Goal: Task Accomplishment & Management: Use online tool/utility

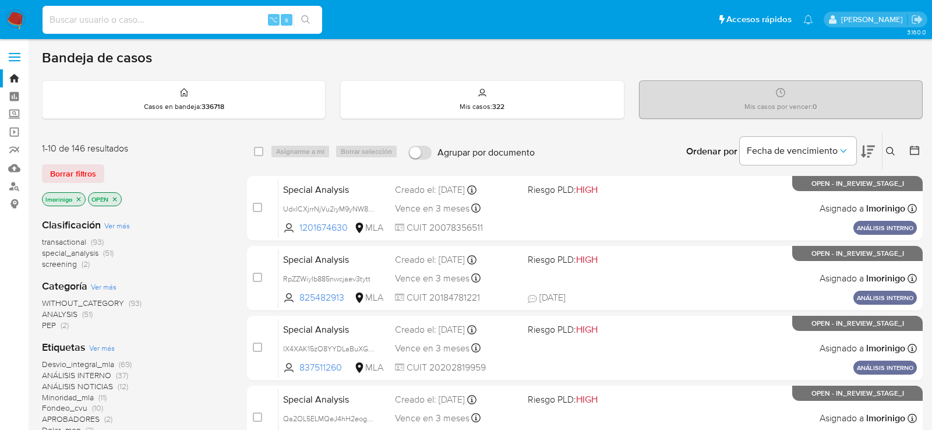
click at [150, 26] on input at bounding box center [183, 19] width 280 height 15
paste input "iIuJrp8luEXt5cRmCglyTzP4"
type input "iIuJrp8luEXt5cRmCglyTzP4"
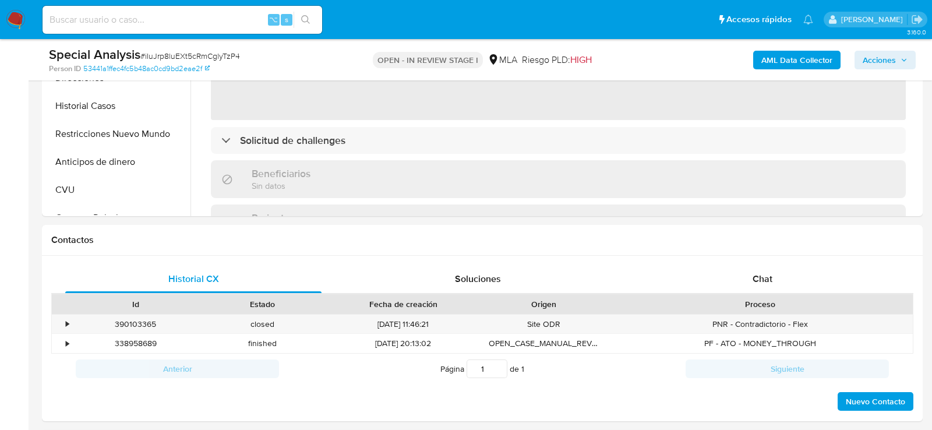
scroll to position [439, 0]
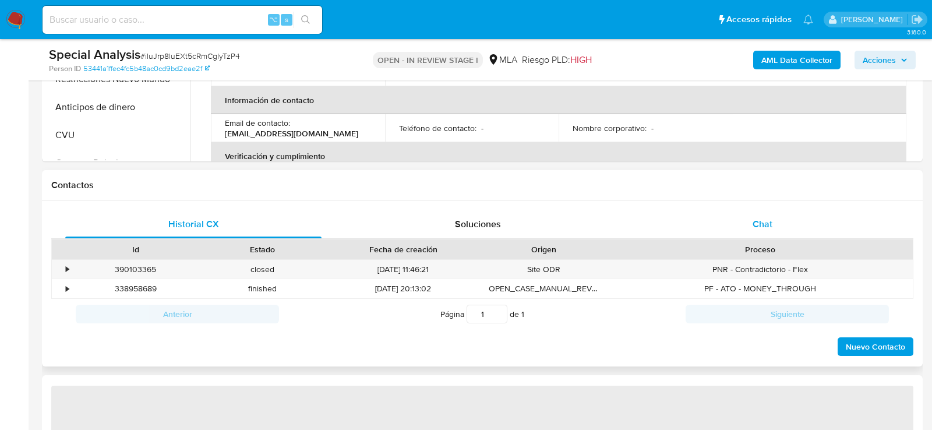
click at [775, 223] on div "Chat" at bounding box center [762, 224] width 256 height 28
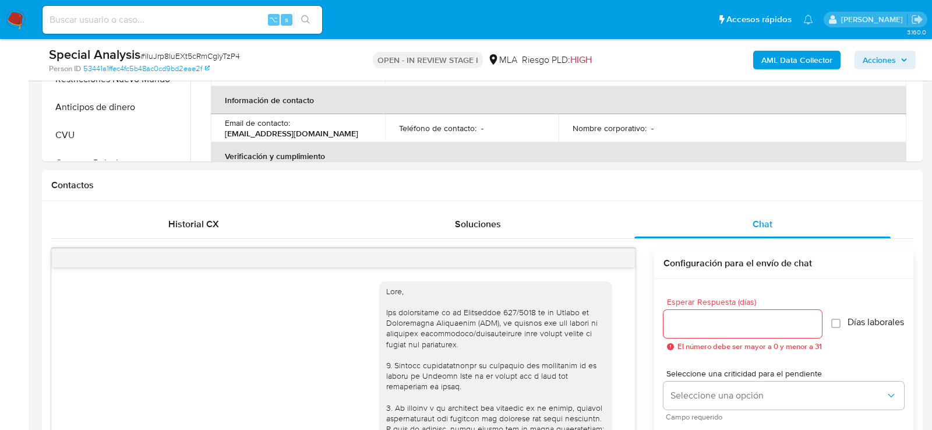
scroll to position [474, 0]
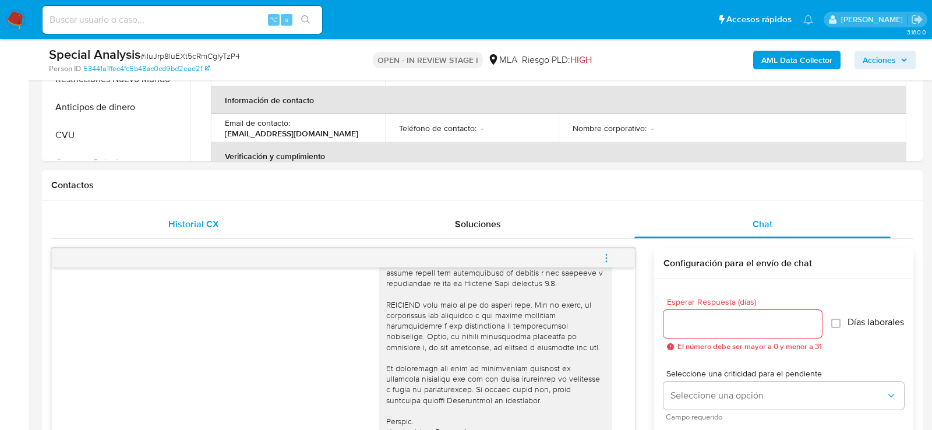
click at [181, 232] on div "Historial CX" at bounding box center [193, 224] width 256 height 28
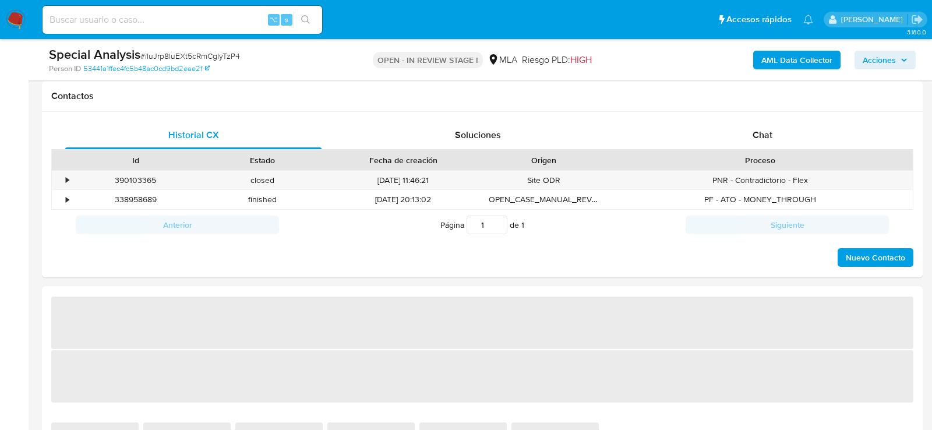
scroll to position [528, 0]
click at [718, 140] on div "Chat" at bounding box center [762, 136] width 256 height 28
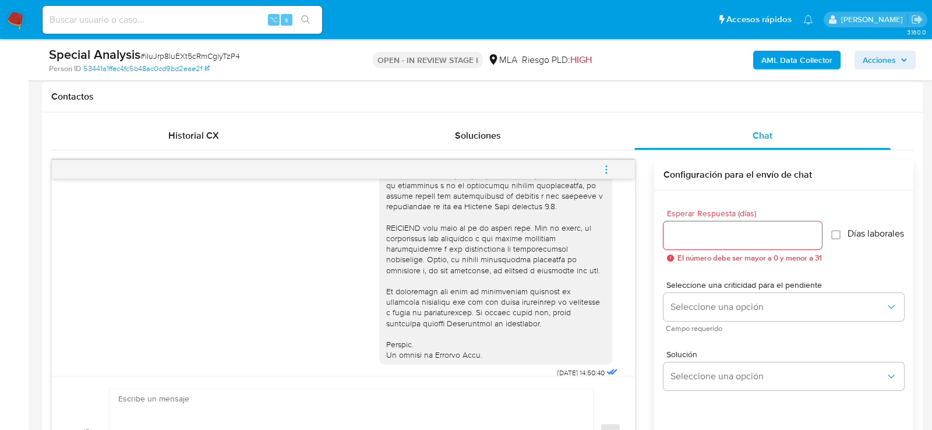
select select "10"
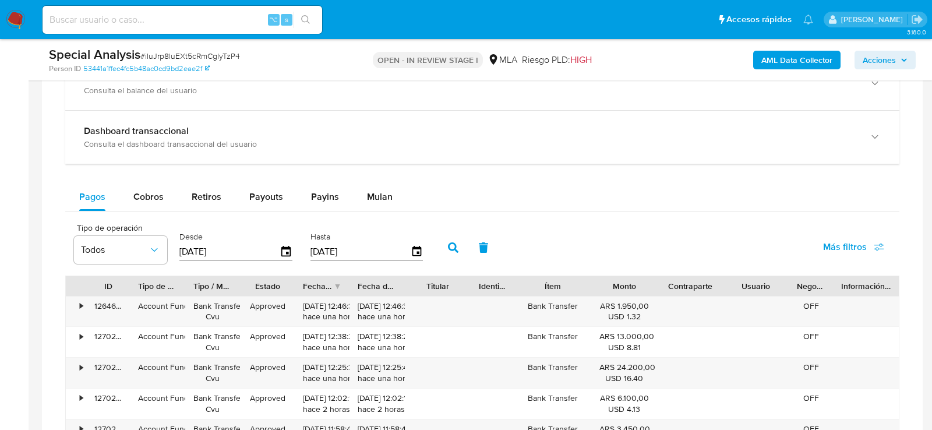
scroll to position [1084, 0]
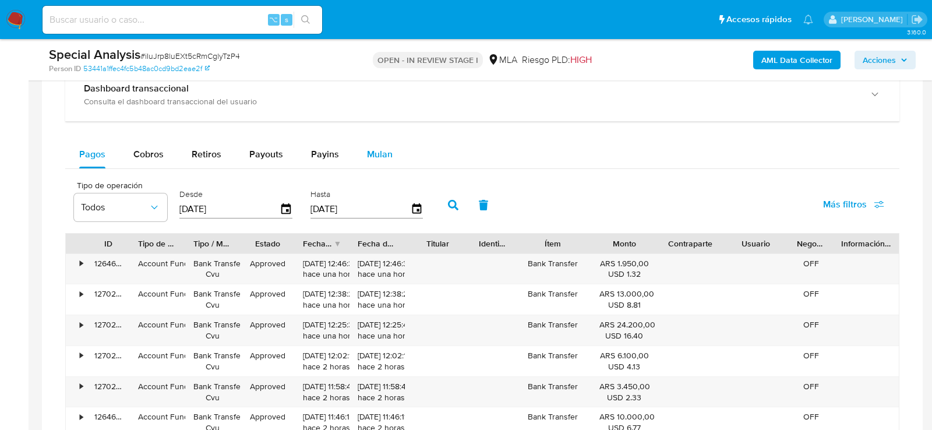
click at [383, 140] on div "Mulan" at bounding box center [380, 154] width 26 height 28
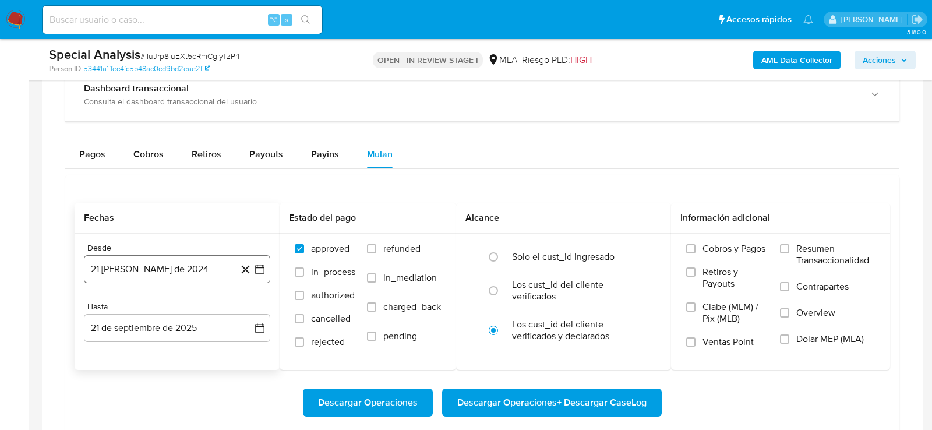
click at [203, 269] on button "21 [PERSON_NAME] de 2024" at bounding box center [177, 269] width 186 height 28
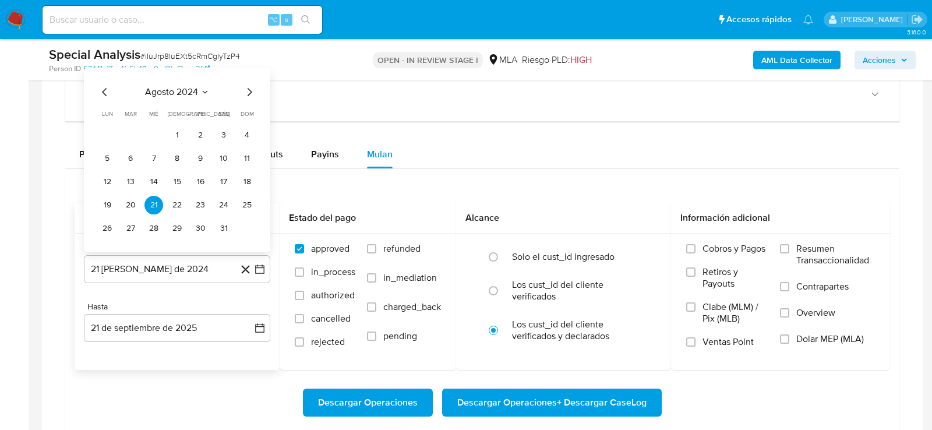
click at [189, 92] on span "agosto 2024" at bounding box center [171, 92] width 53 height 12
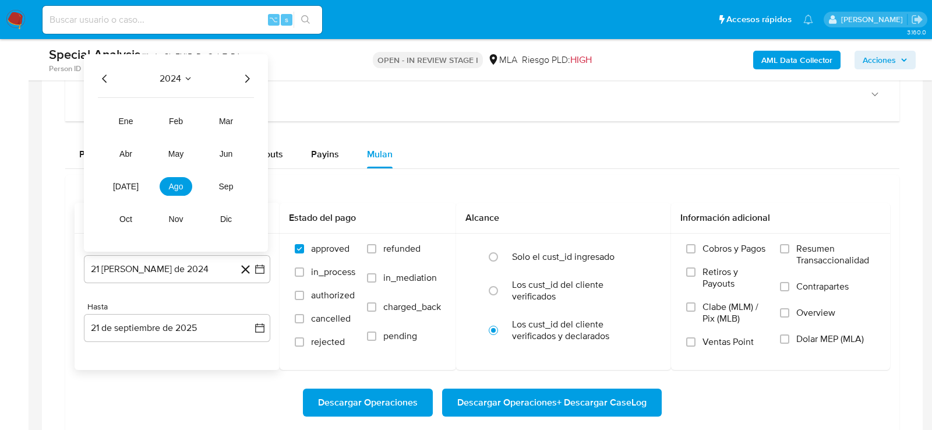
click at [167, 74] on span "2024" at bounding box center [171, 79] width 22 height 12
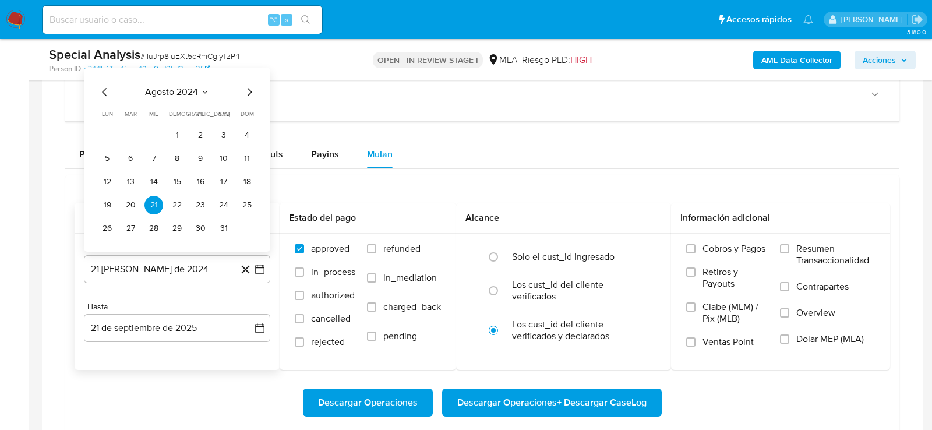
click at [190, 86] on span "agosto 2024" at bounding box center [171, 92] width 53 height 12
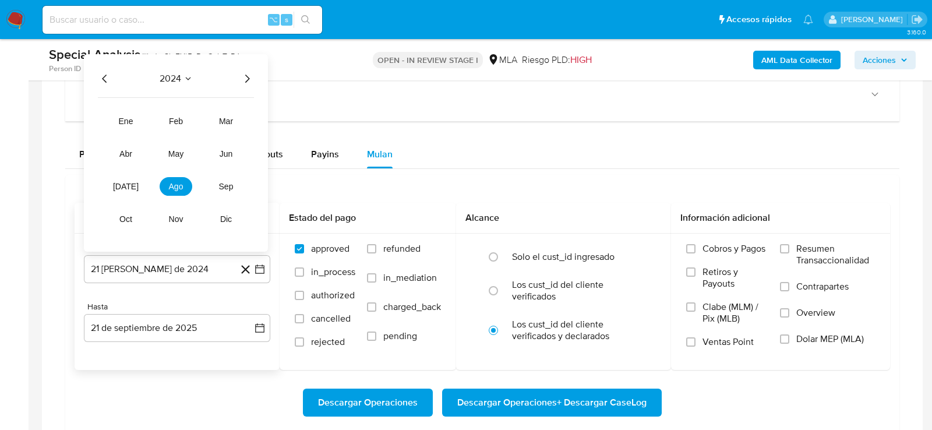
click at [249, 76] on icon "Año siguiente" at bounding box center [247, 79] width 14 height 14
click at [185, 146] on button "may" at bounding box center [176, 153] width 33 height 19
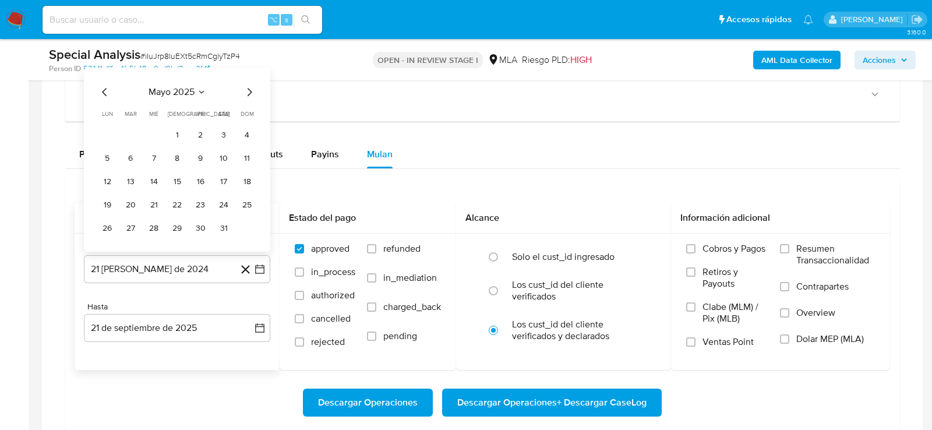
click at [179, 118] on table "lun lunes mar martes mié miércoles jue jueves vie viernes sáb sábado dom doming…" at bounding box center [177, 174] width 158 height 128
click at [179, 126] on button "1" at bounding box center [177, 135] width 19 height 19
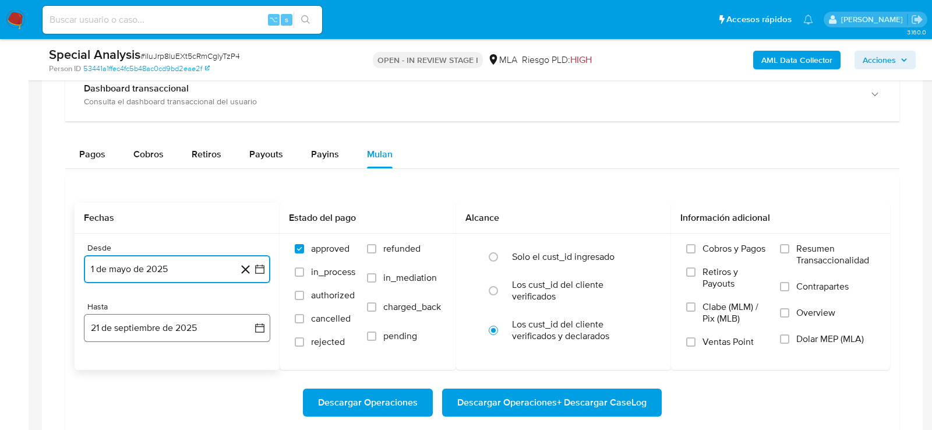
click at [163, 326] on button "21 de septiembre de 2025" at bounding box center [177, 328] width 186 height 28
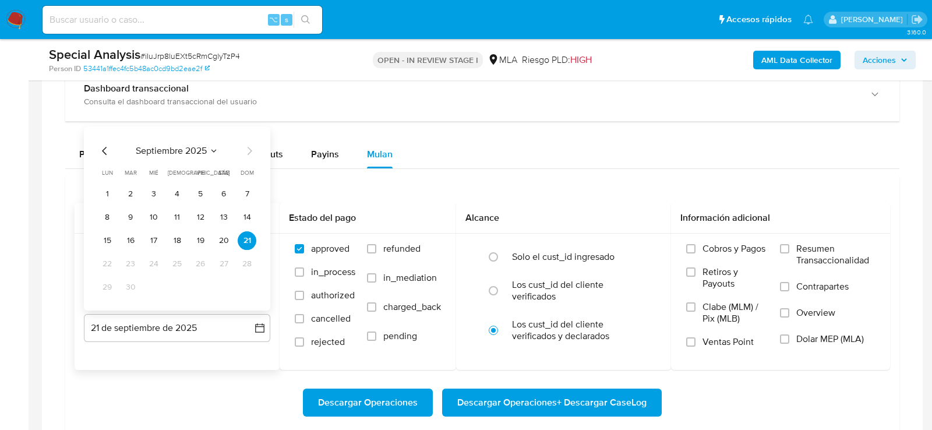
click at [104, 147] on icon "Mes anterior" at bounding box center [104, 151] width 5 height 8
click at [249, 286] on button "31" at bounding box center [247, 287] width 19 height 19
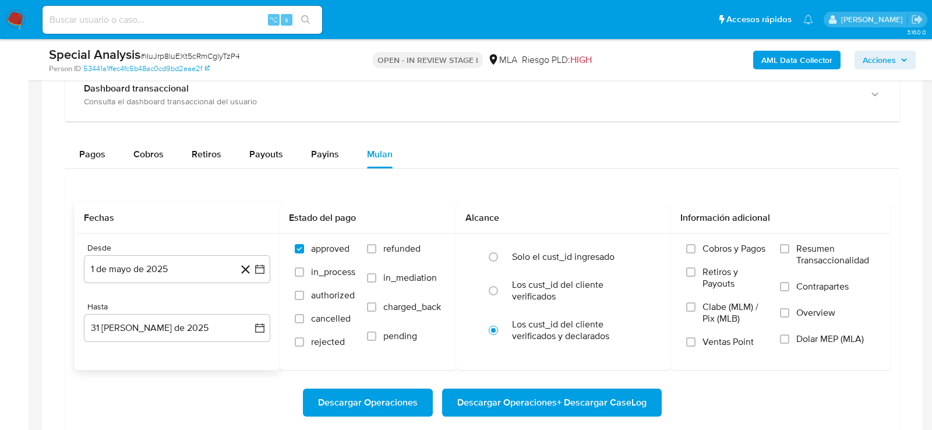
click at [192, 379] on div "Descargar Operaciones Descargar Operaciones + Descargar CaseLog" at bounding box center [483, 402] width 816 height 65
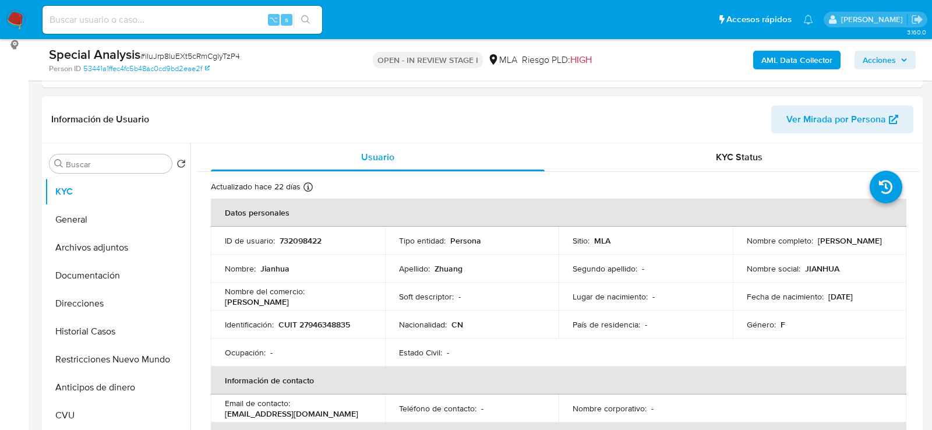
scroll to position [200, 0]
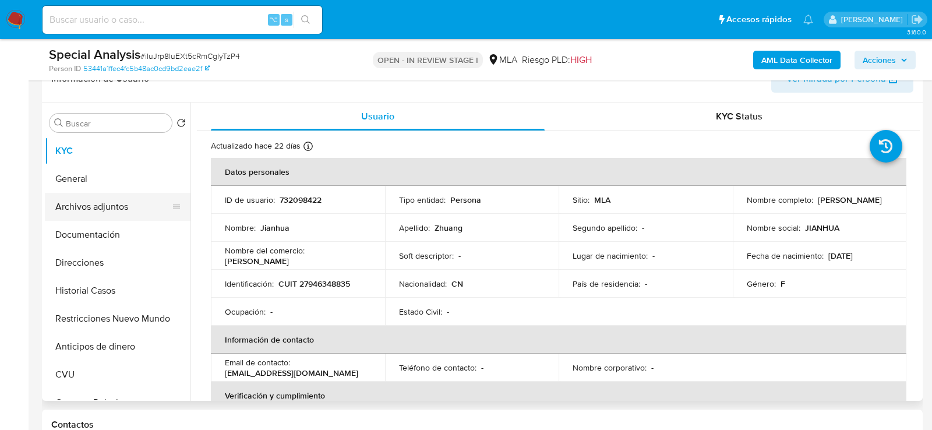
click at [74, 204] on button "Archivos adjuntos" at bounding box center [113, 207] width 136 height 28
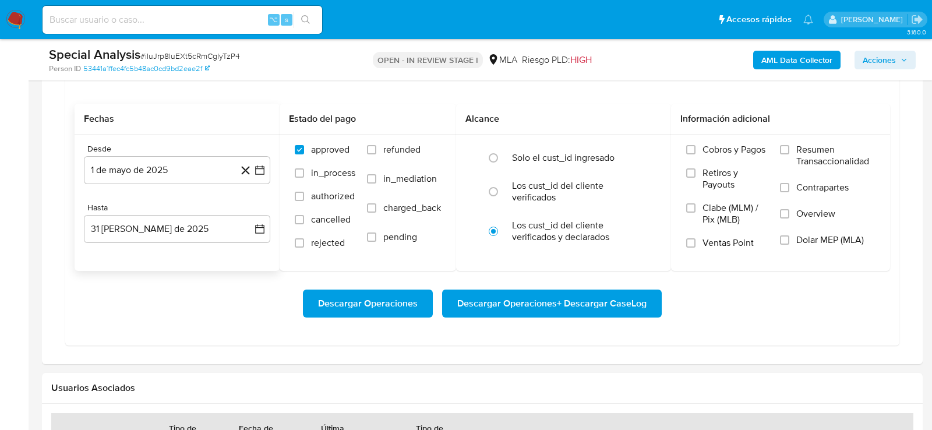
scroll to position [1185, 0]
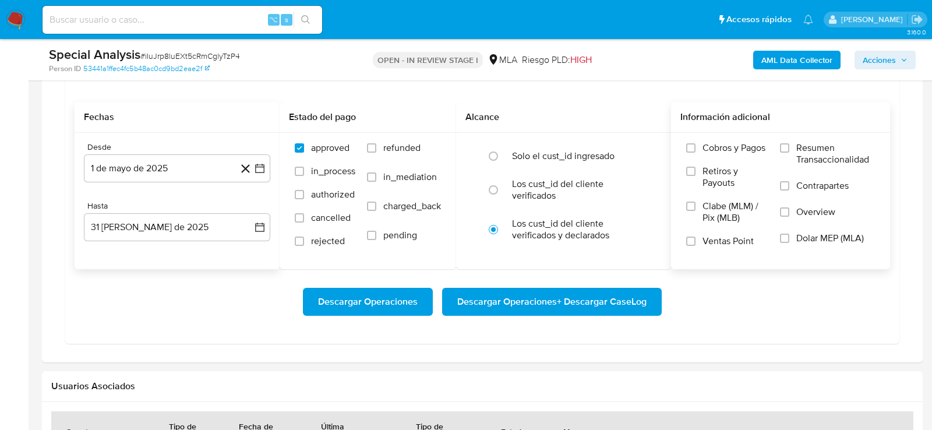
click at [838, 239] on span "Dolar MEP (MLA)" at bounding box center [830, 238] width 68 height 12
click at [789, 239] on input "Dolar MEP (MLA)" at bounding box center [784, 238] width 9 height 9
click at [510, 302] on span "Descargar Operaciones + Descargar CaseLog" at bounding box center [551, 302] width 189 height 26
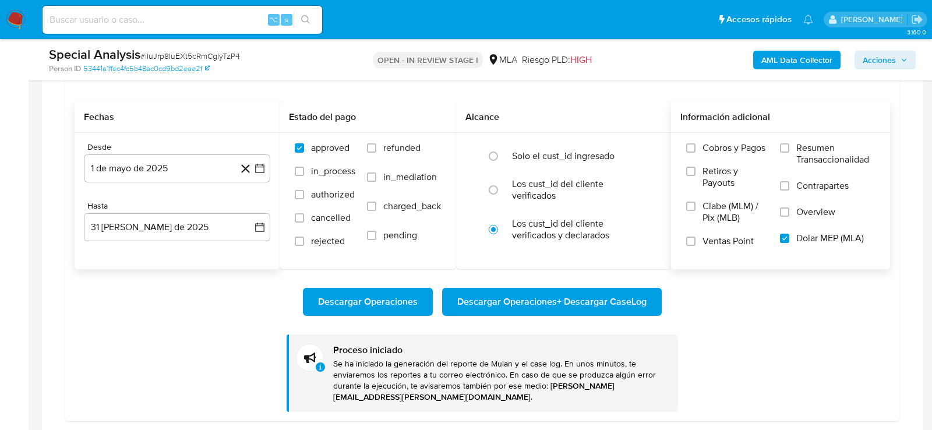
click at [206, 22] on input at bounding box center [183, 19] width 280 height 15
paste input "VBvA6r3o4tDNpQ7AL2qWLCIA"
type input "VBvA6r3o4tDNpQ7AL2qWLCIA"
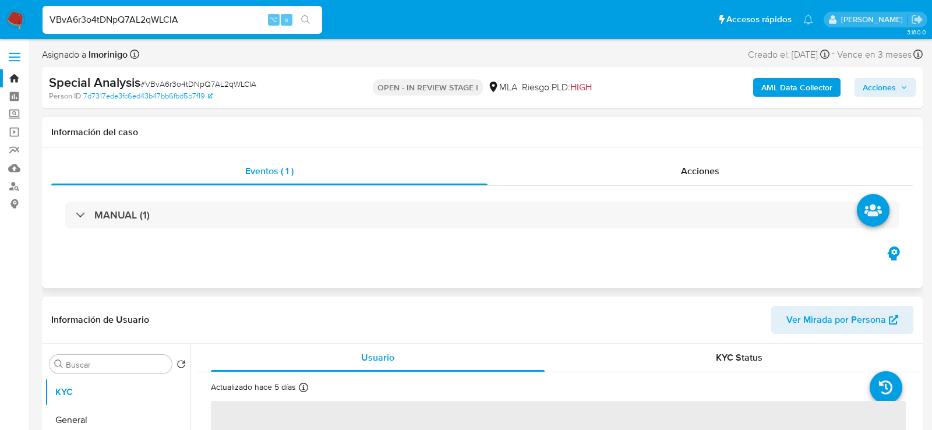
select select "10"
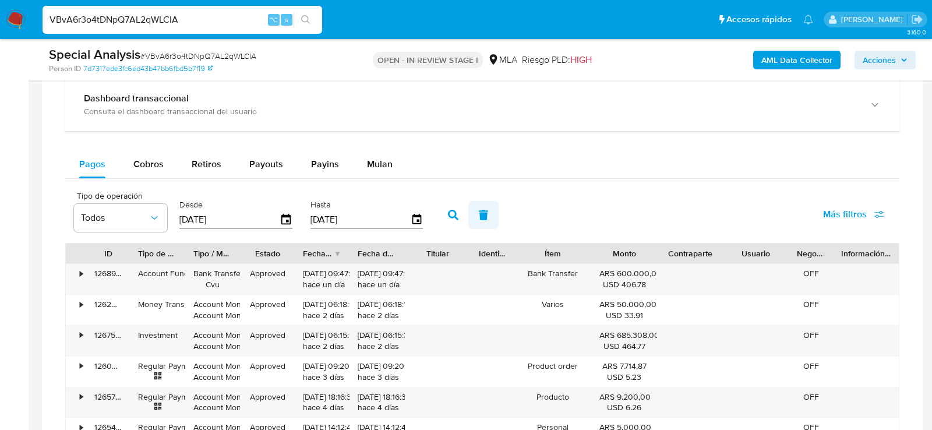
scroll to position [839, 0]
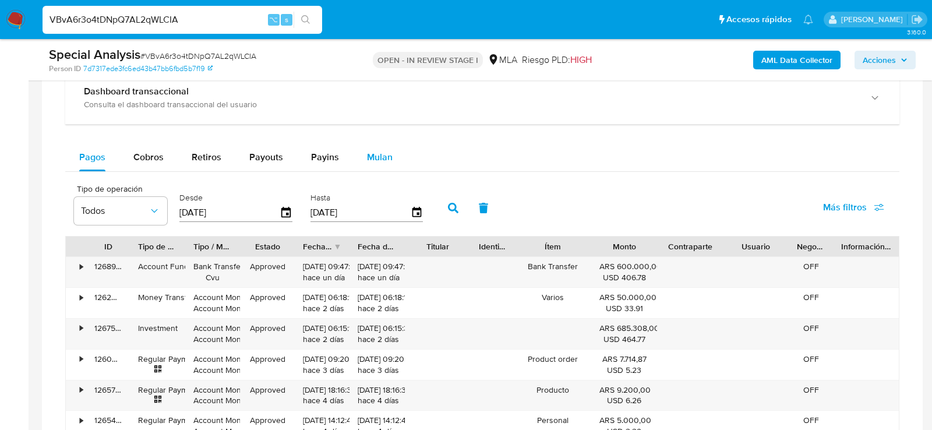
click at [400, 164] on button "Mulan" at bounding box center [380, 157] width 54 height 28
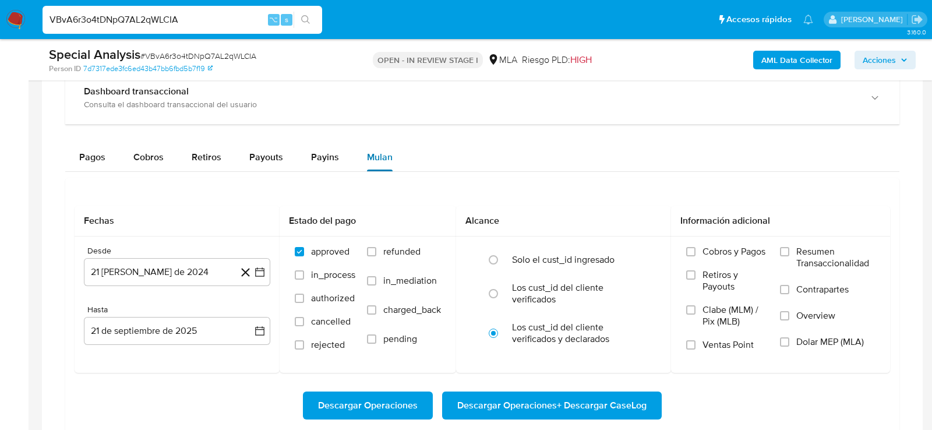
click at [394, 162] on button "Mulan" at bounding box center [380, 157] width 54 height 28
click at [214, 261] on button "21 [PERSON_NAME] de 2024" at bounding box center [177, 272] width 186 height 28
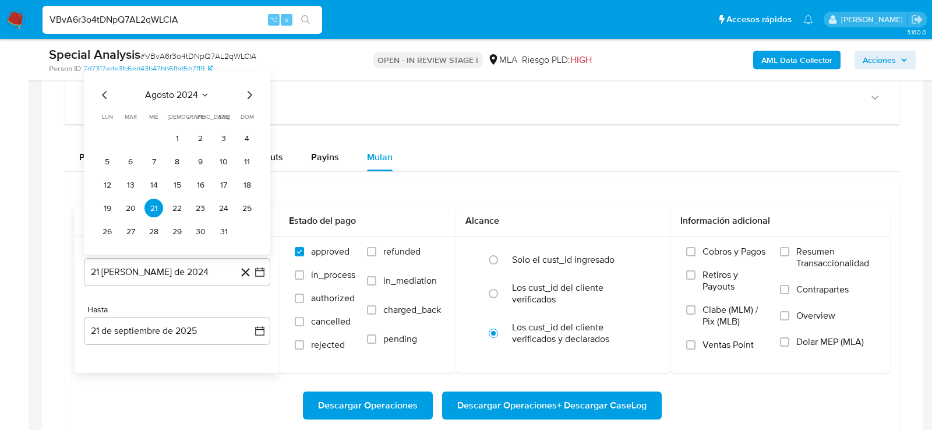
click at [253, 90] on icon "Mes siguiente" at bounding box center [249, 96] width 14 height 14
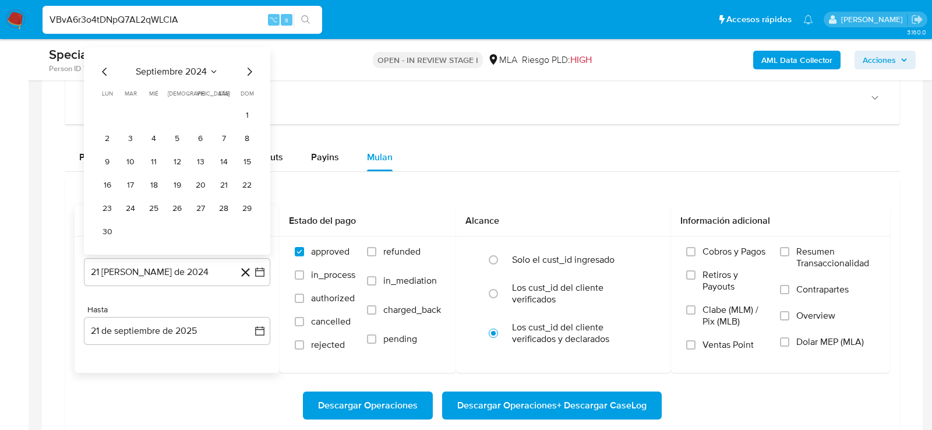
click at [214, 61] on div "septiembre 2024 septiembre 2024 lun lunes mar martes mié miércoles jue jueves v…" at bounding box center [177, 151] width 186 height 207
click at [214, 68] on icon "Seleccionar mes y año" at bounding box center [213, 72] width 9 height 9
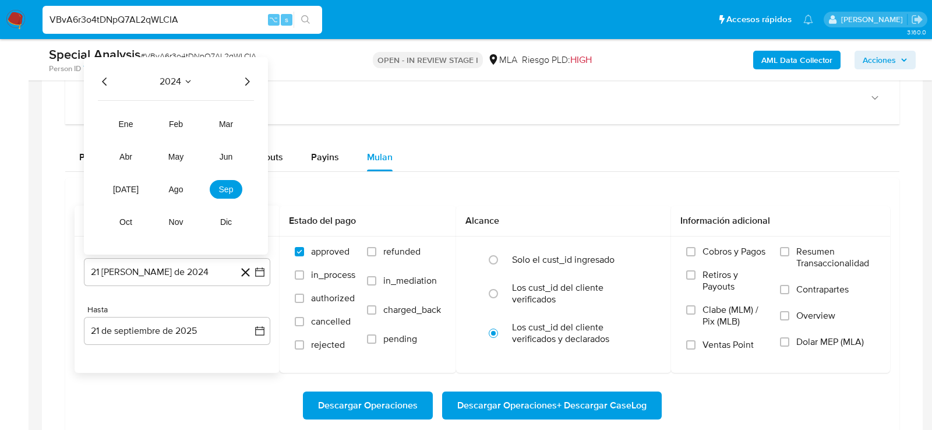
click at [248, 79] on icon "Año siguiente" at bounding box center [247, 81] width 5 height 8
click at [185, 154] on button "may" at bounding box center [176, 157] width 33 height 19
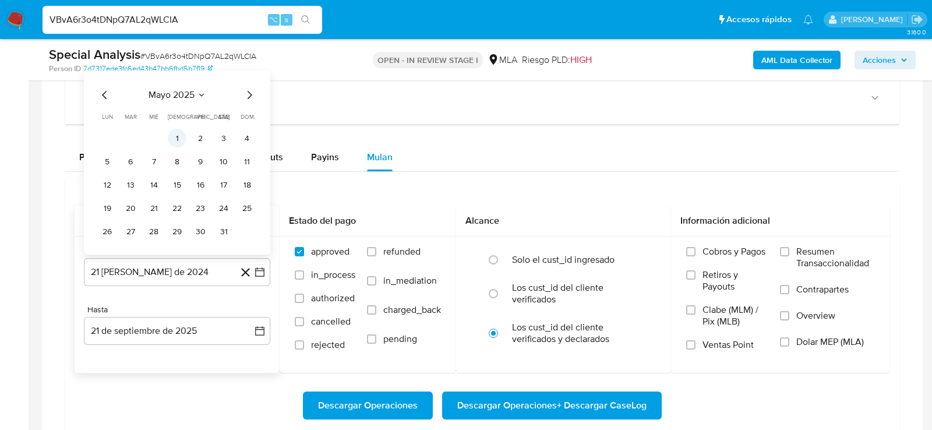
click at [179, 134] on button "1" at bounding box center [177, 138] width 19 height 19
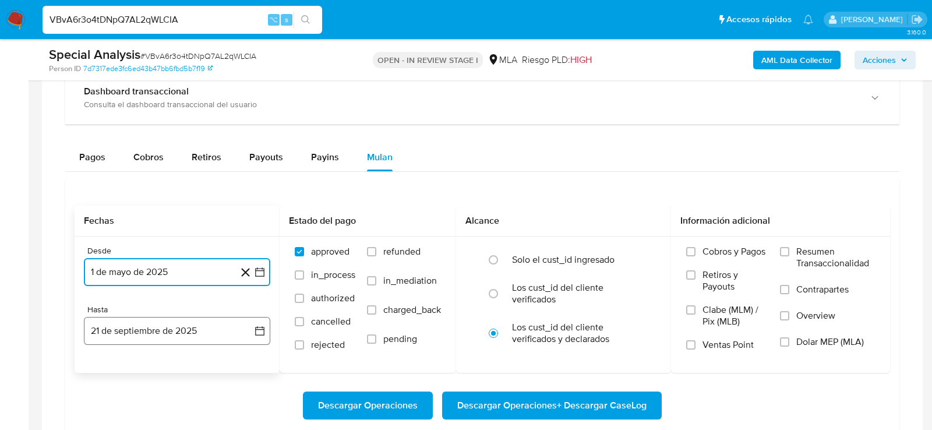
click at [196, 331] on button "21 de septiembre de 2025" at bounding box center [177, 331] width 186 height 28
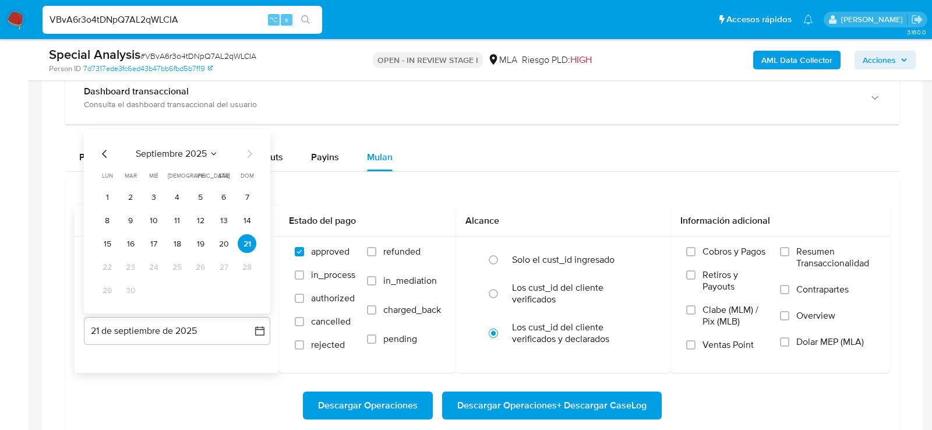
click at [100, 155] on icon "Mes anterior" at bounding box center [105, 154] width 14 height 14
click at [247, 286] on button "31" at bounding box center [247, 290] width 19 height 19
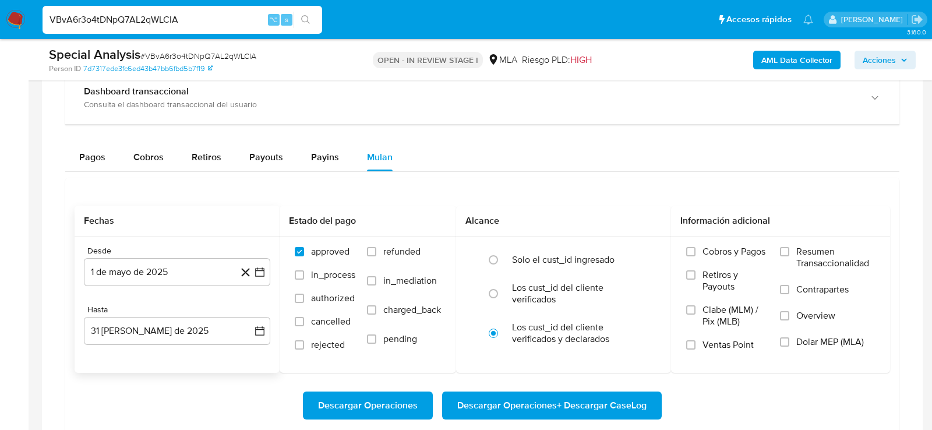
click at [222, 387] on div "Descargar Operaciones Descargar Operaciones + Descargar CaseLog" at bounding box center [483, 405] width 816 height 65
click at [859, 347] on label "Dolar MEP (MLA)" at bounding box center [827, 349] width 95 height 26
click at [789, 347] on input "Dolar MEP (MLA)" at bounding box center [784, 341] width 9 height 9
click at [637, 394] on span "Descargar Operaciones + Descargar CaseLog" at bounding box center [551, 406] width 189 height 26
click at [144, 18] on input "VBvA6r3o4tDNpQ7AL2qWLCIA" at bounding box center [183, 19] width 280 height 15
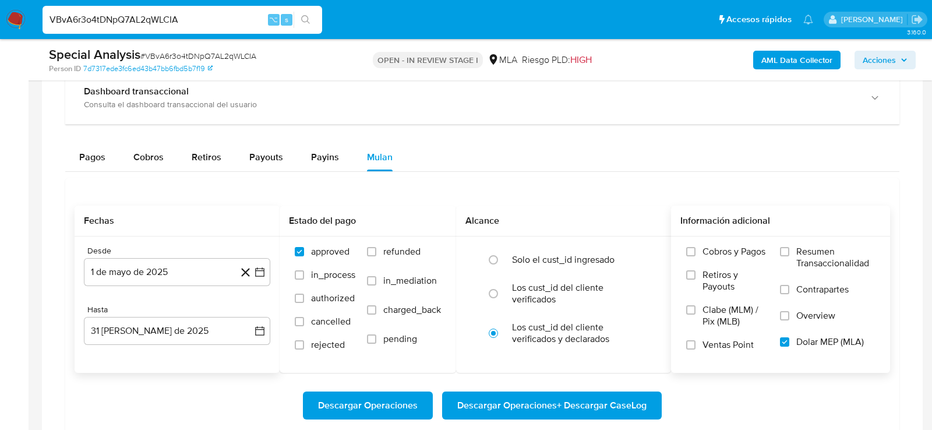
click at [144, 18] on input "VBvA6r3o4tDNpQ7AL2qWLCIA" at bounding box center [183, 19] width 280 height 15
paste input "p3JtopXnykuvx8dR924rxuWe"
type input "p3JtopXnykuvx8dR924rxuWe"
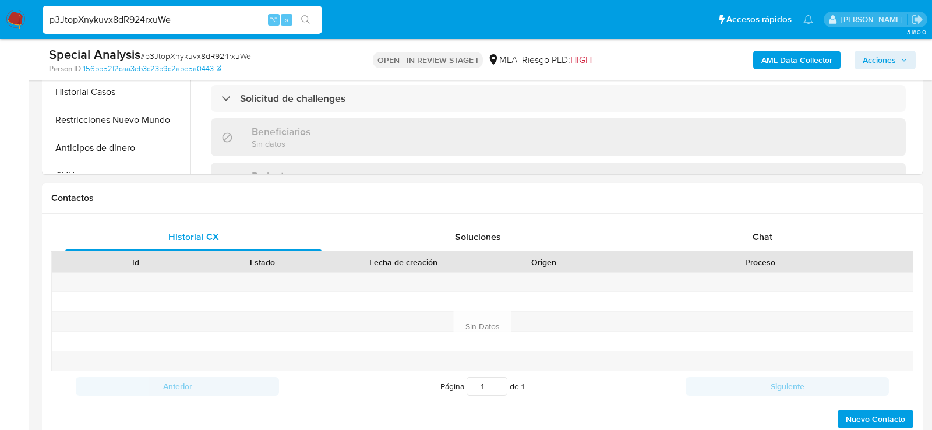
scroll to position [481, 0]
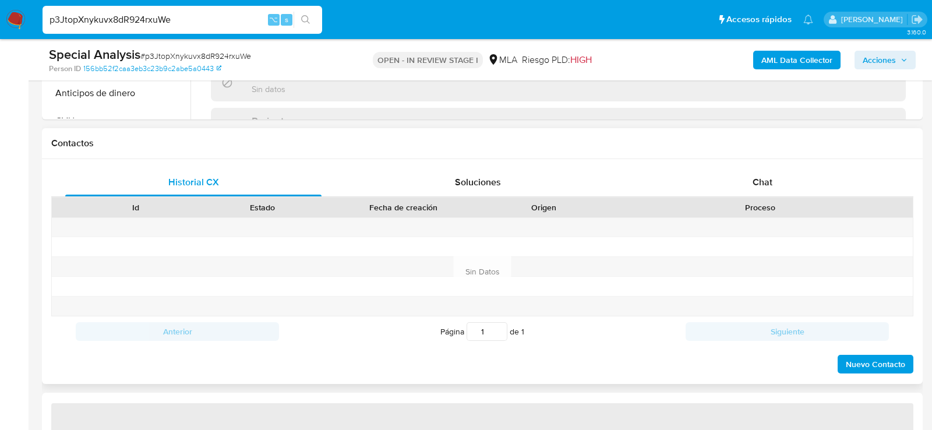
select select "10"
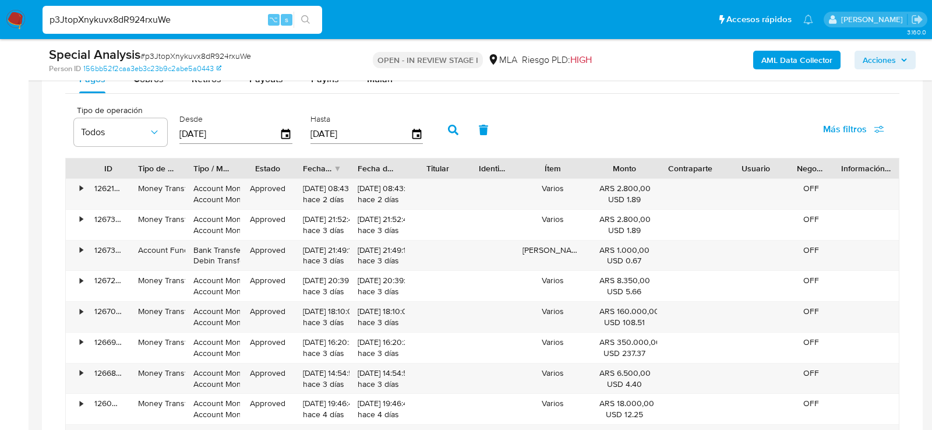
scroll to position [985, 0]
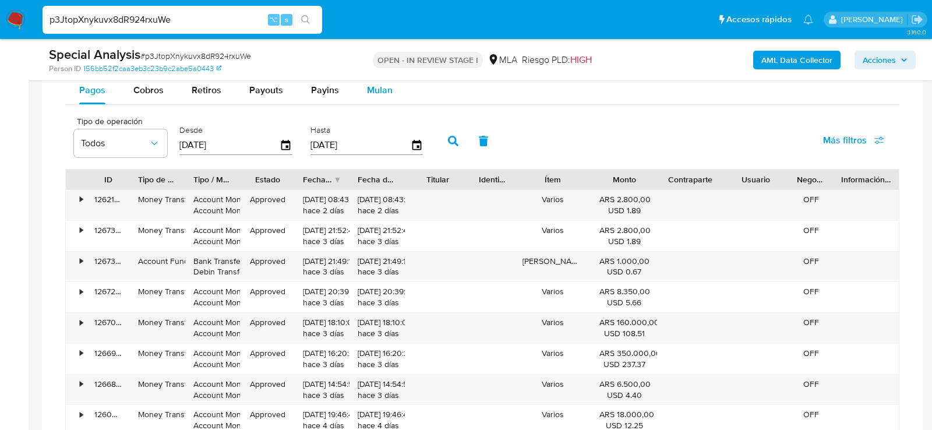
click at [380, 96] on div "Mulan" at bounding box center [380, 90] width 26 height 28
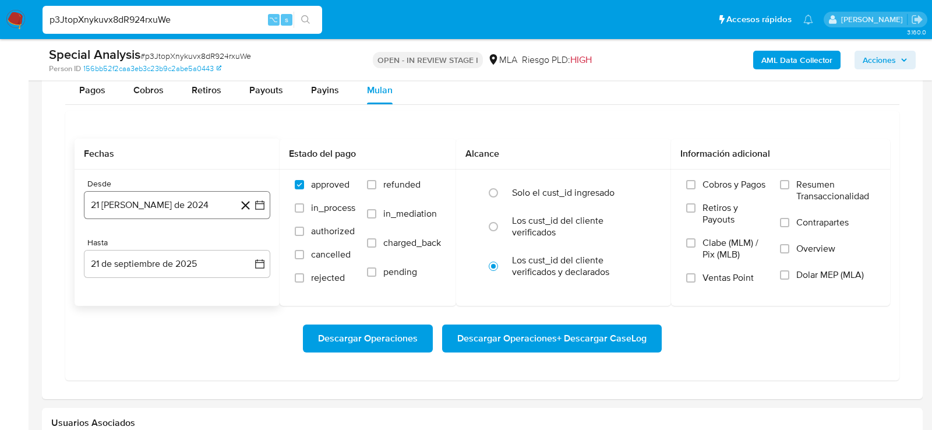
click at [153, 197] on button "21 [PERSON_NAME] de 2024" at bounding box center [177, 205] width 186 height 28
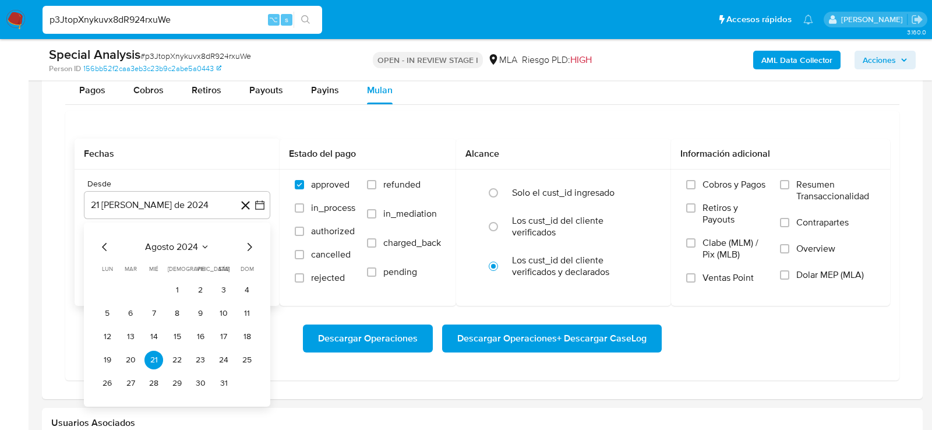
click at [201, 241] on button "agosto 2024" at bounding box center [177, 247] width 65 height 12
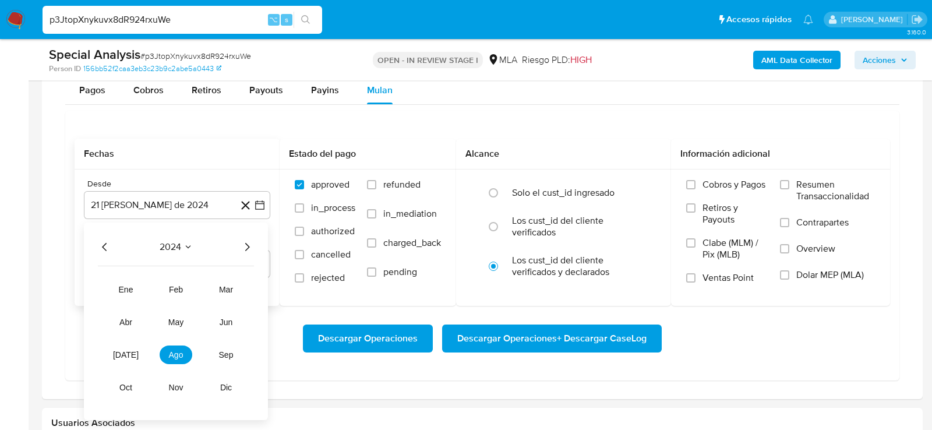
click at [250, 241] on icon "Año siguiente" at bounding box center [247, 247] width 14 height 14
click at [174, 323] on button "may" at bounding box center [176, 322] width 33 height 19
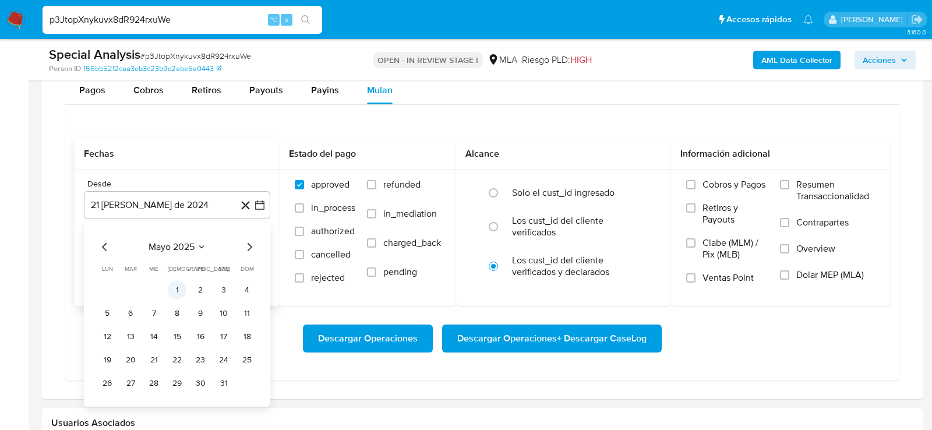
click at [178, 284] on button "1" at bounding box center [177, 290] width 19 height 19
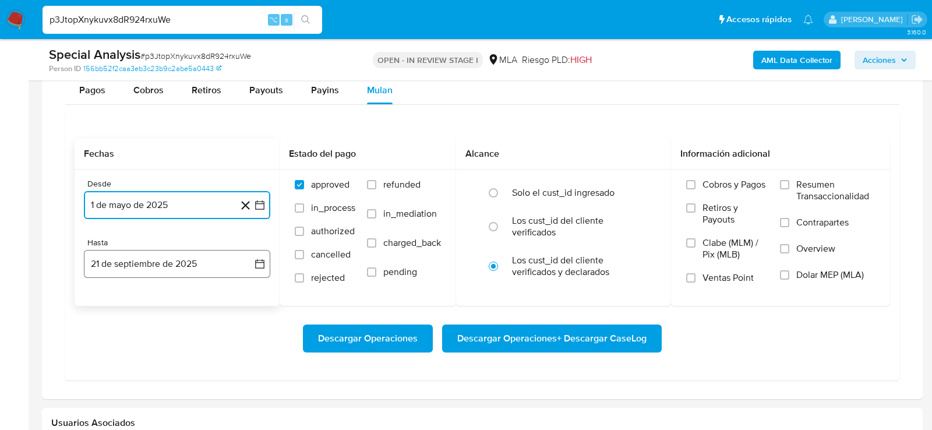
click at [174, 266] on button "21 de septiembre de 2025" at bounding box center [177, 264] width 186 height 28
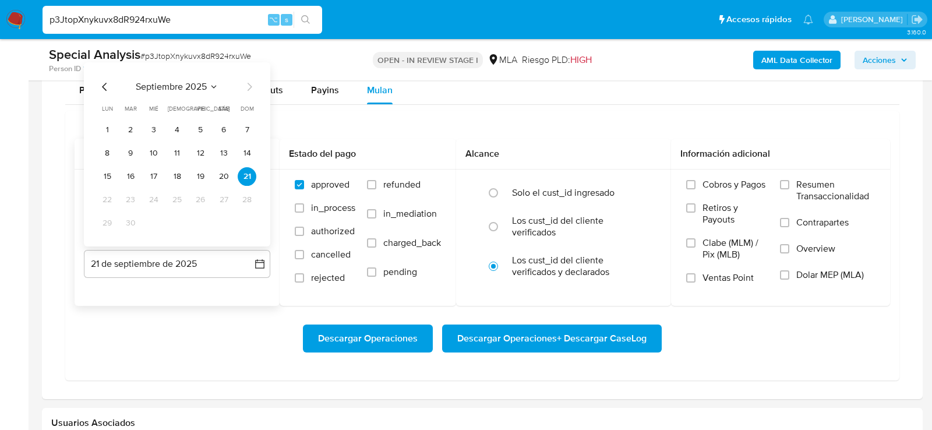
click at [103, 80] on icon "Mes anterior" at bounding box center [105, 87] width 14 height 14
click at [241, 219] on button "31" at bounding box center [247, 223] width 19 height 19
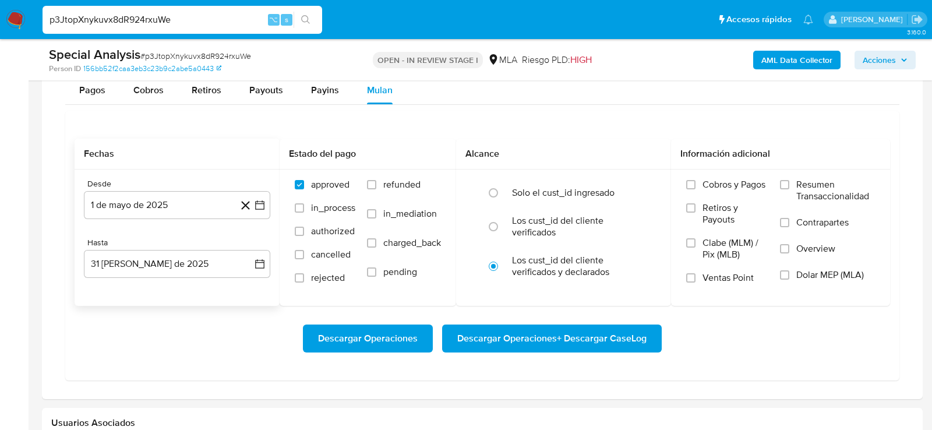
click at [213, 317] on div "Descargar Operaciones Descargar Operaciones + Descargar CaseLog" at bounding box center [483, 338] width 816 height 65
click at [845, 274] on span "Dolar MEP (MLA)" at bounding box center [830, 275] width 68 height 12
click at [789, 274] on input "Dolar MEP (MLA)" at bounding box center [784, 274] width 9 height 9
click at [577, 329] on span "Descargar Operaciones + Descargar CaseLog" at bounding box center [551, 339] width 189 height 26
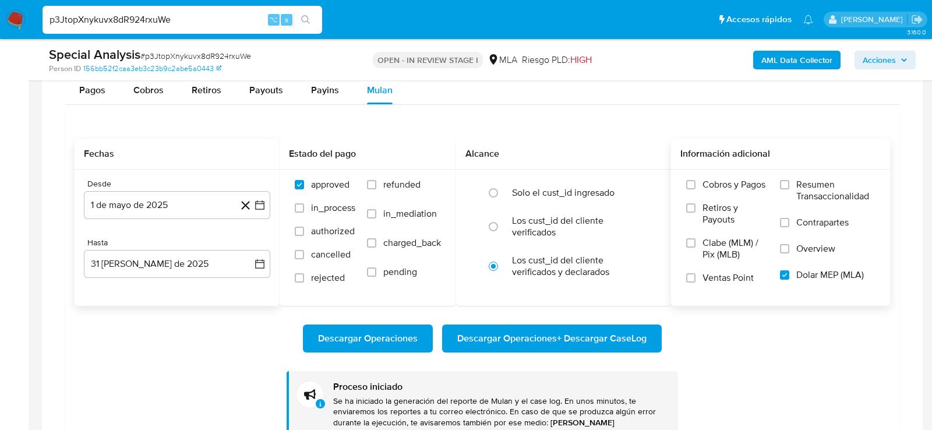
click at [111, 17] on input "p3JtopXnykuvx8dR924rxuWe" at bounding box center [183, 19] width 280 height 15
paste input "StGsmhNylOnPkR8g4Ua9fpKh"
type input "StGsmhNylOnPkR8g4Ua9fpKh"
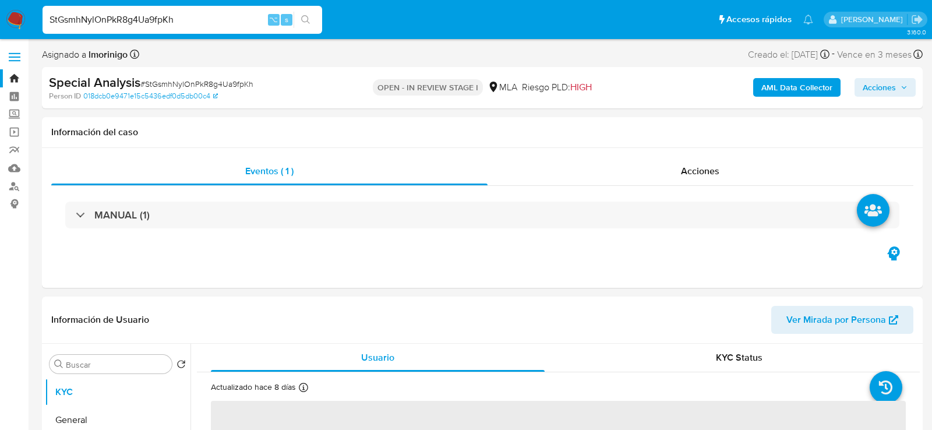
select select "10"
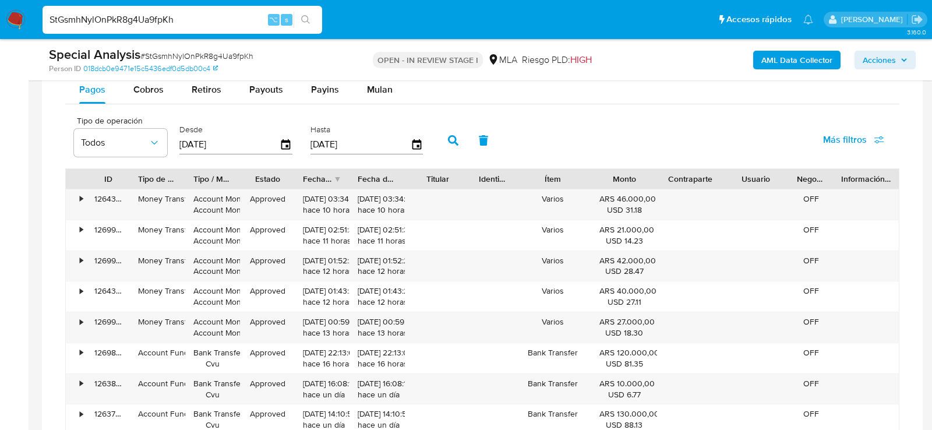
scroll to position [977, 0]
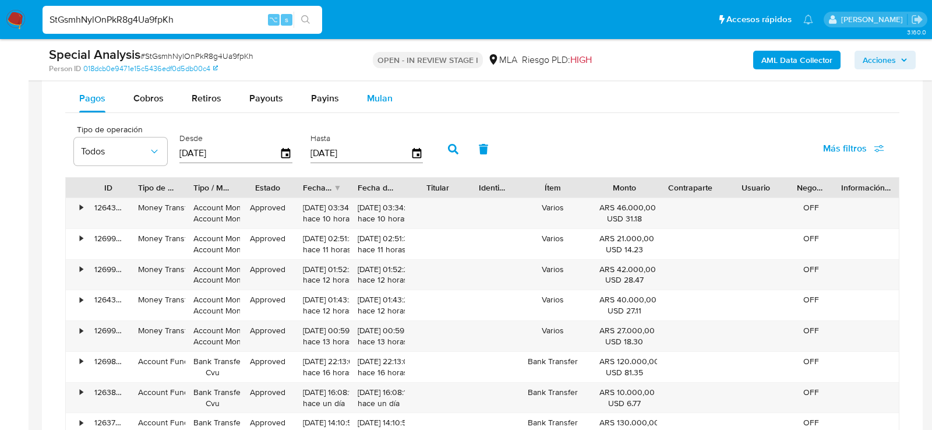
click at [400, 92] on button "Mulan" at bounding box center [380, 98] width 54 height 28
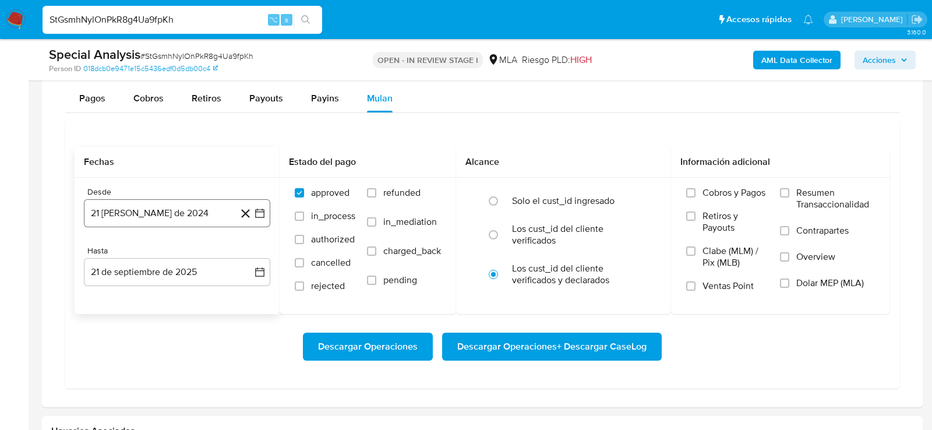
click at [137, 221] on button "21 [PERSON_NAME] de 2024" at bounding box center [177, 213] width 186 height 28
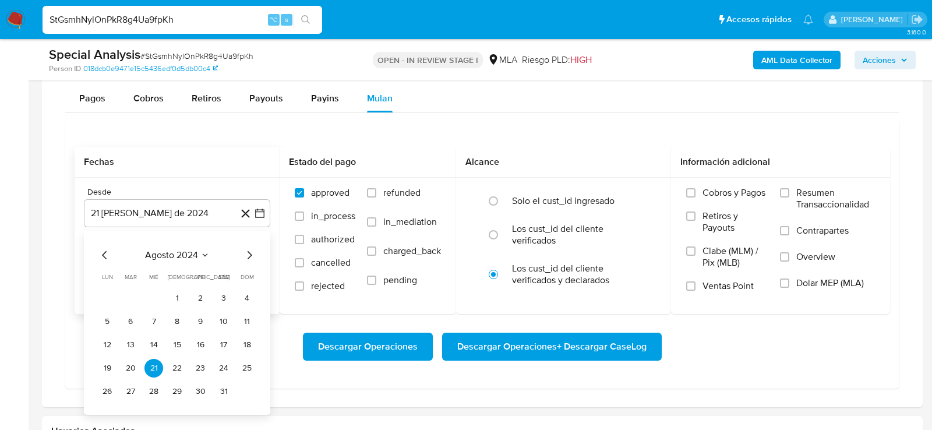
click at [206, 251] on icon "Seleccionar mes y año" at bounding box center [204, 255] width 9 height 9
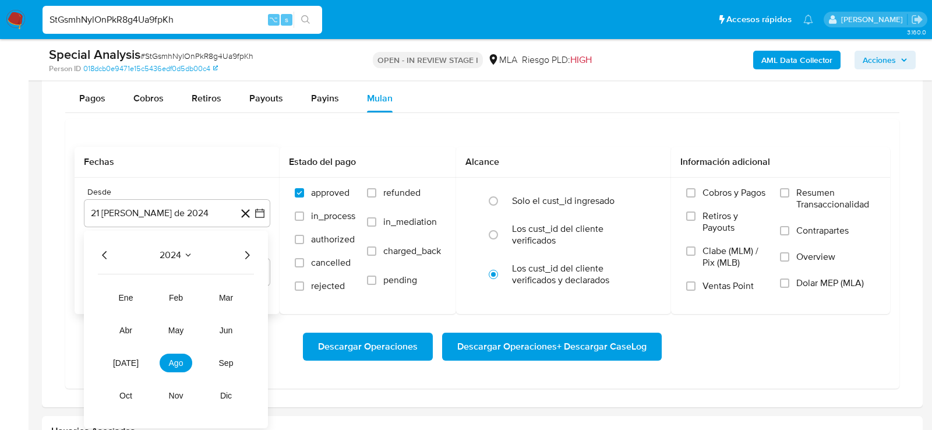
click at [241, 254] on icon "Año siguiente" at bounding box center [247, 255] width 14 height 14
click at [180, 326] on span "may" at bounding box center [175, 330] width 15 height 9
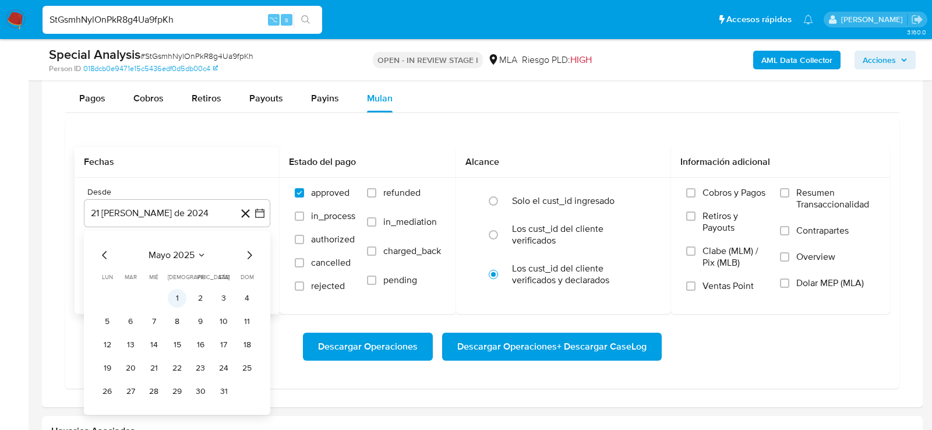
click at [179, 292] on button "1" at bounding box center [177, 298] width 19 height 19
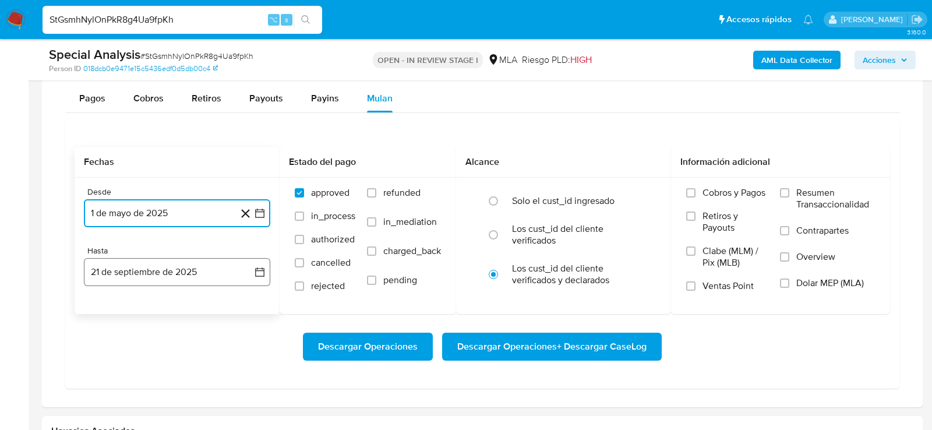
click at [173, 277] on button "21 de septiembre de 2025" at bounding box center [177, 272] width 186 height 28
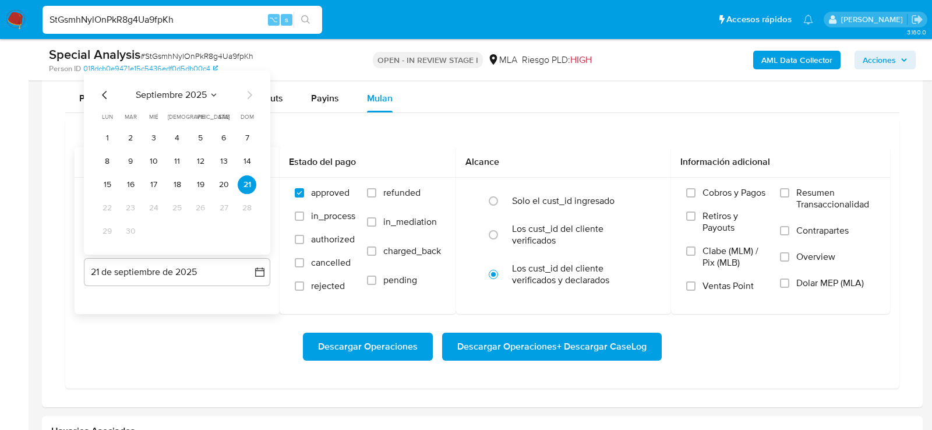
click at [107, 90] on icon "Mes anterior" at bounding box center [105, 95] width 14 height 14
click at [240, 222] on button "31" at bounding box center [247, 231] width 19 height 19
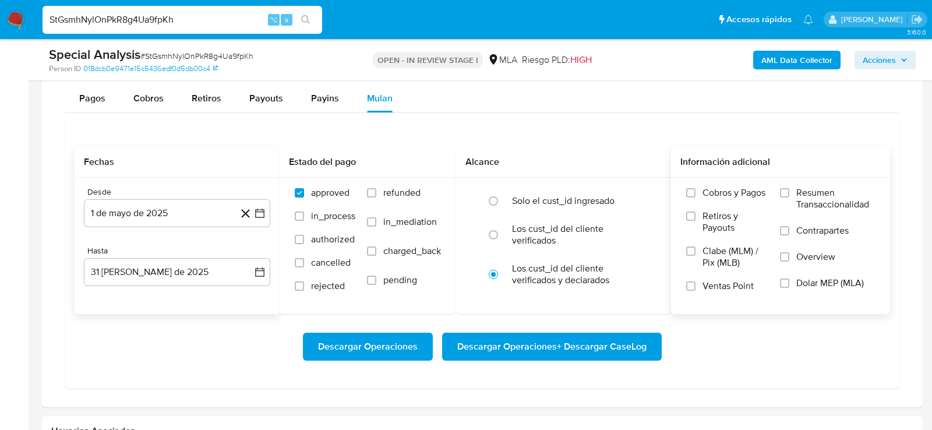
click at [834, 288] on label "Dolar MEP (MLA)" at bounding box center [827, 290] width 95 height 26
click at [789, 288] on input "Dolar MEP (MLA)" at bounding box center [784, 282] width 9 height 9
click at [779, 359] on div "Descargar Operaciones Descargar Operaciones + Descargar CaseLog" at bounding box center [483, 346] width 816 height 65
click at [586, 348] on span "Descargar Operaciones + Descargar CaseLog" at bounding box center [551, 347] width 189 height 26
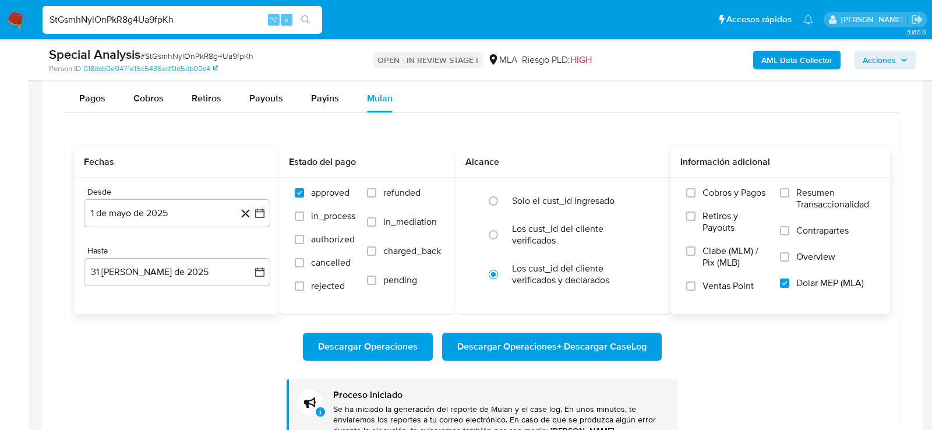
click at [118, 20] on input "StGsmhNylOnPkR8g4Ua9fpKh" at bounding box center [183, 19] width 280 height 15
paste input "bkw9VTcvZkVcKcXBXp1JiNKu"
type input "bkw9VTcvZkVcKcXBXp1JiNKu"
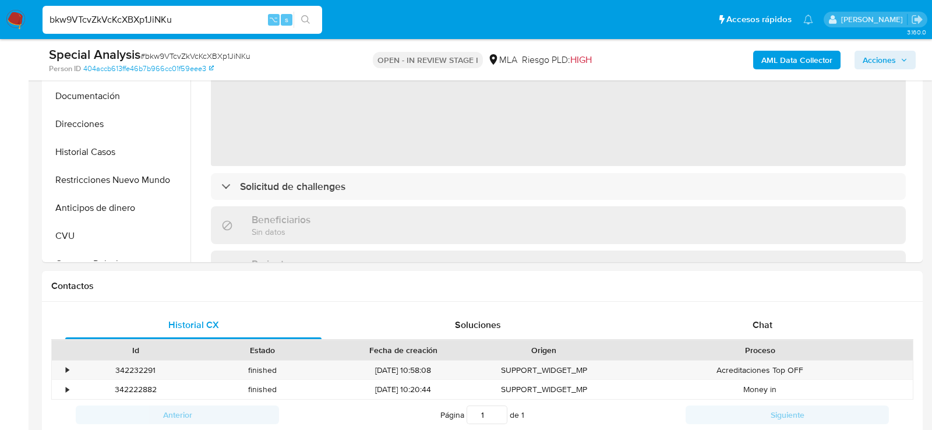
select select "10"
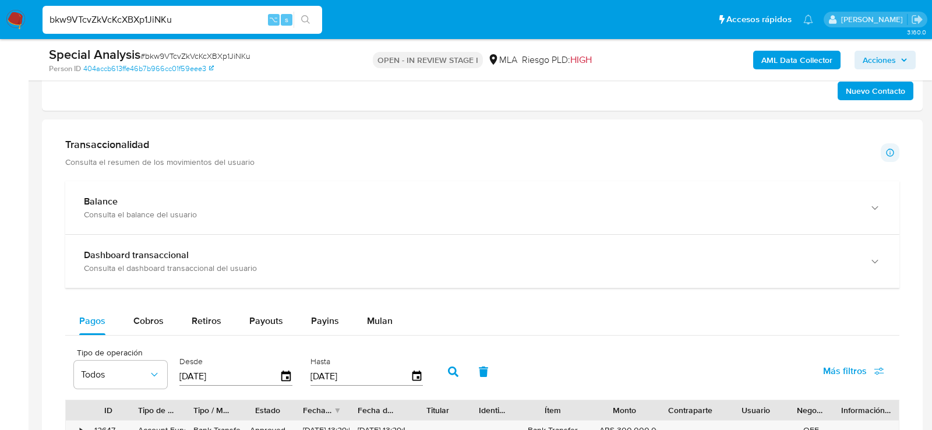
scroll to position [700, 0]
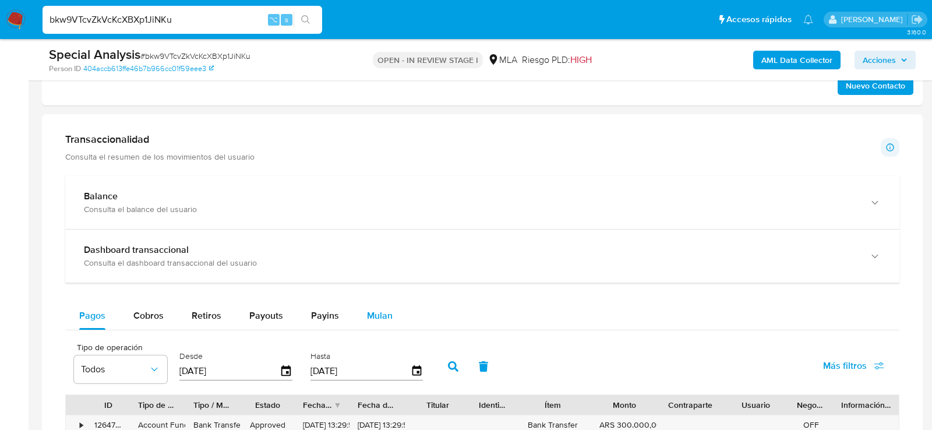
click at [391, 322] on button "Mulan" at bounding box center [380, 316] width 54 height 28
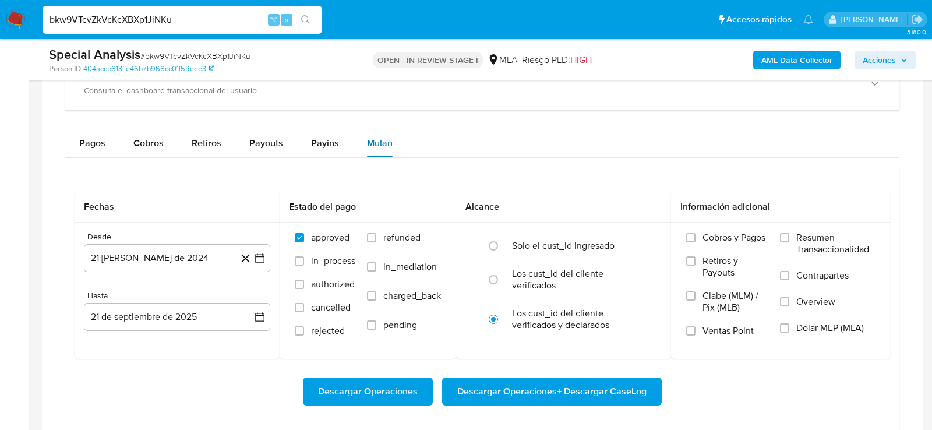
scroll to position [892, 0]
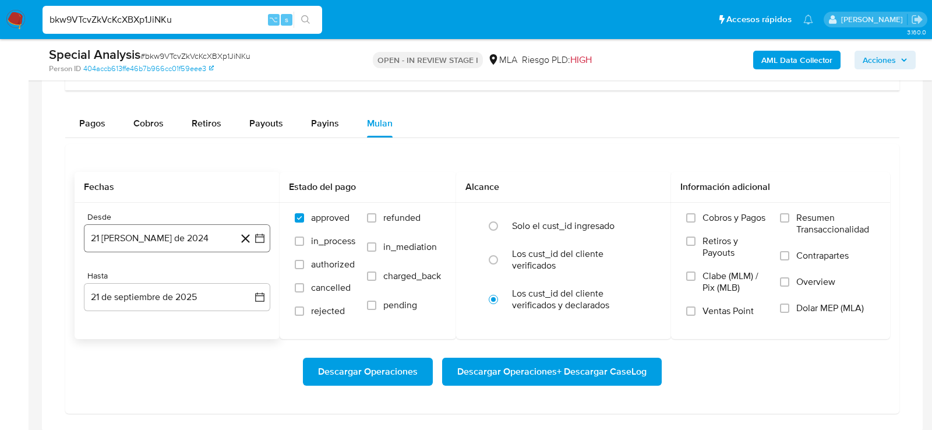
click at [152, 241] on button "21 [PERSON_NAME] de 2024" at bounding box center [177, 238] width 186 height 28
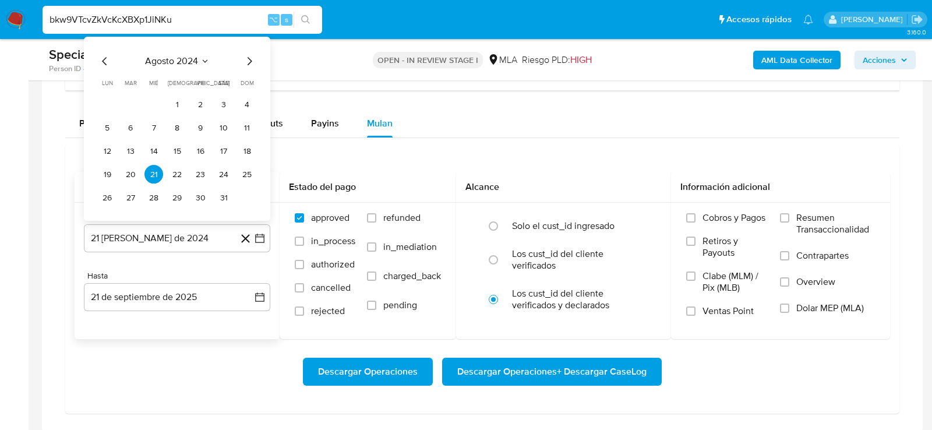
click at [245, 57] on icon "Mes siguiente" at bounding box center [249, 61] width 14 height 14
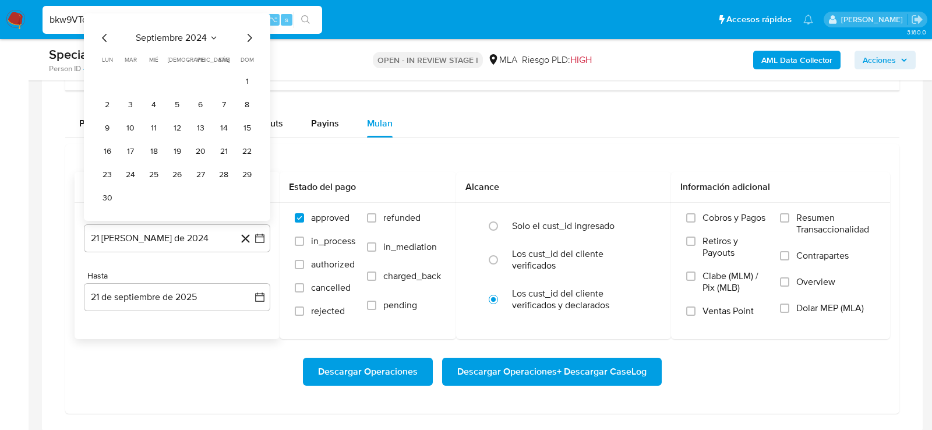
click at [172, 41] on span "septiembre 2024" at bounding box center [171, 38] width 71 height 12
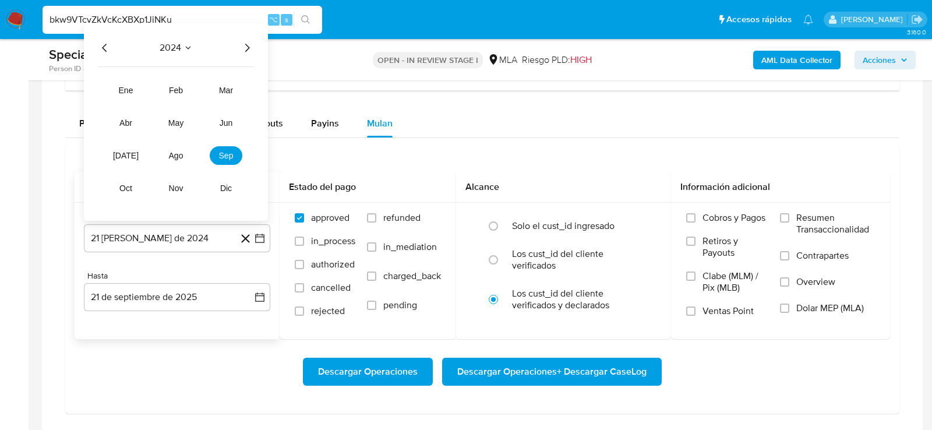
click at [242, 49] on icon "Año siguiente" at bounding box center [247, 48] width 14 height 14
click at [179, 118] on span "may" at bounding box center [175, 122] width 15 height 9
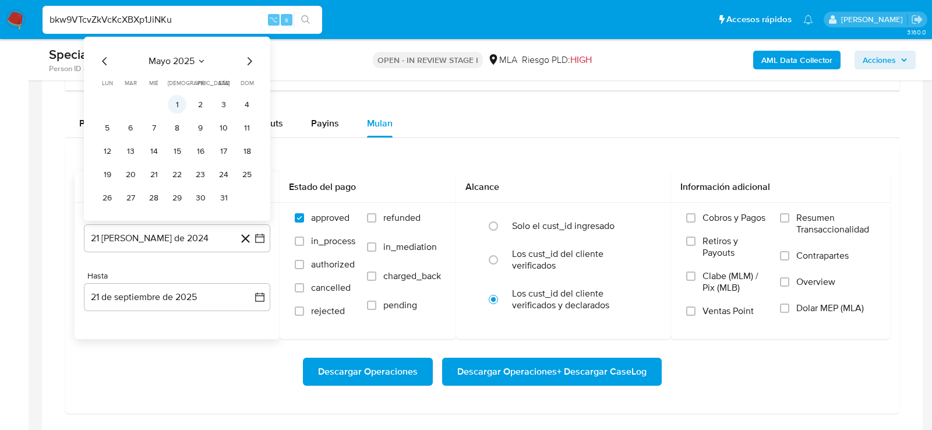
click at [185, 103] on button "1" at bounding box center [177, 104] width 19 height 19
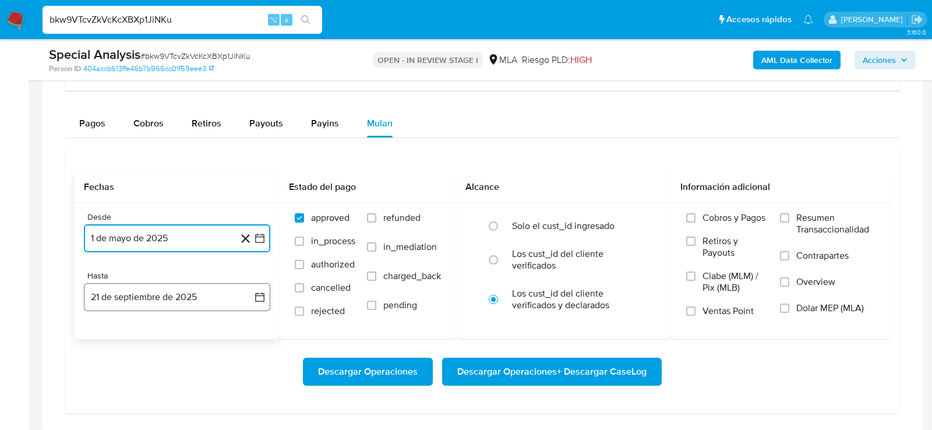
click at [166, 291] on button "21 de septiembre de 2025" at bounding box center [177, 297] width 186 height 28
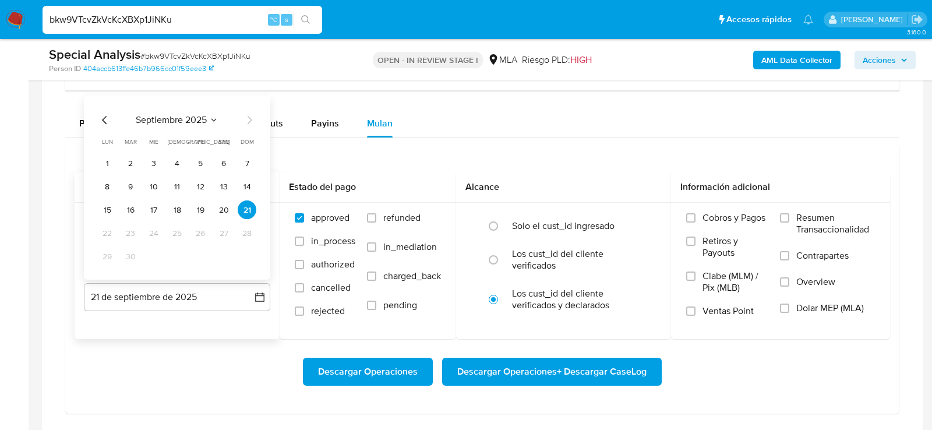
click at [101, 118] on icon "Mes anterior" at bounding box center [105, 120] width 14 height 14
click at [248, 253] on button "31" at bounding box center [247, 256] width 19 height 19
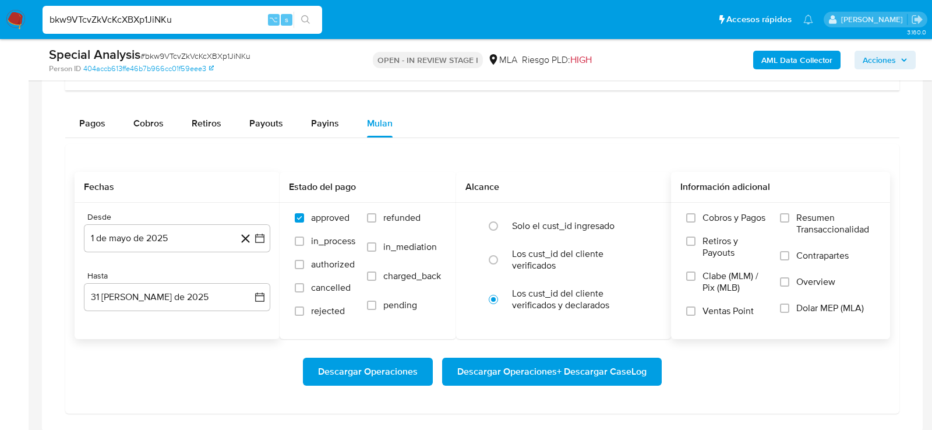
click at [805, 308] on span "Dolar MEP (MLA)" at bounding box center [830, 308] width 68 height 12
click at [789, 308] on input "Dolar MEP (MLA)" at bounding box center [784, 308] width 9 height 9
click at [607, 365] on span "Descargar Operaciones + Descargar CaseLog" at bounding box center [551, 372] width 189 height 26
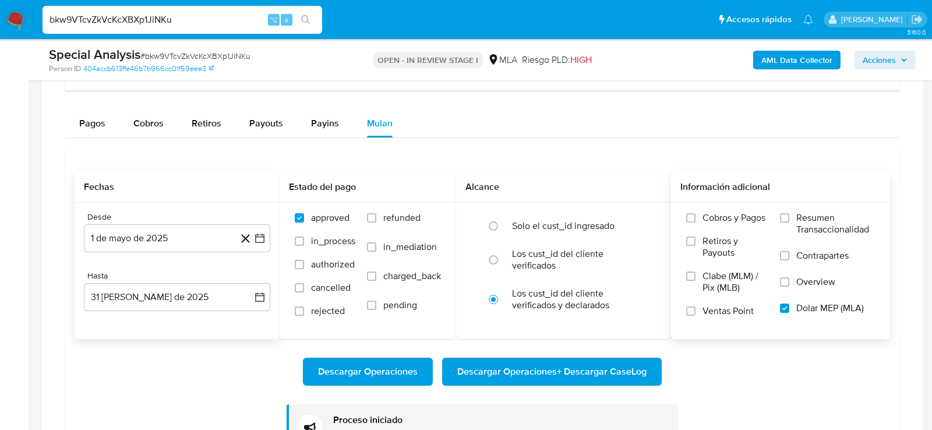
click at [132, 25] on input "bkw9VTcvZkVcKcXBXp1JiNKu" at bounding box center [183, 19] width 280 height 15
paste input "mDKU2Z2cFsve2XZRkVTsiqlt"
type input "mDKU2Z2cFsve2XZRkVTsiqlt"
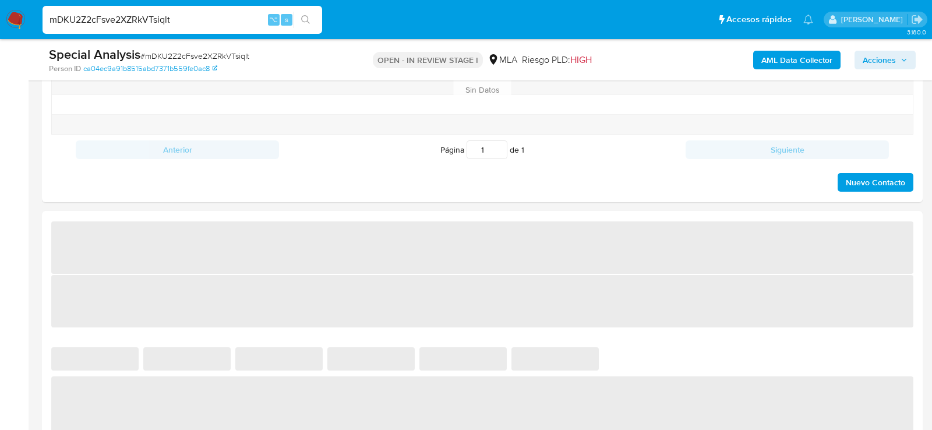
select select "10"
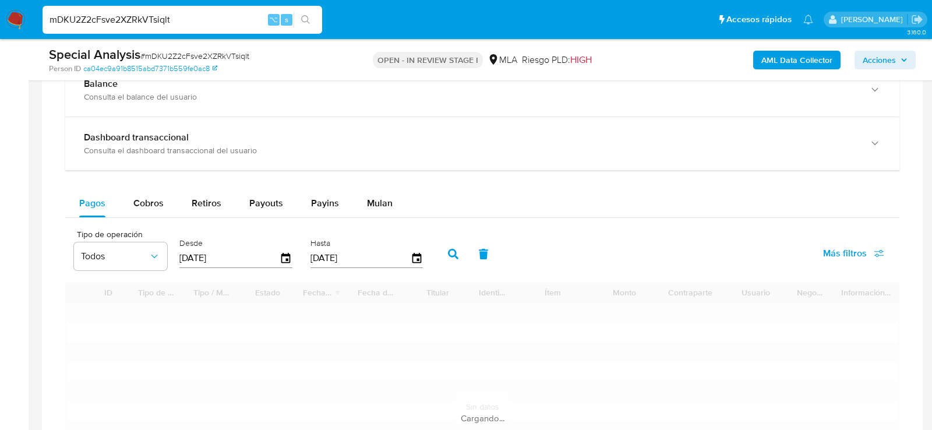
scroll to position [895, 0]
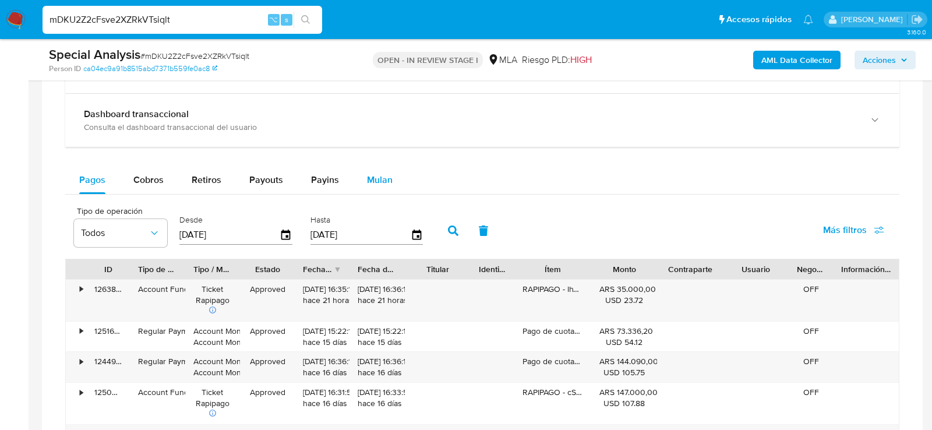
click at [383, 173] on span "Mulan" at bounding box center [380, 179] width 26 height 13
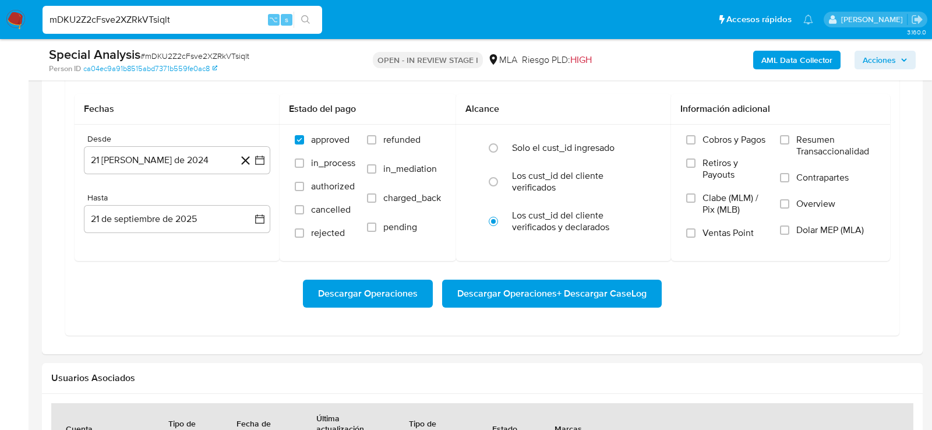
scroll to position [1085, 0]
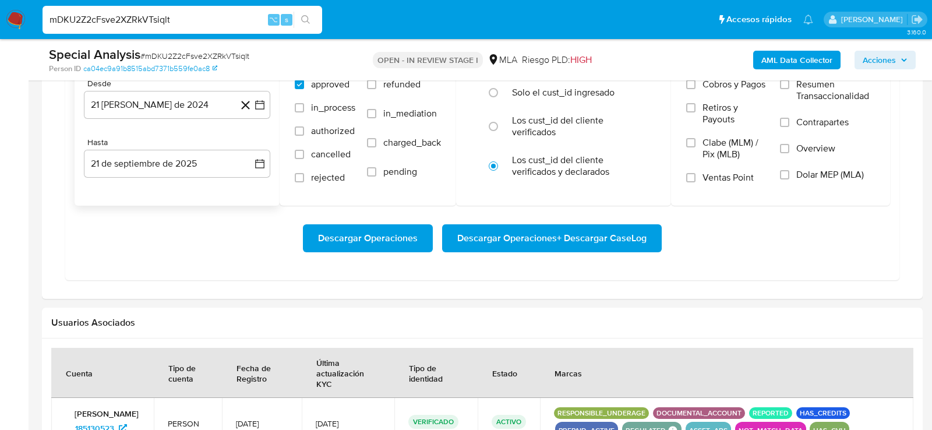
click at [146, 117] on div "Desde 21 de agosto de 2024 21-08-2024 Hasta 21 de septiembre de 2025 21-09-2025" at bounding box center [177, 137] width 205 height 136
click at [136, 108] on button "21 [PERSON_NAME] de 2024" at bounding box center [177, 105] width 186 height 28
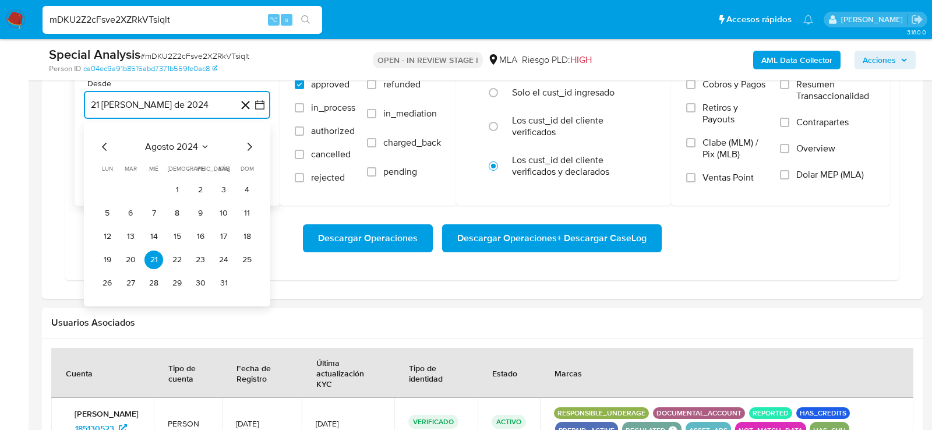
click at [205, 142] on icon "Seleccionar mes y año" at bounding box center [204, 146] width 9 height 9
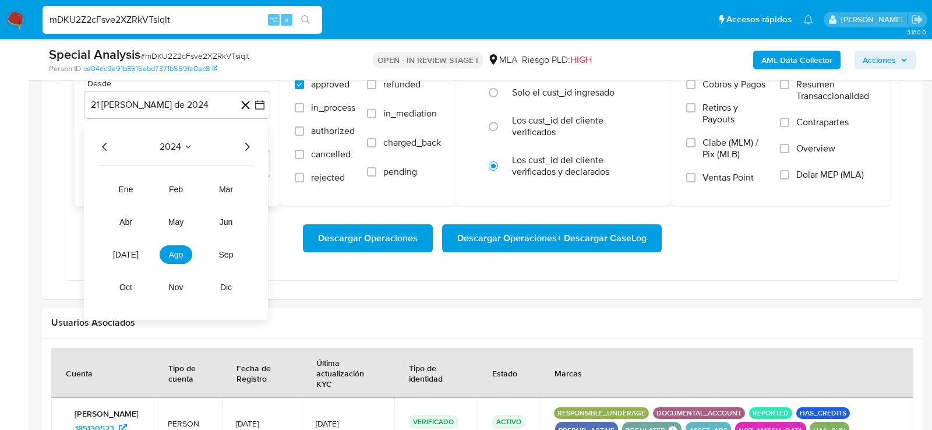
click at [262, 144] on div "2024 2024 ene feb mar abr may jun jul ago sep oct nov dic" at bounding box center [176, 220] width 184 height 197
click at [255, 144] on div "2024 2024 ene feb mar abr may jun jul ago sep oct nov dic" at bounding box center [176, 220] width 184 height 197
click at [245, 143] on icon "Año siguiente" at bounding box center [247, 147] width 14 height 14
click at [176, 222] on span "may" at bounding box center [175, 221] width 15 height 9
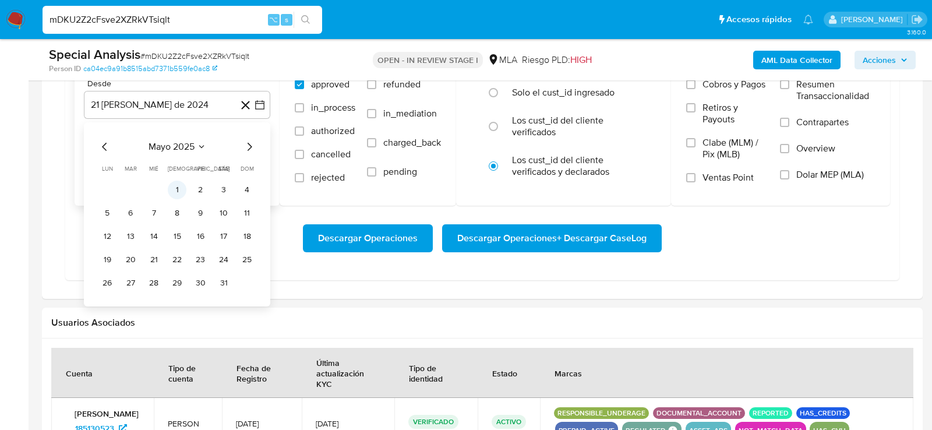
click at [176, 184] on button "1" at bounding box center [177, 190] width 19 height 19
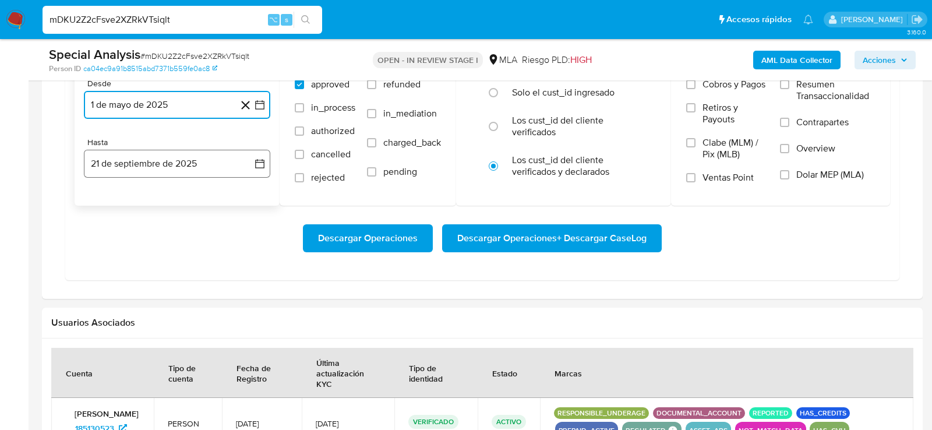
click at [155, 172] on button "21 de septiembre de 2025" at bounding box center [177, 164] width 186 height 28
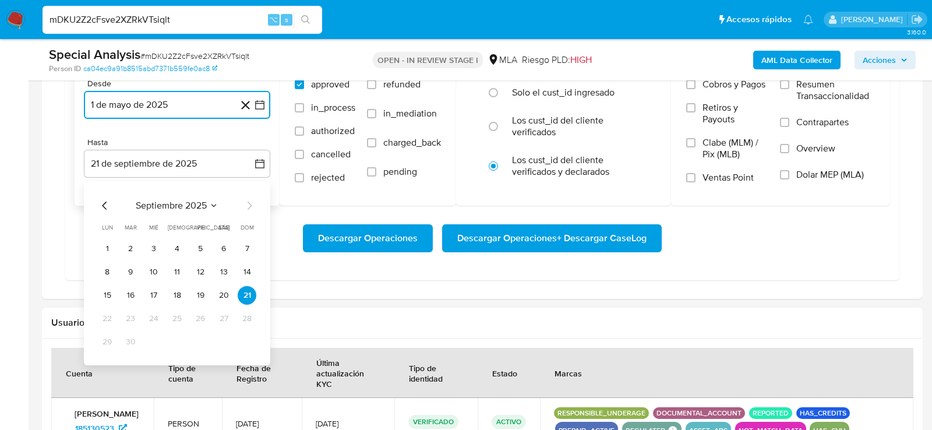
click at [103, 199] on icon "Mes anterior" at bounding box center [105, 206] width 14 height 14
click at [243, 334] on button "31" at bounding box center [247, 342] width 19 height 19
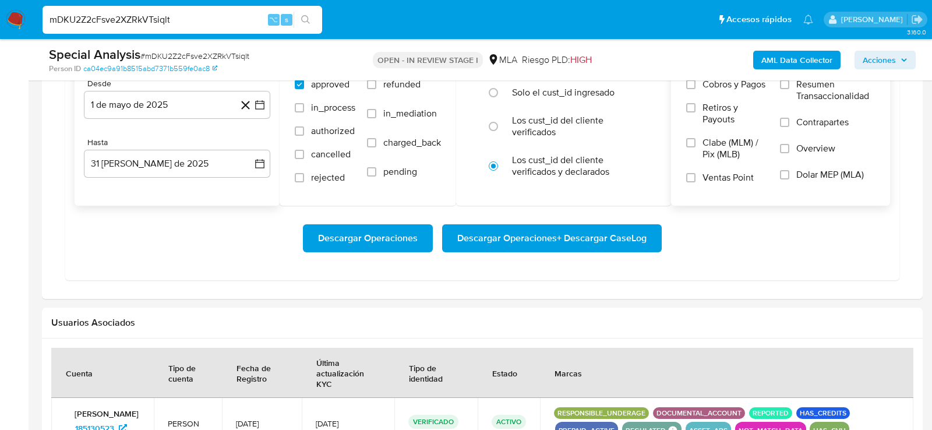
click at [805, 171] on span "Dolar MEP (MLA)" at bounding box center [830, 175] width 68 height 12
click at [789, 171] on input "Dolar MEP (MLA)" at bounding box center [784, 174] width 9 height 9
click at [749, 228] on div "Descargar Operaciones Descargar Operaciones + Descargar CaseLog" at bounding box center [483, 238] width 816 height 28
click at [587, 234] on span "Descargar Operaciones + Descargar CaseLog" at bounding box center [551, 238] width 189 height 26
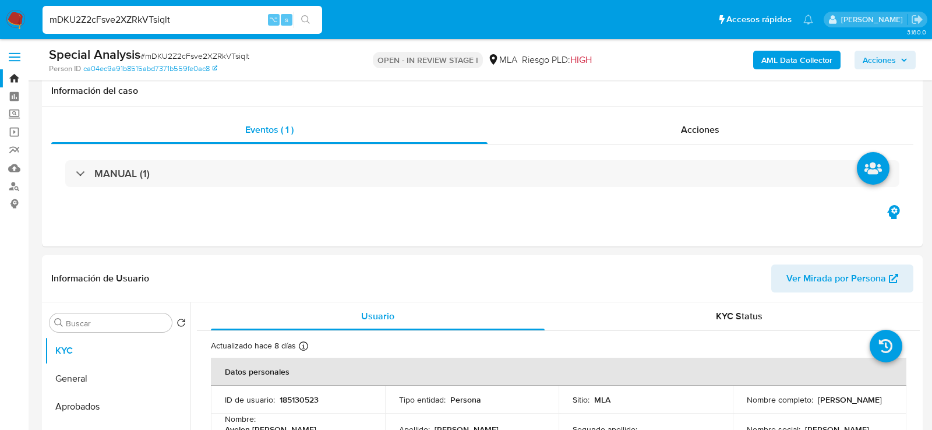
scroll to position [1085, 0]
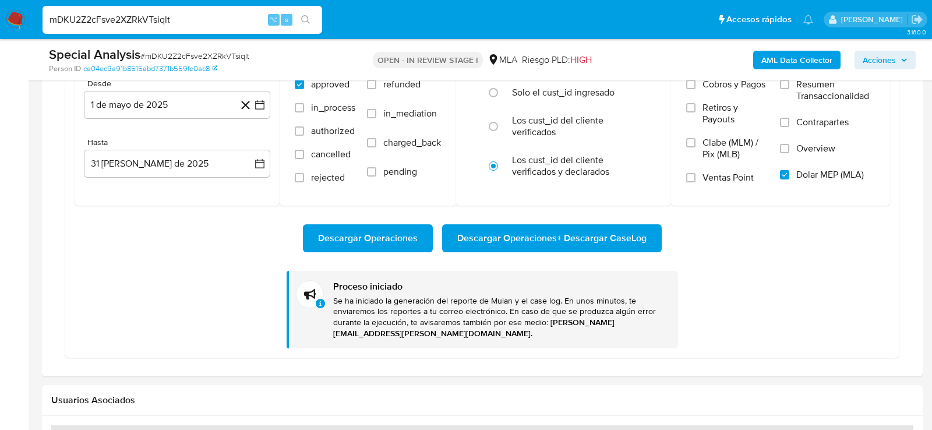
click at [134, 14] on input "mDKU2Z2cFsve2XZRkVTsiqlt" at bounding box center [183, 19] width 280 height 15
paste input "dsmFPlmuGZJQ7zbBMzx070vO"
type input "dsmFPlmuGZJQ7zbBMzx070vO"
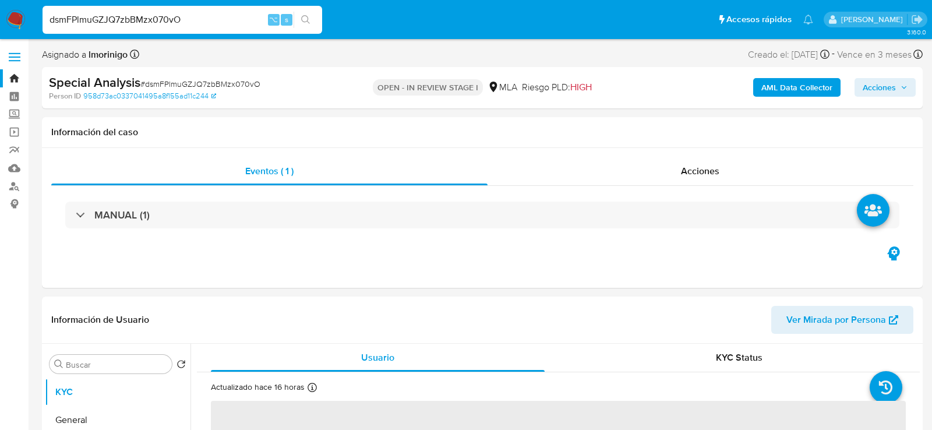
select select "10"
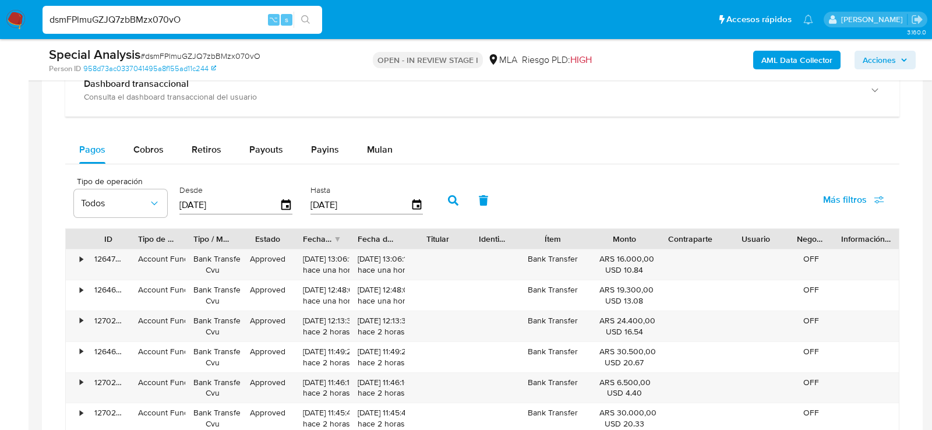
scroll to position [846, 0]
click at [378, 145] on span "Mulan" at bounding box center [380, 149] width 26 height 13
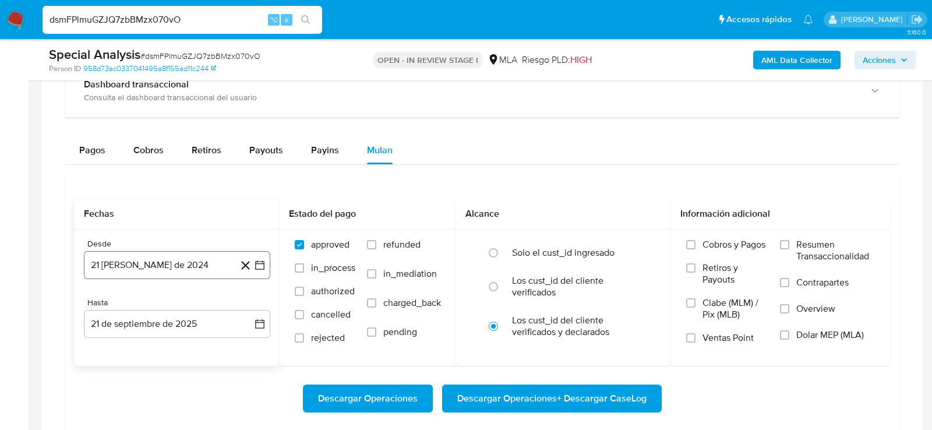
click at [178, 255] on button "21 [PERSON_NAME] de 2024" at bounding box center [177, 265] width 186 height 28
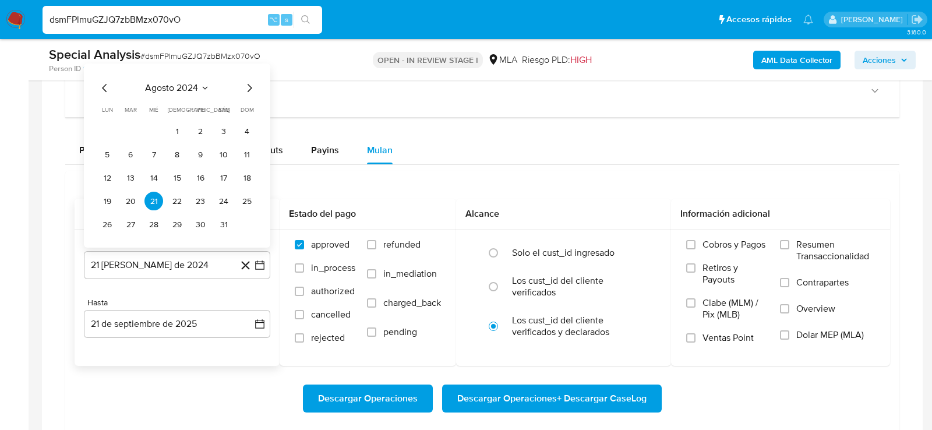
click at [253, 86] on icon "Mes siguiente" at bounding box center [249, 89] width 14 height 14
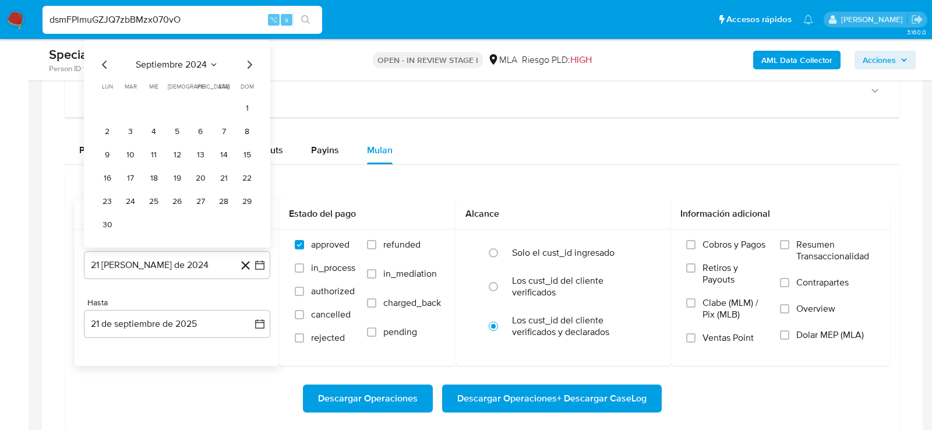
click at [170, 59] on span "septiembre 2024" at bounding box center [171, 65] width 71 height 12
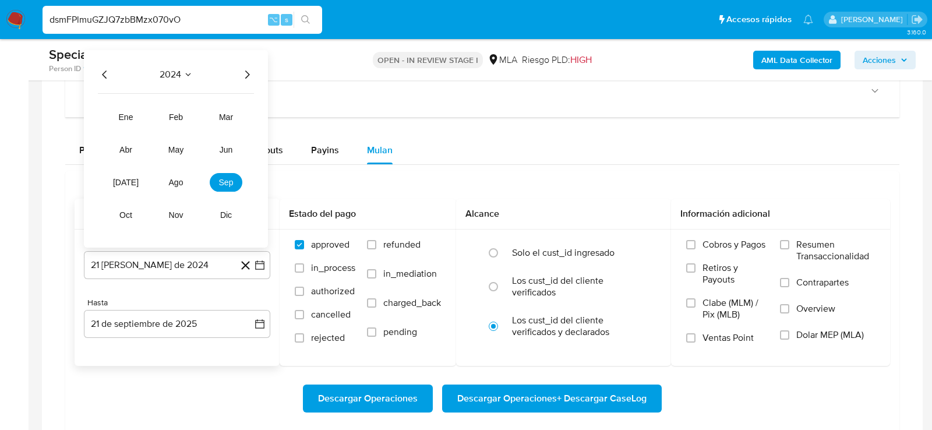
click at [255, 72] on div "2024 2024 ene feb mar abr may jun [DATE] ago sep oct nov dic" at bounding box center [176, 149] width 184 height 197
click at [248, 74] on icon "Año siguiente" at bounding box center [247, 75] width 14 height 14
click at [186, 146] on button "may" at bounding box center [176, 150] width 33 height 19
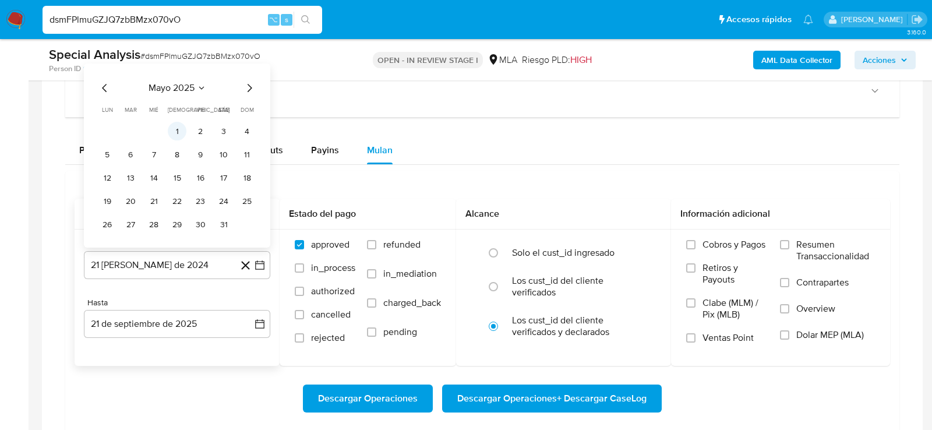
click at [180, 124] on button "1" at bounding box center [177, 131] width 19 height 19
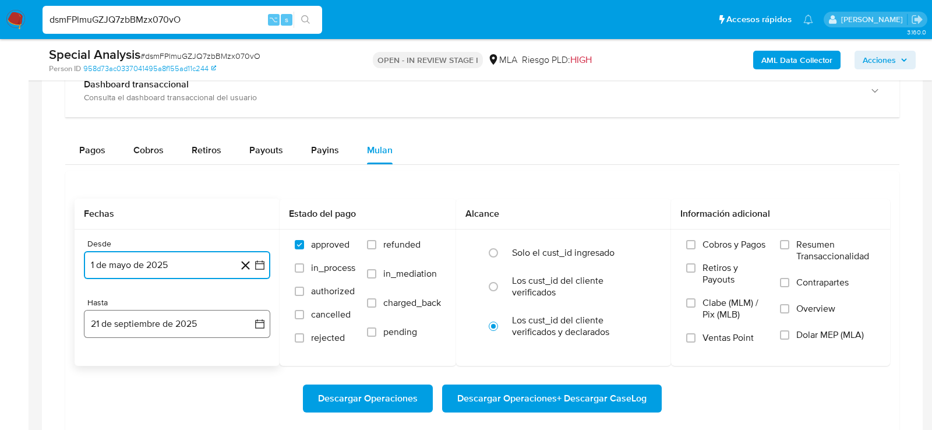
click at [175, 324] on button "21 de septiembre de 2025" at bounding box center [177, 324] width 186 height 28
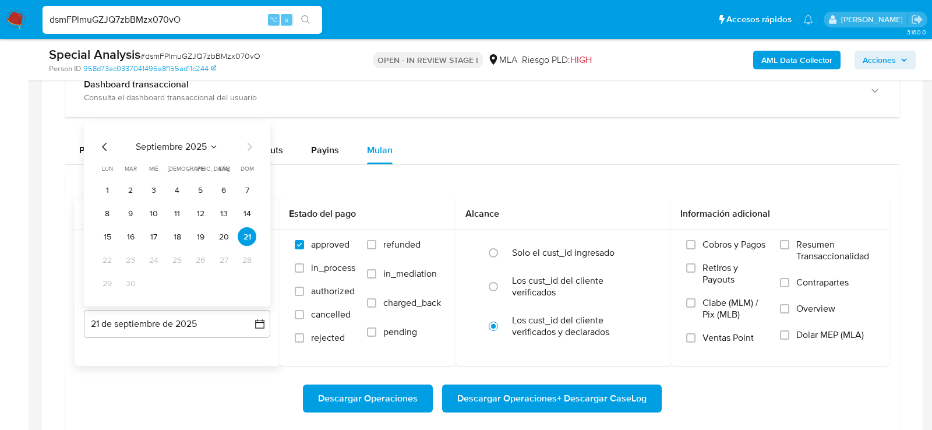
click at [101, 148] on icon "Mes anterior" at bounding box center [105, 147] width 14 height 14
click at [242, 279] on button "31" at bounding box center [247, 283] width 19 height 19
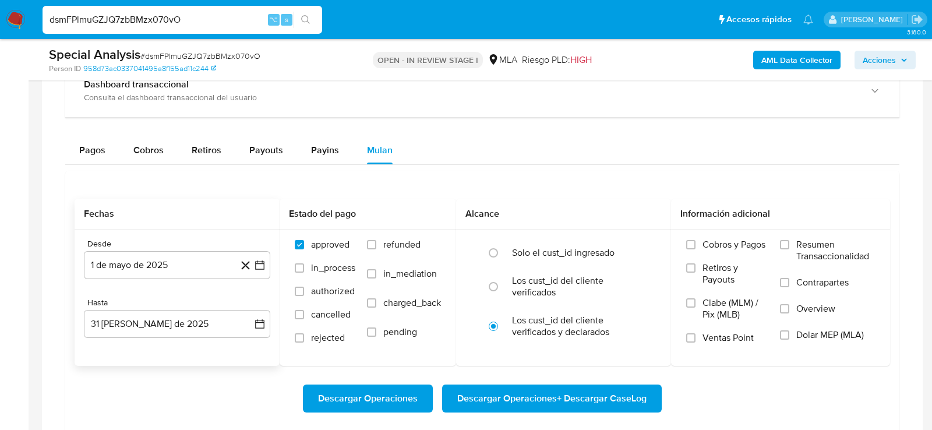
click at [742, 384] on div "Descargar Operaciones Descargar Operaciones + Descargar CaseLog" at bounding box center [483, 398] width 816 height 28
click at [826, 336] on span "Dolar MEP (MLA)" at bounding box center [830, 335] width 68 height 12
click at [789, 336] on input "Dolar MEP (MLA)" at bounding box center [784, 334] width 9 height 9
click at [577, 407] on span "Descargar Operaciones + Descargar CaseLog" at bounding box center [551, 399] width 189 height 26
click at [128, 16] on input "dsmFPlmuGZJQ7zbBMzx070vO" at bounding box center [183, 19] width 280 height 15
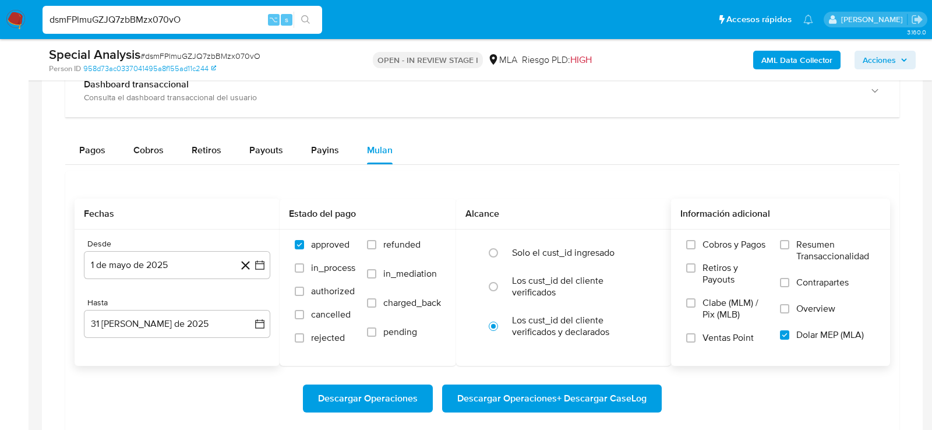
click at [128, 16] on input "dsmFPlmuGZJQ7zbBMzx070vO" at bounding box center [183, 19] width 280 height 15
paste input "1txiSuZGoFMrRW2hMzHYoQDD"
type input "1txiSuZGoFMrRW2hMzHYoQDD"
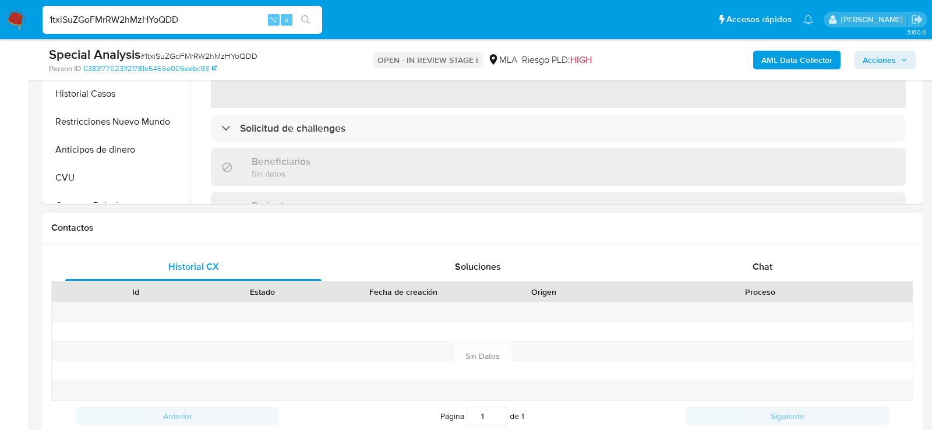
scroll to position [409, 0]
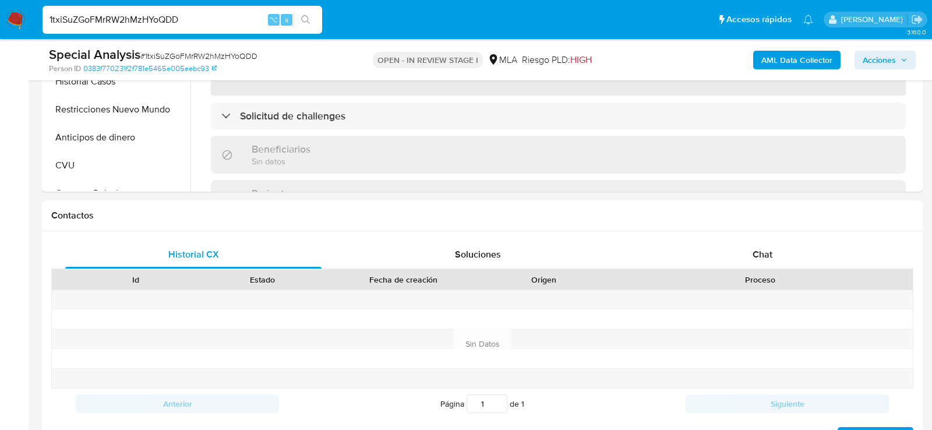
select select "10"
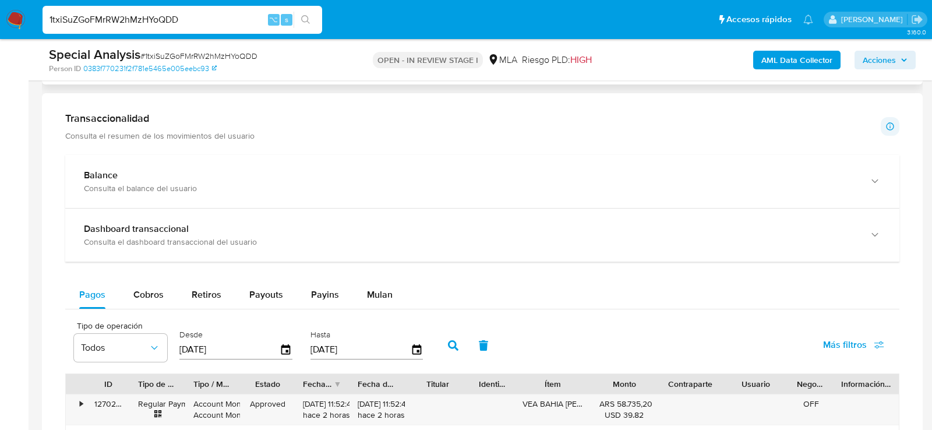
scroll to position [845, 0]
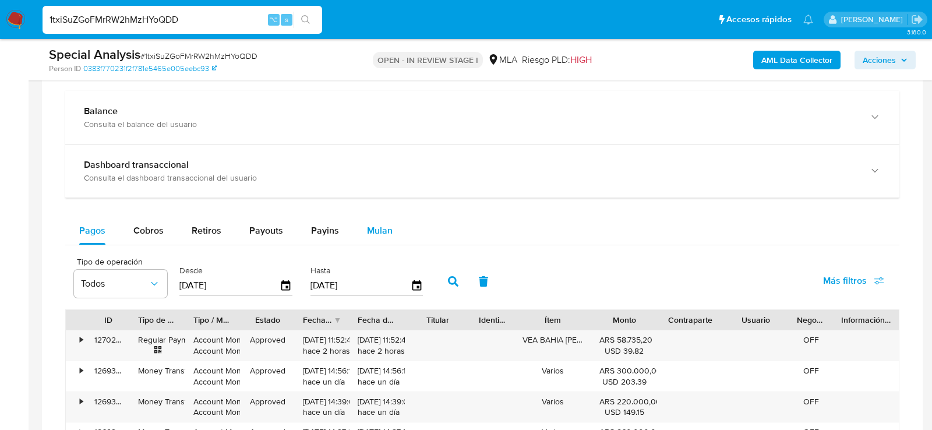
click at [389, 224] on span "Mulan" at bounding box center [380, 230] width 26 height 13
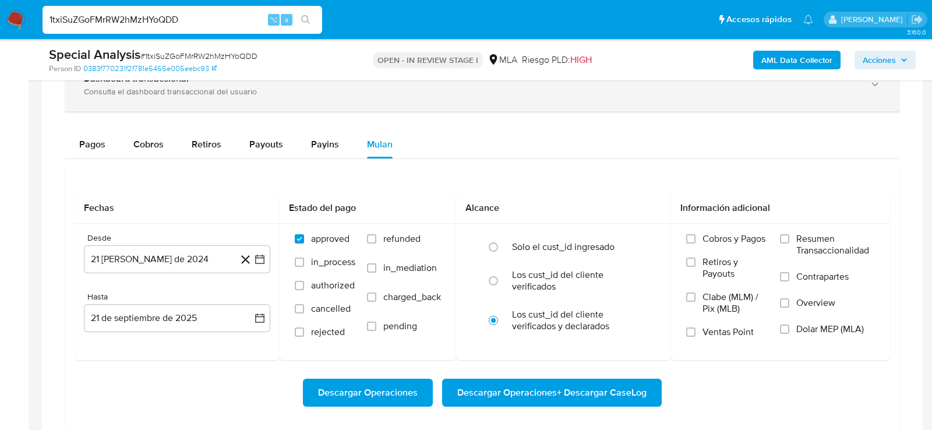
scroll to position [1052, 0]
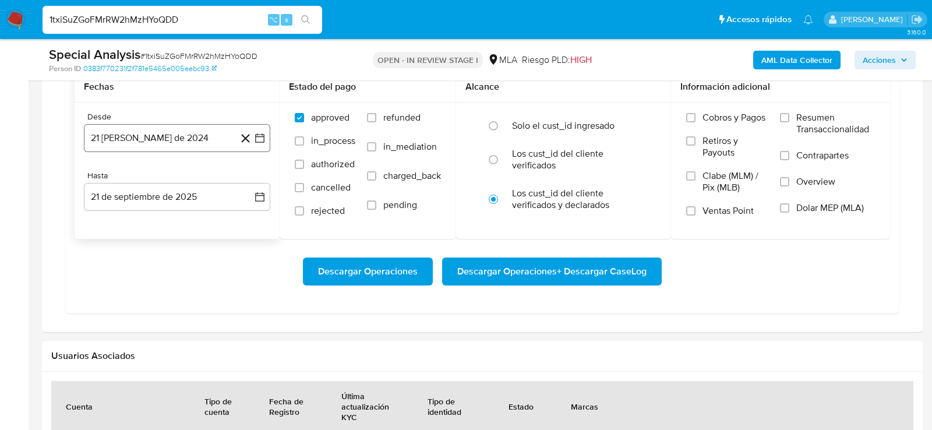
click at [203, 135] on button "21 [PERSON_NAME] de 2024" at bounding box center [177, 138] width 186 height 28
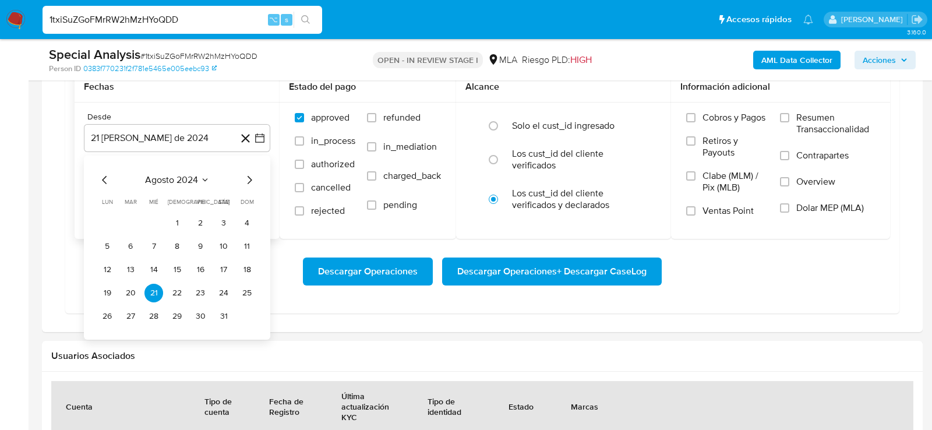
click at [189, 174] on span "agosto 2024" at bounding box center [171, 180] width 53 height 12
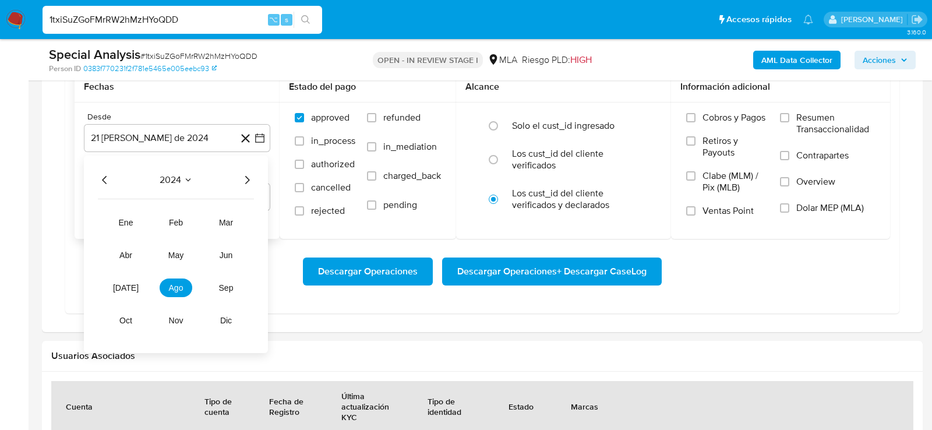
click at [253, 186] on div "2024 2024 ene feb mar abr may jun [DATE] ago sep oct nov dic" at bounding box center [176, 254] width 184 height 197
click at [253, 179] on icon "Año siguiente" at bounding box center [247, 180] width 14 height 14
click at [191, 241] on tr "ene feb mar abr may jun [DATE] ago sep oct nov dic" at bounding box center [176, 271] width 133 height 117
click at [190, 246] on button "may" at bounding box center [176, 255] width 33 height 19
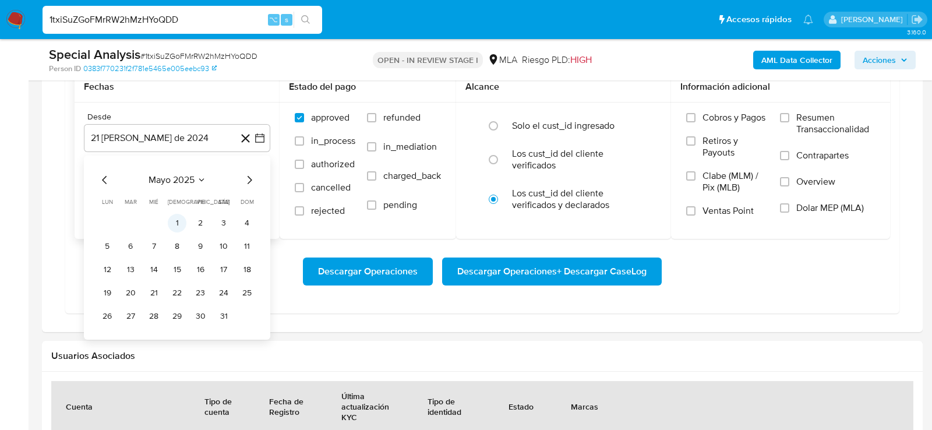
click at [178, 219] on button "1" at bounding box center [177, 223] width 19 height 19
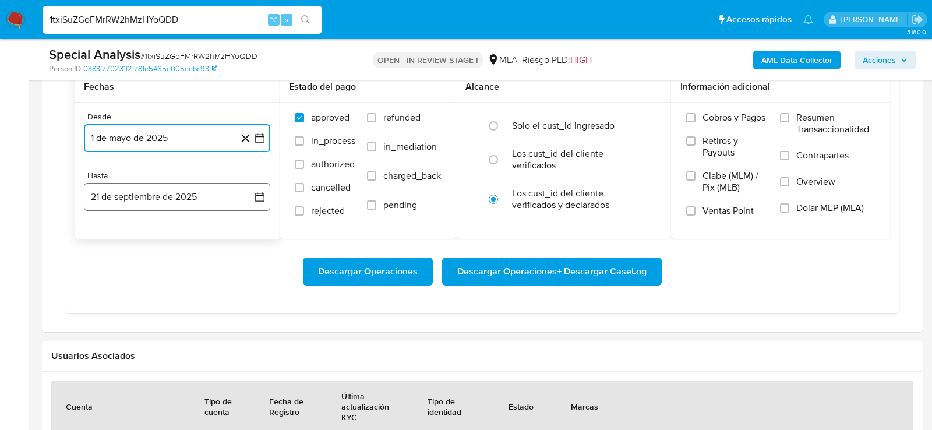
click at [172, 191] on button "21 de septiembre de 2025" at bounding box center [177, 197] width 186 height 28
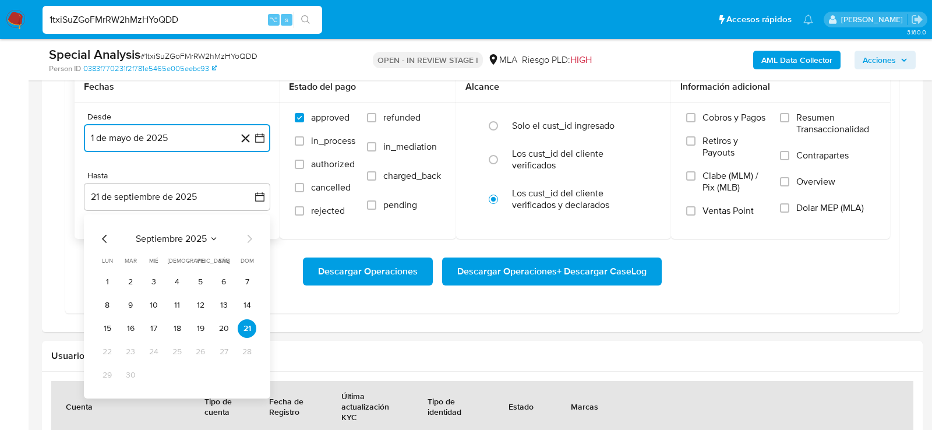
click at [107, 232] on icon "Mes anterior" at bounding box center [105, 239] width 14 height 14
click at [244, 372] on button "31" at bounding box center [247, 375] width 19 height 19
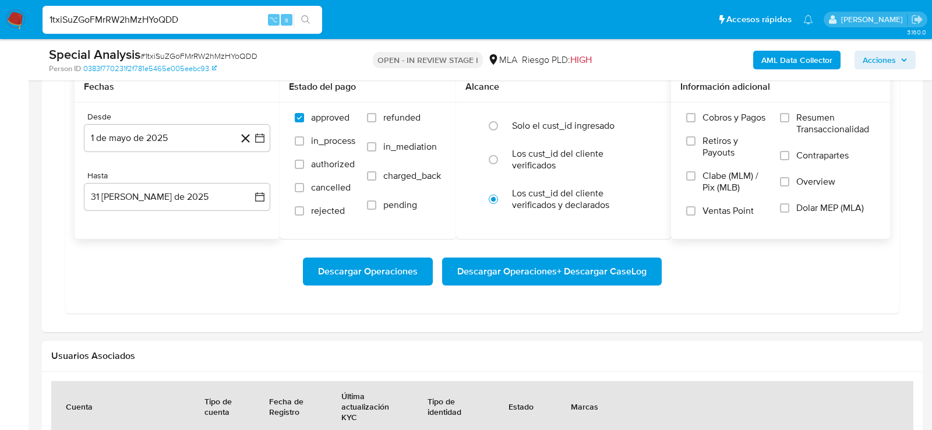
click at [800, 207] on span "Dolar MEP (MLA)" at bounding box center [830, 208] width 68 height 12
click at [789, 207] on input "Dolar MEP (MLA)" at bounding box center [784, 207] width 9 height 9
click at [539, 279] on span "Descargar Operaciones + Descargar CaseLog" at bounding box center [551, 272] width 189 height 26
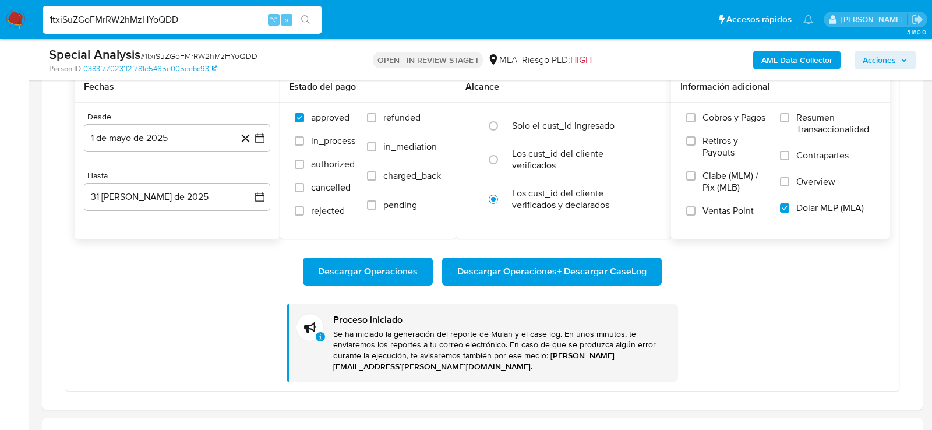
click at [157, 17] on input "1txiSuZGoFMrRW2hMzHYoQDD" at bounding box center [183, 19] width 280 height 15
paste input "RgYrgaO1QCMzMgAqbPD1kTfU"
type input "RgYrgaO1QCMzMgAqbPD1kTfU"
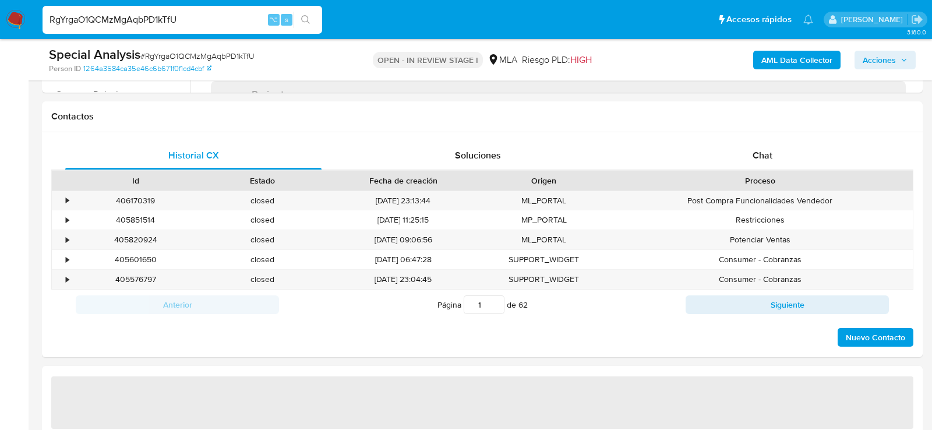
select select "10"
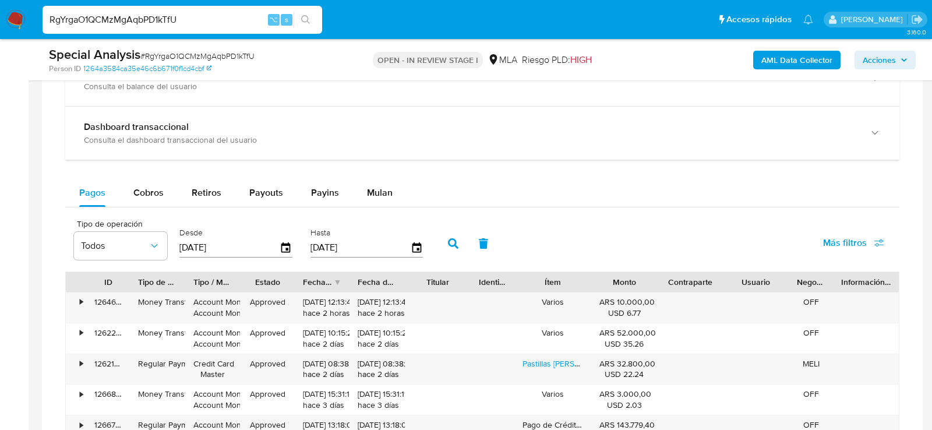
scroll to position [898, 0]
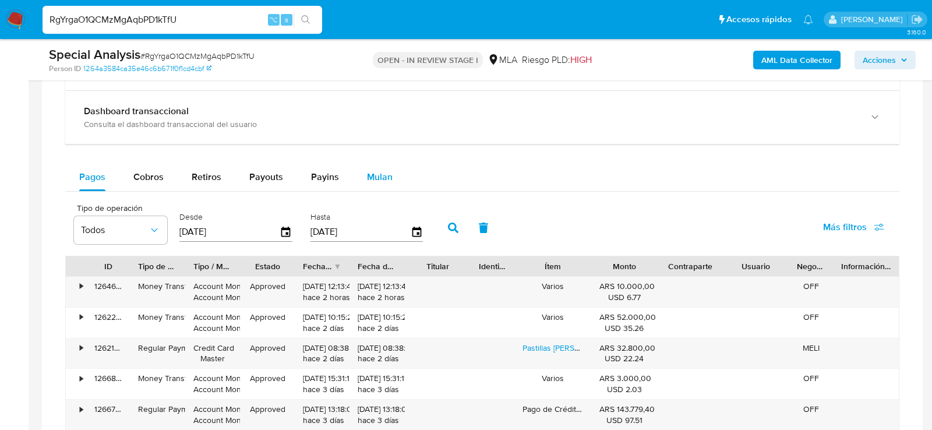
click at [383, 170] on span "Mulan" at bounding box center [380, 176] width 26 height 13
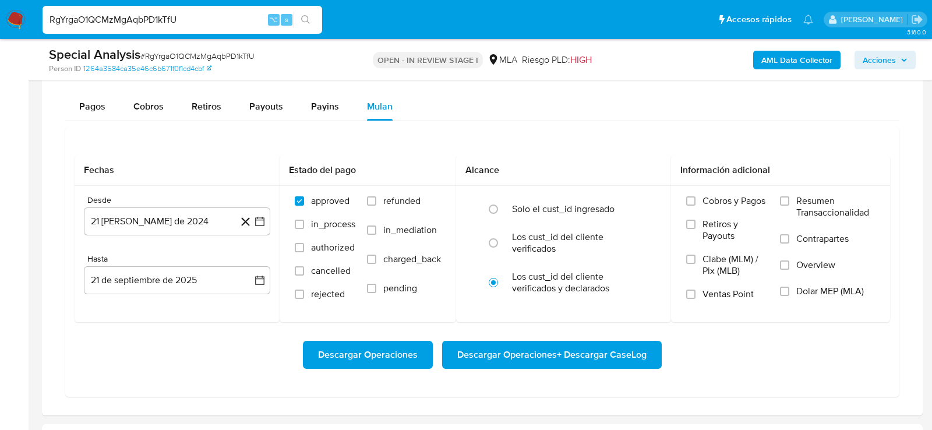
scroll to position [988, 0]
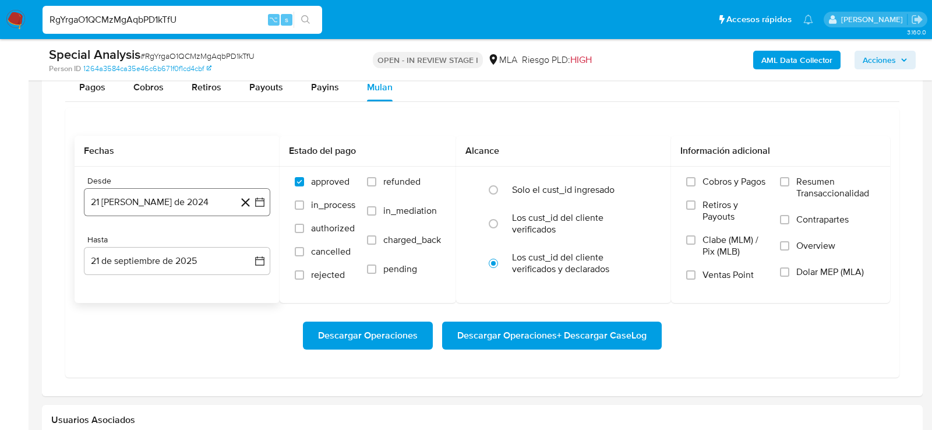
click at [107, 193] on button "21 [PERSON_NAME] de 2024" at bounding box center [177, 202] width 186 height 28
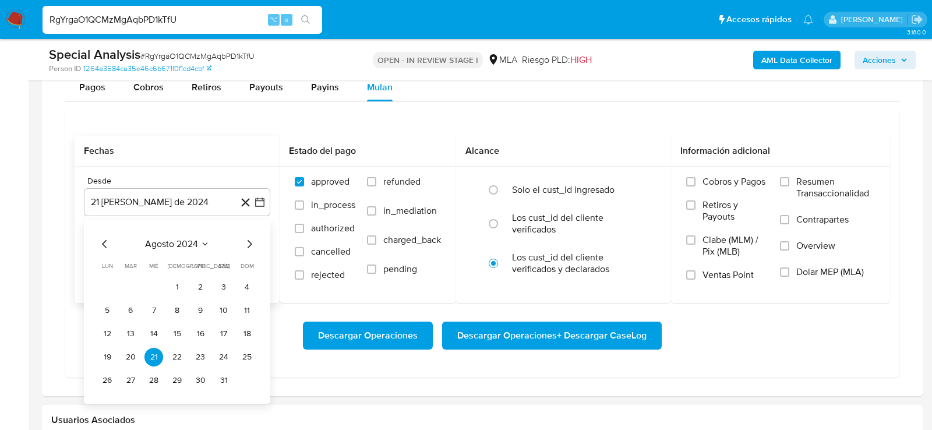
click at [197, 238] on span "agosto 2024" at bounding box center [171, 244] width 53 height 12
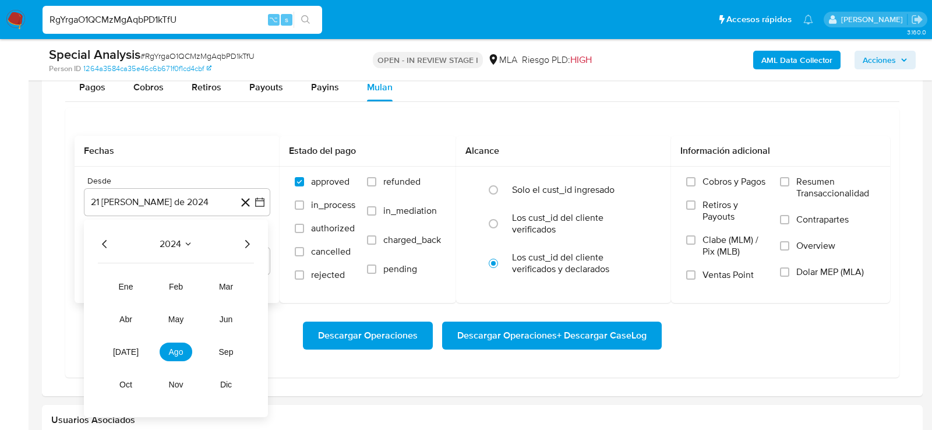
click at [249, 237] on icon "Año siguiente" at bounding box center [247, 244] width 14 height 14
click at [182, 300] on tr "ene feb mar abr may jun [DATE] ago sep oct nov dic" at bounding box center [176, 335] width 133 height 117
click at [182, 304] on tr "ene feb mar abr may jun [DATE] ago sep oct nov dic" at bounding box center [176, 335] width 133 height 117
click at [179, 319] on span "may" at bounding box center [175, 319] width 15 height 9
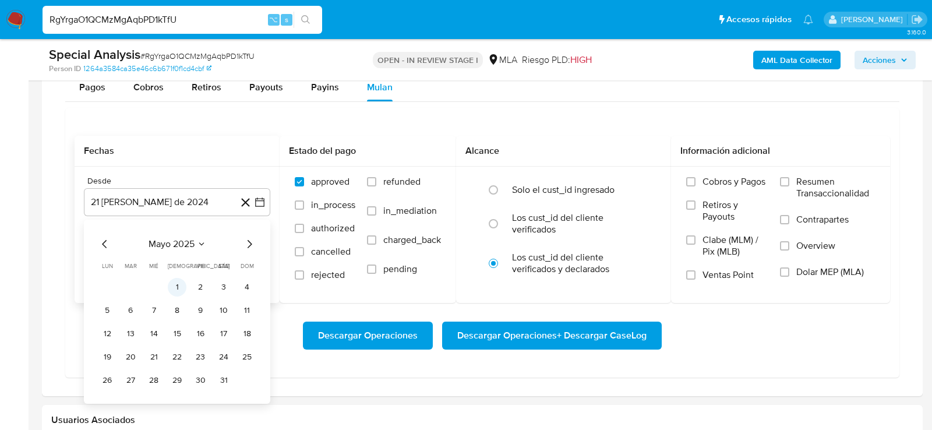
click at [181, 280] on button "1" at bounding box center [177, 287] width 19 height 19
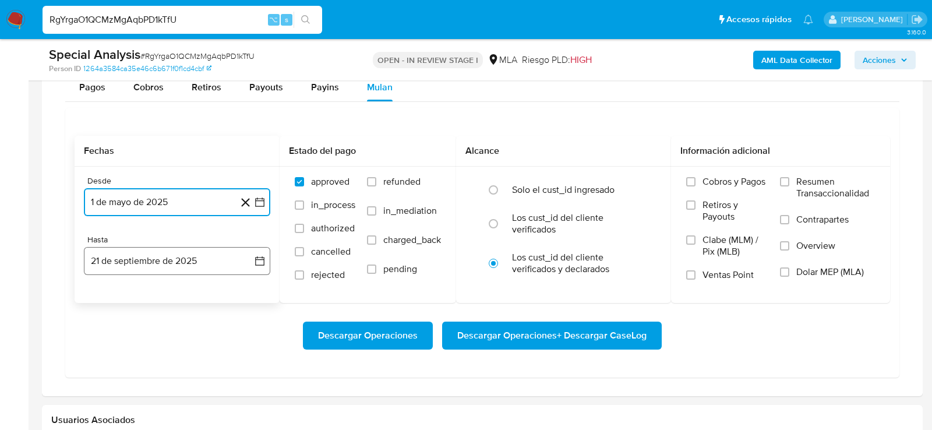
click at [175, 262] on button "21 de septiembre de 2025" at bounding box center [177, 261] width 186 height 28
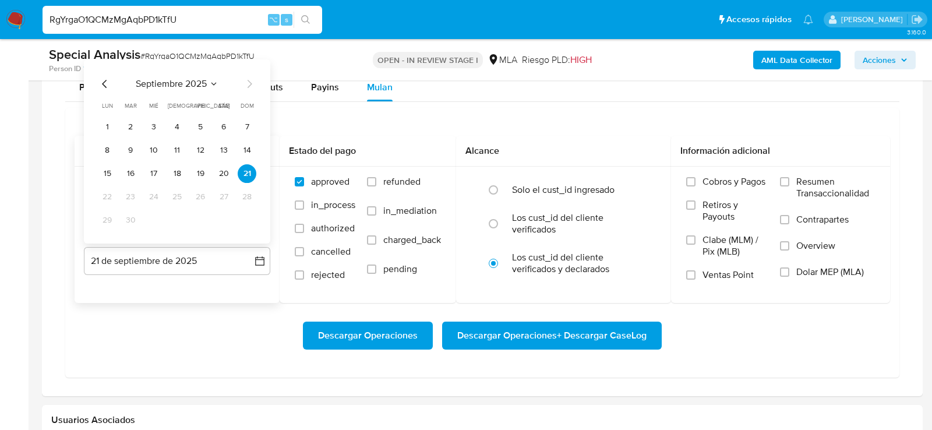
click at [101, 79] on icon "Mes anterior" at bounding box center [105, 84] width 14 height 14
click at [248, 218] on button "31" at bounding box center [247, 220] width 19 height 19
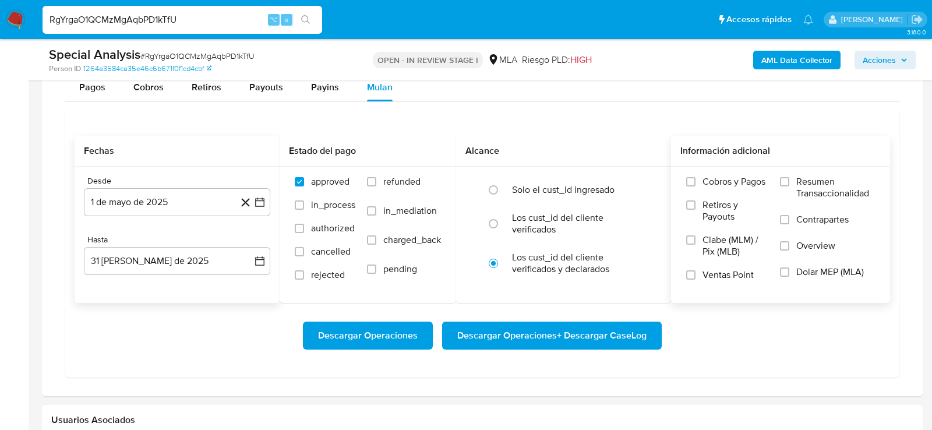
click at [823, 275] on label "Dolar MEP (MLA)" at bounding box center [827, 279] width 95 height 26
click at [789, 275] on input "Dolar MEP (MLA)" at bounding box center [784, 271] width 9 height 9
click at [550, 323] on span "Descargar Operaciones + Descargar CaseLog" at bounding box center [551, 336] width 189 height 26
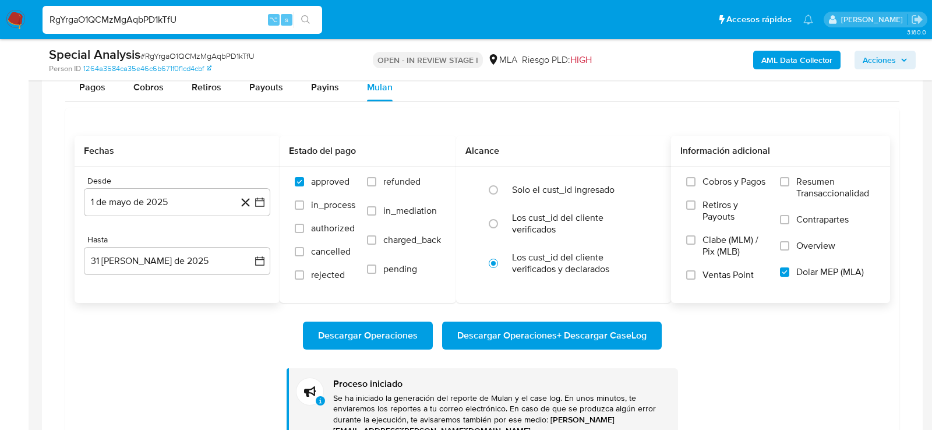
click at [126, 37] on nav "Pausado Ver notificaciones RgYrgaO1QCMzMgAqbPD1kTfU ⌥ s Accesos rápidos Presion…" at bounding box center [466, 19] width 932 height 39
click at [123, 24] on input "RgYrgaO1QCMzMgAqbPD1kTfU" at bounding box center [183, 19] width 280 height 15
paste input "EIo33u7abyxSMNDrcg3Y3NuD"
type input "EIo33u7abyxSMNDrcg3Y3NuD"
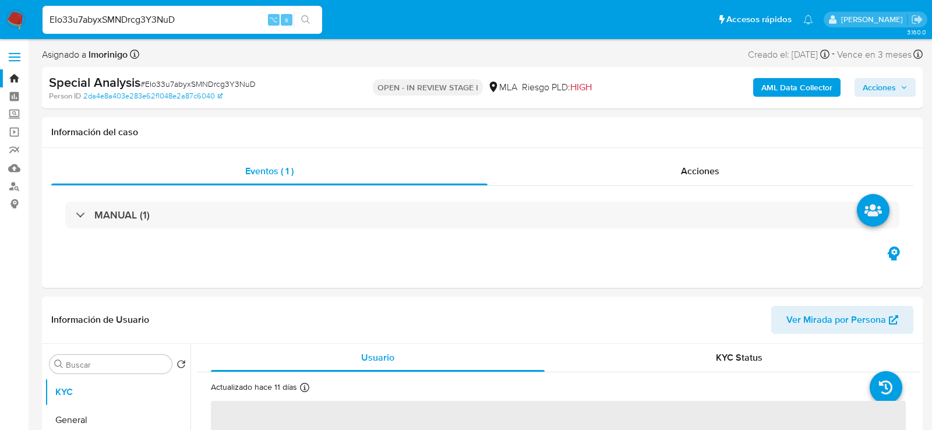
select select "10"
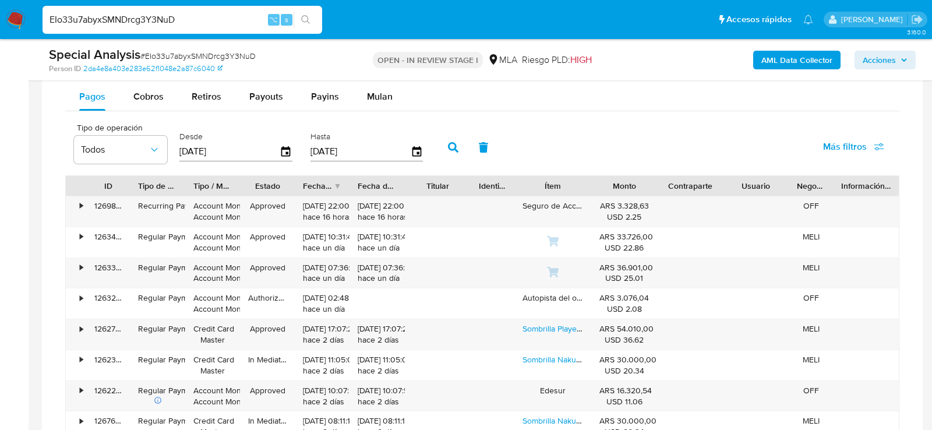
scroll to position [976, 0]
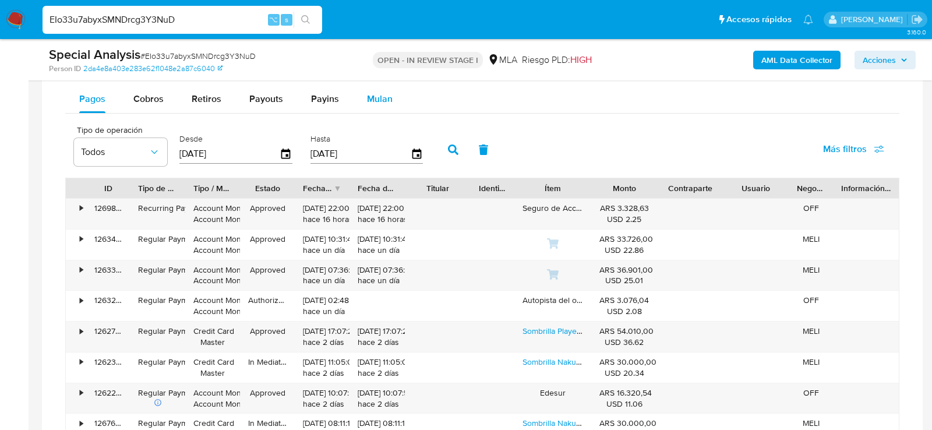
click at [372, 97] on span "Mulan" at bounding box center [380, 98] width 26 height 13
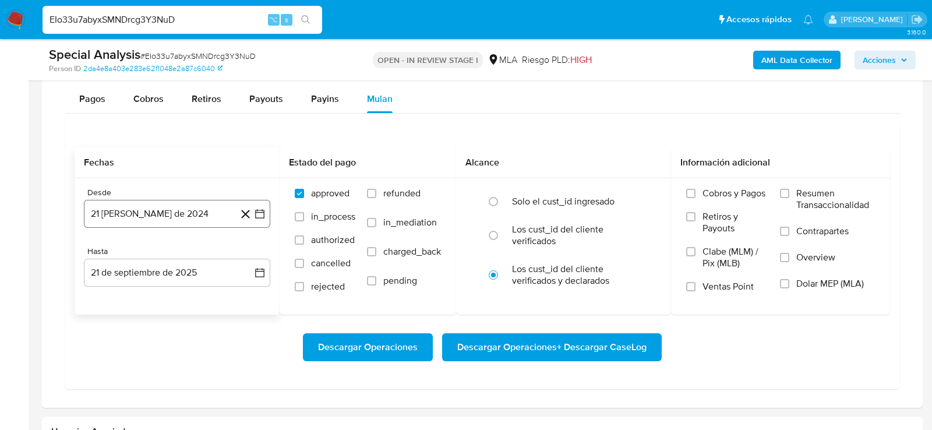
click at [117, 214] on button "21 [PERSON_NAME] de 2024" at bounding box center [177, 214] width 186 height 28
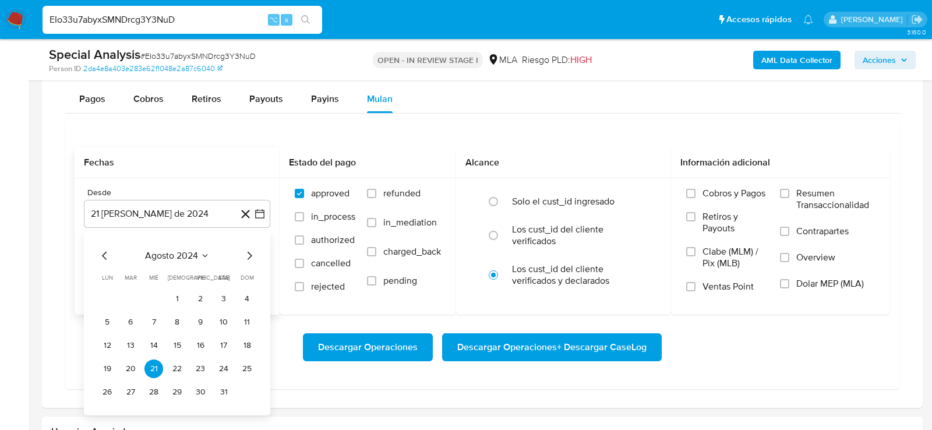
click at [204, 253] on icon "Seleccionar mes y año" at bounding box center [204, 255] width 9 height 9
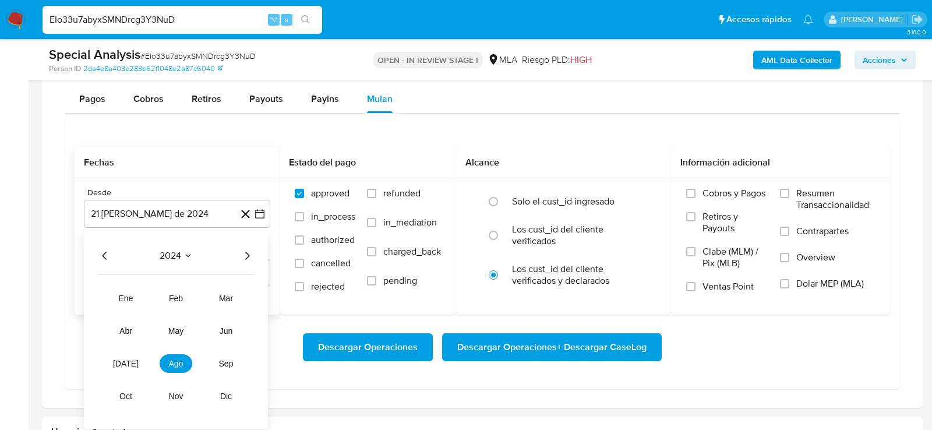
click at [245, 256] on icon "Año siguiente" at bounding box center [247, 256] width 14 height 14
click at [178, 322] on button "may" at bounding box center [176, 331] width 33 height 19
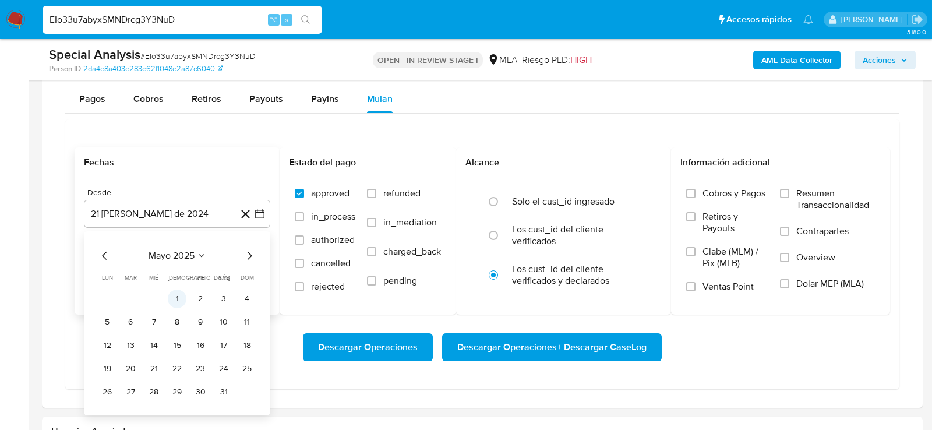
click at [178, 300] on button "1" at bounding box center [177, 299] width 19 height 19
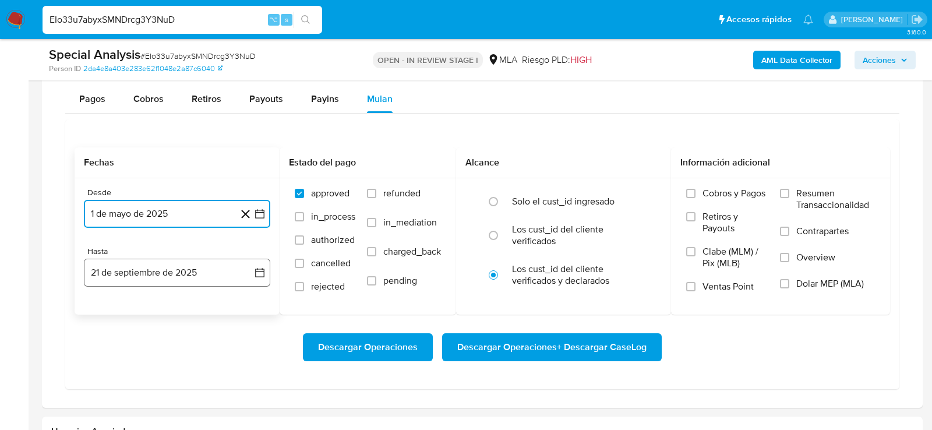
click at [163, 269] on button "21 de septiembre de 2025" at bounding box center [177, 273] width 186 height 28
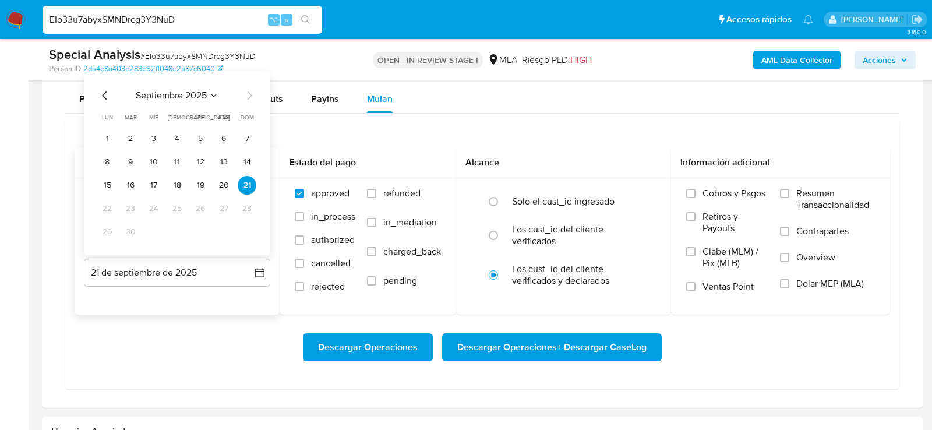
click at [105, 90] on icon "Mes anterior" at bounding box center [105, 96] width 14 height 14
click at [242, 230] on button "31" at bounding box center [247, 232] width 19 height 19
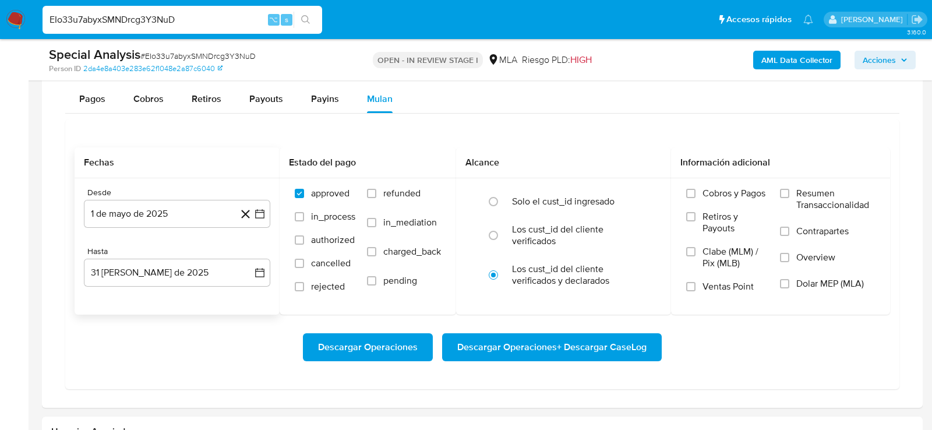
click at [218, 318] on div "Descargar Operaciones Descargar Operaciones + Descargar CaseLog" at bounding box center [483, 347] width 816 height 65
click at [837, 279] on span "Dolar MEP (MLA)" at bounding box center [830, 284] width 68 height 12
click at [789, 279] on input "Dolar MEP (MLA)" at bounding box center [784, 283] width 9 height 9
click at [614, 340] on span "Descargar Operaciones + Descargar CaseLog" at bounding box center [551, 347] width 189 height 26
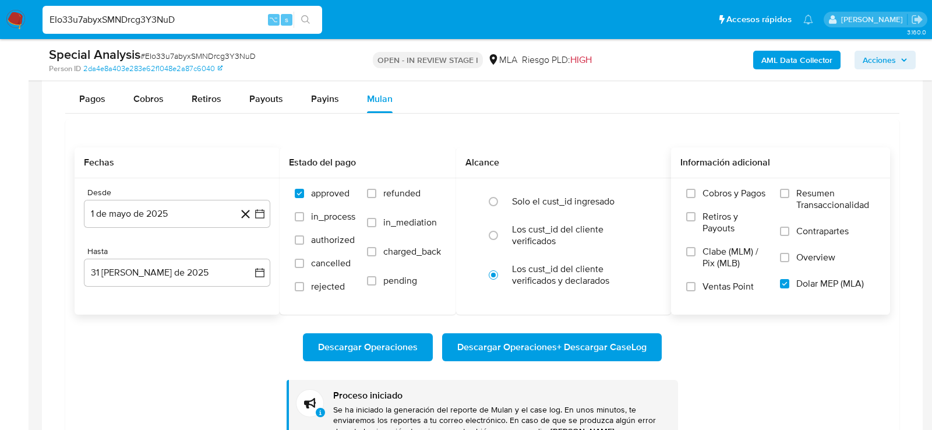
click at [100, 21] on input "EIo33u7abyxSMNDrcg3Y3NuD" at bounding box center [183, 19] width 280 height 15
paste input "vQ27V94OQs8LT9n5THPKkzDZ"
type input "vQ27V94OQs8LT9n5THPKkzDZ"
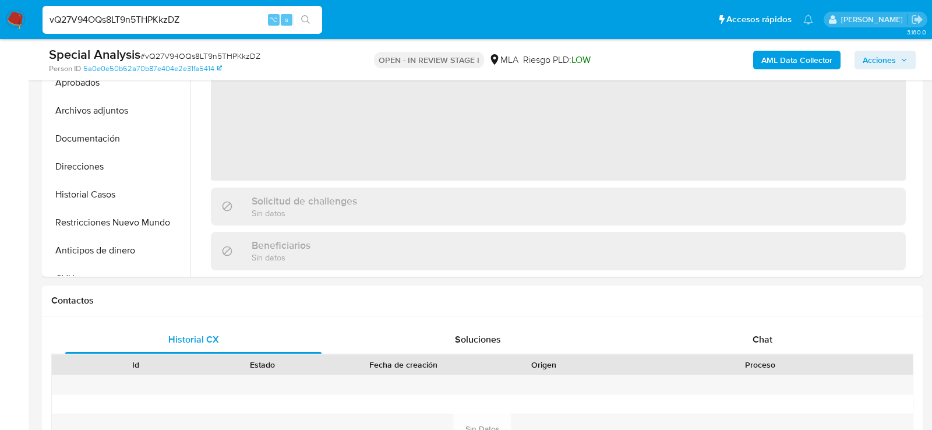
select select "10"
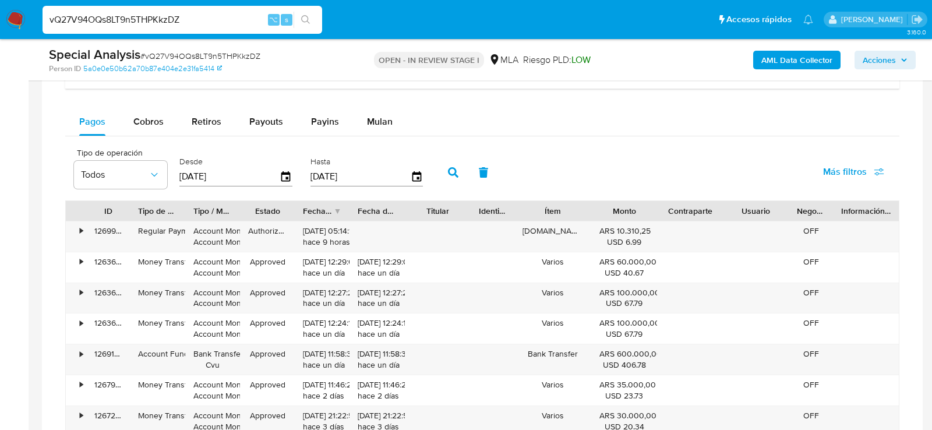
scroll to position [963, 0]
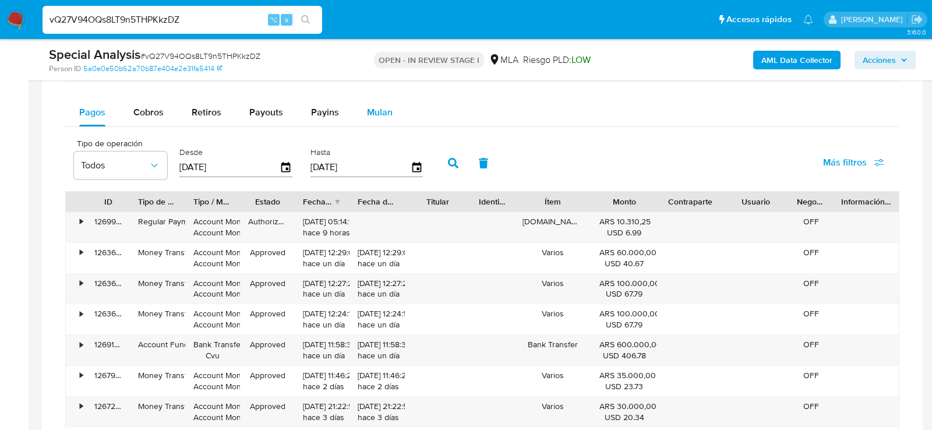
click at [384, 113] on span "Mulan" at bounding box center [380, 111] width 26 height 13
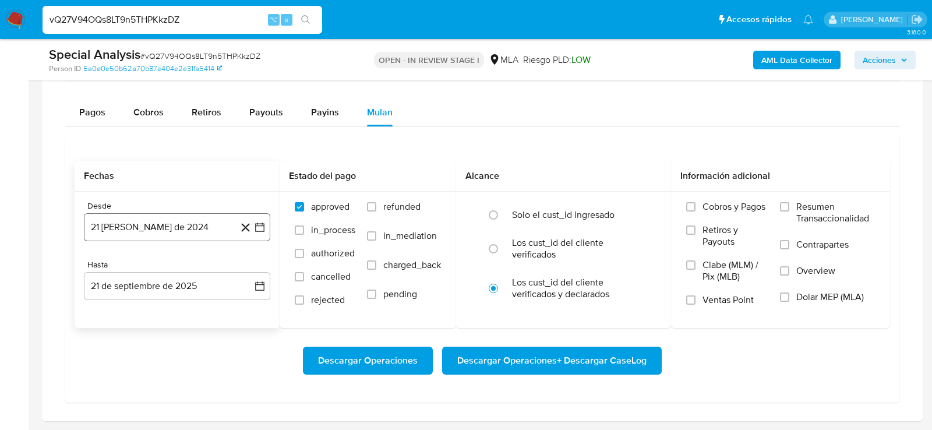
click at [126, 219] on button "21 [PERSON_NAME] de 2024" at bounding box center [177, 227] width 186 height 28
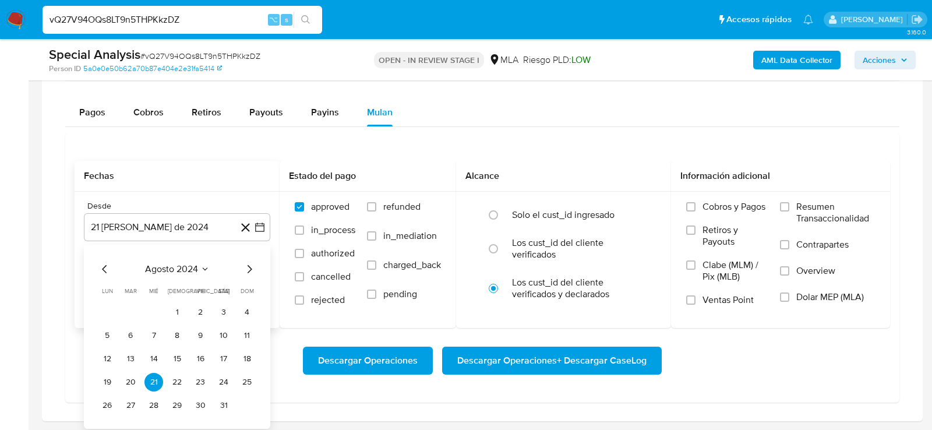
click at [198, 268] on button "agosto 2024" at bounding box center [177, 269] width 65 height 12
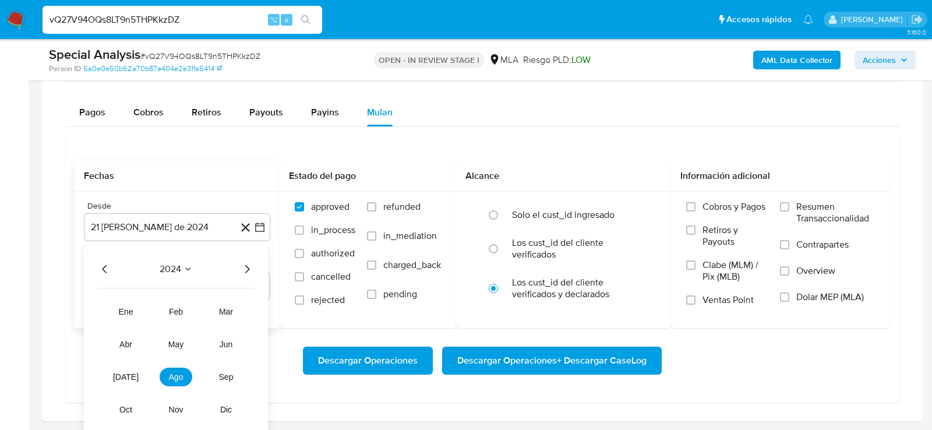
click at [248, 262] on icon "Año siguiente" at bounding box center [247, 269] width 14 height 14
click at [179, 340] on span "may" at bounding box center [175, 344] width 15 height 9
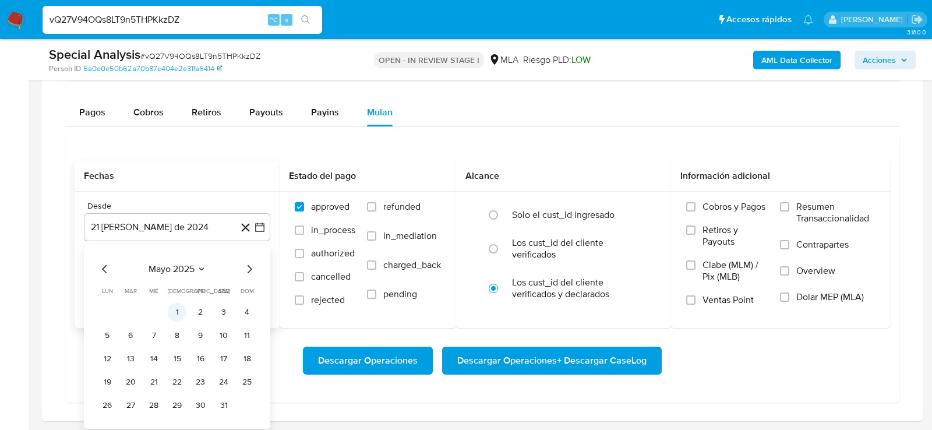
click at [178, 312] on button "1" at bounding box center [177, 312] width 19 height 19
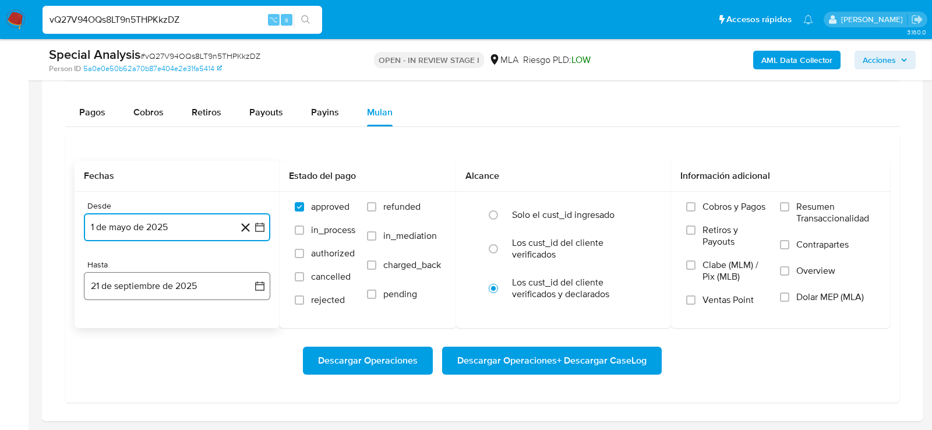
click at [151, 288] on button "21 de septiembre de 2025" at bounding box center [177, 286] width 186 height 28
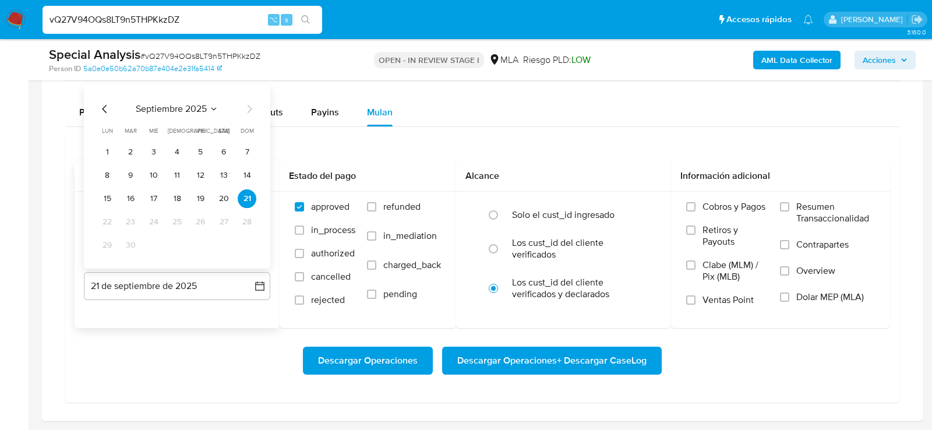
click at [103, 110] on icon "Mes anterior" at bounding box center [105, 109] width 14 height 14
click at [244, 252] on div "agosto 2025 agosto 2025 lun lunes mar martes mié miércoles jue jueves vie viern…" at bounding box center [177, 176] width 186 height 184
click at [246, 245] on button "31" at bounding box center [247, 245] width 19 height 19
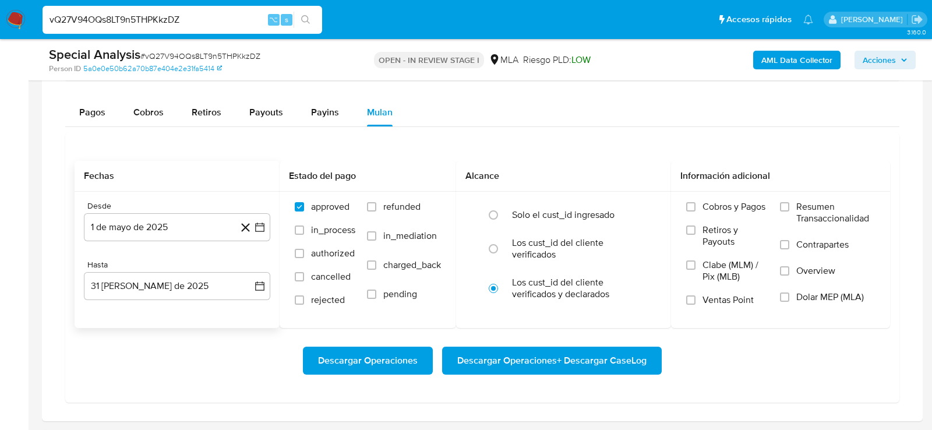
click at [240, 322] on div "Desde 1 de mayo de 2025 1-05-2025 Hasta 31 de agosto de 2025 31-08-2025" at bounding box center [177, 260] width 205 height 136
click at [810, 300] on label "Dolar MEP (MLA)" at bounding box center [827, 304] width 95 height 26
click at [789, 300] on input "Dolar MEP (MLA)" at bounding box center [784, 296] width 9 height 9
click at [608, 352] on span "Descargar Operaciones + Descargar CaseLog" at bounding box center [551, 361] width 189 height 26
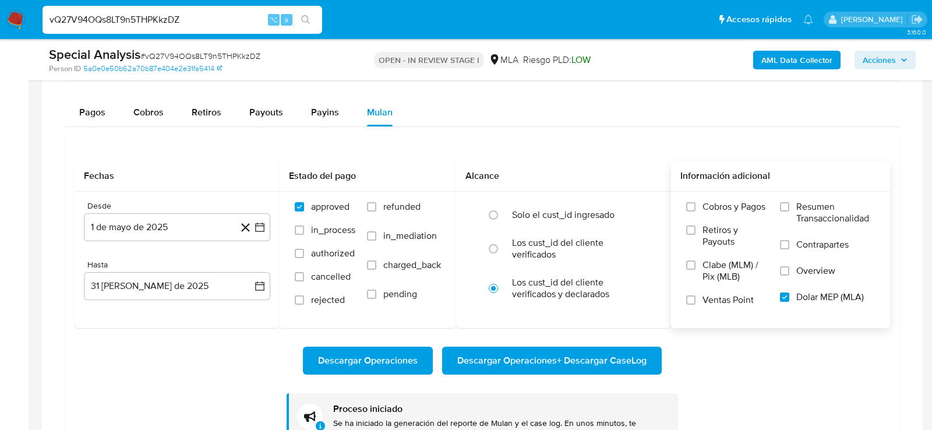
click at [136, 18] on input "vQ27V94OQs8LT9n5THPKkzDZ" at bounding box center [183, 19] width 280 height 15
paste input "KqoYjd8LlJsAV7E1K6ZtqoMk"
type input "KqoYjd8LlJsAV7E1K6ZtqoMk"
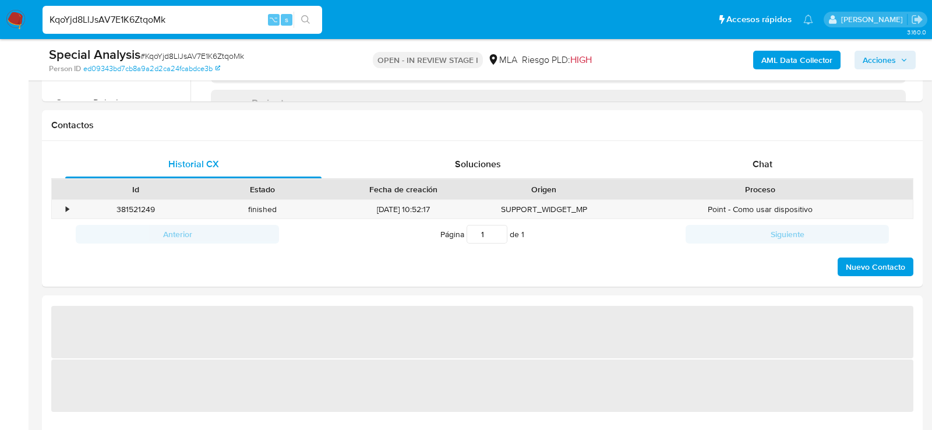
select select "10"
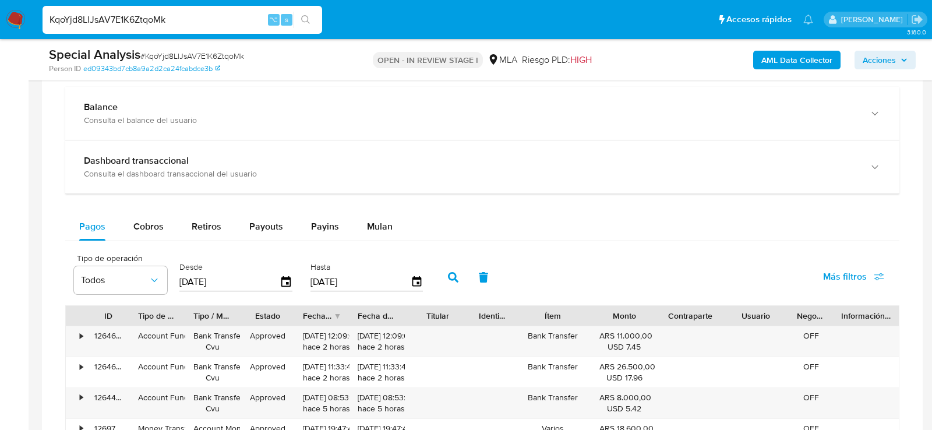
scroll to position [825, 0]
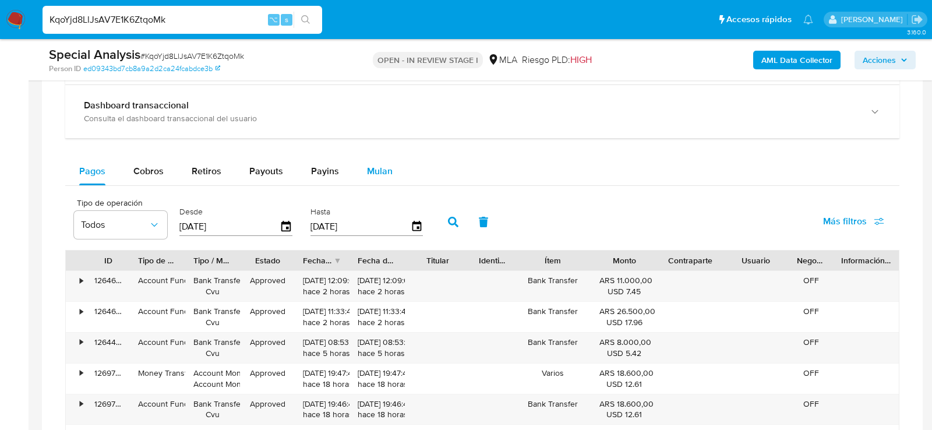
click at [379, 175] on span "Mulan" at bounding box center [380, 170] width 26 height 13
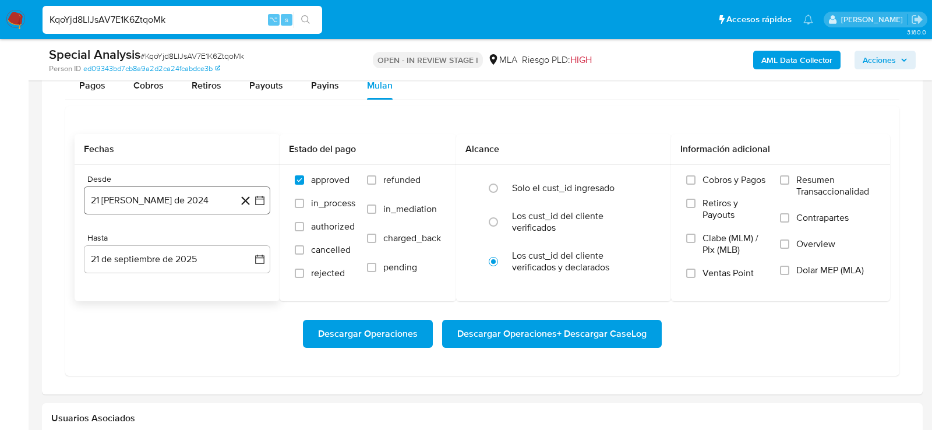
scroll to position [930, 0]
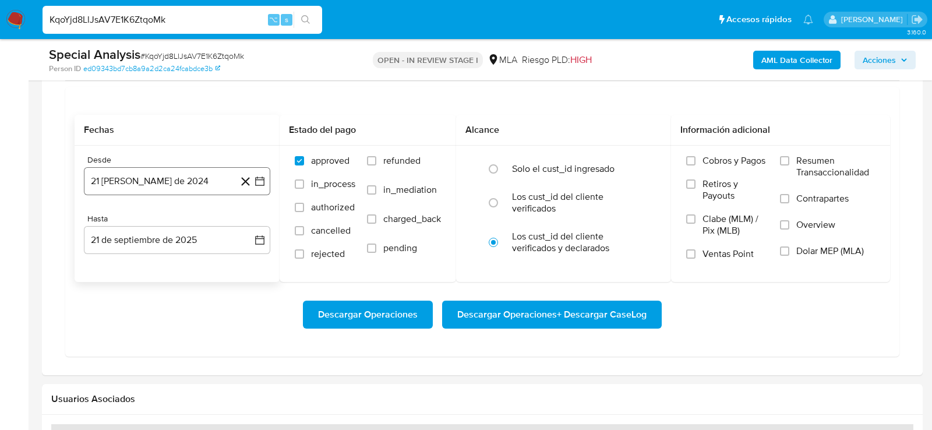
click at [115, 174] on button "21 [PERSON_NAME] de 2024" at bounding box center [177, 181] width 186 height 28
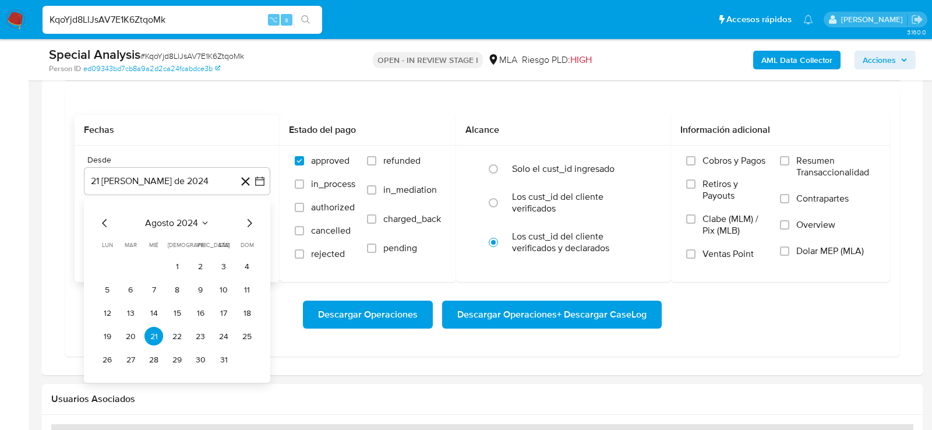
click at [191, 224] on span "agosto 2024" at bounding box center [171, 223] width 53 height 12
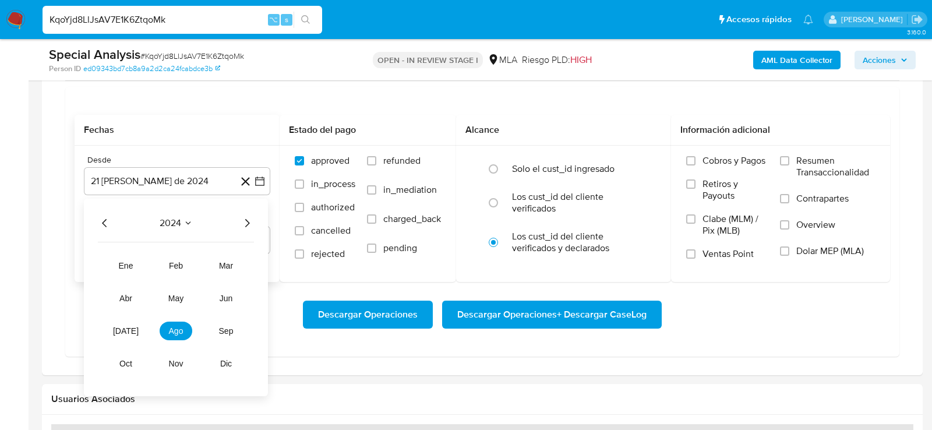
click at [245, 224] on icon "Año siguiente" at bounding box center [247, 223] width 14 height 14
click at [182, 290] on button "may" at bounding box center [176, 298] width 33 height 19
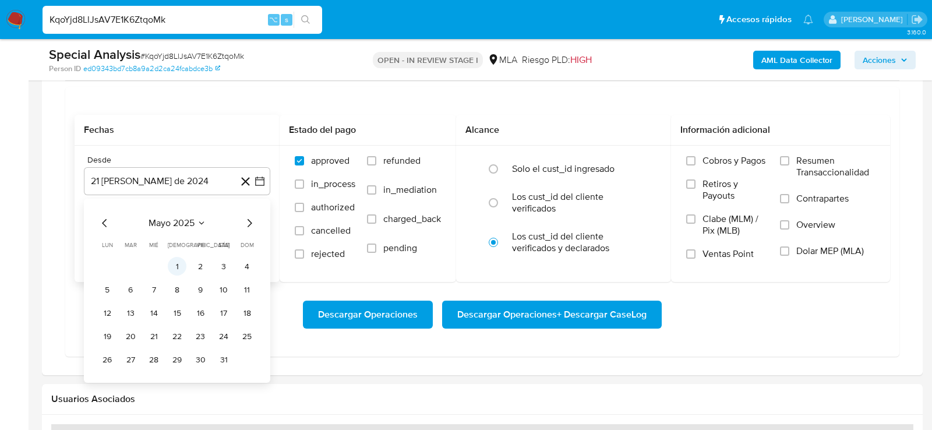
click at [175, 269] on button "1" at bounding box center [177, 266] width 19 height 19
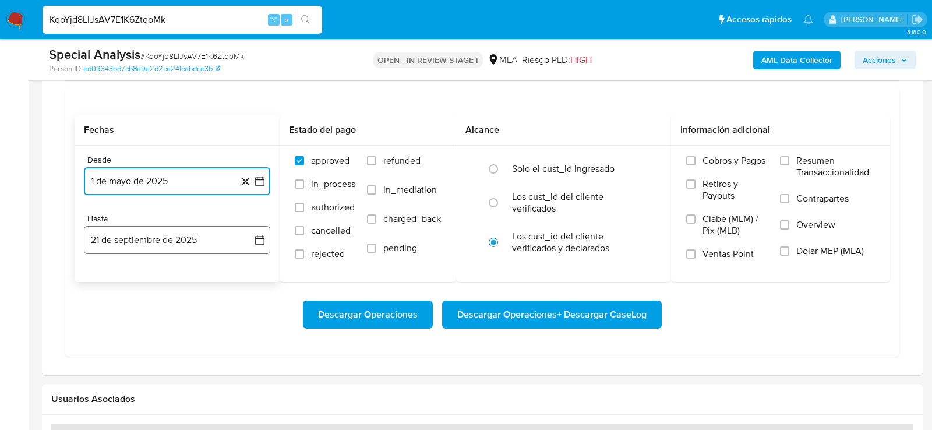
click at [168, 245] on button "21 de septiembre de 2025" at bounding box center [177, 240] width 186 height 28
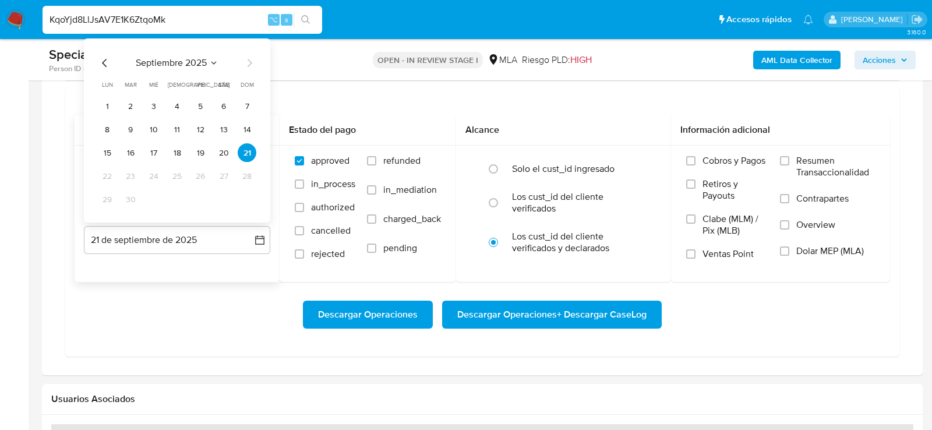
click at [108, 65] on icon "Mes anterior" at bounding box center [105, 64] width 14 height 14
click at [245, 193] on button "31" at bounding box center [247, 200] width 19 height 19
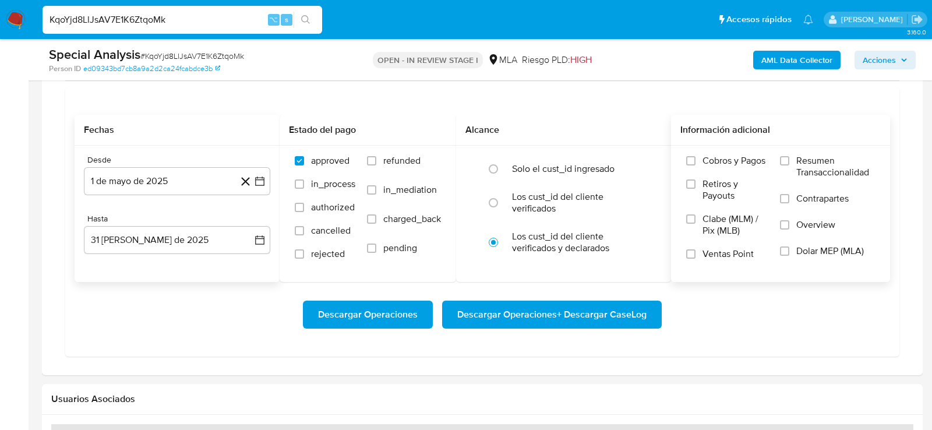
click at [830, 251] on span "Dolar MEP (MLA)" at bounding box center [830, 251] width 68 height 12
click at [789, 251] on input "Dolar MEP (MLA)" at bounding box center [784, 250] width 9 height 9
click at [763, 322] on div "Descargar Operaciones Descargar Operaciones + Descargar CaseLog" at bounding box center [483, 315] width 816 height 28
click at [651, 319] on button "Descargar Operaciones + Descargar CaseLog" at bounding box center [552, 315] width 220 height 28
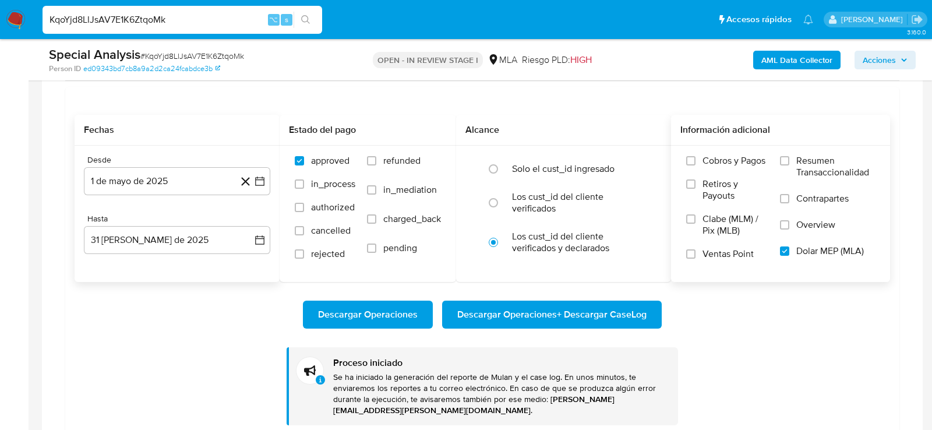
click at [114, 18] on input "KqoYjd8LlJsAV7E1K6ZtqoMk" at bounding box center [183, 19] width 280 height 15
paste input "VlgJxwq7ap5IvDFJQjrKa9AA"
type input "VlgJxwq7ap5IvDFJQjrKa9AA"
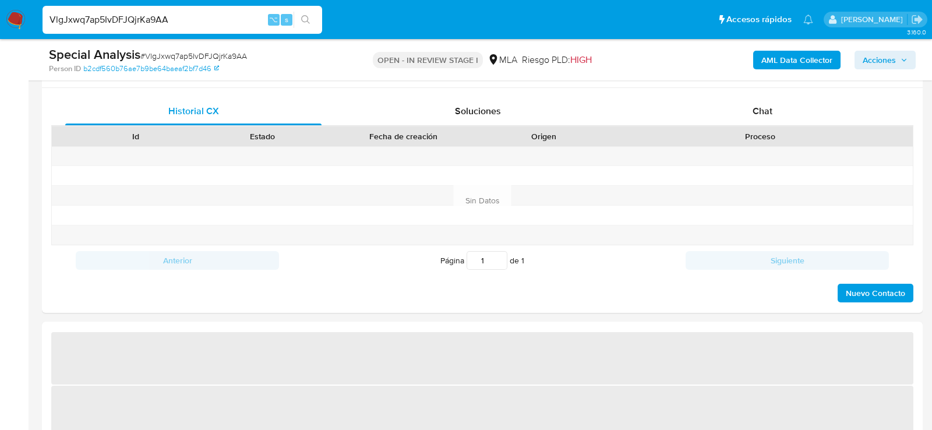
scroll to position [670, 0]
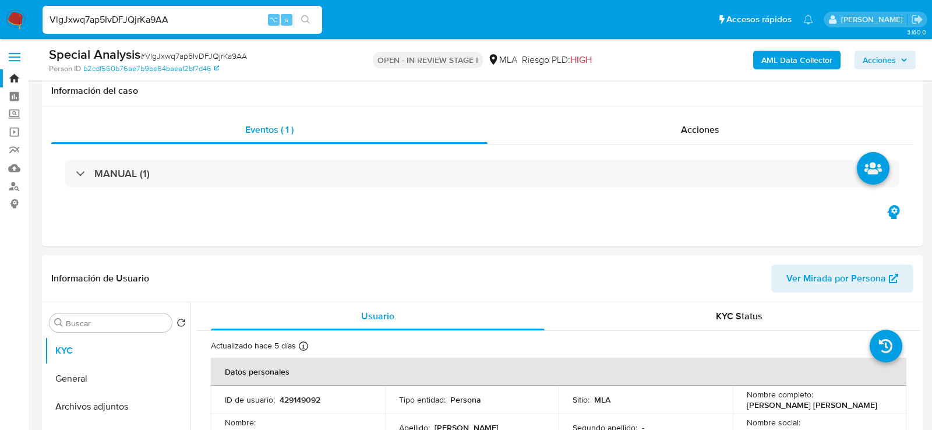
scroll to position [985, 0]
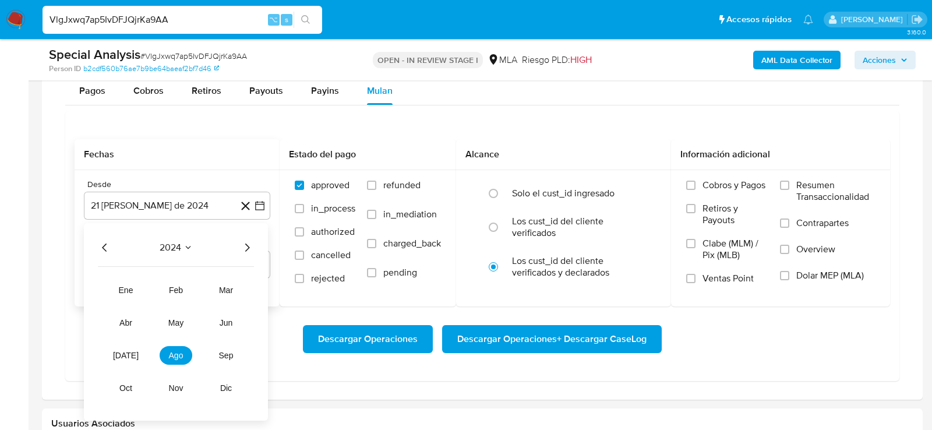
click at [250, 241] on icon "Año siguiente" at bounding box center [247, 248] width 14 height 14
click at [175, 318] on span "may" at bounding box center [175, 322] width 15 height 9
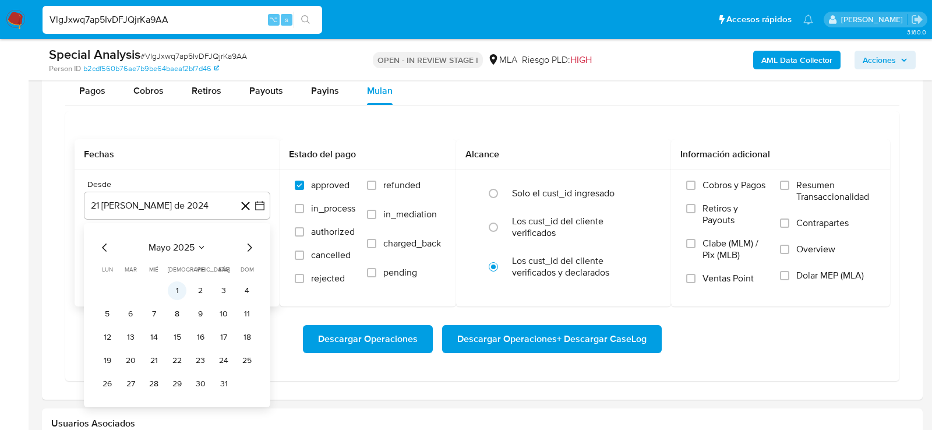
click at [175, 285] on button "1" at bounding box center [177, 290] width 19 height 19
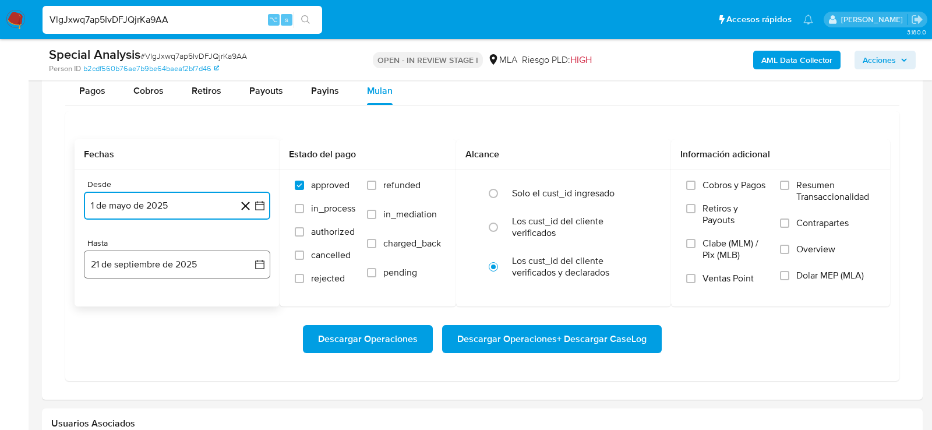
click at [185, 269] on button "21 de septiembre de 2025" at bounding box center [177, 265] width 186 height 28
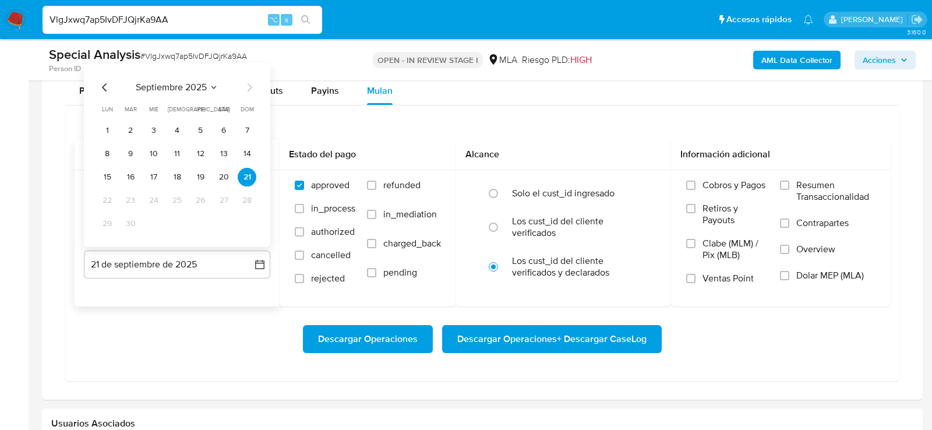
click at [107, 82] on icon "Mes anterior" at bounding box center [105, 87] width 14 height 14
click at [243, 217] on button "31" at bounding box center [247, 223] width 19 height 19
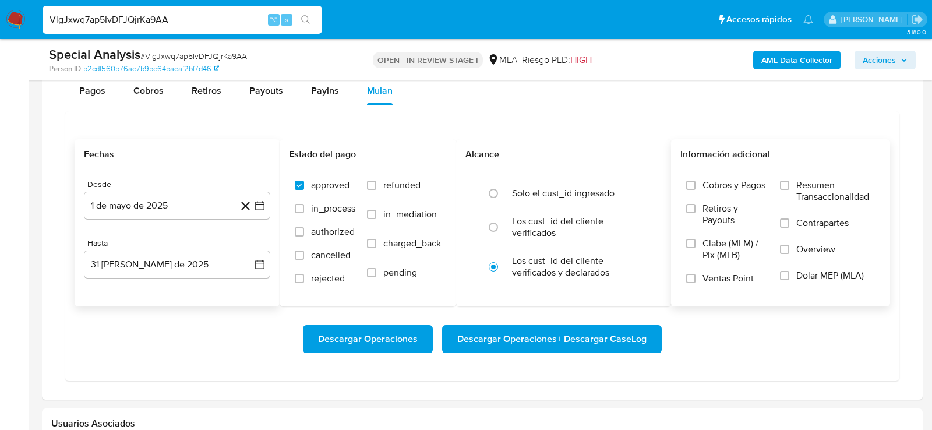
click at [840, 274] on span "Dolar MEP (MLA)" at bounding box center [830, 276] width 68 height 12
click at [789, 274] on input "Dolar MEP (MLA)" at bounding box center [784, 275] width 9 height 9
click at [767, 344] on div "Descargar Operaciones Descargar Operaciones + Descargar CaseLog" at bounding box center [483, 339] width 816 height 28
click at [608, 334] on span "Descargar Operaciones + Descargar CaseLog" at bounding box center [551, 339] width 189 height 26
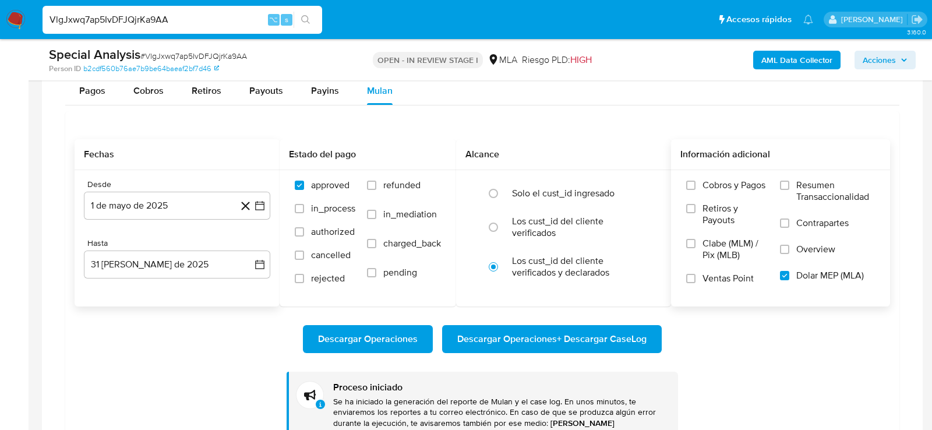
click at [163, 17] on input "VlgJxwq7ap5IvDFJQjrKa9AA" at bounding box center [183, 19] width 280 height 15
paste input "A2Ao7zg7bdqp9uscsJNrpfZO"
type input "A2Ao7zg7bdqp9uscsJNrpfZO"
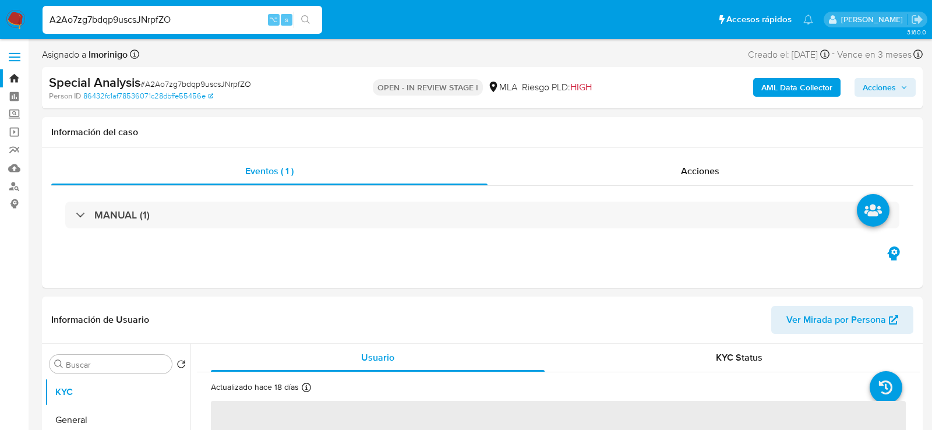
select select "10"
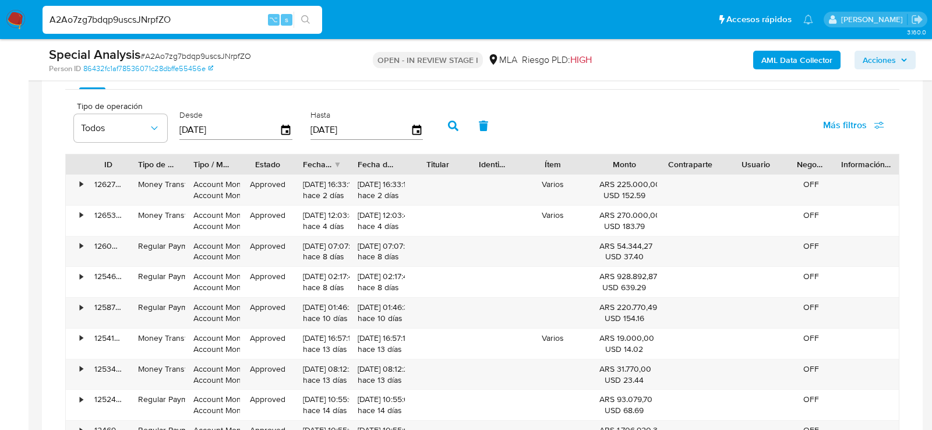
scroll to position [973, 0]
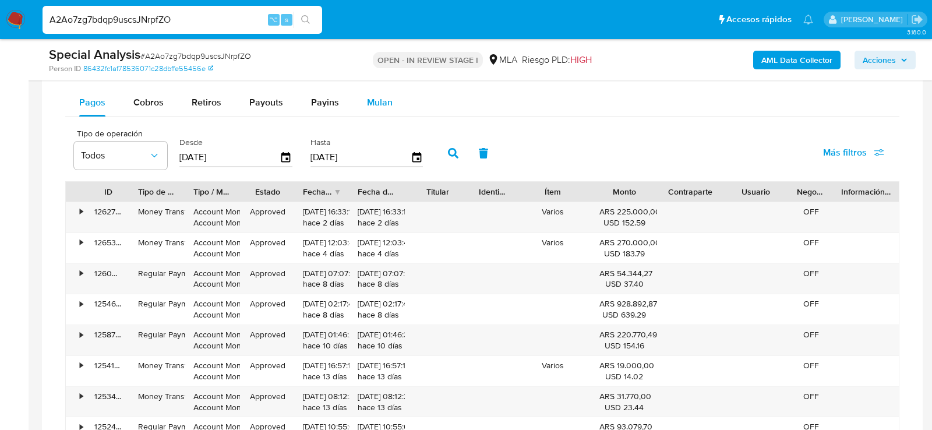
click at [387, 97] on span "Mulan" at bounding box center [380, 102] width 26 height 13
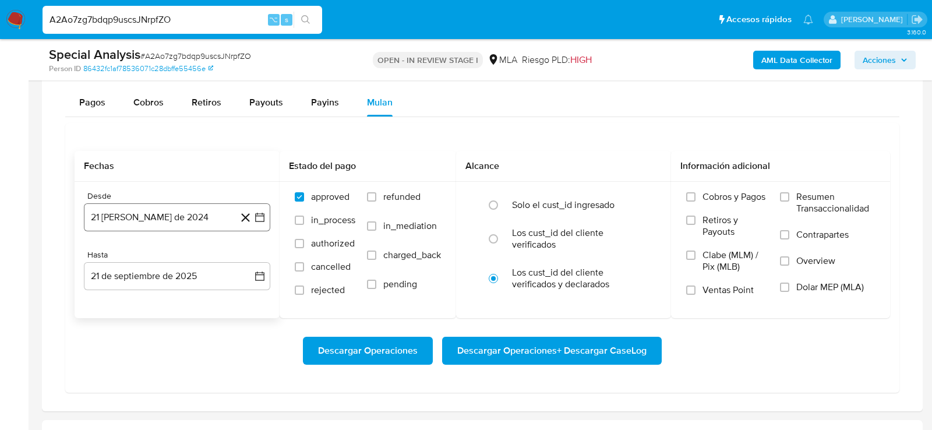
click at [154, 215] on button "21 [PERSON_NAME] de 2024" at bounding box center [177, 217] width 186 height 28
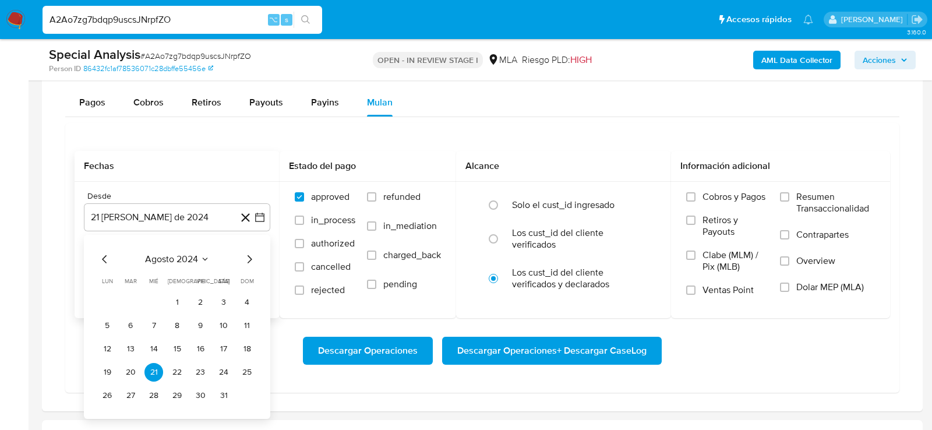
click at [197, 257] on span "agosto 2024" at bounding box center [171, 259] width 53 height 12
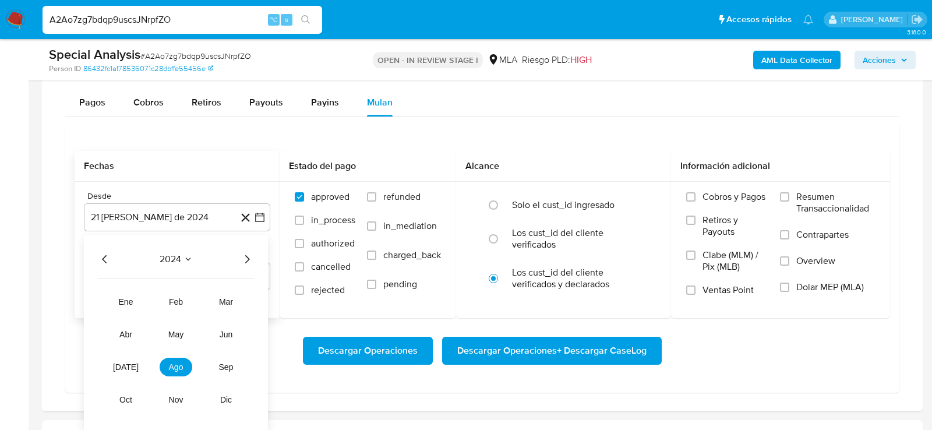
click at [249, 257] on icon "Año siguiente" at bounding box center [247, 259] width 14 height 14
click at [175, 330] on span "may" at bounding box center [175, 334] width 15 height 9
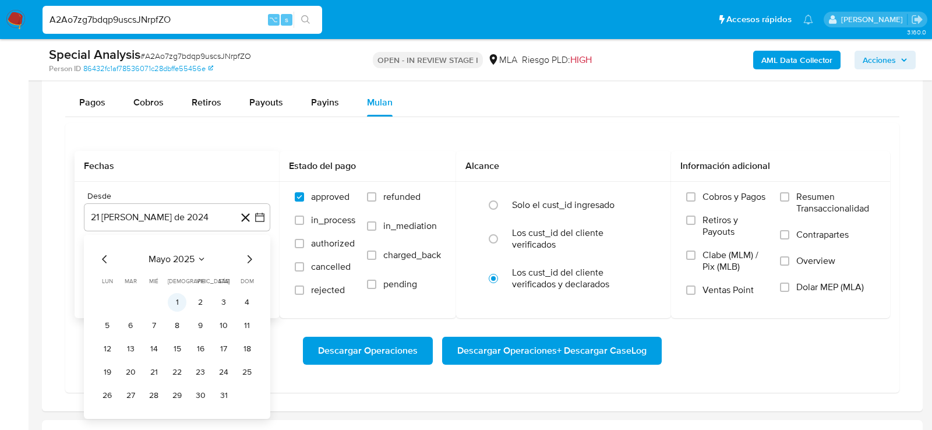
click at [174, 302] on button "1" at bounding box center [177, 302] width 19 height 19
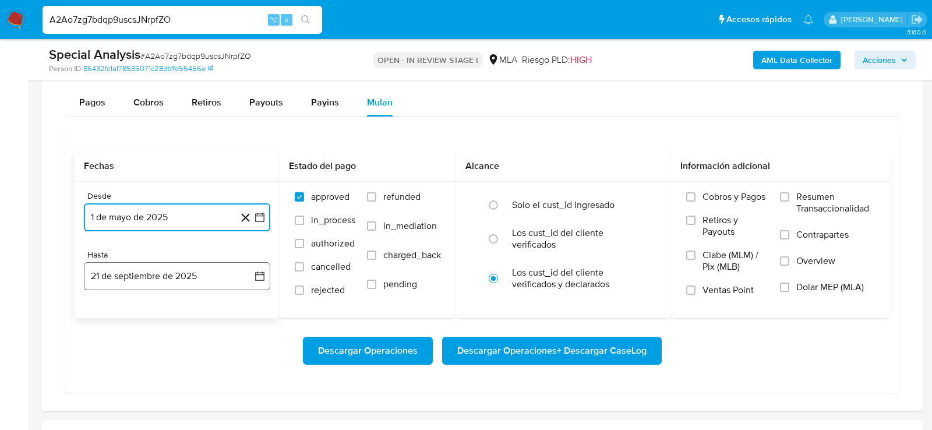
click at [161, 282] on button "21 de septiembre de 2025" at bounding box center [177, 276] width 186 height 28
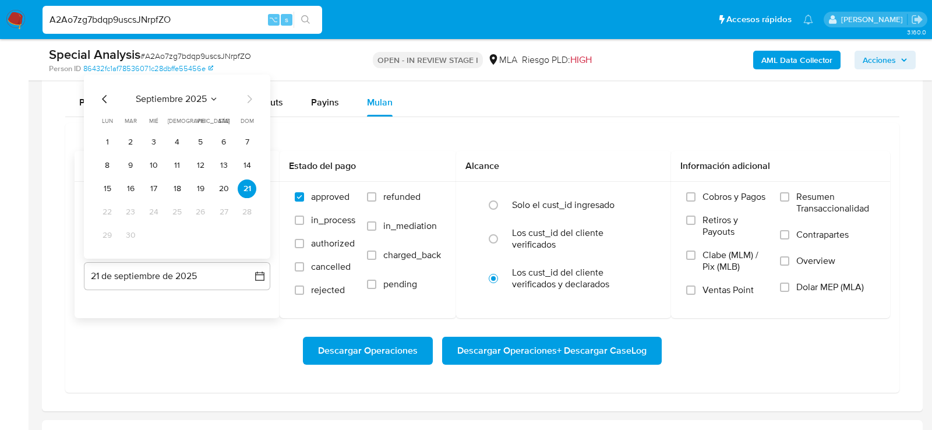
click at [107, 104] on div "septiembre 2025 septiembre 2025 lun lunes mar martes mié miércoles jue jueves v…" at bounding box center [177, 168] width 158 height 153
click at [109, 97] on icon "Mes anterior" at bounding box center [105, 99] width 14 height 14
click at [251, 233] on button "31" at bounding box center [247, 235] width 19 height 19
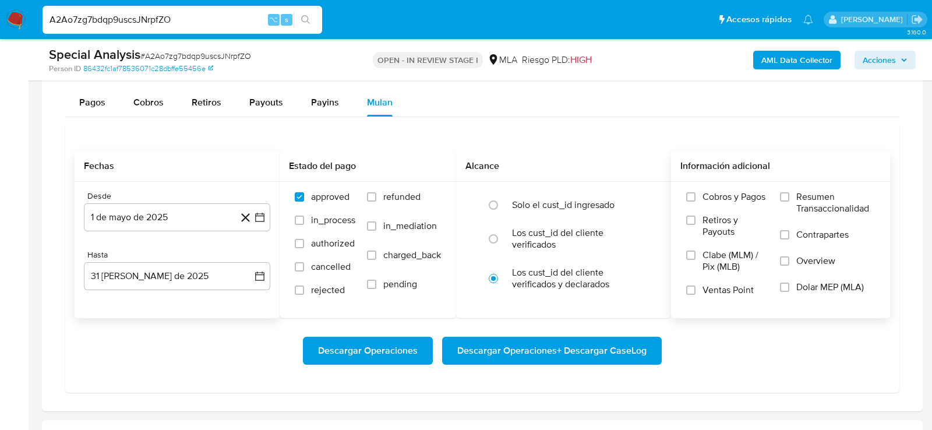
click at [805, 285] on span "Dolar MEP (MLA)" at bounding box center [830, 287] width 68 height 12
click at [789, 285] on input "Dolar MEP (MLA)" at bounding box center [784, 287] width 9 height 9
click at [707, 350] on div "Descargar Operaciones Descargar Operaciones + Descargar CaseLog" at bounding box center [483, 351] width 816 height 28
click at [650, 347] on button "Descargar Operaciones + Descargar CaseLog" at bounding box center [552, 351] width 220 height 28
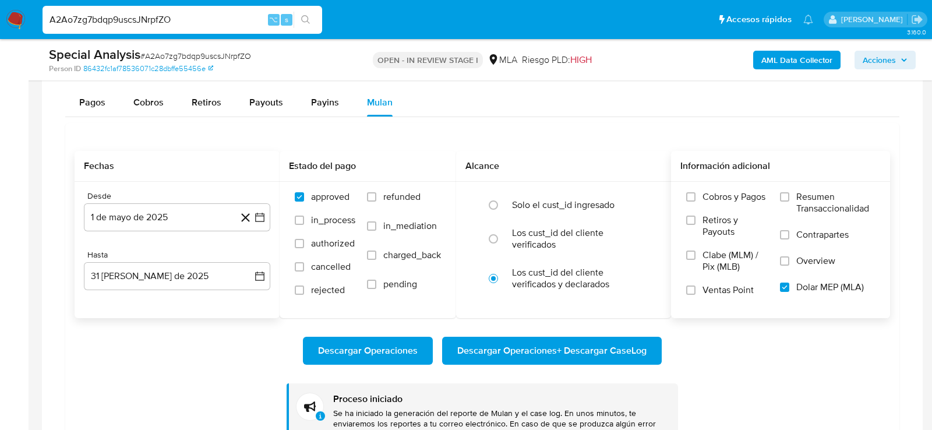
click at [156, 24] on input "A2Ao7zg7bdqp9uscsJNrpfZO" at bounding box center [183, 19] width 280 height 15
paste input "SaV05Dn4vETlrlP82NkodlLE"
type input "SaV05Dn4vETlrlP82NkodlLE"
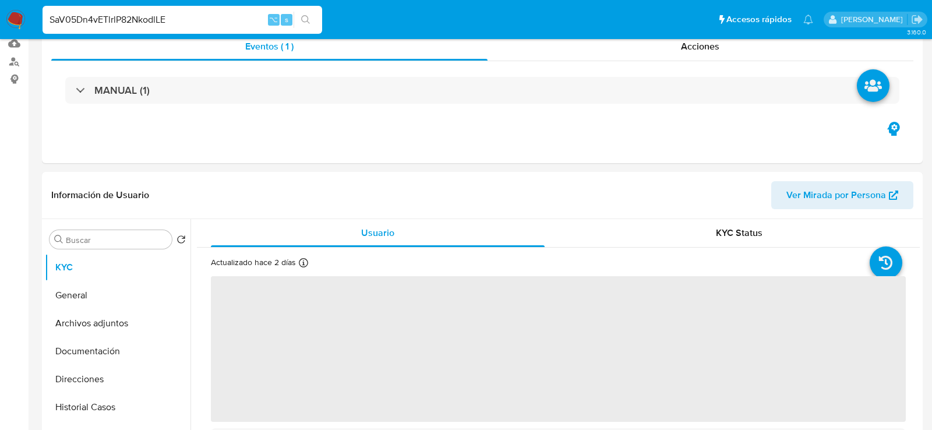
select select "10"
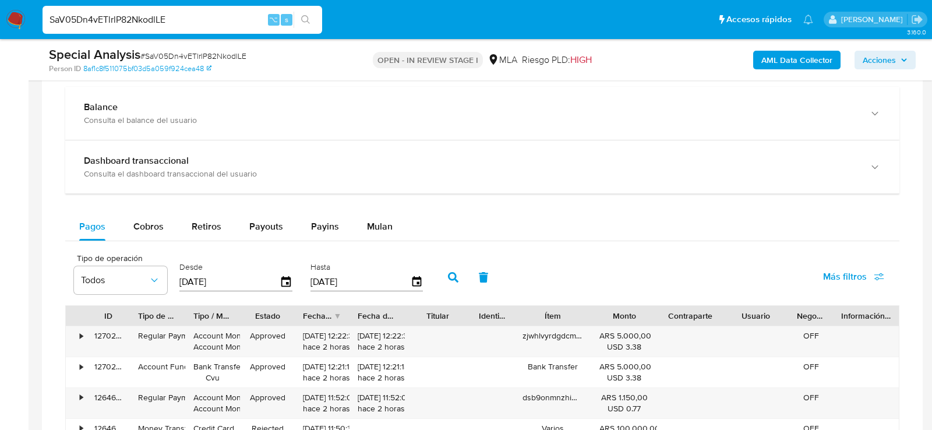
scroll to position [795, 0]
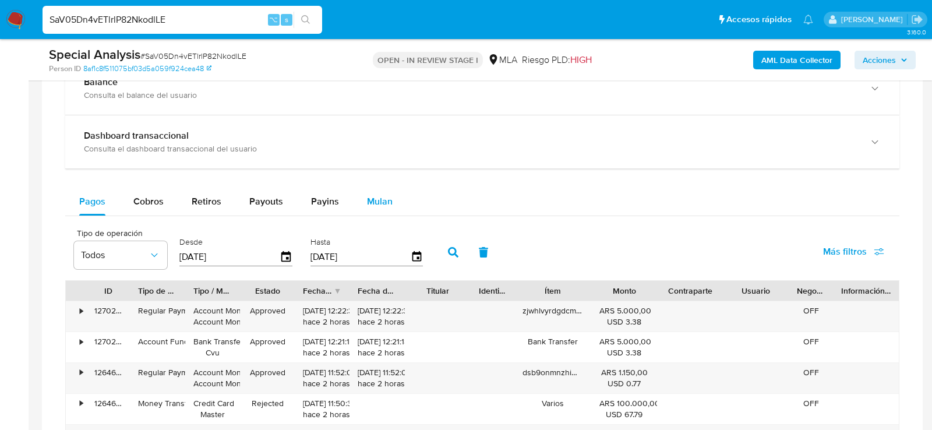
click at [399, 192] on button "Mulan" at bounding box center [380, 202] width 54 height 28
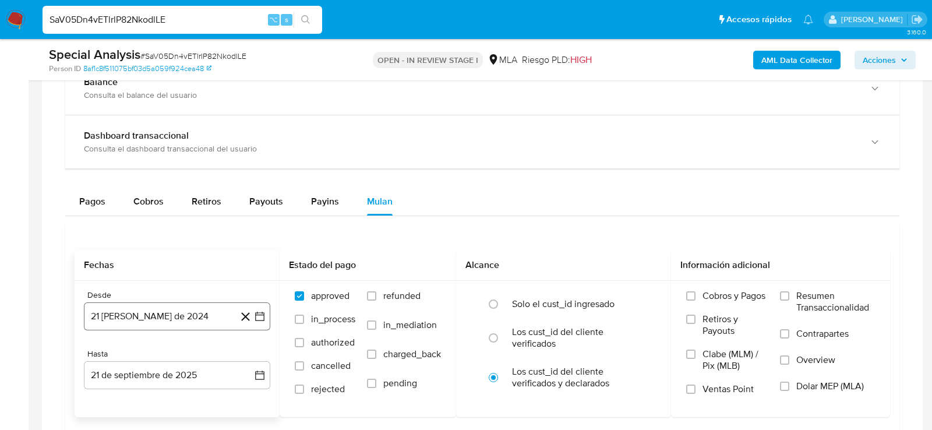
click at [182, 320] on button "21 [PERSON_NAME] de 2024" at bounding box center [177, 316] width 186 height 28
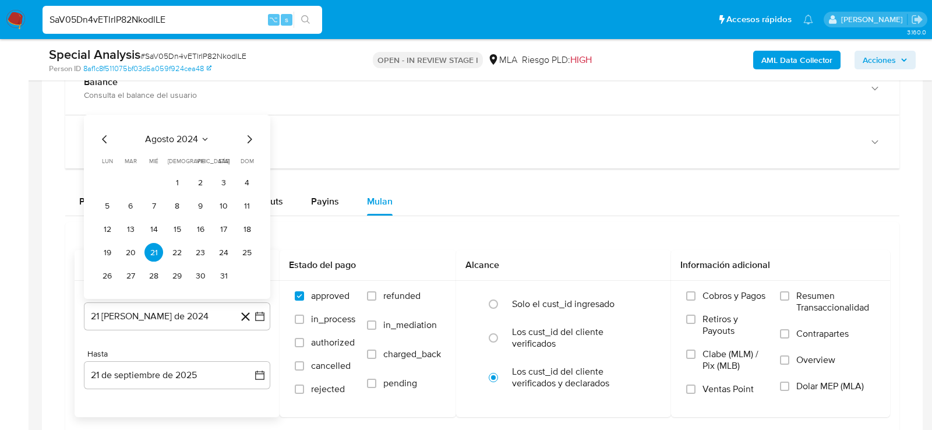
click at [196, 136] on span "agosto 2024" at bounding box center [171, 140] width 53 height 12
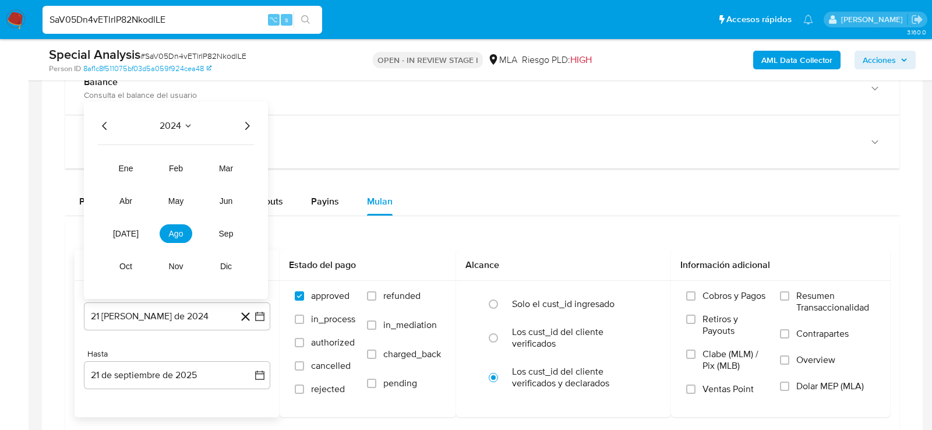
click at [245, 122] on icon "Año siguiente" at bounding box center [247, 126] width 14 height 14
click at [168, 198] on span "may" at bounding box center [175, 201] width 15 height 9
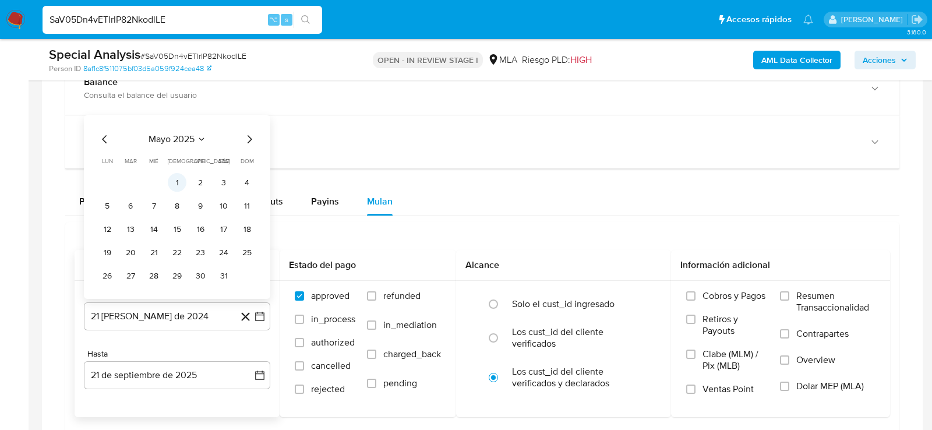
click at [172, 177] on button "1" at bounding box center [177, 183] width 19 height 19
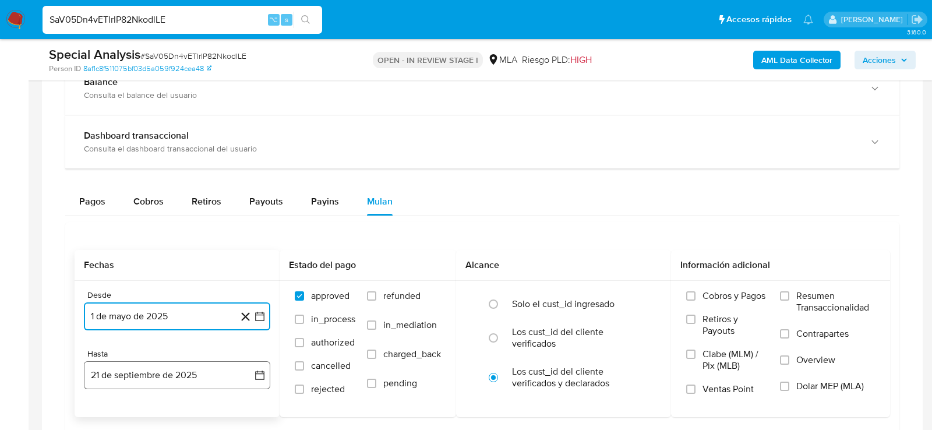
click at [196, 377] on button "21 de septiembre de 2025" at bounding box center [177, 375] width 186 height 28
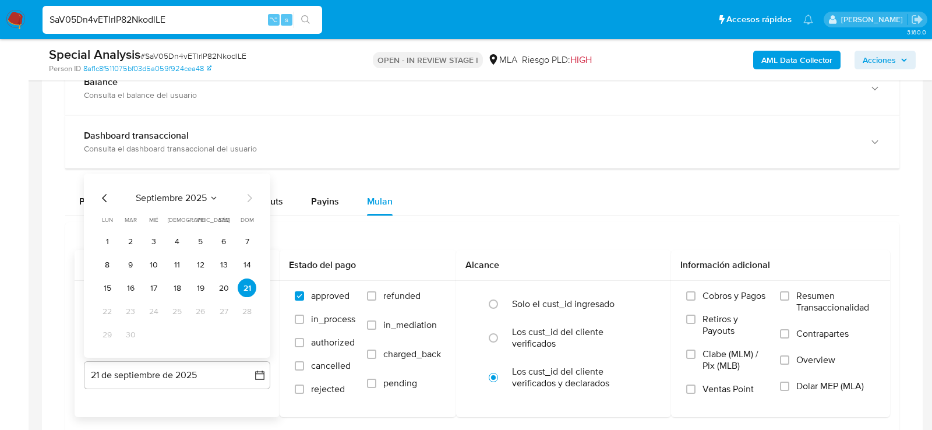
click at [90, 193] on div "septiembre 2025 septiembre 2025 lun lunes mar martes mié miércoles jue jueves v…" at bounding box center [177, 266] width 186 height 184
click at [107, 194] on icon "Mes anterior" at bounding box center [105, 199] width 14 height 14
click at [246, 331] on button "31" at bounding box center [247, 335] width 19 height 19
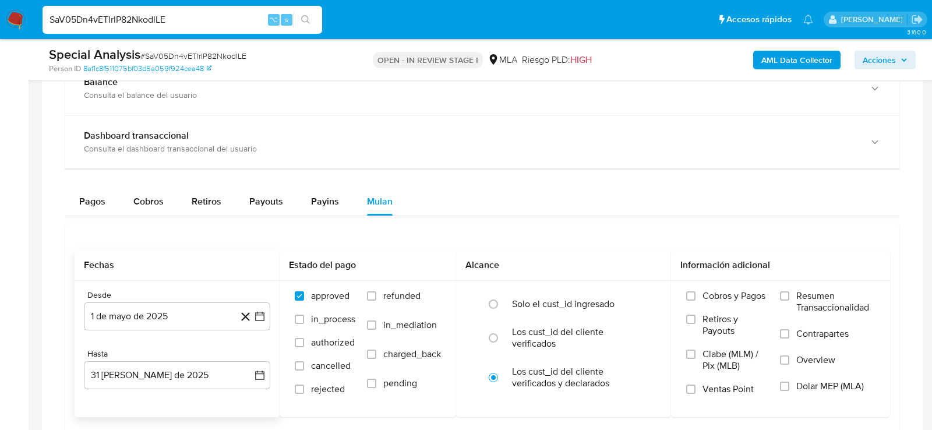
click at [595, 176] on div "Balance Consulta el balance del usuario Dashboard transaccional Consulta el das…" at bounding box center [482, 277] width 834 height 430
click at [812, 396] on label "Dolar MEP (MLA)" at bounding box center [827, 393] width 95 height 26
click at [789, 391] on input "Dolar MEP (MLA)" at bounding box center [784, 386] width 9 height 9
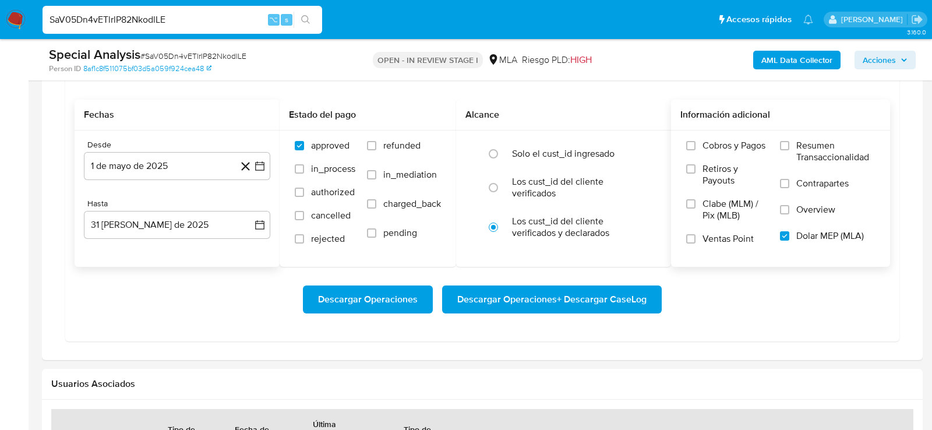
scroll to position [991, 0]
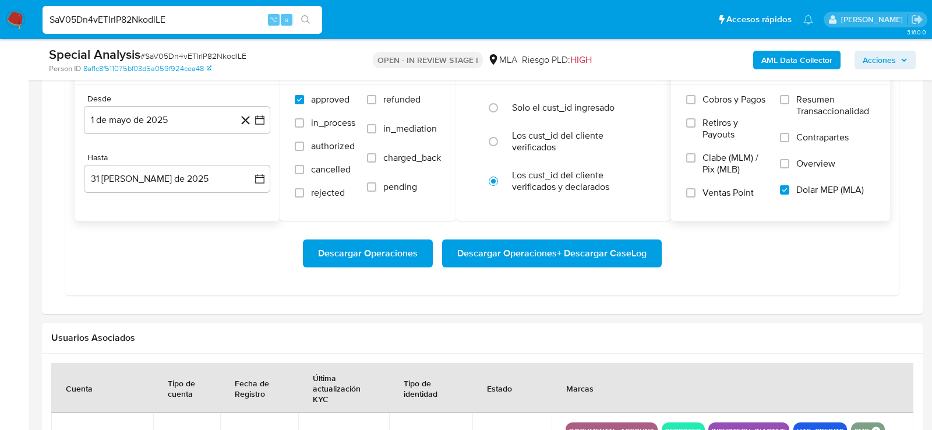
click at [726, 290] on div "Fechas Desde 1 de mayo de 2025 1-05-2025 Hasta 31 de agosto de 2025 31-08-2025 …" at bounding box center [482, 161] width 834 height 270
click at [651, 255] on button "Descargar Operaciones + Descargar CaseLog" at bounding box center [552, 253] width 220 height 28
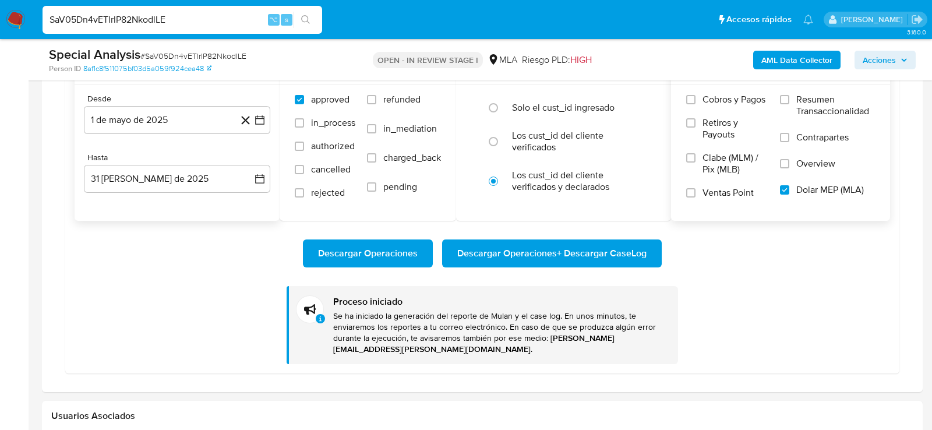
click at [156, 19] on input "SaV05Dn4vETlrlP82NkodlLE" at bounding box center [183, 19] width 280 height 15
paste input "OdjKsQ5VJuc1EQknhrIy4z49"
type input "OdjKsQ5VJuc1EQknhrIy4z49"
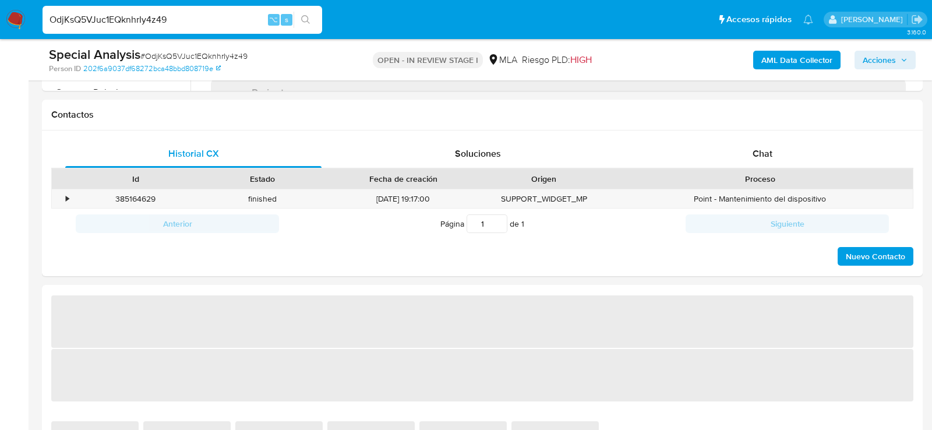
scroll to position [543, 0]
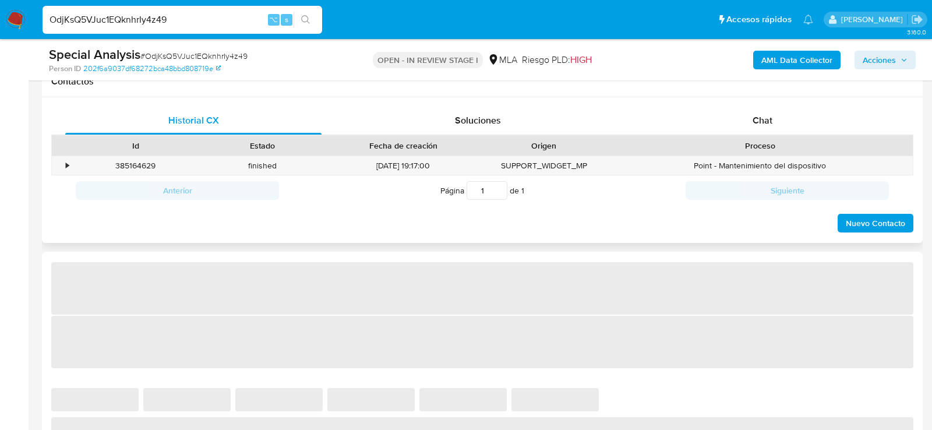
select select "10"
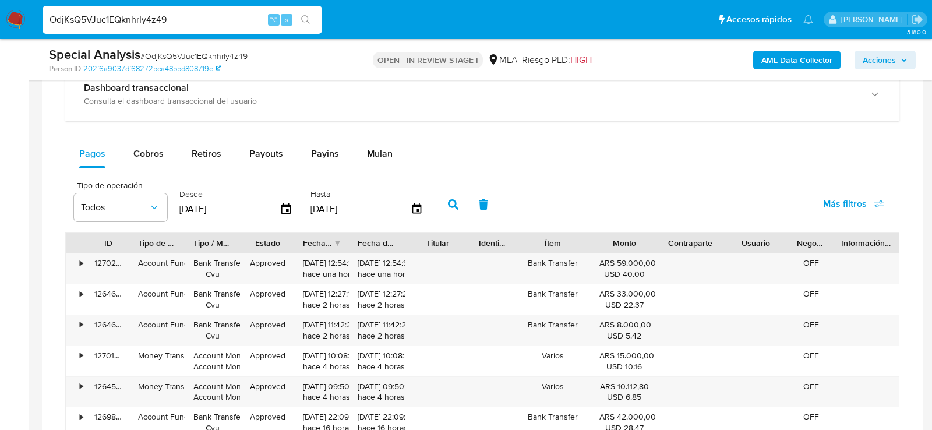
scroll to position [896, 0]
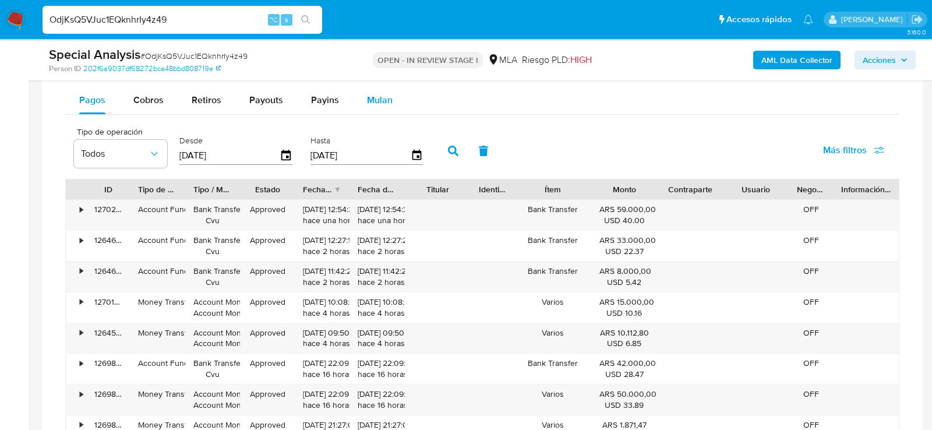
click at [382, 93] on span "Mulan" at bounding box center [380, 99] width 26 height 13
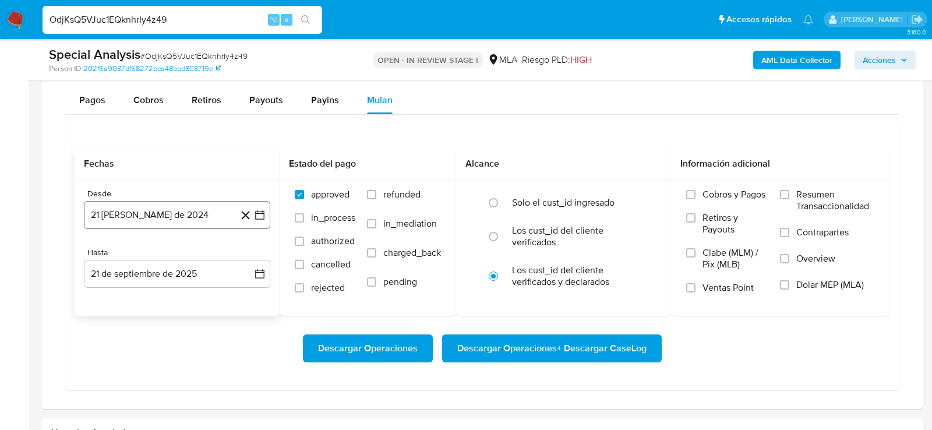
click at [207, 218] on button "21 [PERSON_NAME] de 2024" at bounding box center [177, 215] width 186 height 28
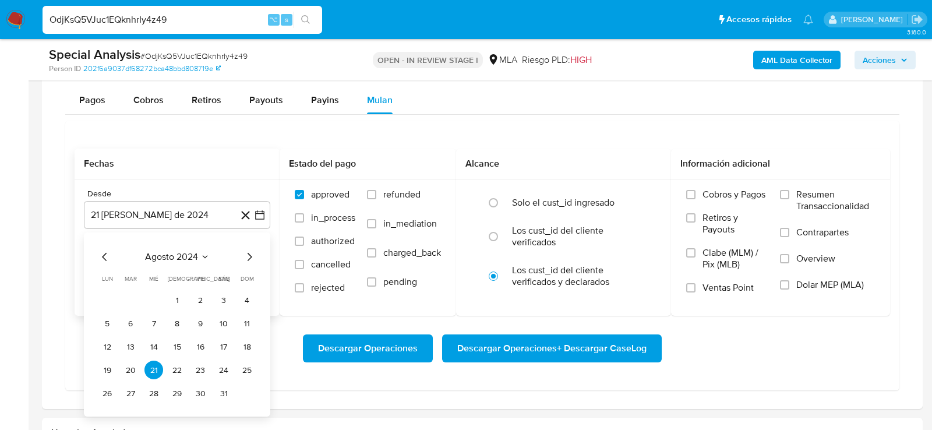
click at [248, 250] on icon "Mes siguiente" at bounding box center [249, 257] width 14 height 14
click at [171, 251] on span "septiembre 2024" at bounding box center [171, 257] width 71 height 12
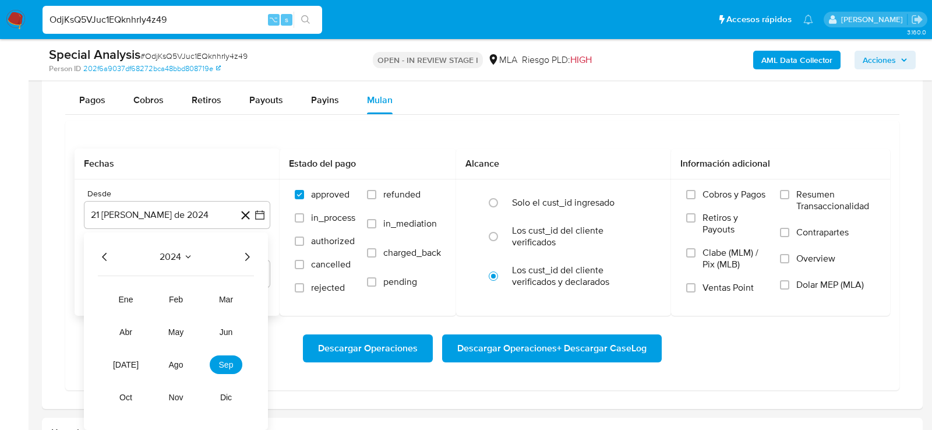
click at [251, 257] on icon "Año siguiente" at bounding box center [247, 257] width 14 height 14
click at [178, 331] on span "may" at bounding box center [175, 331] width 15 height 9
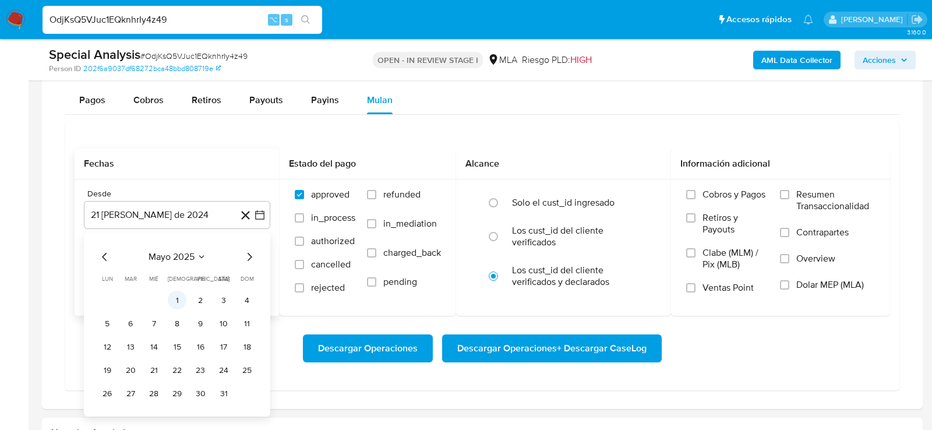
click at [179, 295] on button "1" at bounding box center [177, 300] width 19 height 19
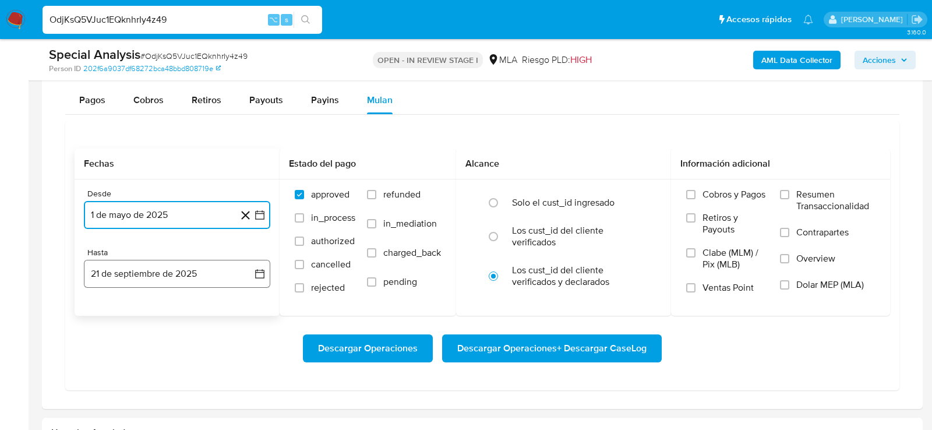
click at [171, 279] on button "21 de septiembre de 2025" at bounding box center [177, 274] width 186 height 28
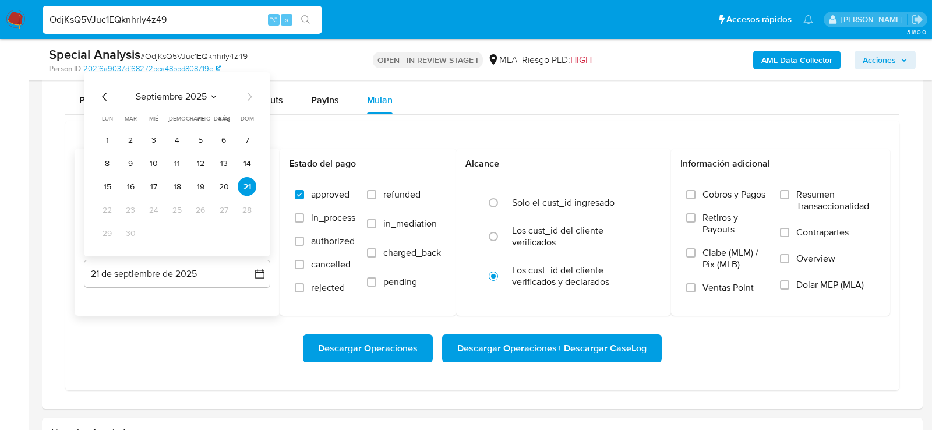
click at [110, 91] on icon "Mes anterior" at bounding box center [105, 97] width 14 height 14
click at [248, 228] on button "31" at bounding box center [247, 233] width 19 height 19
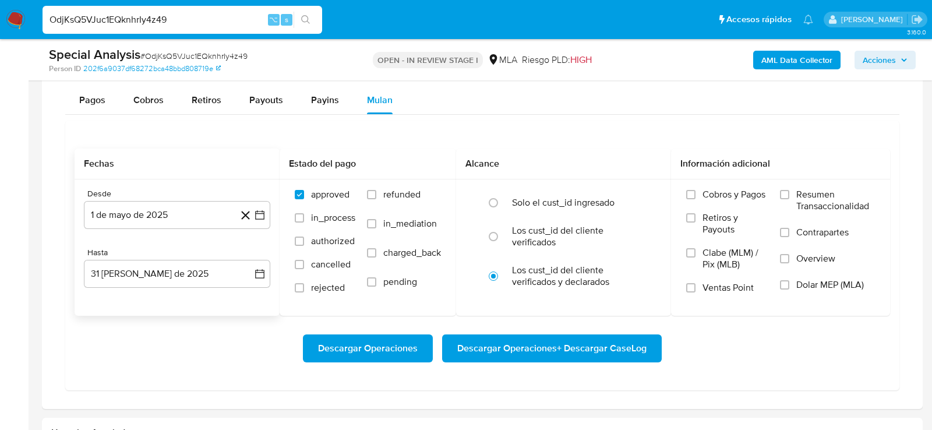
click at [692, 334] on div "Descargar Operaciones Descargar Operaciones + Descargar CaseLog" at bounding box center [483, 348] width 816 height 28
click at [810, 289] on label "Dolar MEP (MLA)" at bounding box center [827, 292] width 95 height 26
click at [789, 289] on input "Dolar MEP (MLA)" at bounding box center [784, 284] width 9 height 9
click at [779, 334] on div "Descargar Operaciones Descargar Operaciones + Descargar CaseLog" at bounding box center [483, 348] width 816 height 28
click at [641, 338] on span "Descargar Operaciones + Descargar CaseLog" at bounding box center [551, 349] width 189 height 26
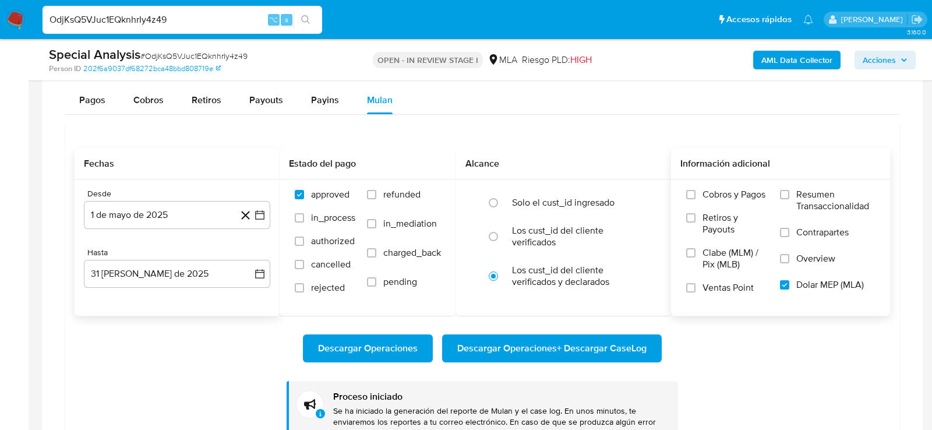
click at [132, 20] on input "OdjKsQ5VJuc1EQknhrIy4z49" at bounding box center [183, 19] width 280 height 15
paste input "LYo6deRne4T2gMXDztdCBYhj"
type input "LYo6deRne4T2gMXDztdCBYhj"
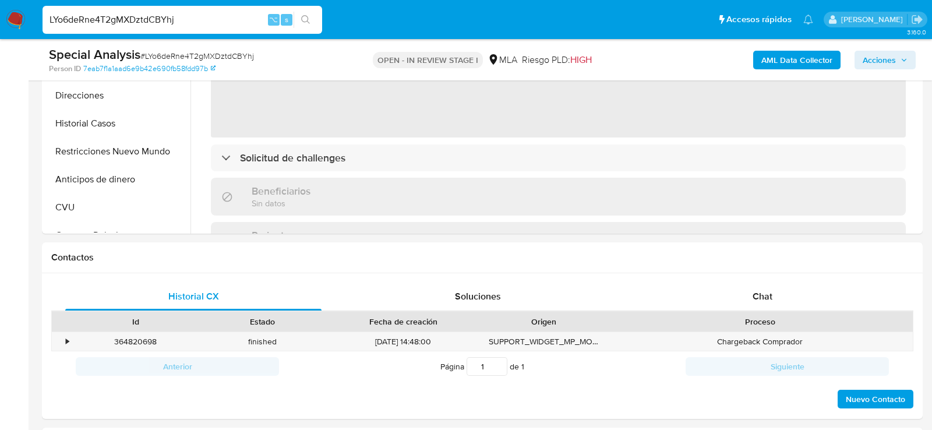
scroll to position [747, 0]
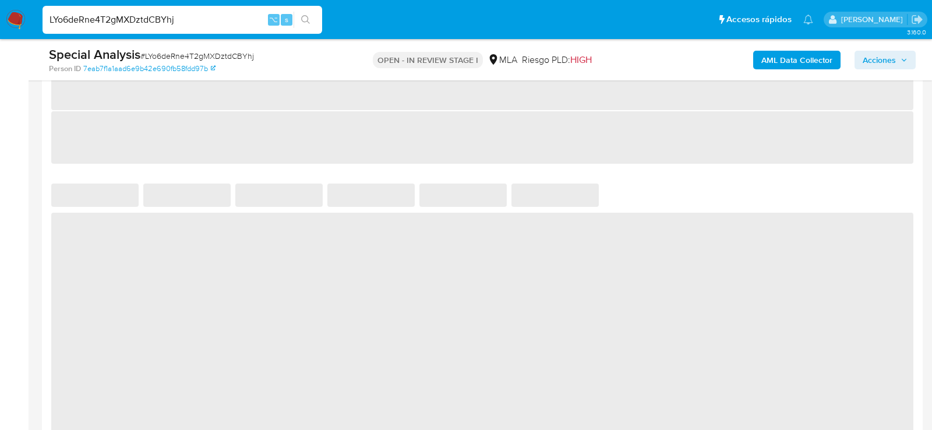
select select "10"
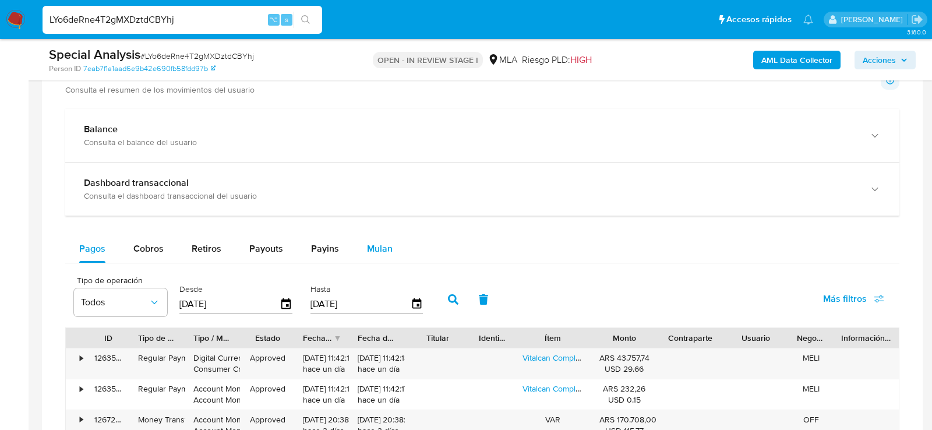
click at [386, 248] on span "Mulan" at bounding box center [380, 248] width 26 height 13
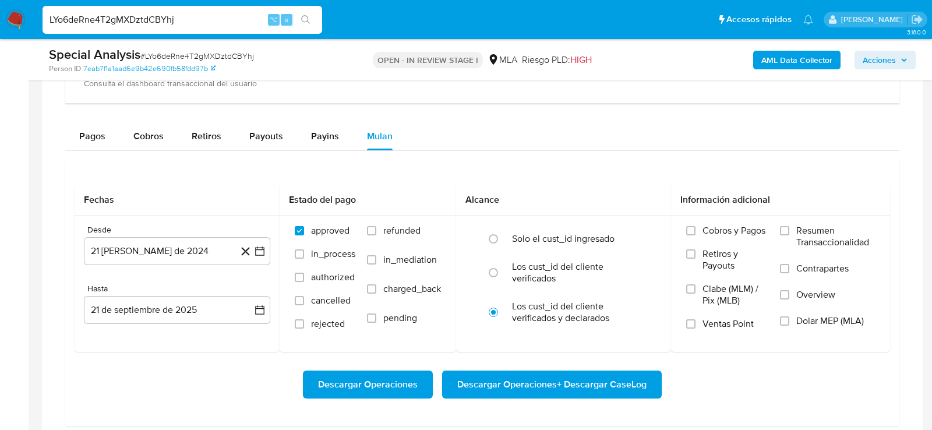
scroll to position [871, 0]
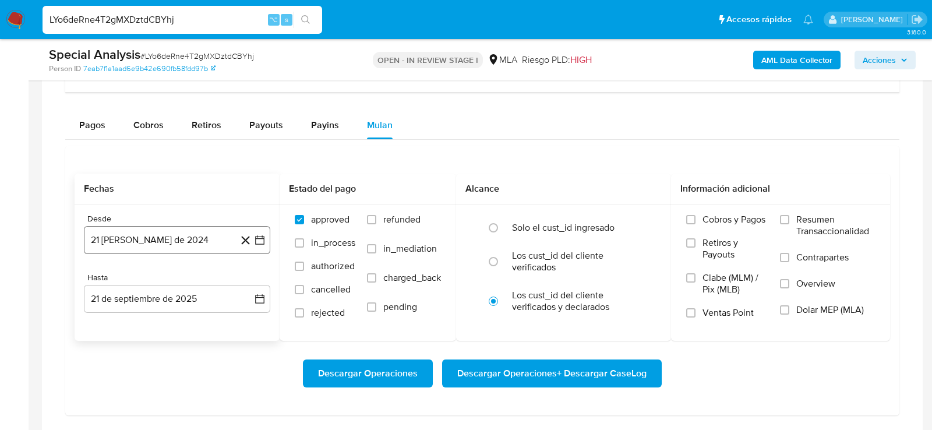
click at [164, 245] on button "21 [PERSON_NAME] de 2024" at bounding box center [177, 240] width 186 height 28
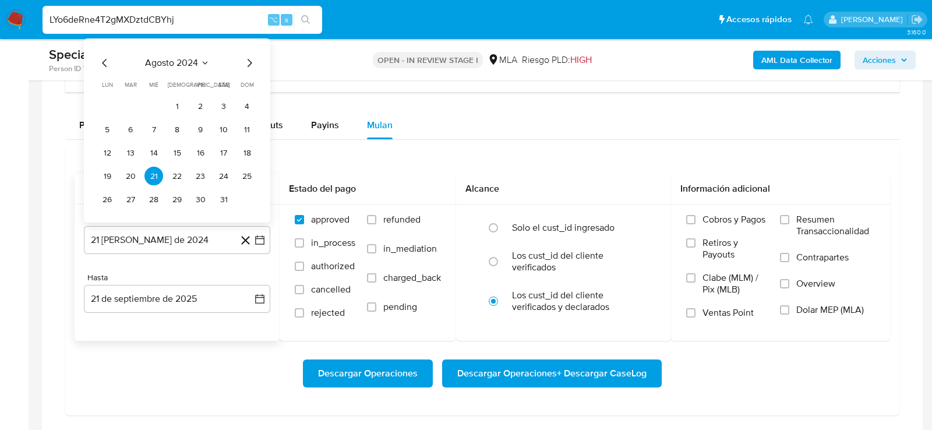
click at [191, 61] on span "agosto 2024" at bounding box center [171, 64] width 53 height 12
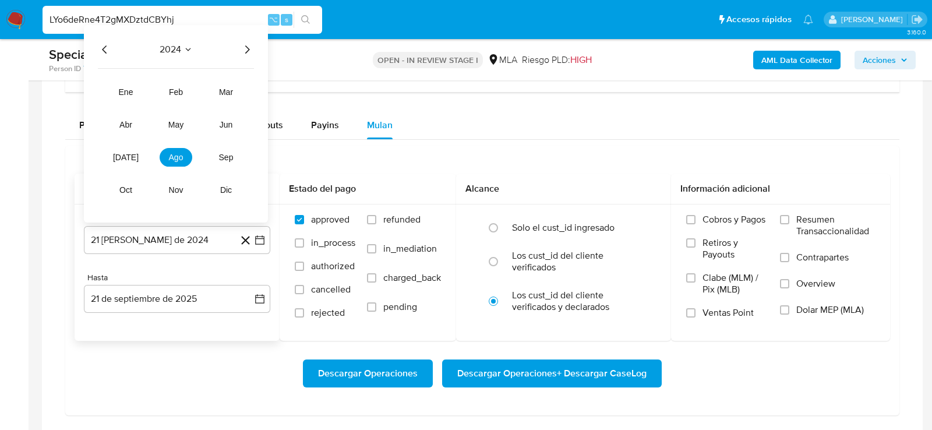
click at [244, 43] on icon "Año siguiente" at bounding box center [247, 50] width 14 height 14
click at [177, 121] on span "may" at bounding box center [175, 125] width 15 height 9
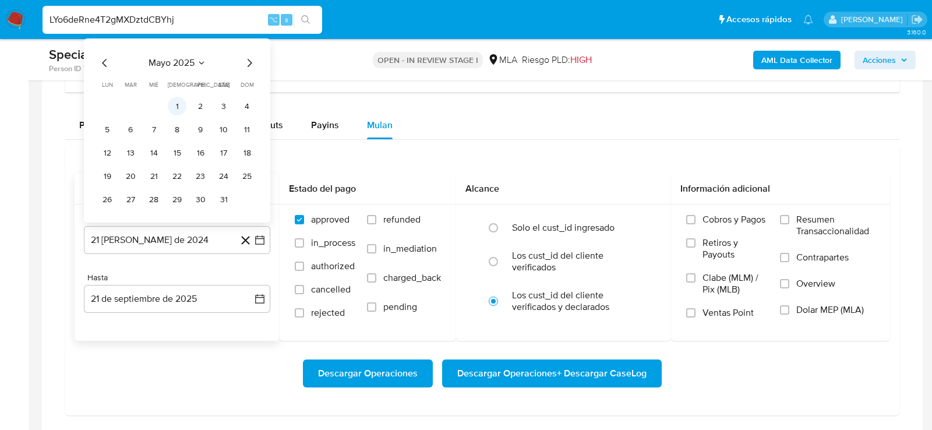
click at [179, 99] on button "1" at bounding box center [177, 106] width 19 height 19
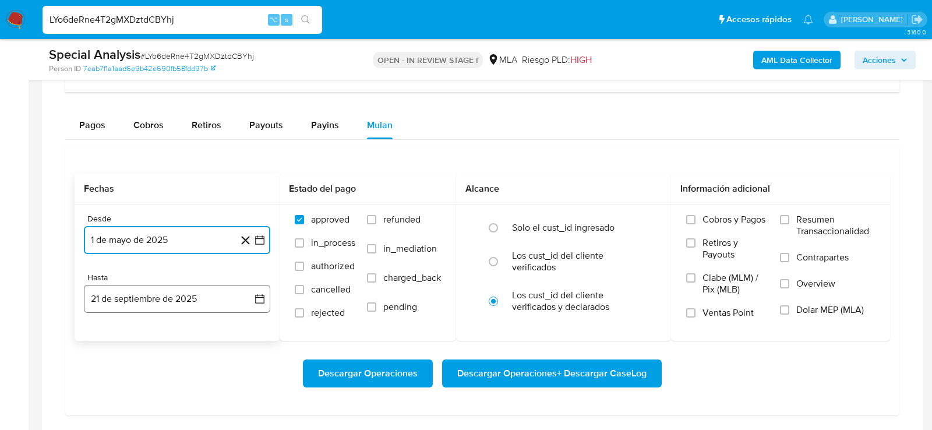
click at [178, 287] on button "21 de septiembre de 2025" at bounding box center [177, 299] width 186 height 28
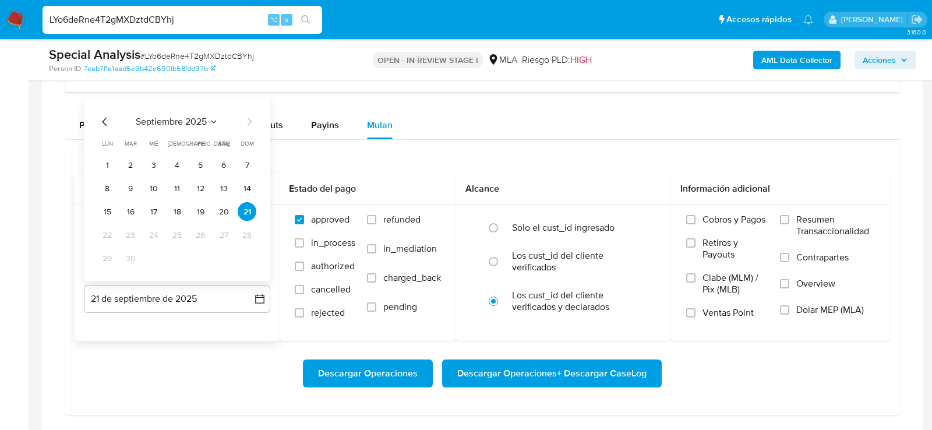
click at [106, 118] on icon "Mes anterior" at bounding box center [105, 122] width 14 height 14
click at [239, 250] on button "31" at bounding box center [247, 258] width 19 height 19
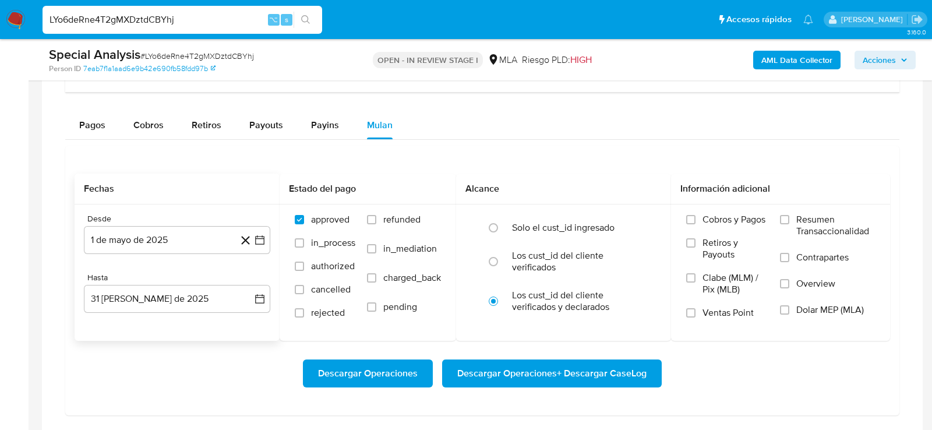
click at [803, 351] on div "Descargar Operaciones Descargar Operaciones + Descargar CaseLog" at bounding box center [483, 373] width 816 height 65
click at [819, 304] on span "Dolar MEP (MLA)" at bounding box center [830, 310] width 68 height 12
click at [789, 305] on input "Dolar MEP (MLA)" at bounding box center [784, 309] width 9 height 9
click at [626, 371] on span "Descargar Operaciones + Descargar CaseLog" at bounding box center [551, 374] width 189 height 26
click at [133, 22] on input "LYo6deRne4T2gMXDztdCBYhj" at bounding box center [183, 19] width 280 height 15
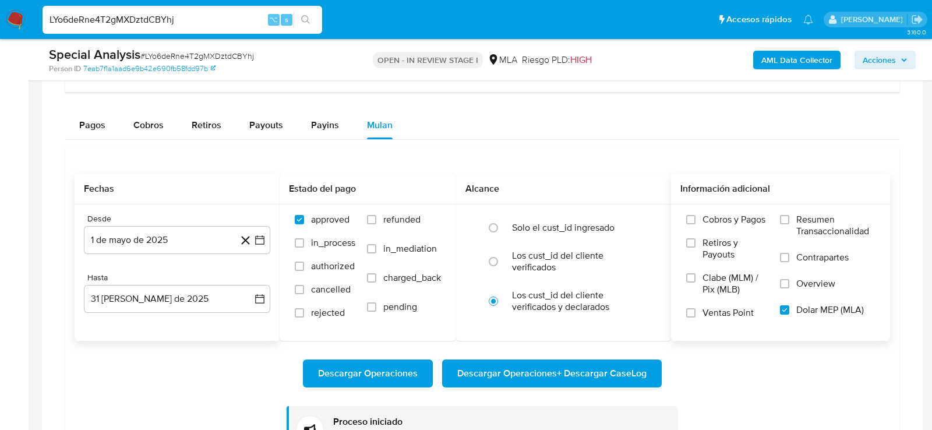
click at [133, 22] on input "LYo6deRne4T2gMXDztdCBYhj" at bounding box center [183, 19] width 280 height 15
paste input "372PHVltiyljXfIyAa72PHv5"
type input "372PHVltiyljXfIyAa72PHv5"
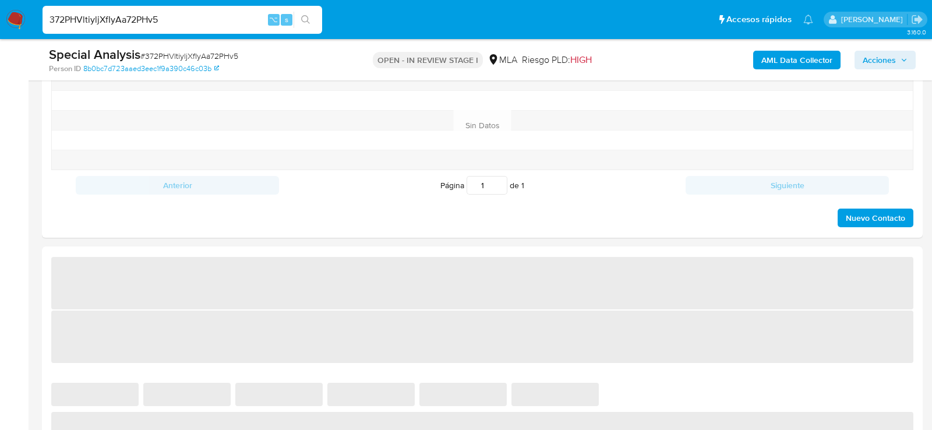
select select "10"
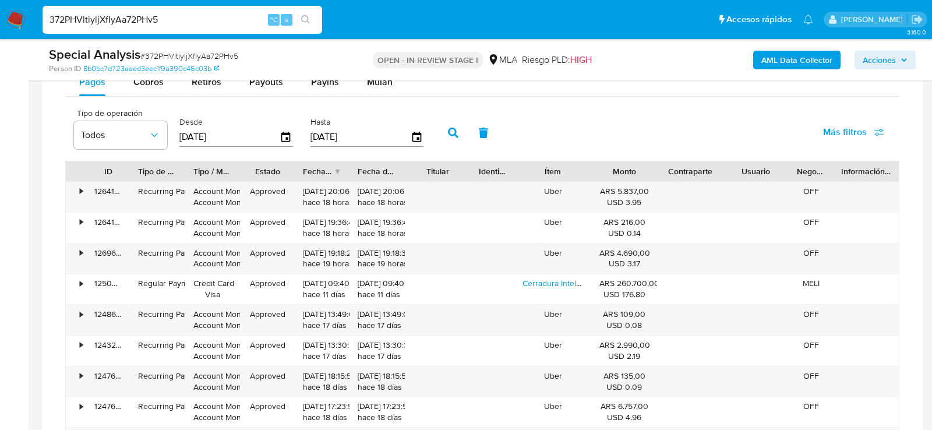
scroll to position [993, 0]
click at [381, 88] on div "Mulan" at bounding box center [380, 83] width 26 height 28
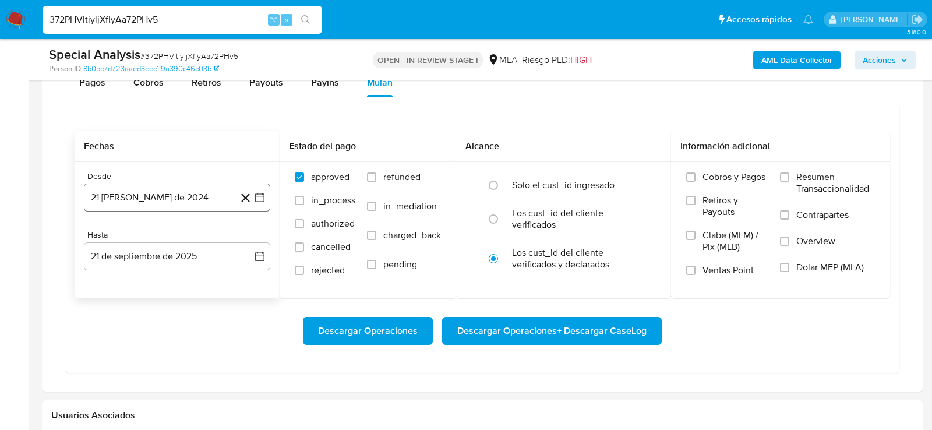
click at [210, 185] on button "21 [PERSON_NAME] de 2024" at bounding box center [177, 198] width 186 height 28
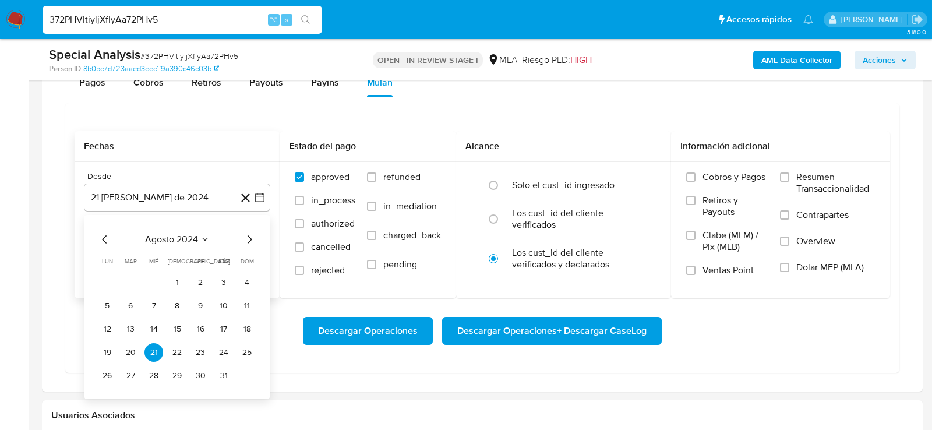
click at [174, 234] on span "agosto 2024" at bounding box center [171, 240] width 53 height 12
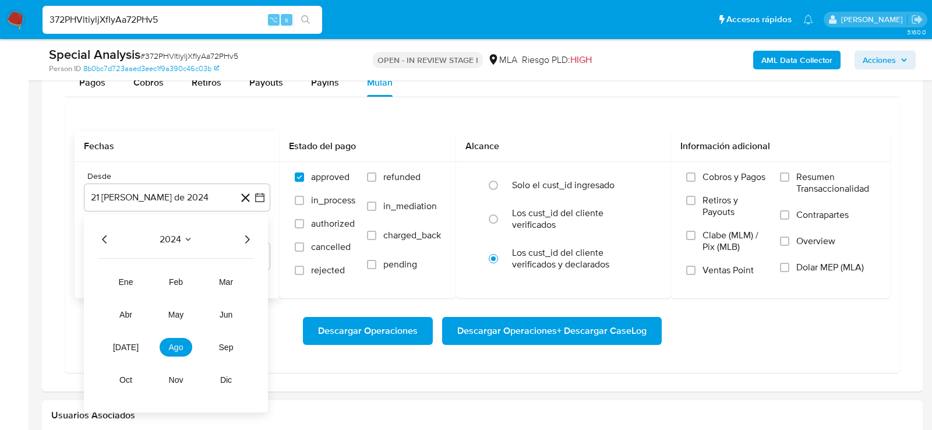
click at [245, 232] on icon "Año siguiente" at bounding box center [247, 239] width 14 height 14
click at [177, 313] on span "may" at bounding box center [175, 314] width 15 height 9
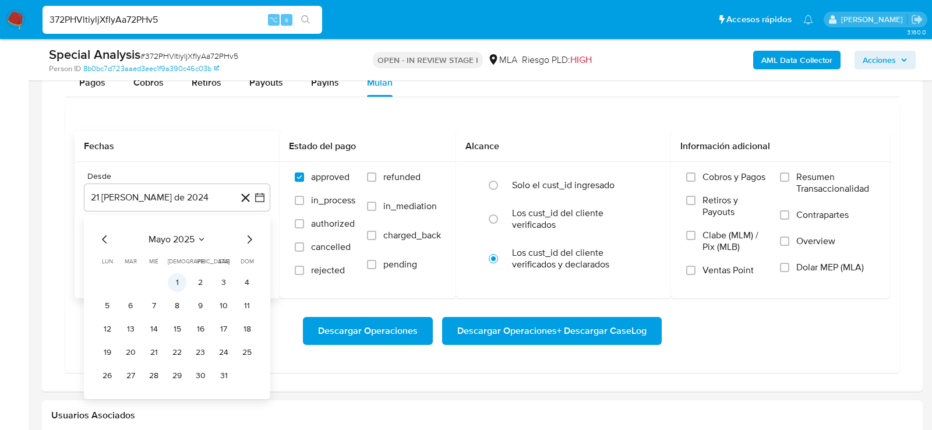
click at [181, 279] on button "1" at bounding box center [177, 282] width 19 height 19
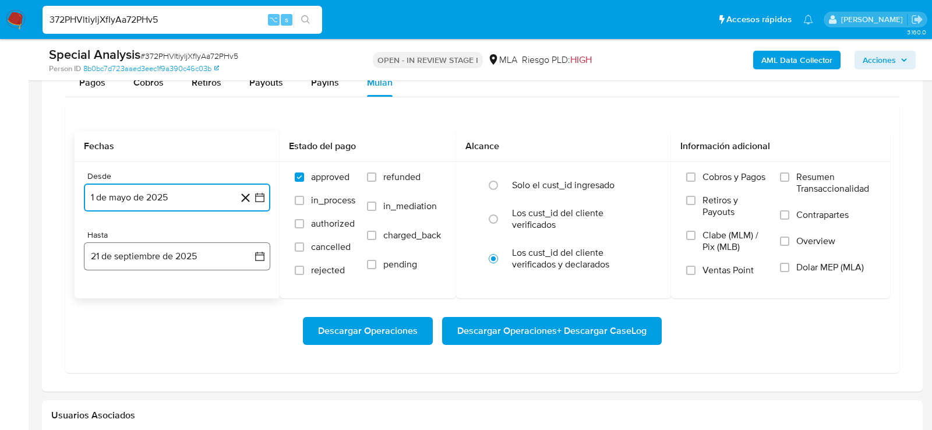
click at [175, 256] on button "21 de septiembre de 2025" at bounding box center [177, 256] width 186 height 28
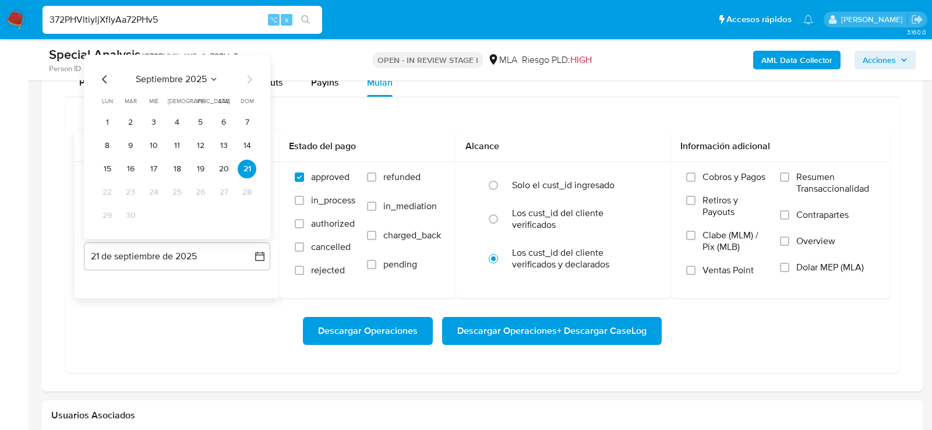
click at [107, 78] on icon "Mes anterior" at bounding box center [105, 79] width 14 height 14
click at [241, 211] on button "31" at bounding box center [247, 215] width 19 height 19
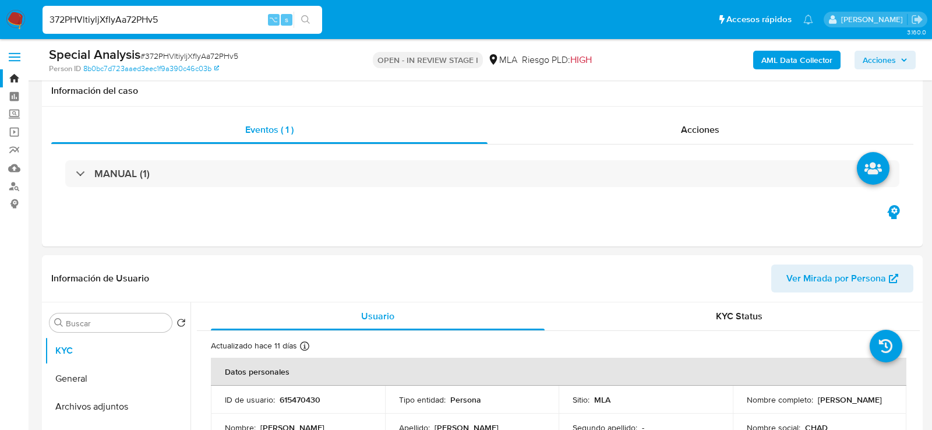
scroll to position [993, 0]
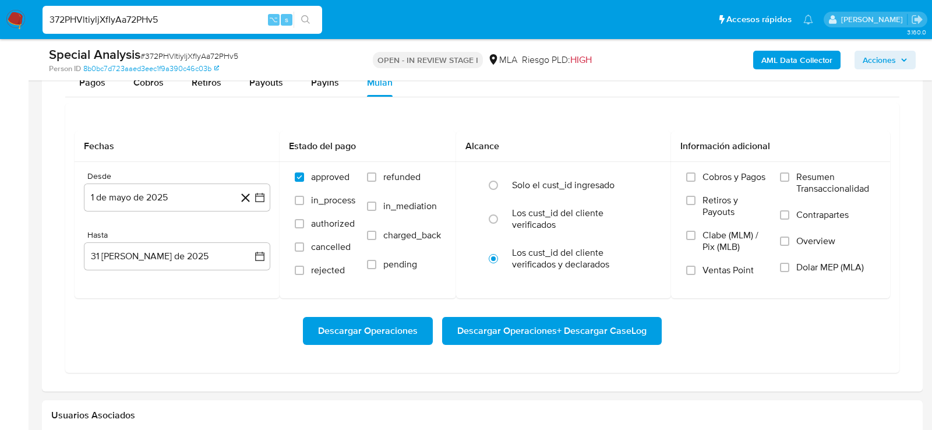
click at [761, 317] on div "Descargar Operaciones Descargar Operaciones + Descargar CaseLog" at bounding box center [483, 331] width 816 height 28
click at [823, 264] on span "Dolar MEP (MLA)" at bounding box center [830, 268] width 68 height 12
click at [789, 264] on input "Dolar MEP (MLA)" at bounding box center [784, 267] width 9 height 9
click at [772, 323] on div "Descargar Operaciones Descargar Operaciones + Descargar CaseLog" at bounding box center [483, 331] width 816 height 28
click at [637, 326] on span "Descargar Operaciones + Descargar CaseLog" at bounding box center [551, 331] width 189 height 26
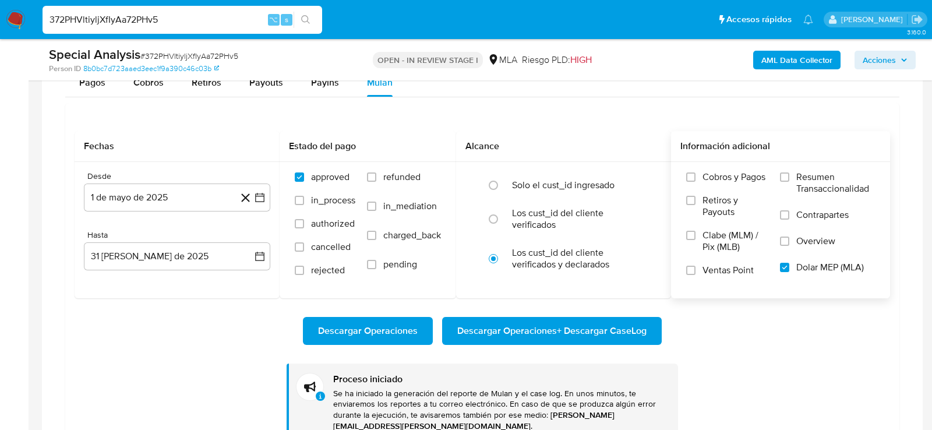
click at [141, 17] on input "372PHVltiyljXfIyAa72PHv5" at bounding box center [183, 19] width 280 height 15
paste input "DWyk3tkgRUOS9r1NFZCYgFFG"
type input "DWyk3tkgRUOS9r1NFZCYgFFG"
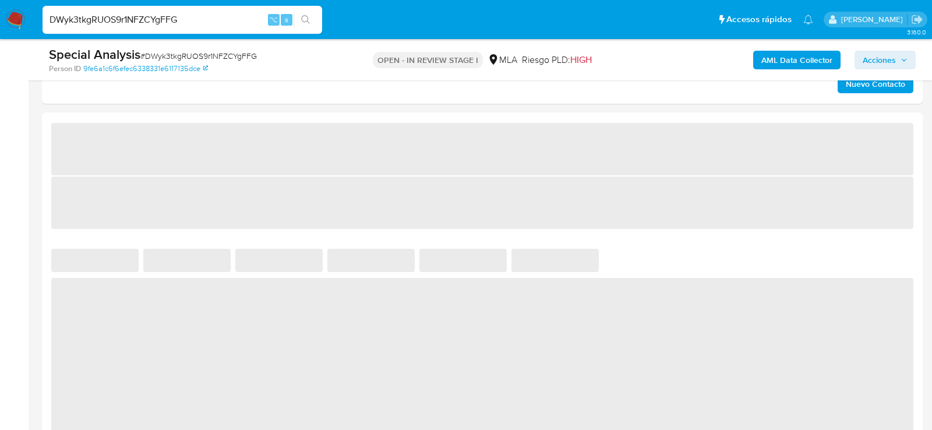
select select "10"
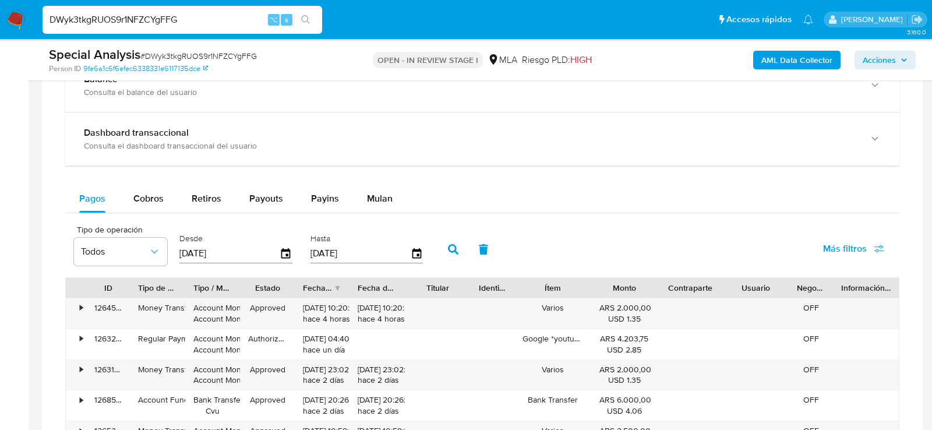
scroll to position [877, 0]
click at [397, 188] on button "Mulan" at bounding box center [380, 198] width 54 height 28
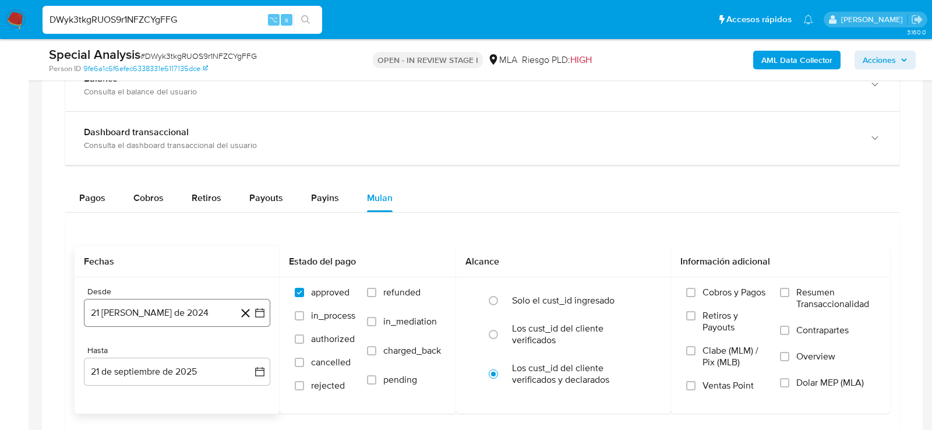
click at [115, 306] on button "21 [PERSON_NAME] de 2024" at bounding box center [177, 313] width 186 height 28
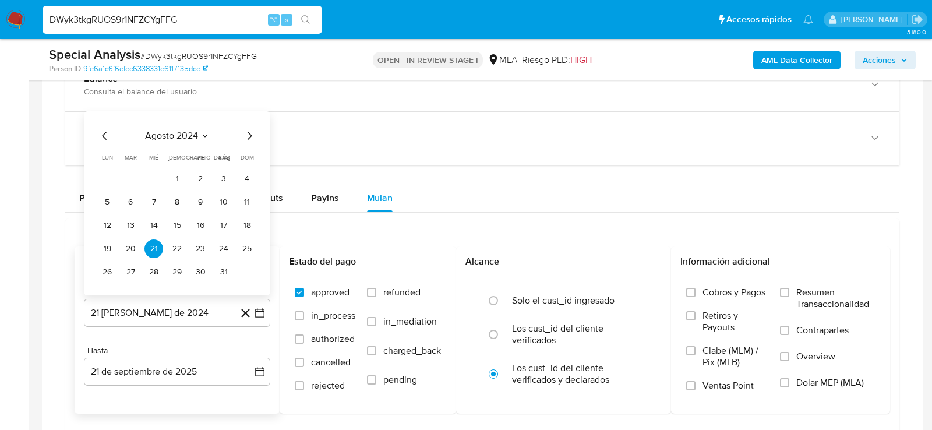
click at [209, 135] on div "agosto 2024" at bounding box center [177, 136] width 158 height 14
click at [189, 130] on span "agosto 2024" at bounding box center [171, 136] width 53 height 12
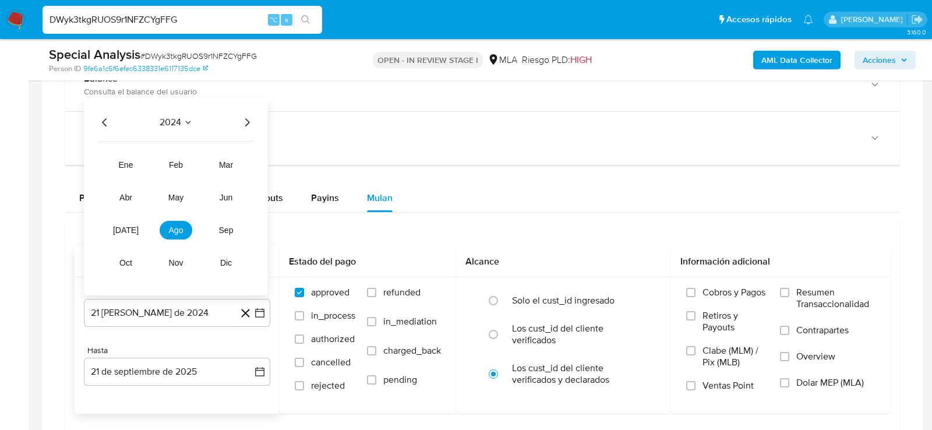
click at [254, 117] on div "2024 2024 ene feb mar abr may jun [DATE] ago sep oct nov dic" at bounding box center [176, 196] width 184 height 197
click at [249, 117] on icon "Año siguiente" at bounding box center [247, 122] width 14 height 14
click at [171, 203] on tr "ene feb mar abr may jun [DATE] ago sep oct nov dic" at bounding box center [176, 214] width 133 height 117
click at [173, 199] on button "may" at bounding box center [176, 197] width 33 height 19
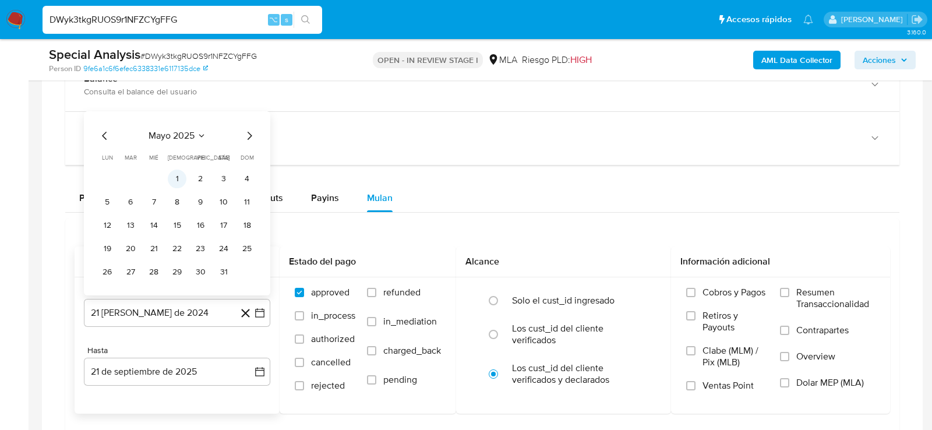
click at [171, 175] on button "1" at bounding box center [177, 179] width 19 height 19
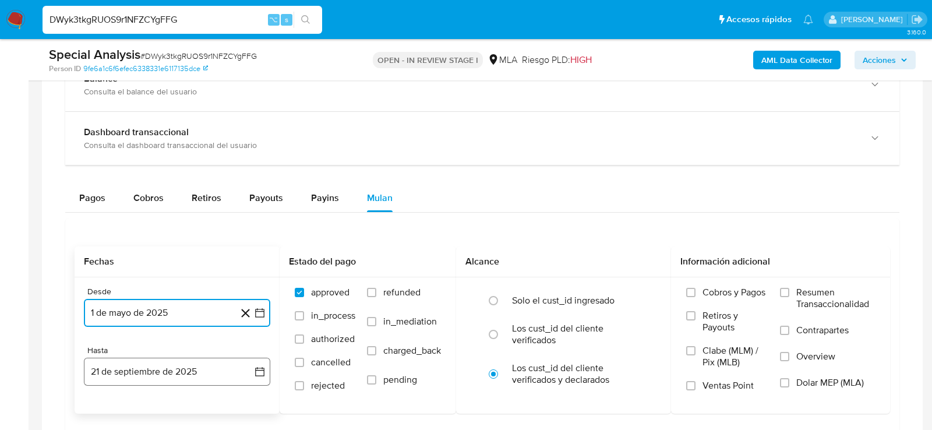
click at [170, 376] on button "21 de septiembre de 2025" at bounding box center [177, 372] width 186 height 28
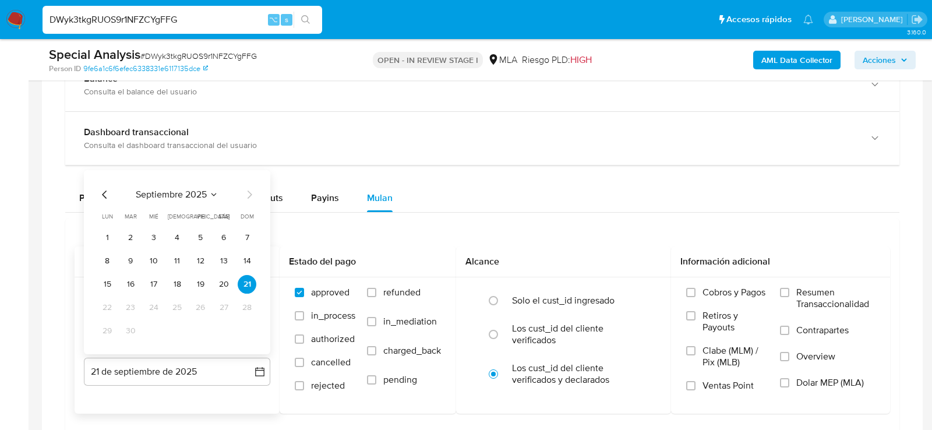
click at [107, 188] on icon "Mes anterior" at bounding box center [105, 195] width 14 height 14
click at [244, 326] on button "31" at bounding box center [247, 331] width 19 height 19
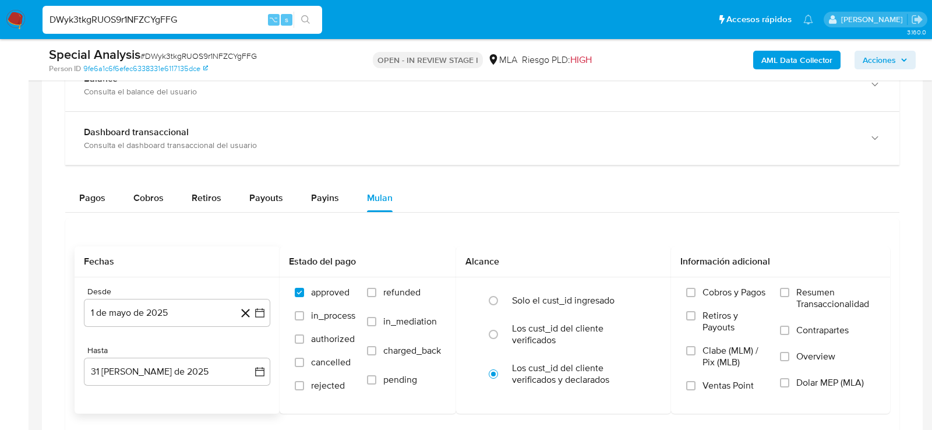
click at [54, 339] on div "Transaccionalidad Consulta el resumen de los movimientos del usuario Informació…" at bounding box center [482, 252] width 862 height 492
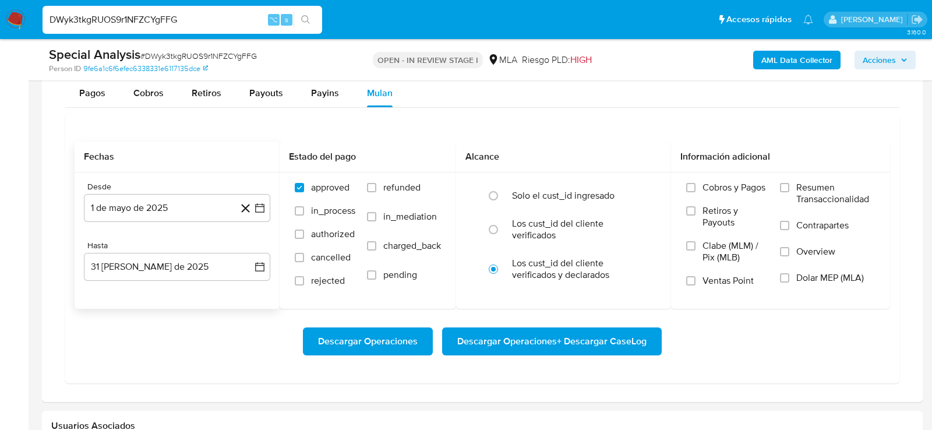
scroll to position [1081, 0]
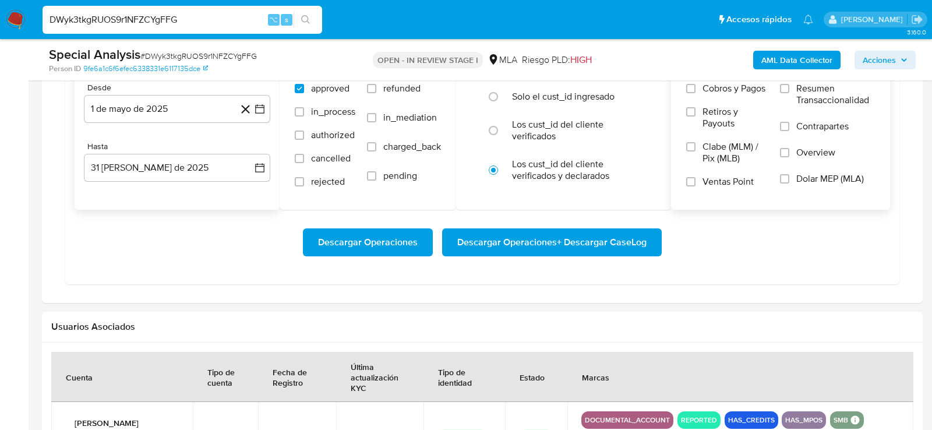
click at [844, 177] on span "Dolar MEP (MLA)" at bounding box center [830, 179] width 68 height 12
click at [789, 177] on input "Dolar MEP (MLA)" at bounding box center [784, 178] width 9 height 9
click at [583, 230] on span "Descargar Operaciones + Descargar CaseLog" at bounding box center [551, 243] width 189 height 26
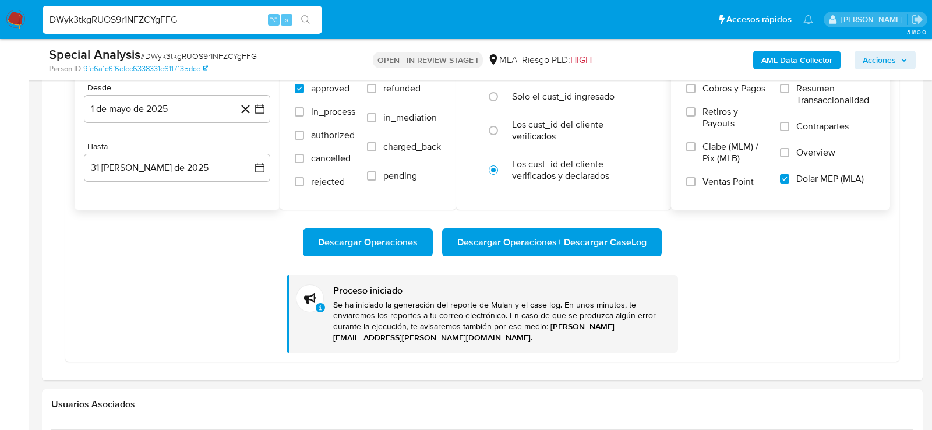
click at [145, 26] on input "DWyk3tkgRUOS9r1NFZCYgFFG" at bounding box center [183, 19] width 280 height 15
paste input "Oqp6NExbG8AGe0VUFuqbXicd"
type input "Oqp6NExbG8AGe0VUFuqbXicd"
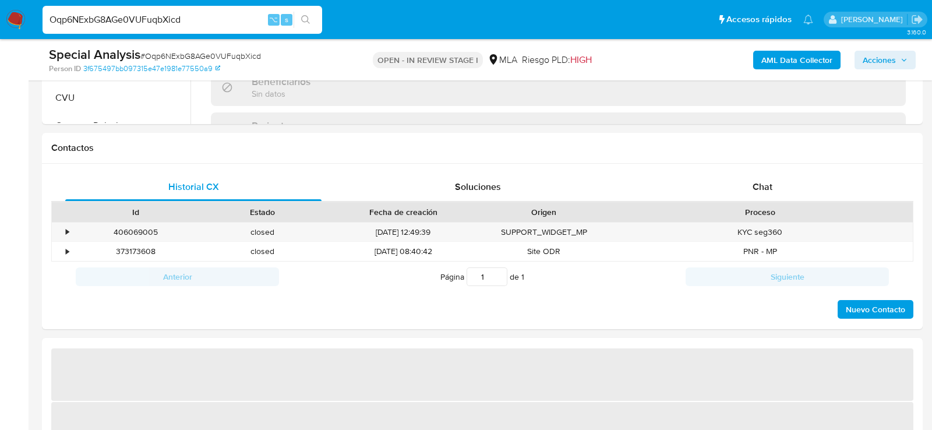
select select "10"
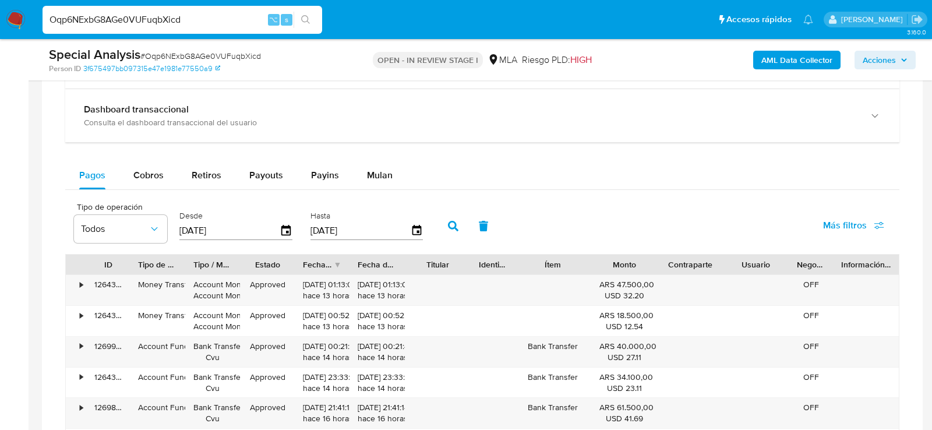
scroll to position [873, 0]
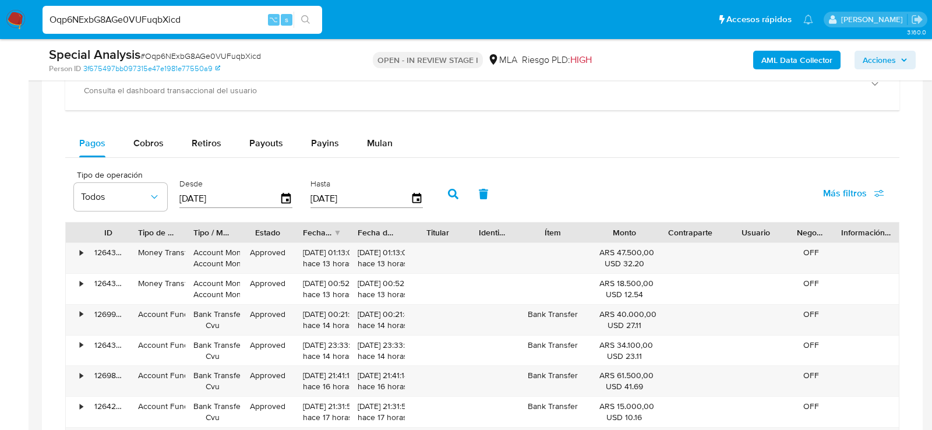
click at [405, 121] on div "Balance Consulta el balance del usuario Dashboard transaccional Consulta el das…" at bounding box center [482, 292] width 834 height 578
click at [400, 129] on button "Mulan" at bounding box center [380, 143] width 54 height 28
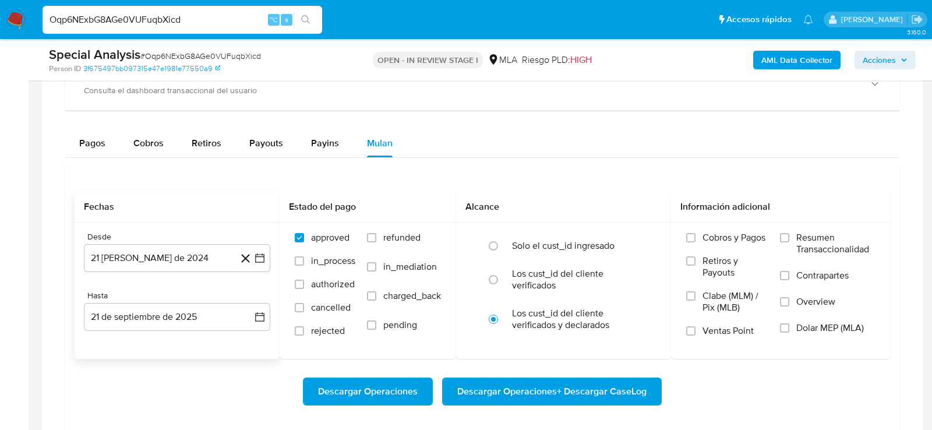
click at [186, 236] on div "Desde" at bounding box center [177, 237] width 186 height 10
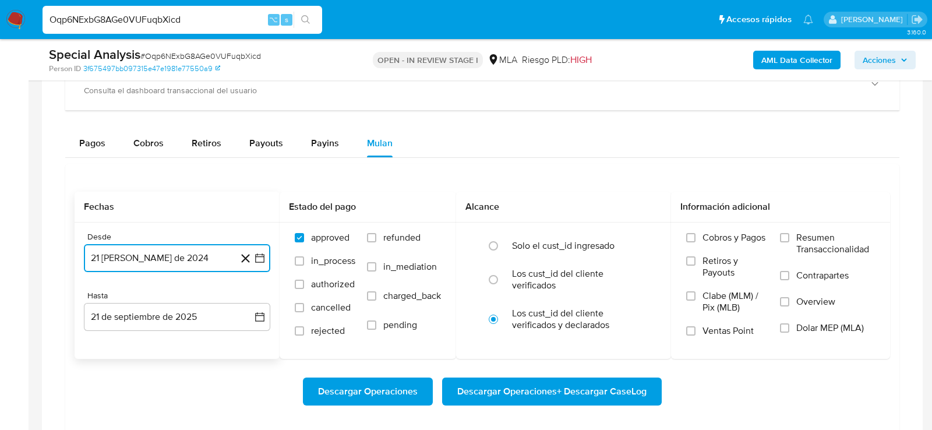
click at [186, 257] on button "21 [PERSON_NAME] de 2024" at bounding box center [177, 258] width 186 height 28
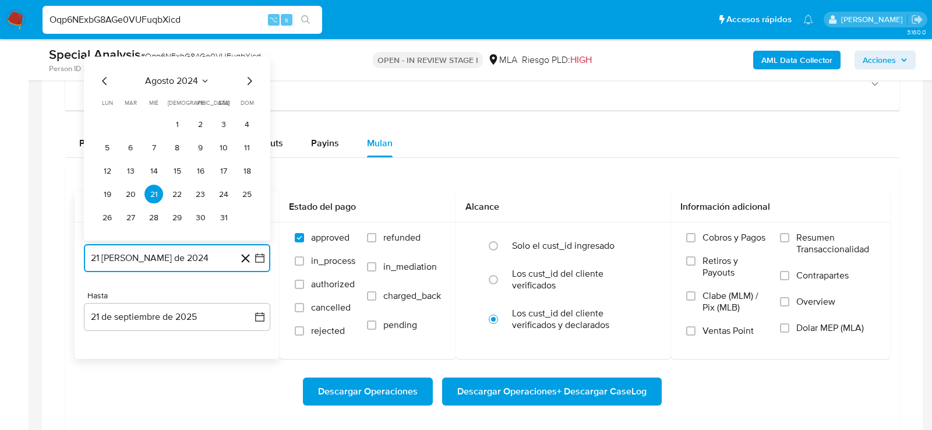
click at [197, 80] on span "agosto 2024" at bounding box center [171, 81] width 53 height 12
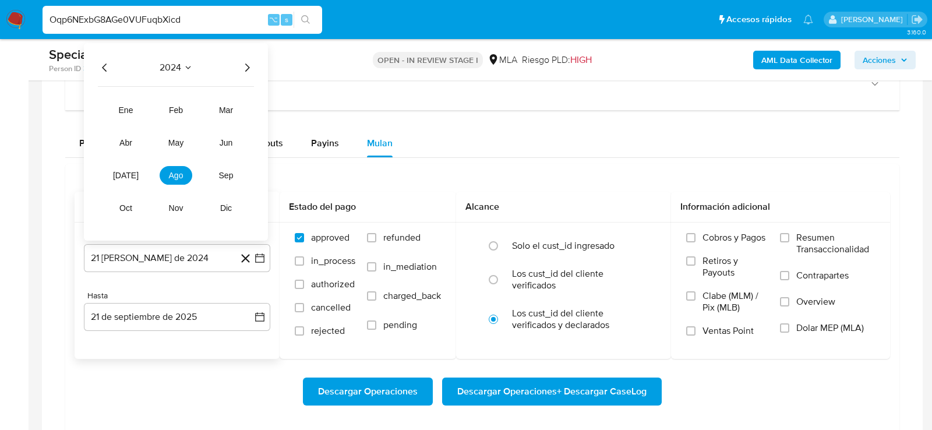
click at [244, 61] on icon "Año siguiente" at bounding box center [247, 68] width 14 height 14
click at [172, 147] on button "may" at bounding box center [176, 142] width 33 height 19
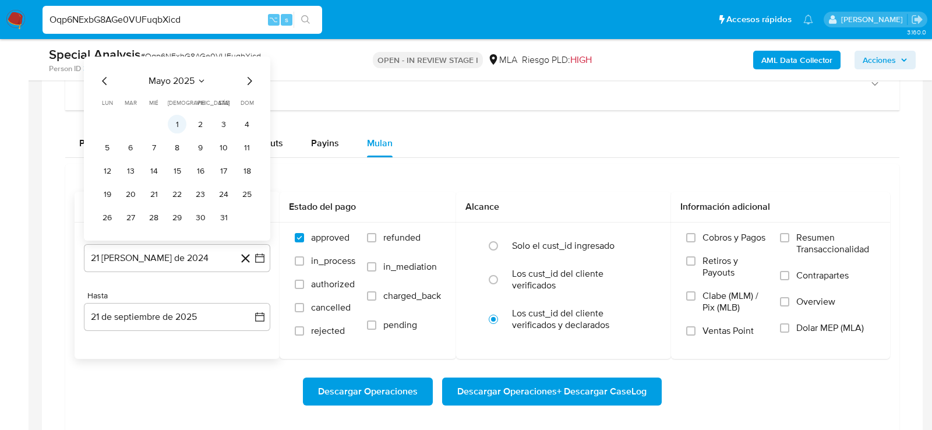
click at [183, 122] on button "1" at bounding box center [177, 124] width 19 height 19
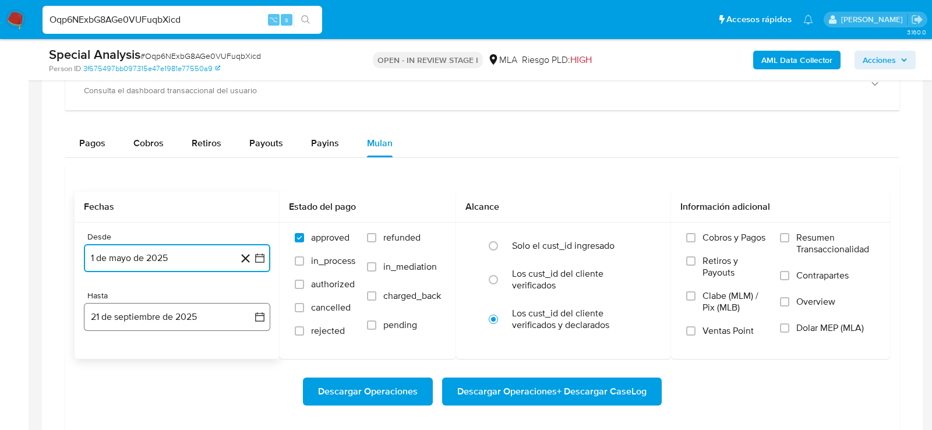
click at [156, 325] on button "21 de septiembre de 2025" at bounding box center [177, 317] width 186 height 28
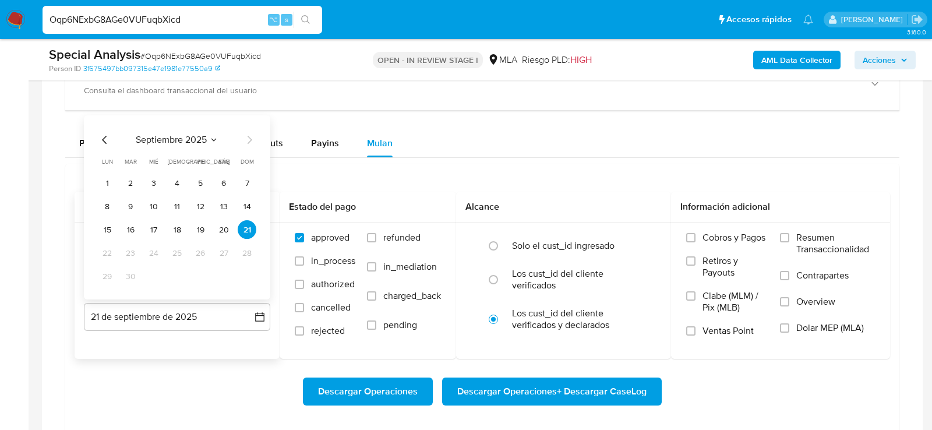
click at [105, 139] on icon "Mes anterior" at bounding box center [105, 140] width 14 height 14
click at [245, 270] on button "31" at bounding box center [247, 276] width 19 height 19
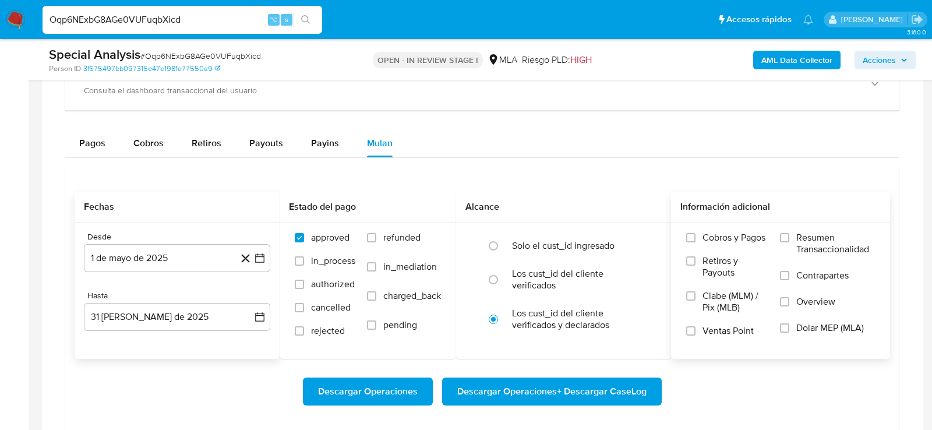
click at [844, 327] on span "Dolar MEP (MLA)" at bounding box center [830, 328] width 68 height 12
click at [789, 327] on input "Dolar MEP (MLA)" at bounding box center [784, 327] width 9 height 9
click at [765, 412] on div "Descargar Operaciones Descargar Operaciones + Descargar CaseLog" at bounding box center [483, 391] width 816 height 65
click at [635, 404] on div "Descargar Operaciones Descargar Operaciones + Descargar CaseLog" at bounding box center [483, 391] width 816 height 65
click at [618, 394] on span "Descargar Operaciones + Descargar CaseLog" at bounding box center [551, 392] width 189 height 26
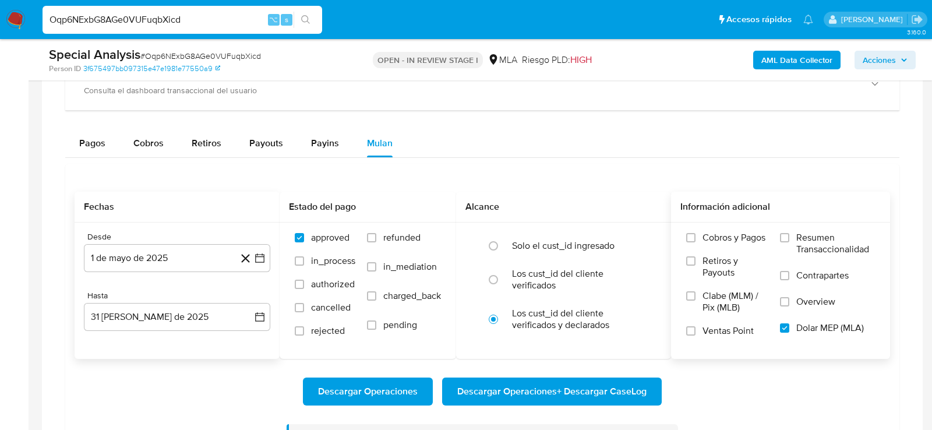
click at [129, 9] on div "Oqp6NExbG8AGe0VUFuqbXicd ⌥ s" at bounding box center [183, 20] width 280 height 28
click at [129, 15] on input "Oqp6NExbG8AGe0VUFuqbXicd" at bounding box center [183, 19] width 280 height 15
paste input "4eWZZYCMWEs2ewKYF8KoYoJR"
type input "4eWZZYCMWEs2ewKYF8KoYoJR"
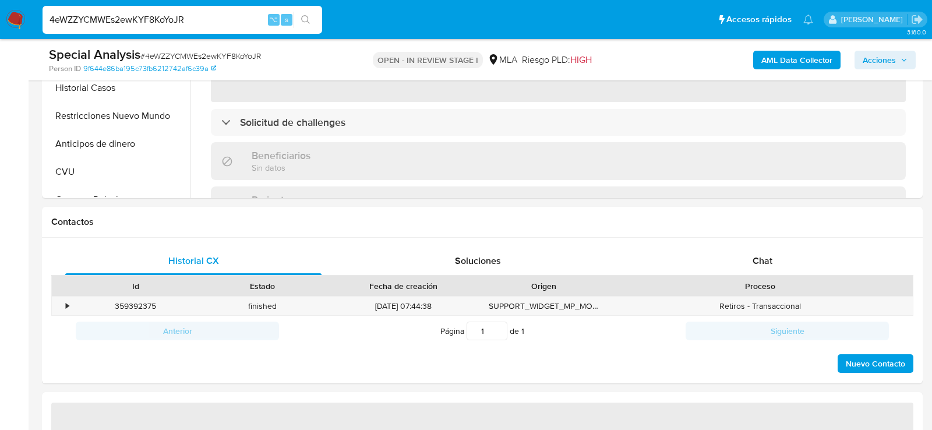
select select "10"
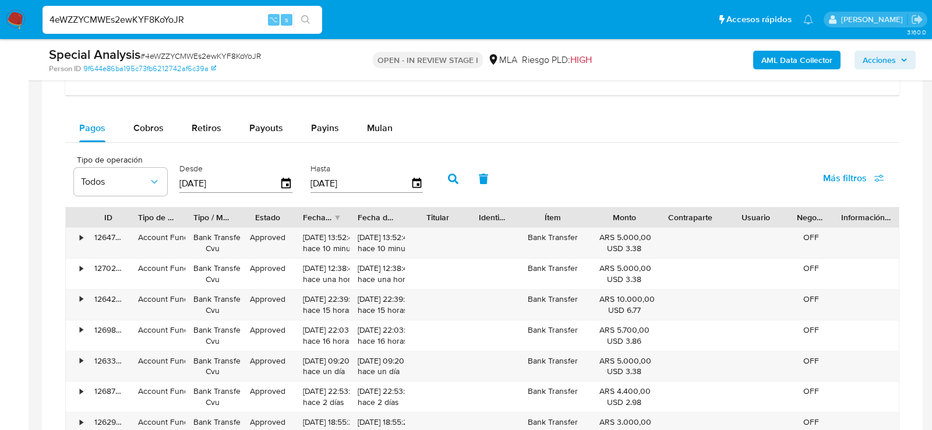
scroll to position [859, 0]
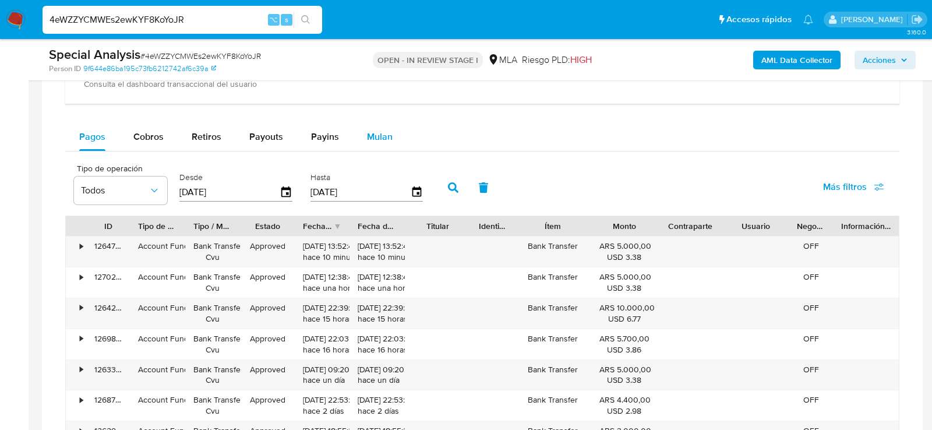
click at [400, 132] on button "Mulan" at bounding box center [380, 137] width 54 height 28
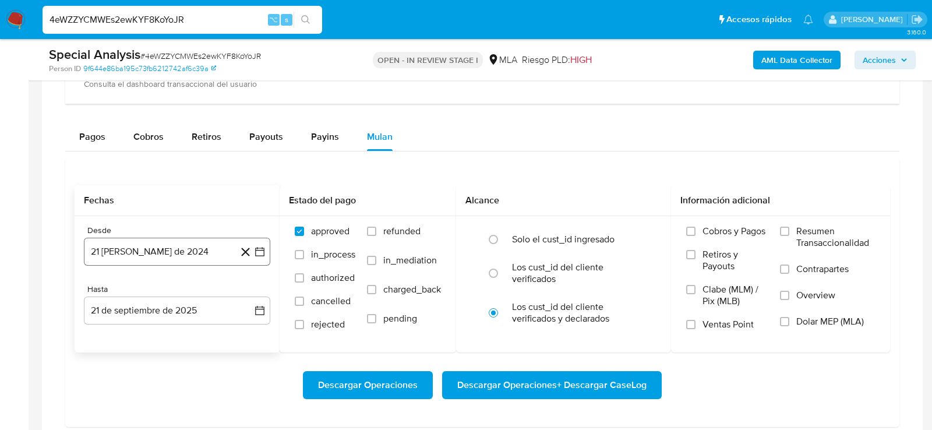
click at [132, 262] on button "21 [PERSON_NAME] de 2024" at bounding box center [177, 252] width 186 height 28
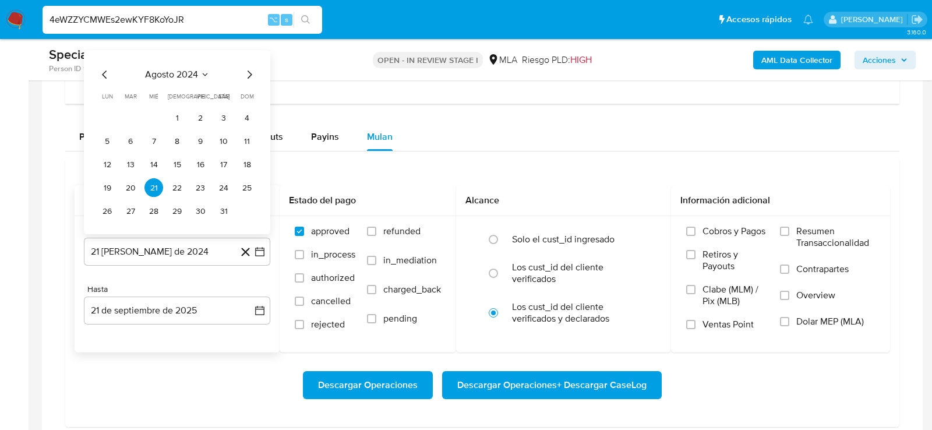
click at [193, 73] on span "agosto 2024" at bounding box center [171, 75] width 53 height 12
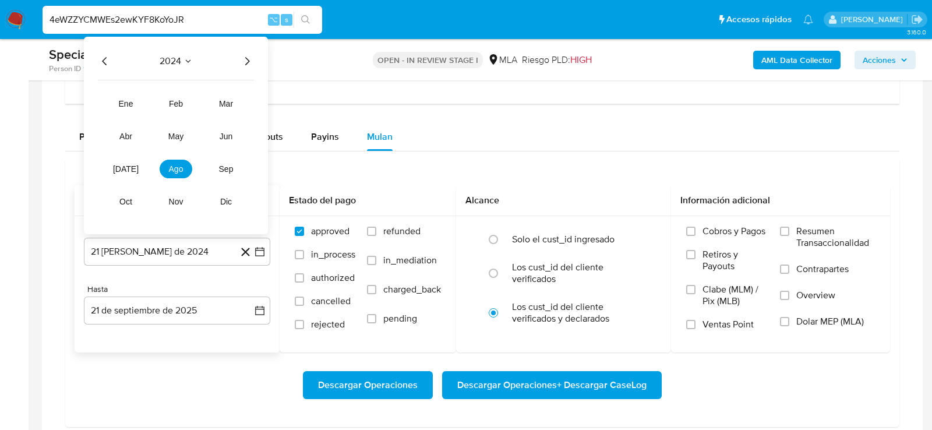
click at [246, 59] on icon "Año siguiente" at bounding box center [247, 62] width 14 height 14
click at [174, 139] on button "may" at bounding box center [176, 137] width 33 height 19
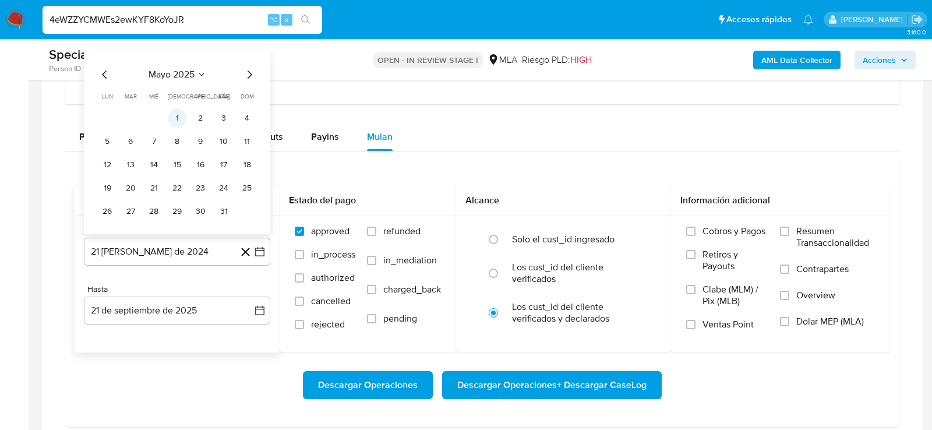
click at [174, 117] on button "1" at bounding box center [177, 118] width 19 height 19
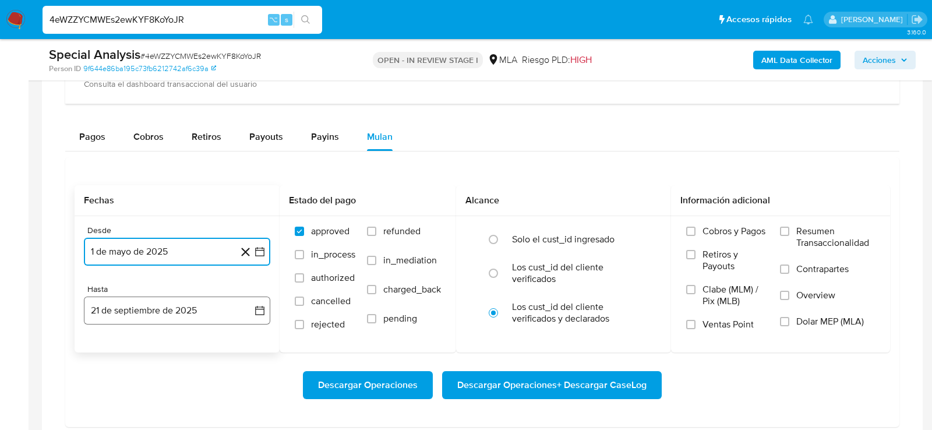
click at [164, 301] on button "21 de septiembre de 2025" at bounding box center [177, 311] width 186 height 28
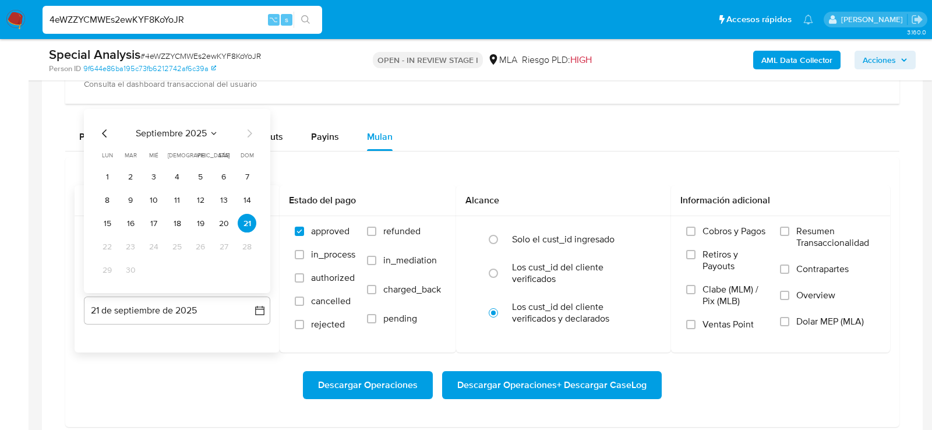
click at [105, 139] on div "septiembre 2025 septiembre 2025 lun lunes mar martes mié miércoles jue jueves v…" at bounding box center [177, 203] width 158 height 153
click at [105, 134] on icon "Mes anterior" at bounding box center [105, 134] width 14 height 14
click at [244, 261] on button "31" at bounding box center [247, 270] width 19 height 19
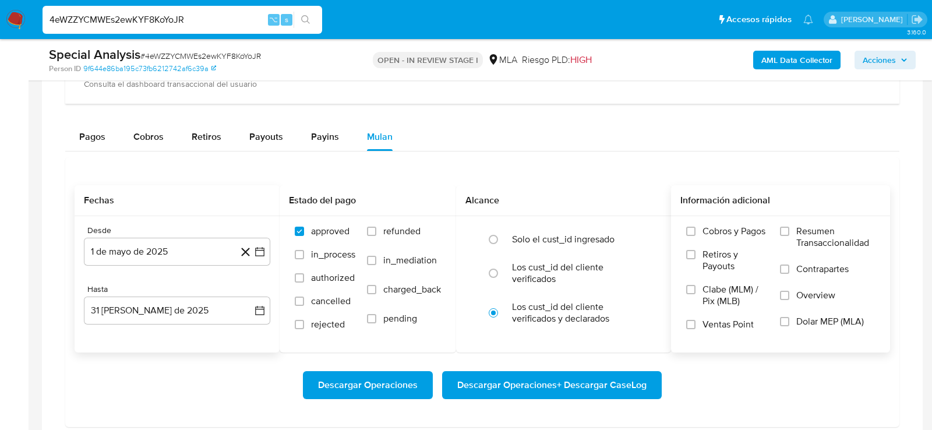
click at [798, 319] on span "Dolar MEP (MLA)" at bounding box center [830, 322] width 68 height 12
click at [789, 319] on input "Dolar MEP (MLA)" at bounding box center [784, 321] width 9 height 9
click at [614, 372] on span "Descargar Operaciones + Descargar CaseLog" at bounding box center [551, 385] width 189 height 26
click at [172, 20] on input "4eWZZYCMWEs2ewKYF8KoYoJR" at bounding box center [183, 19] width 280 height 15
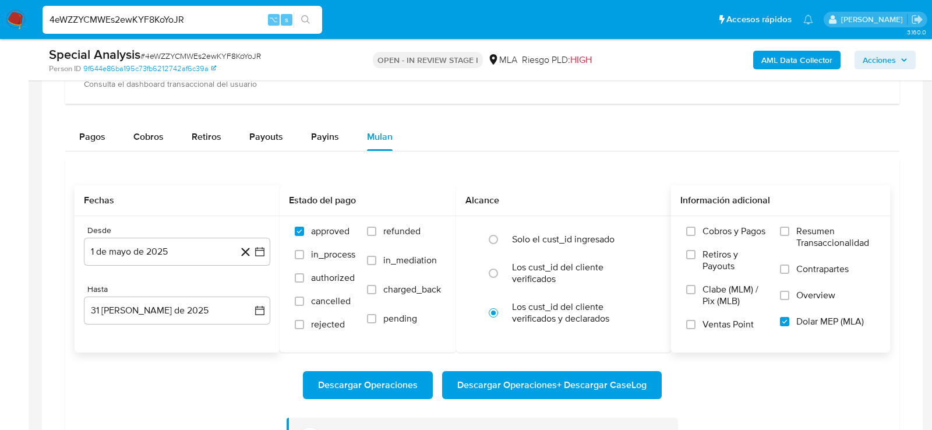
paste input "CyAn5GMCqZ35sWxd6xRlHmfA"
type input "CyAn5GMCqZ35sWxd6xRlHmfA"
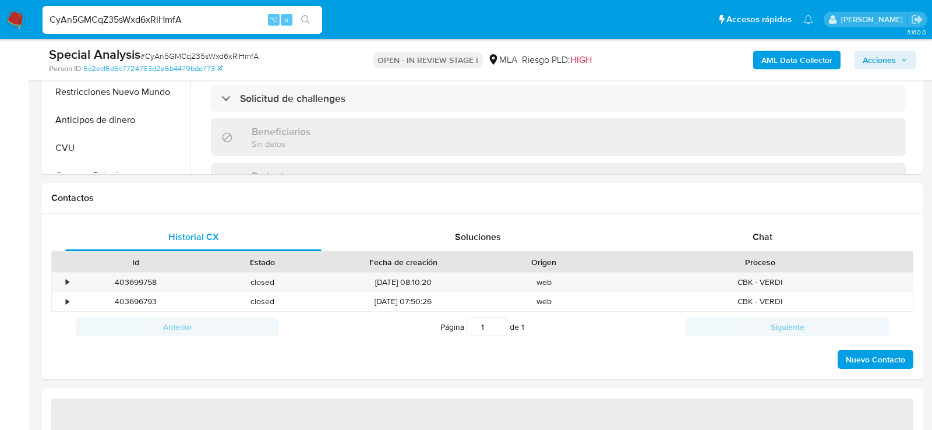
select select "10"
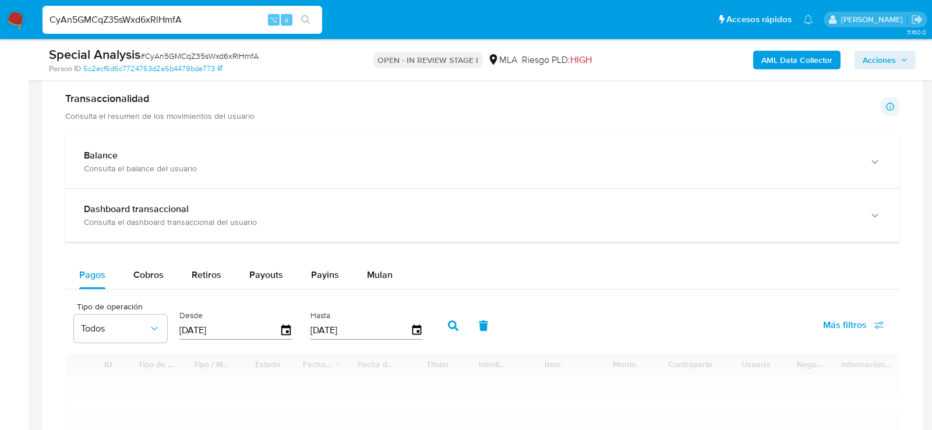
scroll to position [898, 0]
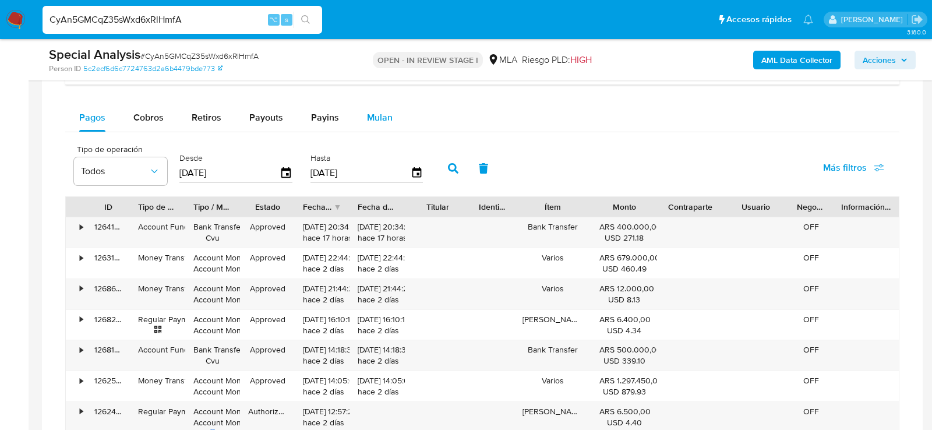
click at [378, 122] on div "Mulan" at bounding box center [380, 118] width 26 height 28
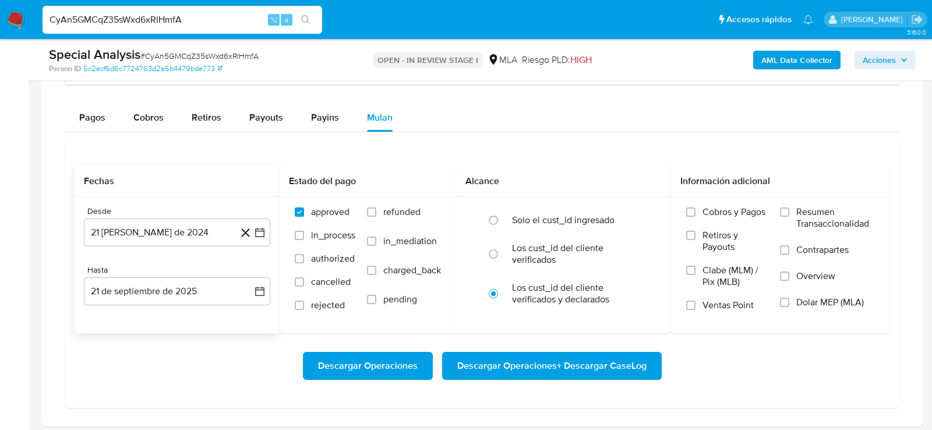
click at [109, 245] on div "Desde 21 [PERSON_NAME] de 2024 [DATE] Hasta 21 de septiembre de 2025 [DATE]" at bounding box center [177, 265] width 205 height 136
click at [108, 236] on button "21 [PERSON_NAME] de 2024" at bounding box center [177, 232] width 186 height 28
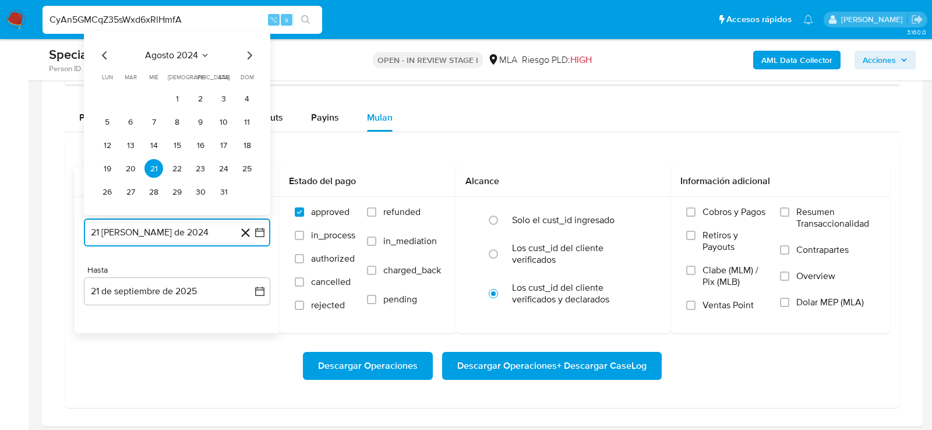
click at [177, 55] on span "agosto 2024" at bounding box center [171, 56] width 53 height 12
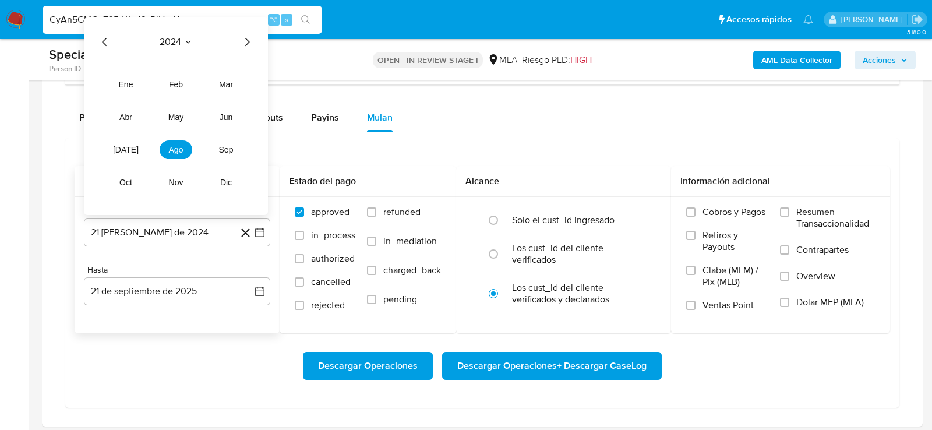
click at [242, 37] on icon "Año siguiente" at bounding box center [247, 42] width 14 height 14
click at [175, 108] on button "may" at bounding box center [176, 117] width 33 height 19
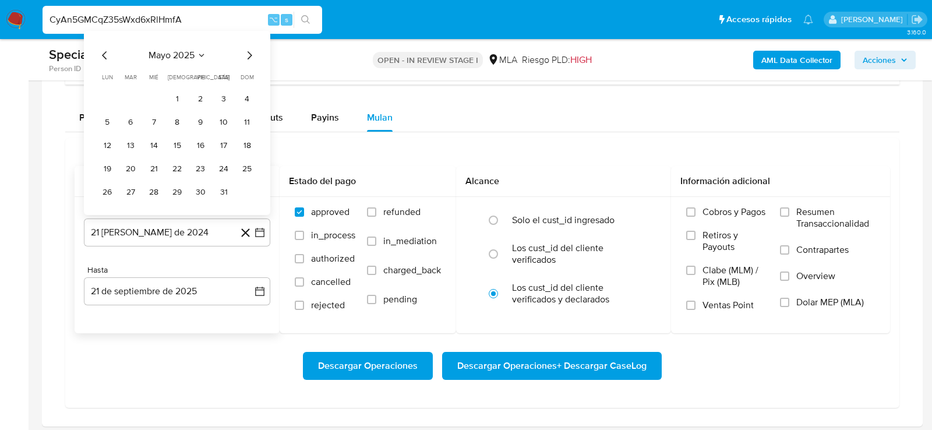
click at [174, 83] on table "lun lunes mar martes mié miércoles jue jueves vie viernes sáb sábado dom doming…" at bounding box center [177, 137] width 158 height 128
click at [174, 90] on button "1" at bounding box center [177, 98] width 19 height 19
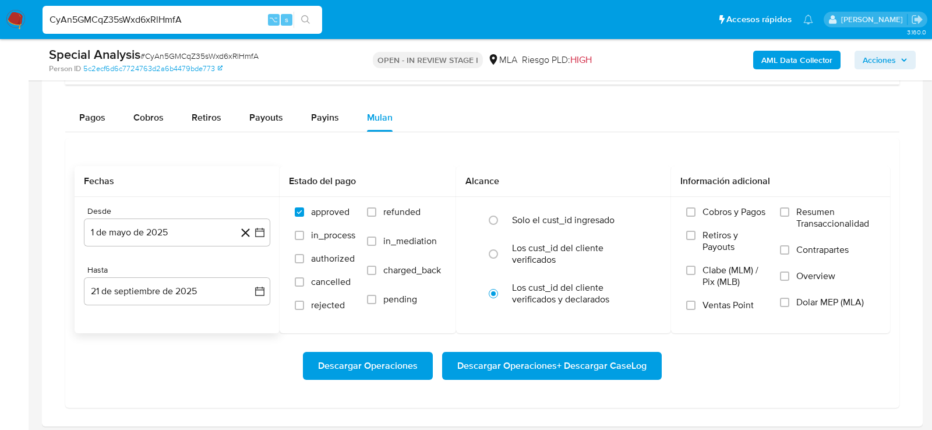
click at [129, 308] on div "Desde 1 [PERSON_NAME] de 2025 [DATE] Hasta 21 de septiembre de 2025 [DATE]" at bounding box center [177, 265] width 205 height 136
click at [128, 292] on button "21 de septiembre de 2025" at bounding box center [177, 291] width 186 height 28
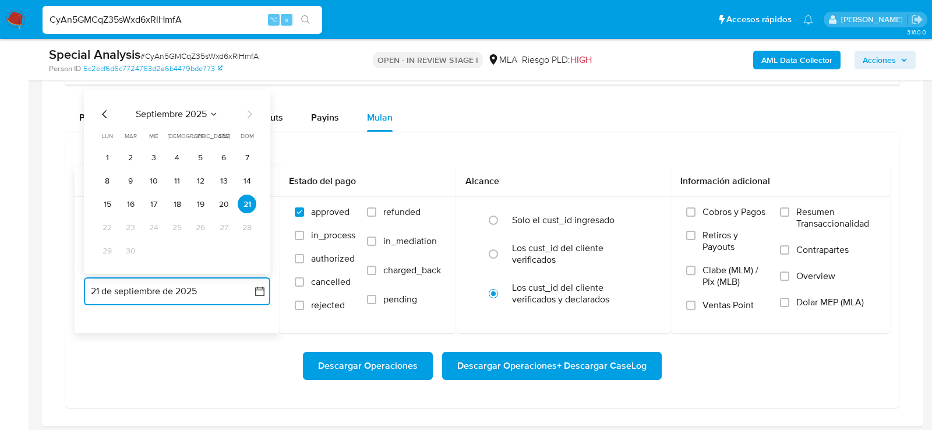
click at [106, 112] on icon "Mes anterior" at bounding box center [105, 114] width 14 height 14
click at [254, 247] on button "31" at bounding box center [247, 250] width 19 height 19
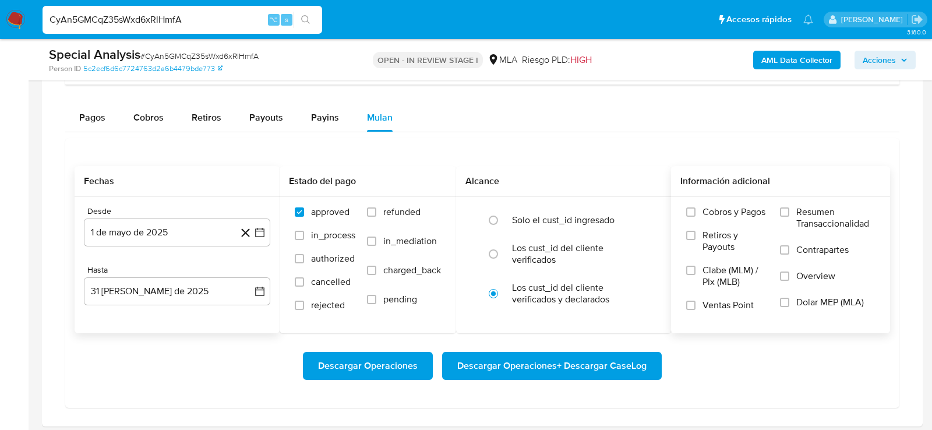
click at [814, 302] on span "Dolar MEP (MLA)" at bounding box center [830, 303] width 68 height 12
click at [789, 302] on input "Dolar MEP (MLA)" at bounding box center [784, 302] width 9 height 9
click at [663, 356] on div "Descargar Operaciones Descargar Operaciones + Descargar CaseLog" at bounding box center [483, 366] width 816 height 28
click at [633, 365] on span "Descargar Operaciones + Descargar CaseLog" at bounding box center [551, 366] width 189 height 26
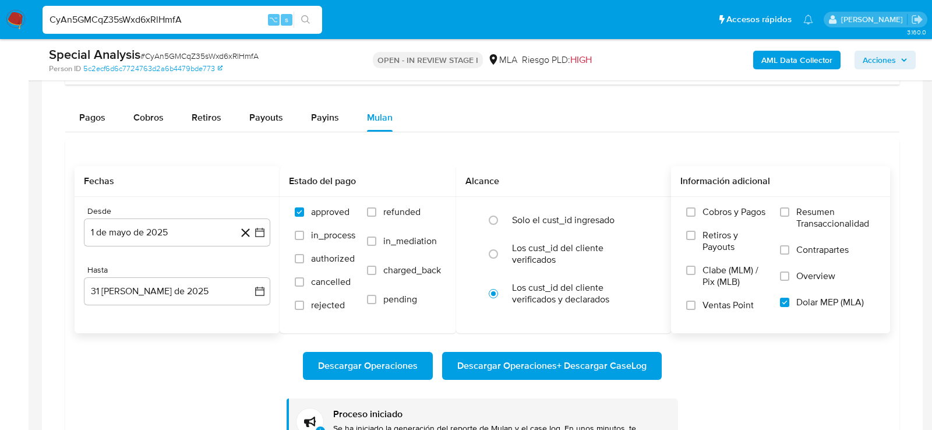
click at [141, 18] on input "CyAn5GMCqZ35sWxd6xRlHmfA" at bounding box center [183, 19] width 280 height 15
paste input "vmsoPZSsK1SRQLQ7LqVAciAb"
type input "vmsoPZSsK1SRQLQ7LqVAciAb"
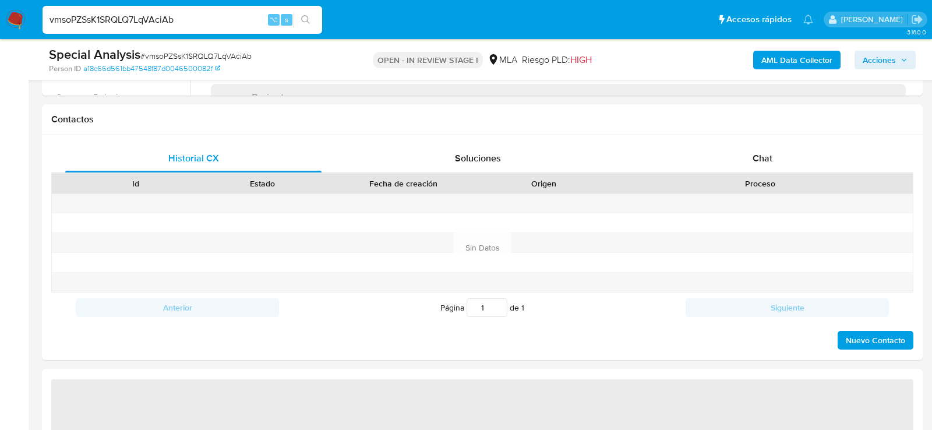
select select "10"
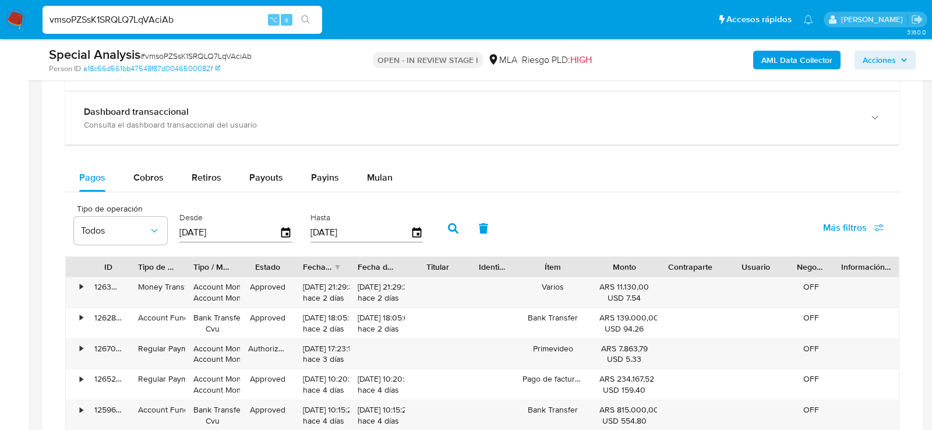
scroll to position [905, 0]
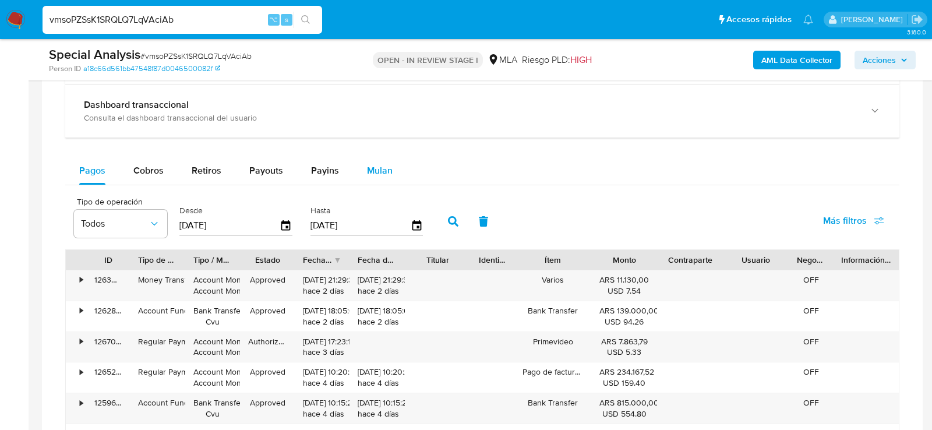
click at [368, 177] on div "Mulan" at bounding box center [380, 171] width 26 height 28
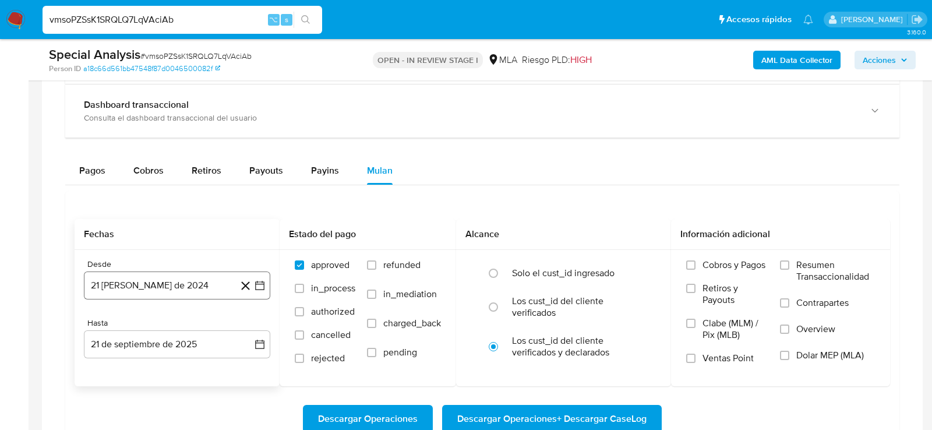
click at [117, 283] on button "21 [PERSON_NAME] de 2024" at bounding box center [177, 285] width 186 height 28
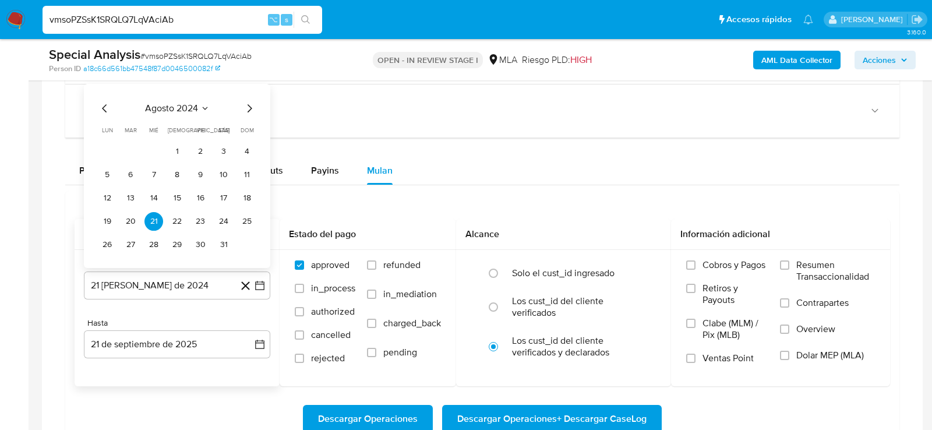
click at [186, 103] on span "agosto 2024" at bounding box center [171, 109] width 53 height 12
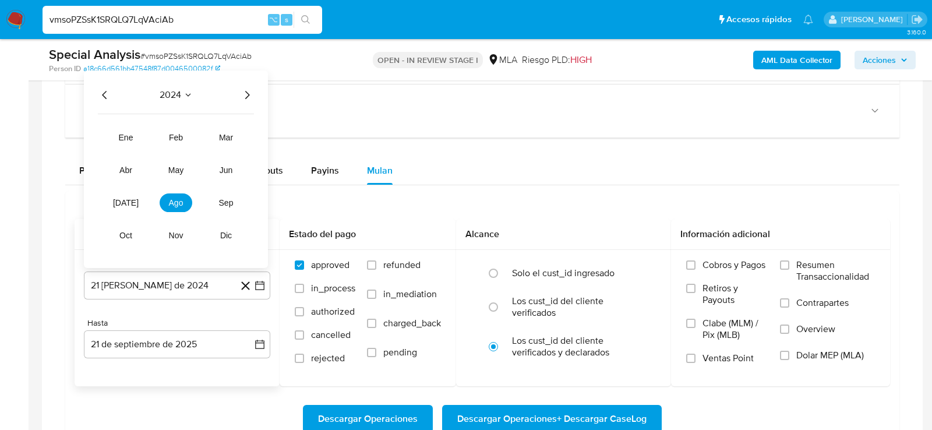
click at [250, 89] on icon "Año siguiente" at bounding box center [247, 95] width 14 height 14
click at [188, 164] on button "may" at bounding box center [176, 170] width 33 height 19
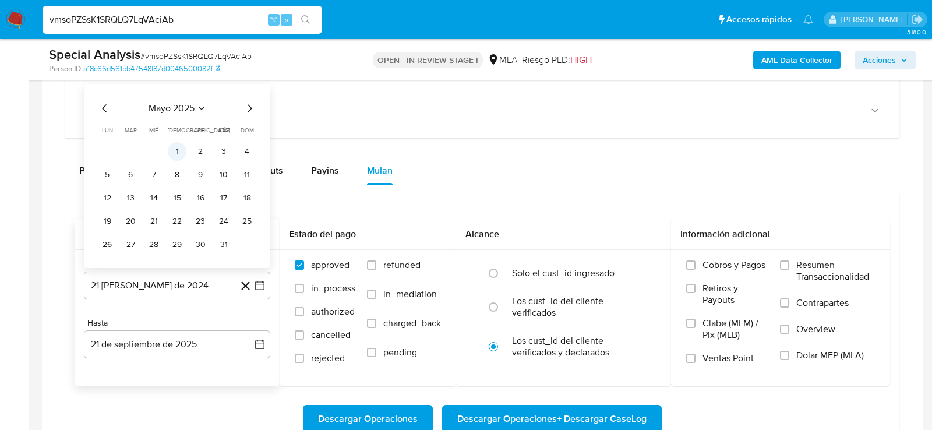
click at [182, 143] on button "1" at bounding box center [177, 151] width 19 height 19
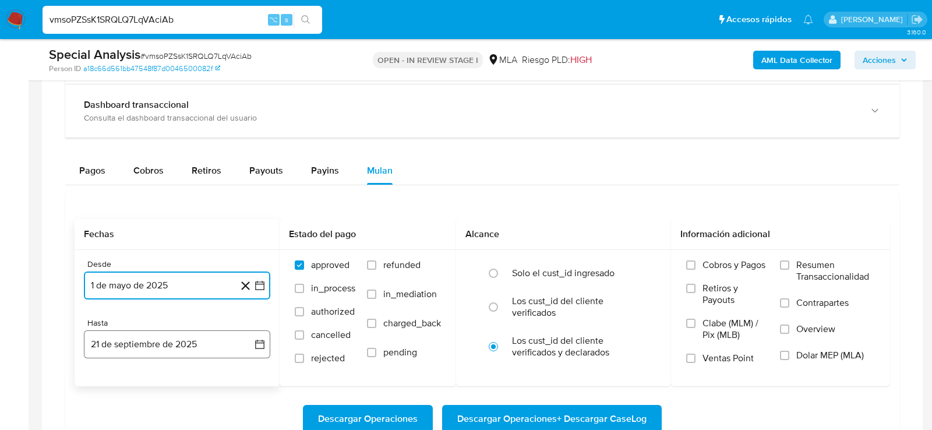
click at [169, 339] on button "21 de septiembre de 2025" at bounding box center [177, 344] width 186 height 28
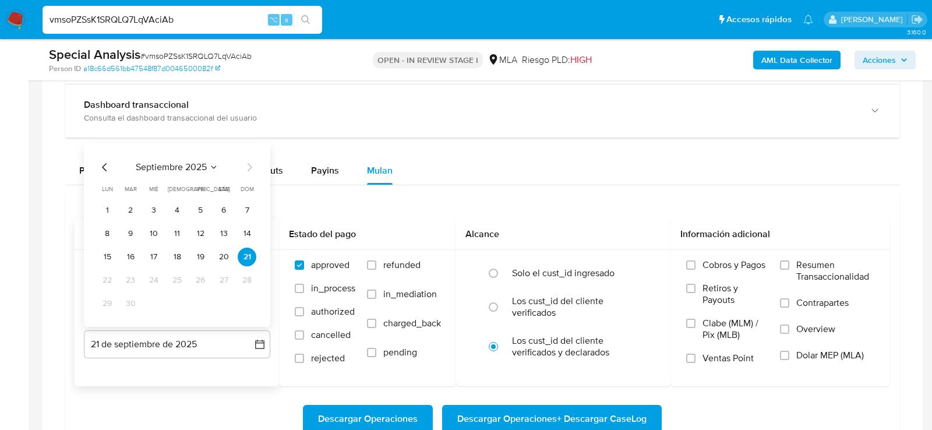
click at [99, 163] on icon "Mes anterior" at bounding box center [105, 167] width 14 height 14
click at [245, 298] on button "31" at bounding box center [247, 303] width 19 height 19
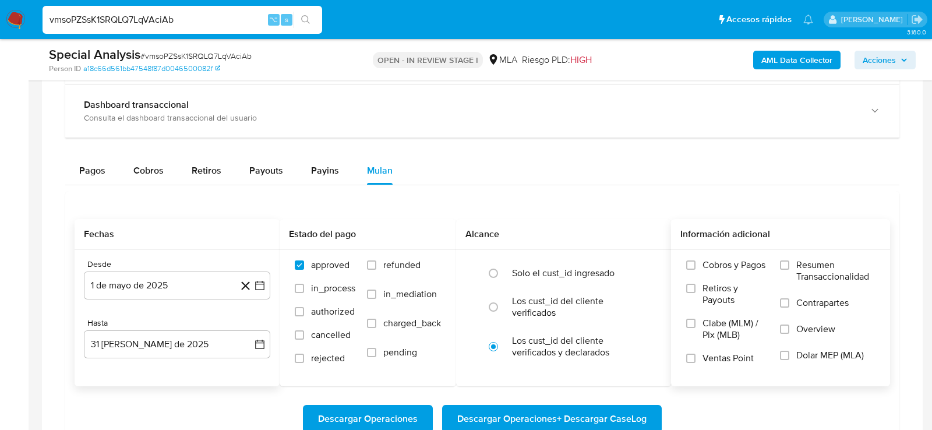
click at [772, 378] on div "Cobros y Pagos Retiros y Payouts Clabe (MLM) / Pix (MLB) Ventas Point Resumen T…" at bounding box center [780, 317] width 219 height 135
click at [803, 358] on label "Dolar MEP (MLA)" at bounding box center [827, 363] width 95 height 26
click at [789, 358] on input "Dolar MEP (MLA)" at bounding box center [784, 355] width 9 height 9
click at [581, 423] on span "Descargar Operaciones + Descargar CaseLog" at bounding box center [551, 419] width 189 height 26
click at [105, 30] on div "vmsoPZSsK1SRQLQ7LqVAciAb ⌥ s" at bounding box center [183, 20] width 280 height 28
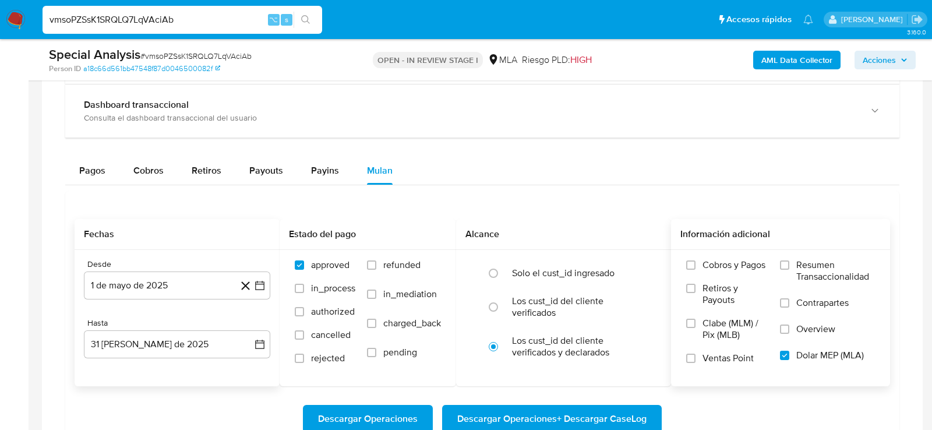
click at [100, 23] on input "vmsoPZSsK1SRQLQ7LqVAciAb" at bounding box center [183, 19] width 280 height 15
paste input "kC3VhaOrDdC7nYBylu1rroUY"
type input "kC3VhaOrDdC7nYBylu1rroUY"
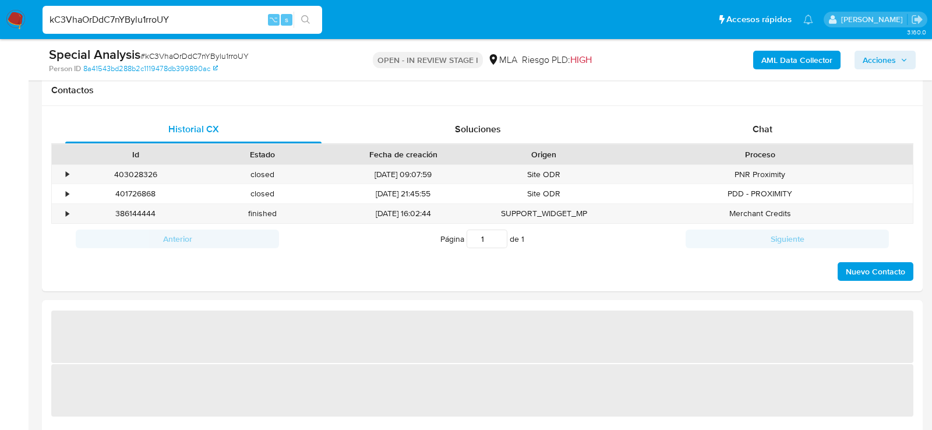
select select "10"
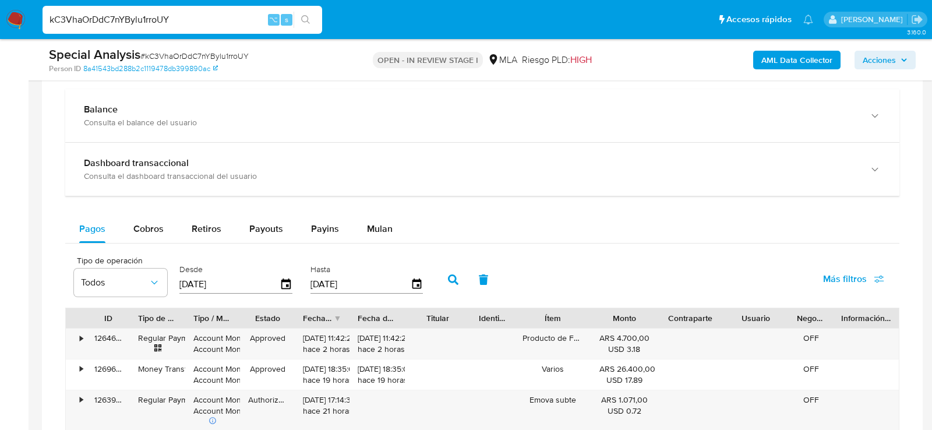
scroll to position [879, 0]
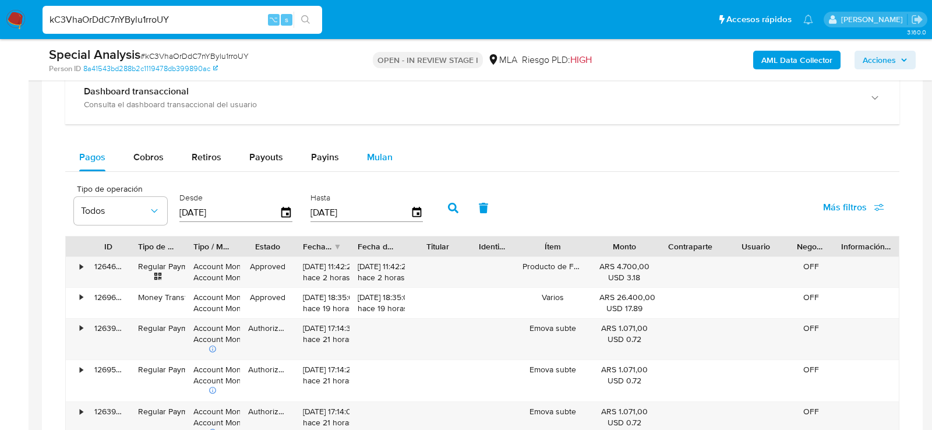
click at [385, 143] on div "Mulan" at bounding box center [380, 157] width 26 height 28
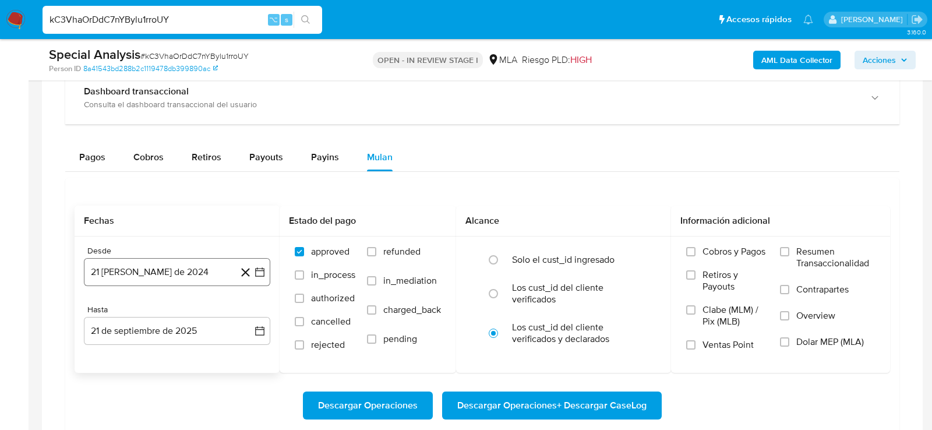
click at [194, 262] on button "21 [PERSON_NAME] de 2024" at bounding box center [177, 272] width 186 height 28
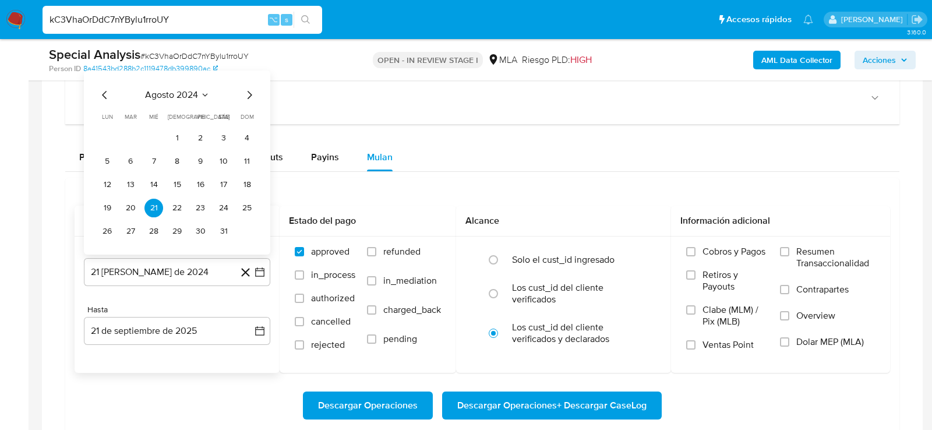
click at [184, 98] on div "agosto 2024" at bounding box center [177, 95] width 158 height 14
click at [187, 94] on span "agosto 2024" at bounding box center [171, 95] width 53 height 12
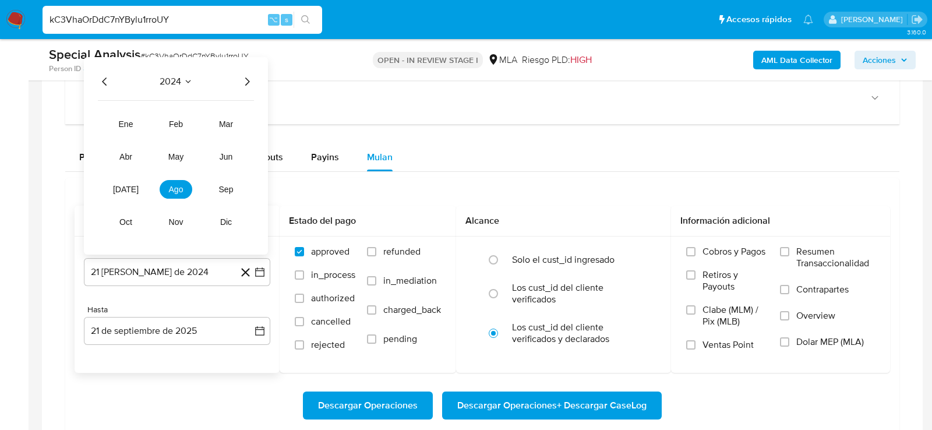
click at [252, 80] on icon "Año siguiente" at bounding box center [247, 82] width 14 height 14
click at [186, 149] on button "may" at bounding box center [176, 156] width 33 height 19
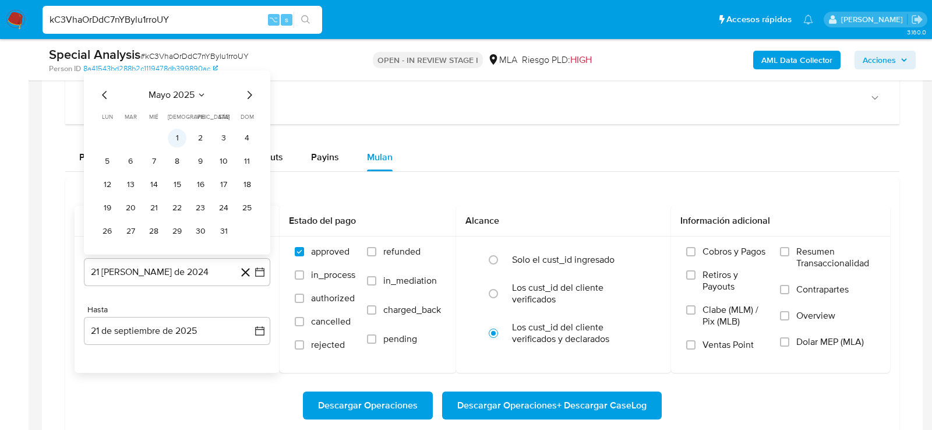
click at [177, 133] on button "1" at bounding box center [177, 138] width 19 height 19
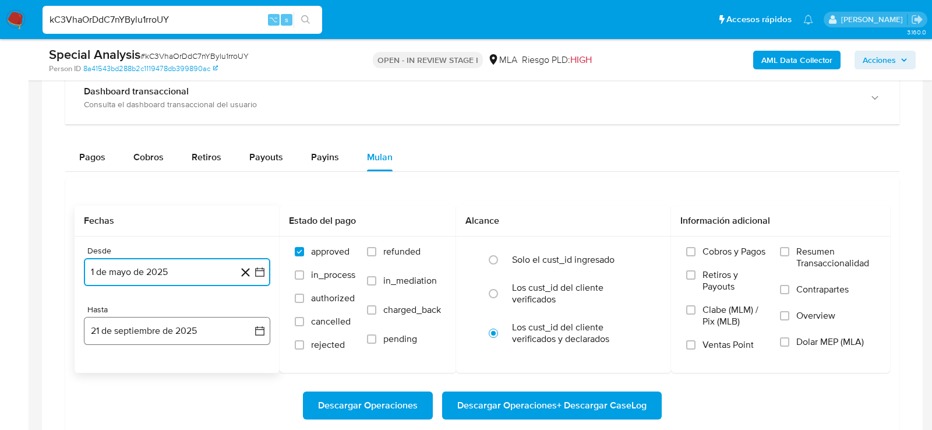
click at [140, 327] on button "21 de septiembre de 2025" at bounding box center [177, 331] width 186 height 28
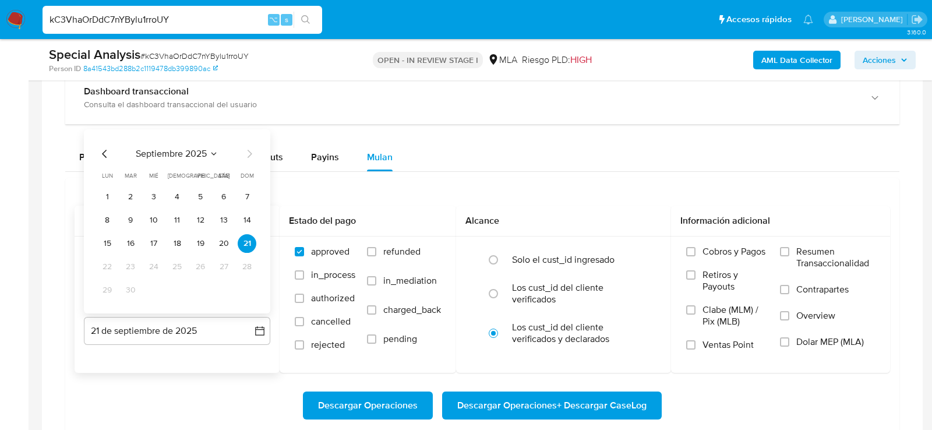
click at [197, 154] on span "septiembre 2025" at bounding box center [171, 154] width 71 height 12
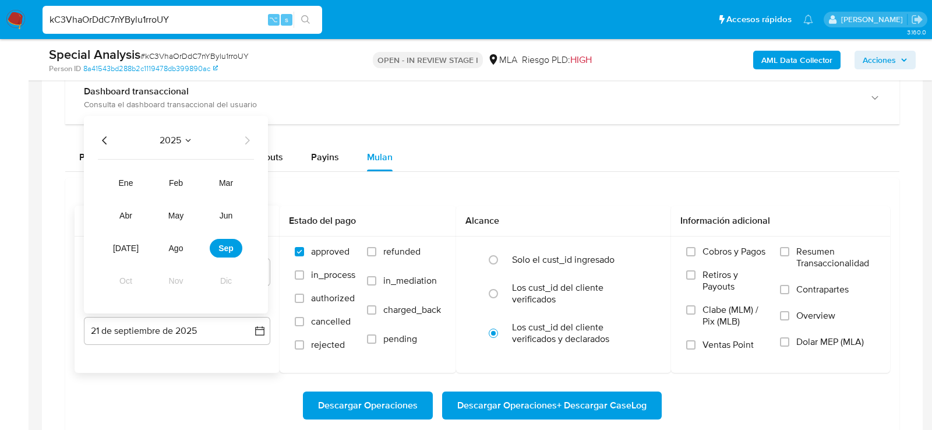
click at [106, 134] on icon "Año anterior" at bounding box center [105, 140] width 14 height 14
click at [252, 139] on icon "Año siguiente" at bounding box center [247, 140] width 14 height 14
click at [178, 249] on button "ago" at bounding box center [176, 248] width 33 height 19
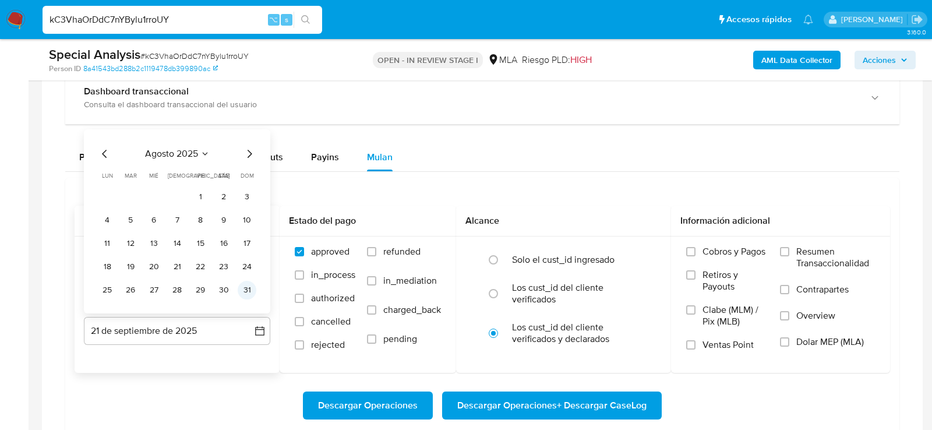
click at [238, 285] on button "31" at bounding box center [247, 290] width 19 height 19
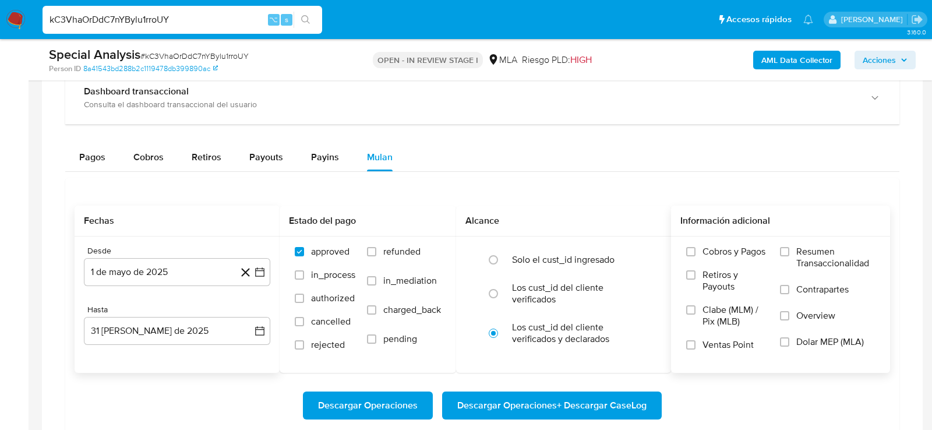
click at [799, 347] on label "Dolar MEP (MLA)" at bounding box center [827, 349] width 95 height 26
click at [789, 347] on input "Dolar MEP (MLA)" at bounding box center [784, 341] width 9 height 9
click at [761, 380] on div "Descargar Operaciones Descargar Operaciones + Descargar CaseLog" at bounding box center [483, 405] width 816 height 65
click at [620, 373] on div "Descargar Operaciones Descargar Operaciones + Descargar CaseLog" at bounding box center [483, 405] width 816 height 65
click at [620, 393] on span "Descargar Operaciones + Descargar CaseLog" at bounding box center [551, 406] width 189 height 26
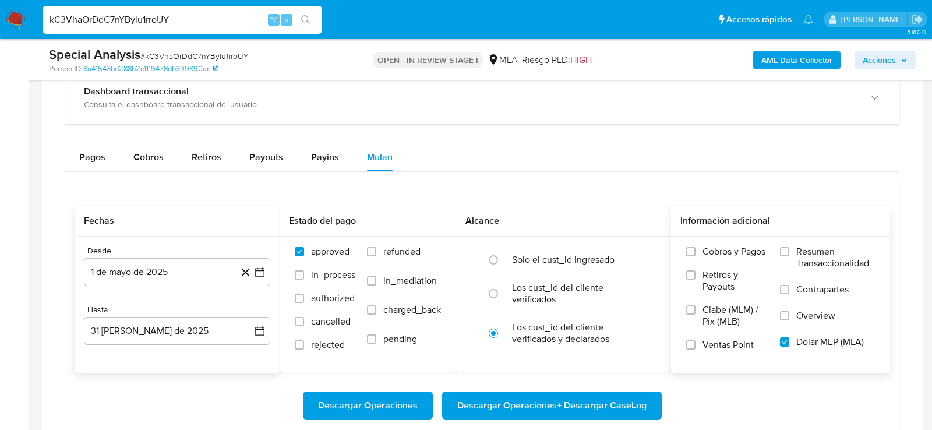
click at [111, 26] on input "kC3VhaOrDdC7nYBylu1rroUY" at bounding box center [183, 19] width 280 height 15
paste input "Vw6lk33RNOwFFSg3Zo1wTy0m"
type input "Vw6lk33RNOwFFSg3Zo1wTy0m"
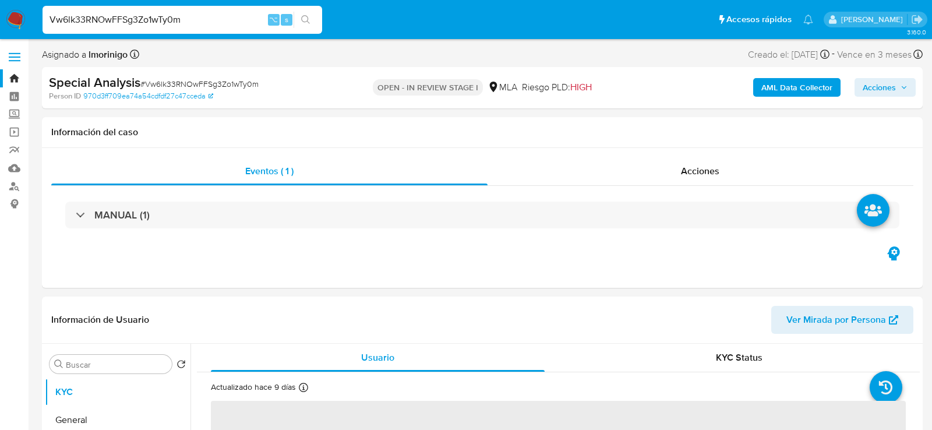
scroll to position [76, 0]
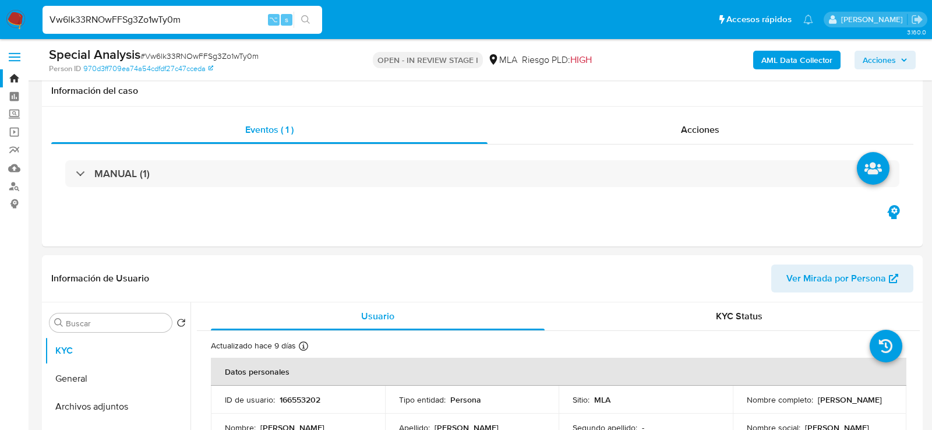
scroll to position [884, 0]
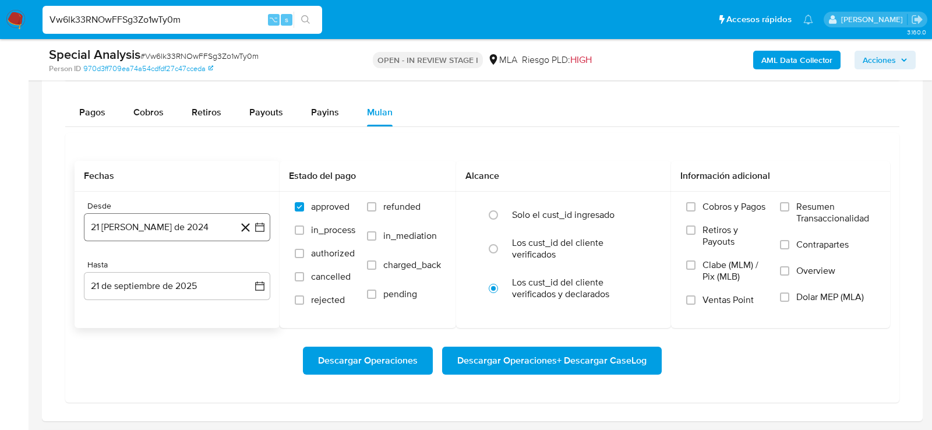
click at [179, 235] on button "21 [PERSON_NAME] de 2024" at bounding box center [177, 227] width 186 height 28
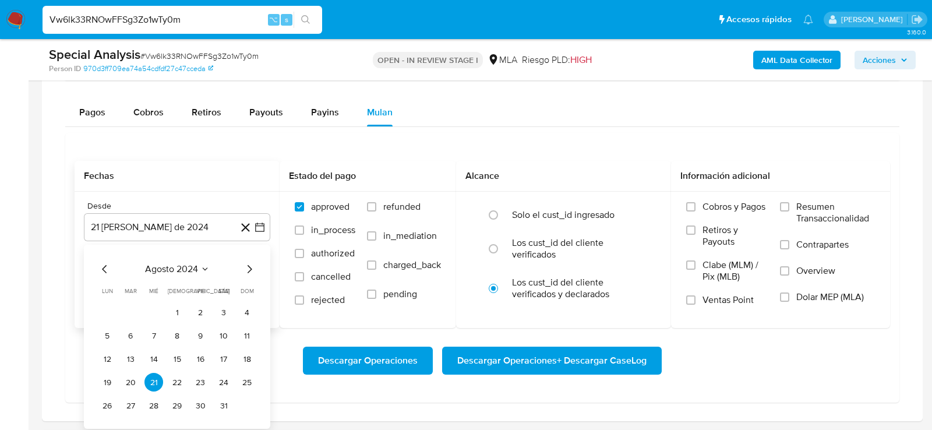
click at [206, 264] on icon "Seleccionar mes y año" at bounding box center [204, 268] width 9 height 9
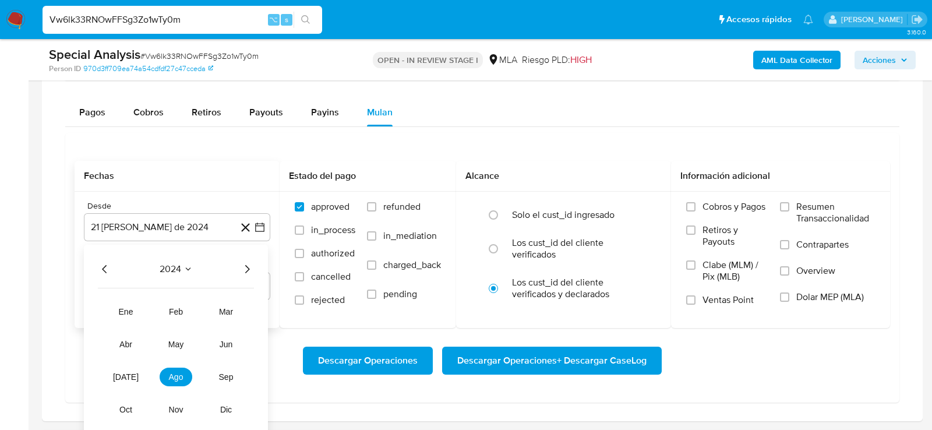
click at [244, 264] on icon "Año siguiente" at bounding box center [247, 269] width 14 height 14
click at [182, 340] on span "may" at bounding box center [175, 344] width 15 height 9
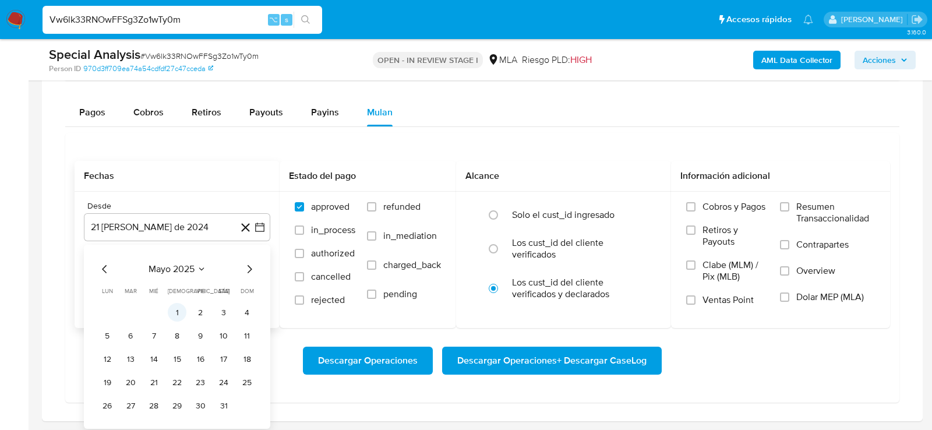
click at [182, 311] on button "1" at bounding box center [177, 312] width 19 height 19
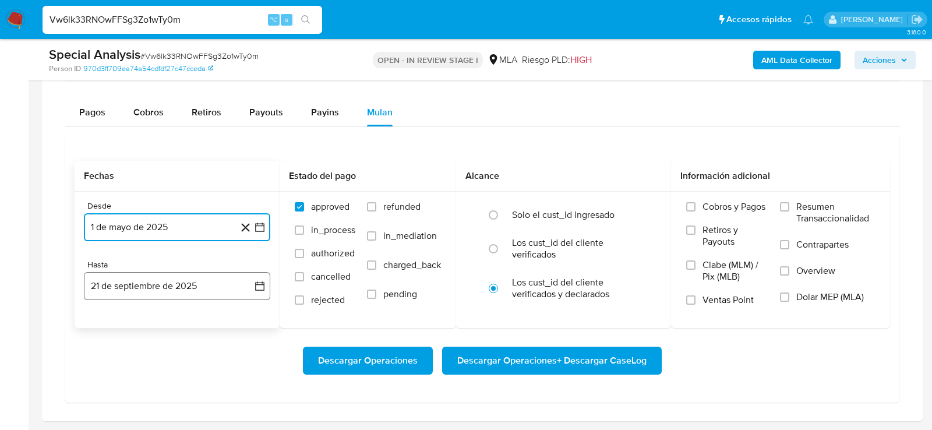
click at [163, 289] on button "21 de septiembre de 2025" at bounding box center [177, 286] width 186 height 28
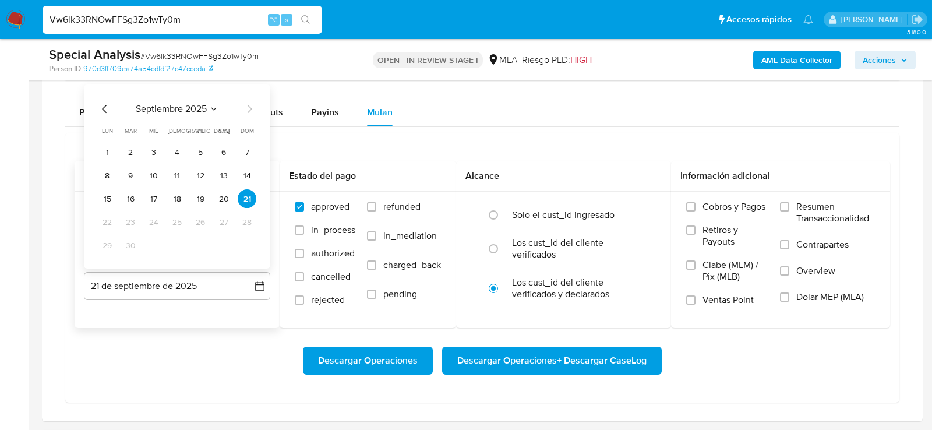
click at [107, 103] on icon "Mes anterior" at bounding box center [105, 110] width 14 height 14
click at [249, 237] on button "31" at bounding box center [247, 246] width 19 height 19
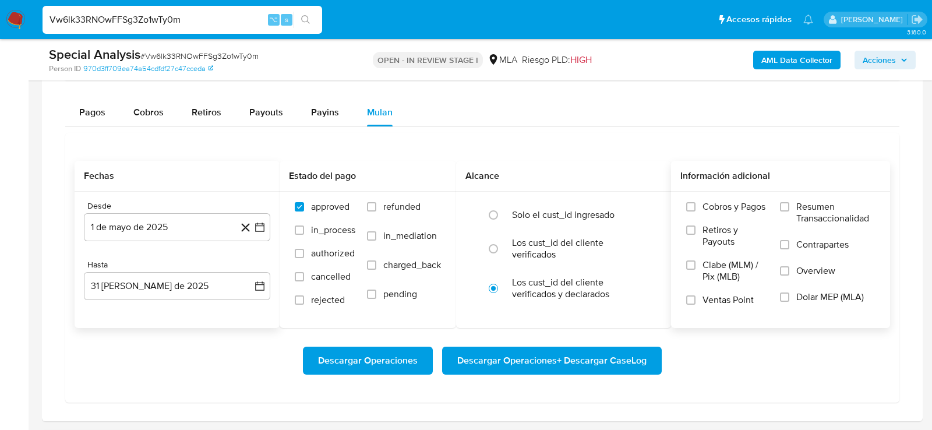
click at [807, 297] on span "Dolar MEP (MLA)" at bounding box center [830, 297] width 68 height 12
click at [789, 297] on input "Dolar MEP (MLA)" at bounding box center [784, 296] width 9 height 9
click at [689, 331] on div "Descargar Operaciones Descargar Operaciones + Descargar CaseLog" at bounding box center [483, 360] width 816 height 65
click at [654, 351] on button "Descargar Operaciones + Descargar CaseLog" at bounding box center [552, 361] width 220 height 28
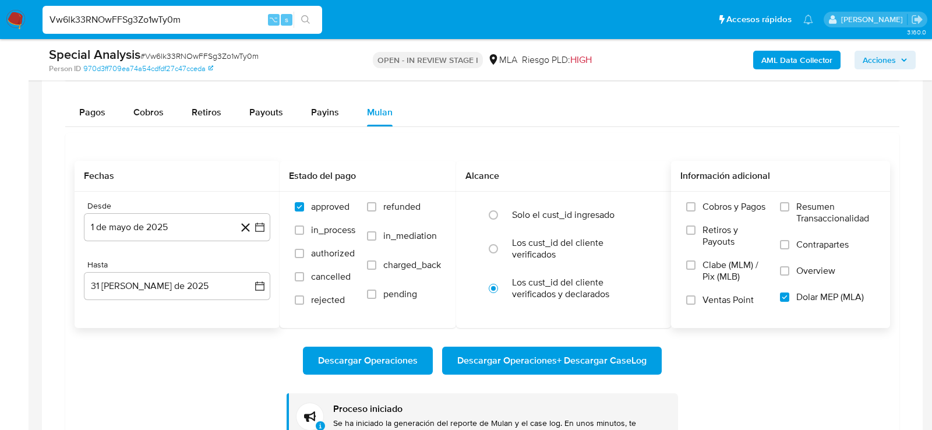
click at [138, 19] on input "Vw6lk33RNOwFFSg3Zo1wTy0m" at bounding box center [183, 19] width 280 height 15
paste input "6EYNAE0C9mSuE9UIuvmtEgXD"
type input "6EYNAE0C9mSuE9UIuvmtEgXD"
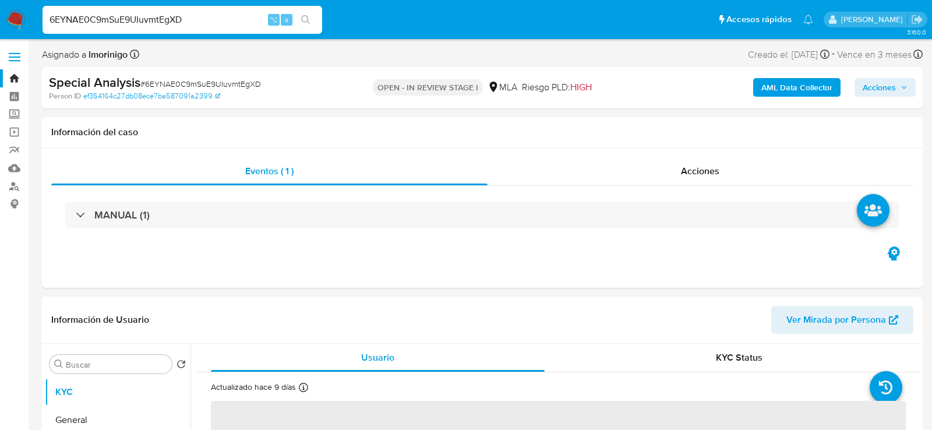
select select "10"
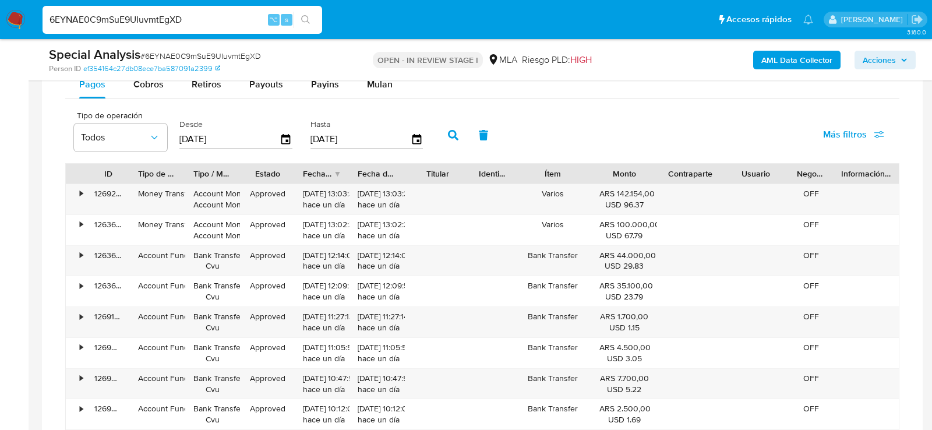
scroll to position [978, 0]
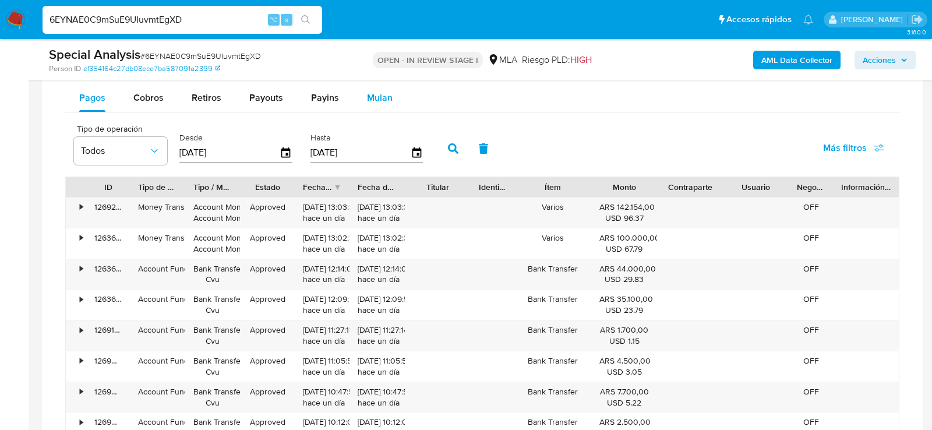
click at [374, 104] on div "Mulan" at bounding box center [380, 98] width 26 height 28
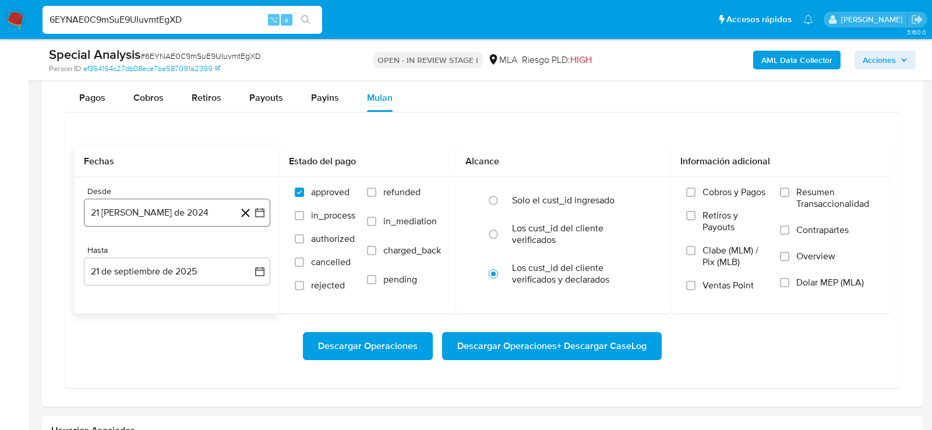
click at [153, 211] on button "21 de agosto de 2024" at bounding box center [177, 213] width 186 height 28
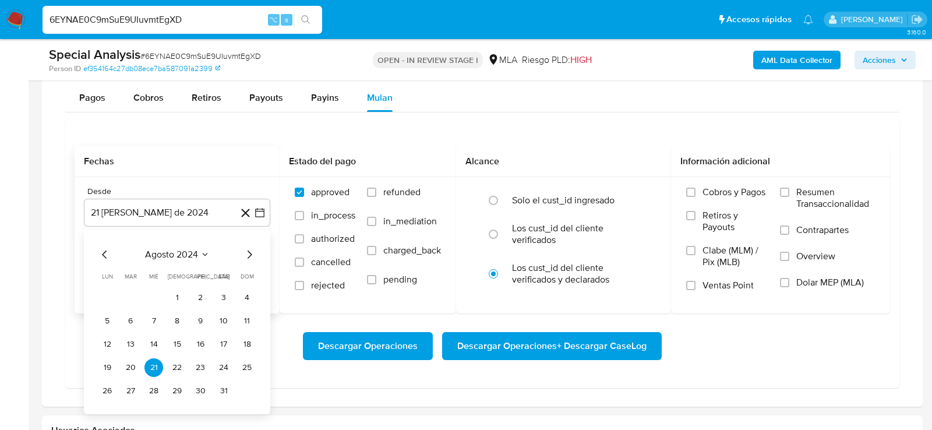
click at [191, 249] on span "agosto 2024" at bounding box center [171, 255] width 53 height 12
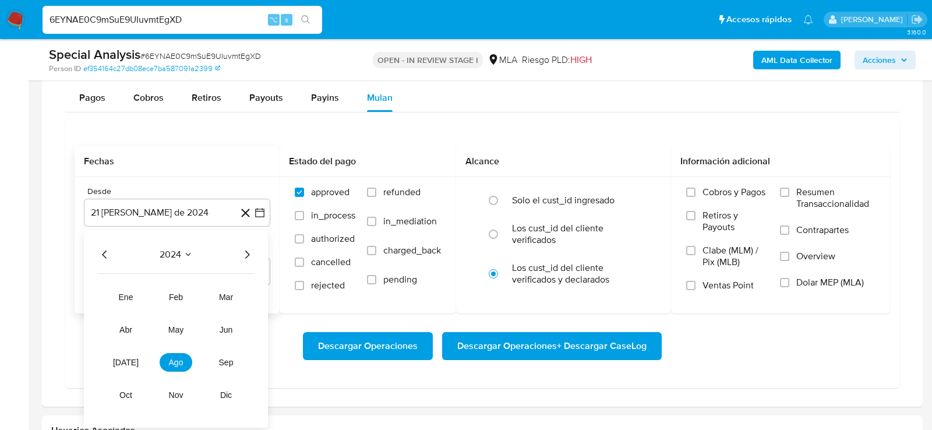
click at [248, 248] on icon "Año siguiente" at bounding box center [247, 255] width 14 height 14
click at [179, 320] on button "may" at bounding box center [176, 329] width 33 height 19
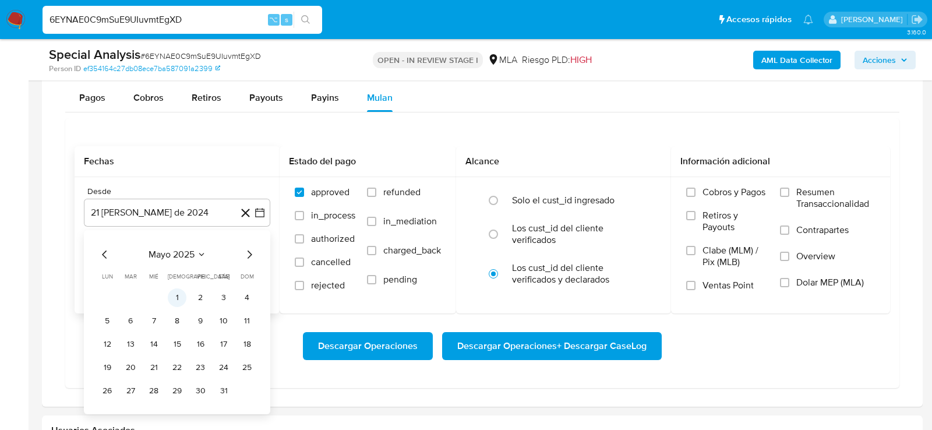
click at [177, 295] on button "1" at bounding box center [177, 297] width 19 height 19
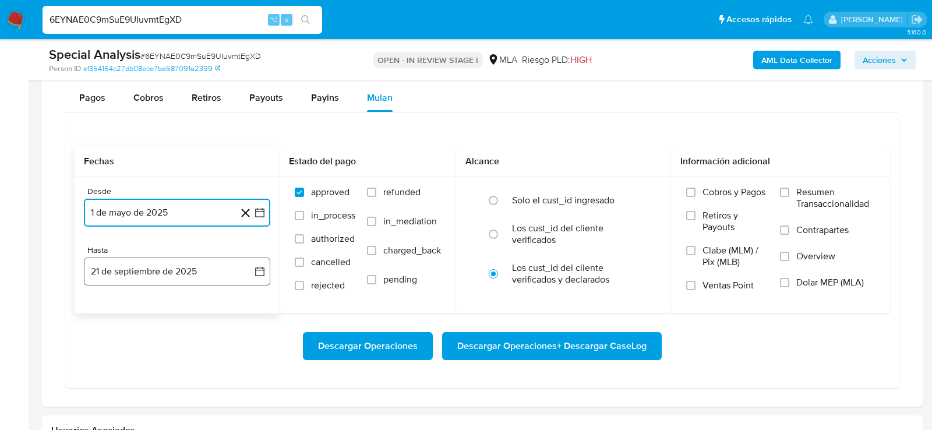
click at [171, 277] on button "21 de septiembre de 2025" at bounding box center [177, 271] width 186 height 28
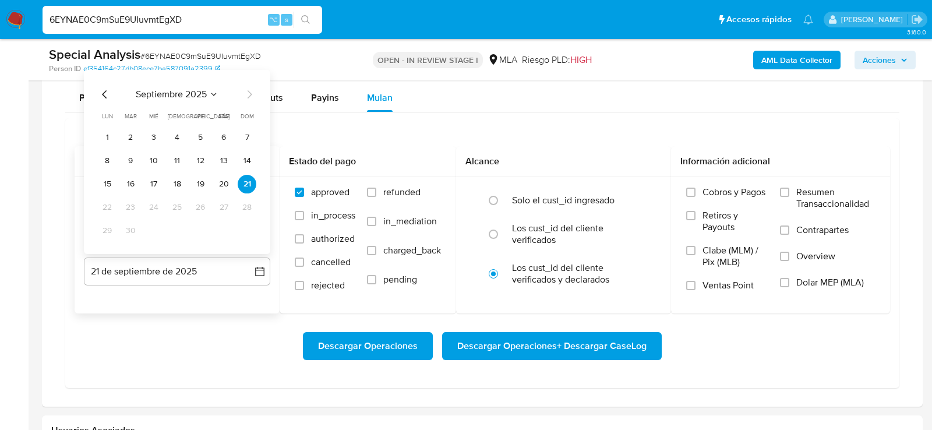
click at [100, 92] on icon "Mes anterior" at bounding box center [105, 94] width 14 height 14
click at [245, 225] on button "31" at bounding box center [247, 230] width 19 height 19
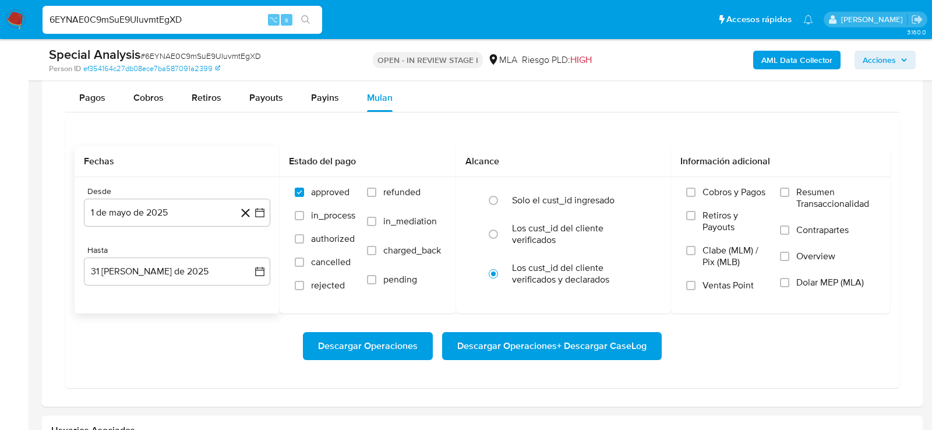
click at [725, 324] on div "Descargar Operaciones Descargar Operaciones + Descargar CaseLog" at bounding box center [483, 345] width 816 height 65
click at [821, 280] on span "Dolar MEP (MLA)" at bounding box center [830, 283] width 68 height 12
click at [789, 280] on input "Dolar MEP (MLA)" at bounding box center [784, 282] width 9 height 9
click at [599, 338] on span "Descargar Operaciones + Descargar CaseLog" at bounding box center [551, 346] width 189 height 26
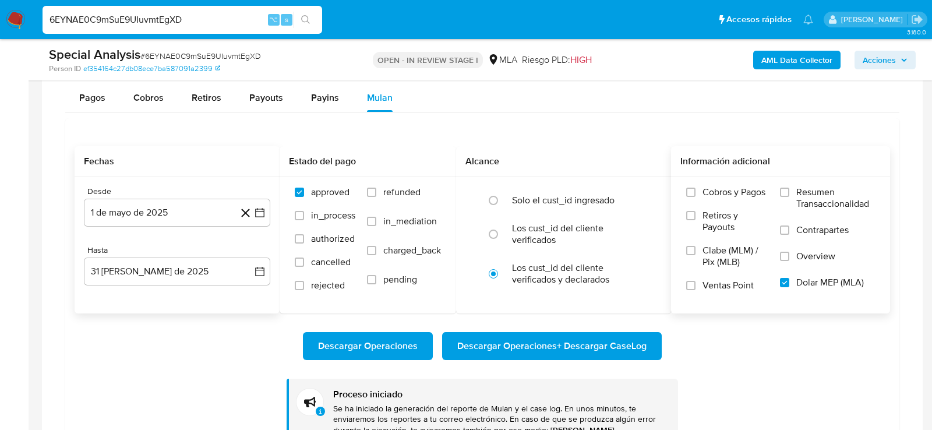
click at [151, 19] on input "6EYNAE0C9mSuE9UIuvmtEgXD" at bounding box center [183, 19] width 280 height 15
paste input "sMj67T6eSpW5vph9Kuis4OFa"
type input "sMj67T6eSpW5vph9Kuis4OFa"
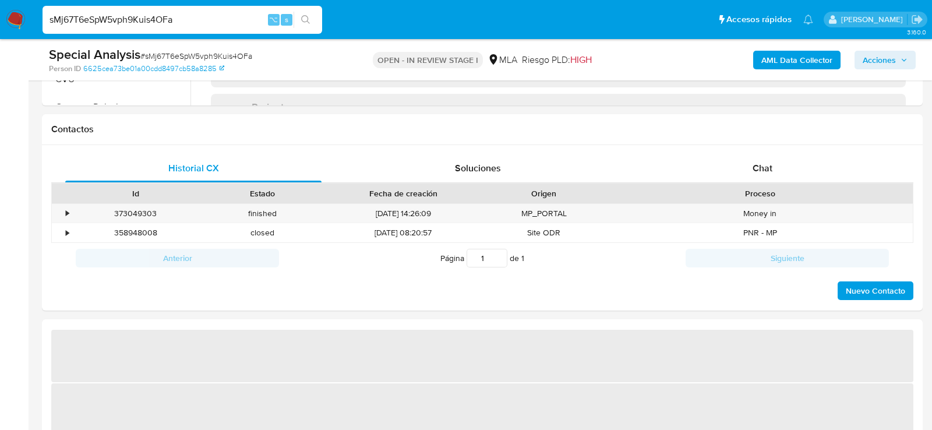
select select "10"
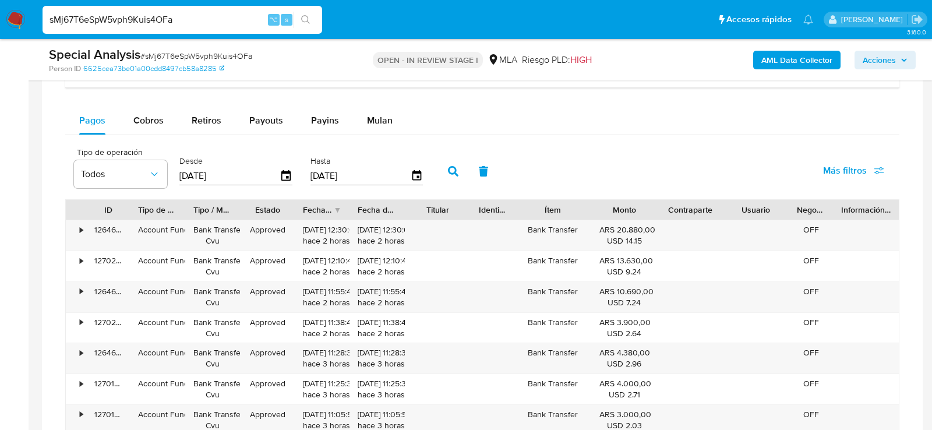
scroll to position [916, 0]
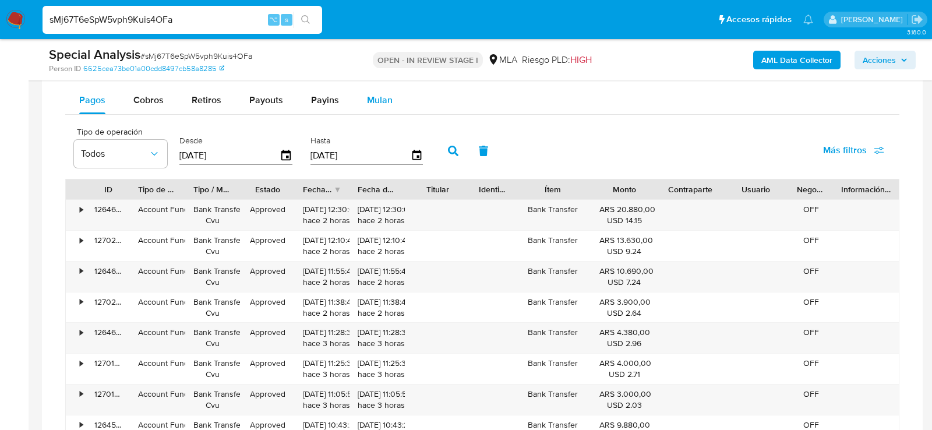
click at [398, 93] on button "Mulan" at bounding box center [380, 100] width 54 height 28
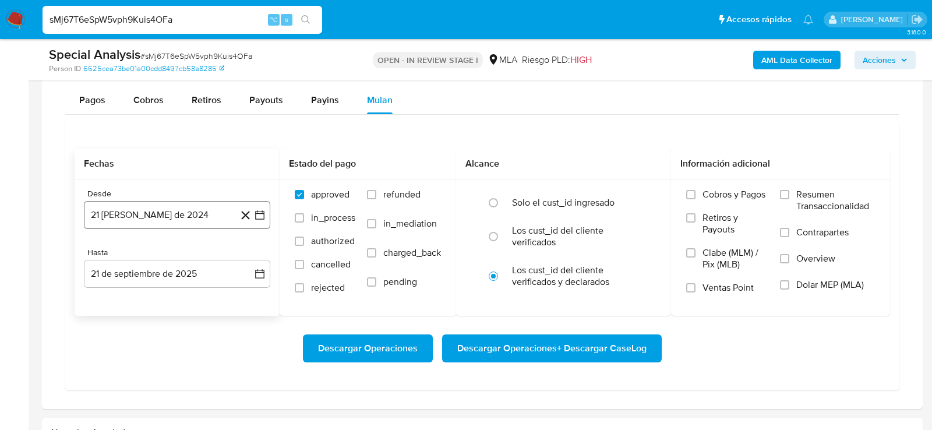
click at [193, 212] on button "21 de agosto de 2024" at bounding box center [177, 215] width 186 height 28
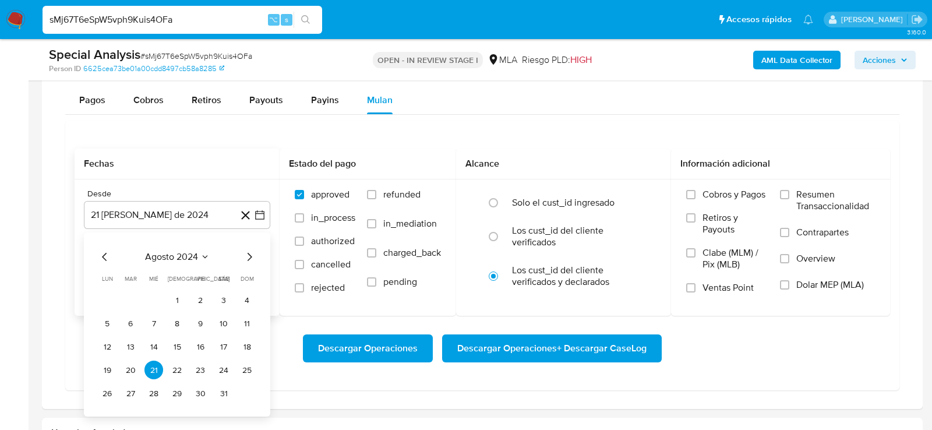
click at [208, 252] on icon "Seleccionar mes y año" at bounding box center [204, 256] width 9 height 9
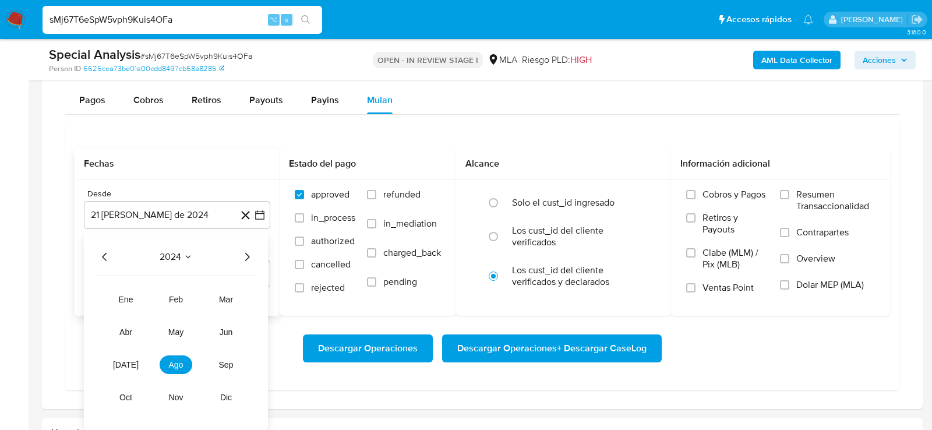
click at [251, 253] on icon "Año siguiente" at bounding box center [247, 257] width 14 height 14
click at [170, 330] on span "may" at bounding box center [175, 331] width 15 height 9
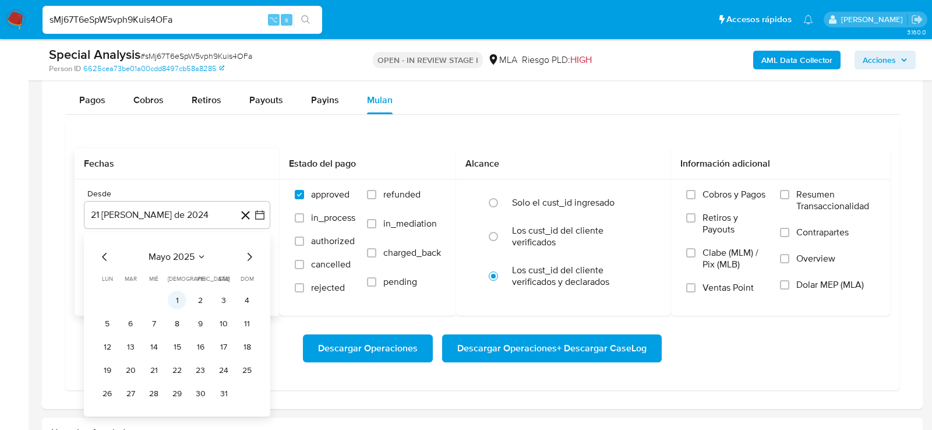
click at [172, 299] on button "1" at bounding box center [177, 300] width 19 height 19
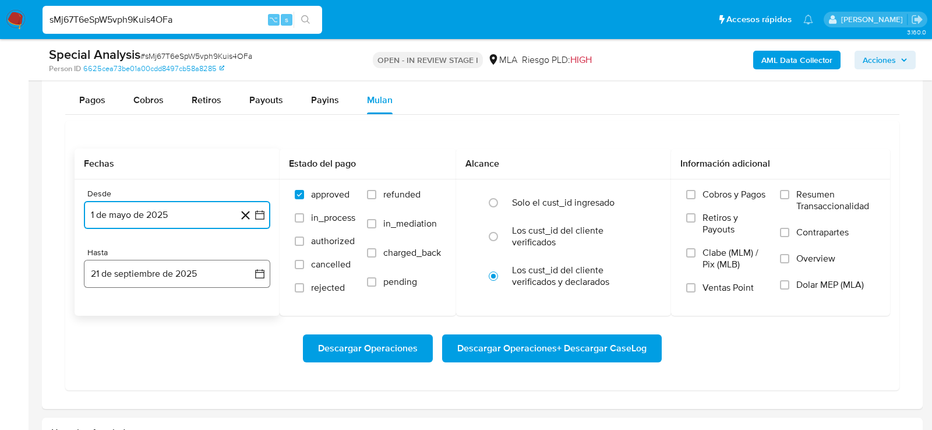
click at [178, 263] on button "21 de septiembre de 2025" at bounding box center [177, 274] width 186 height 28
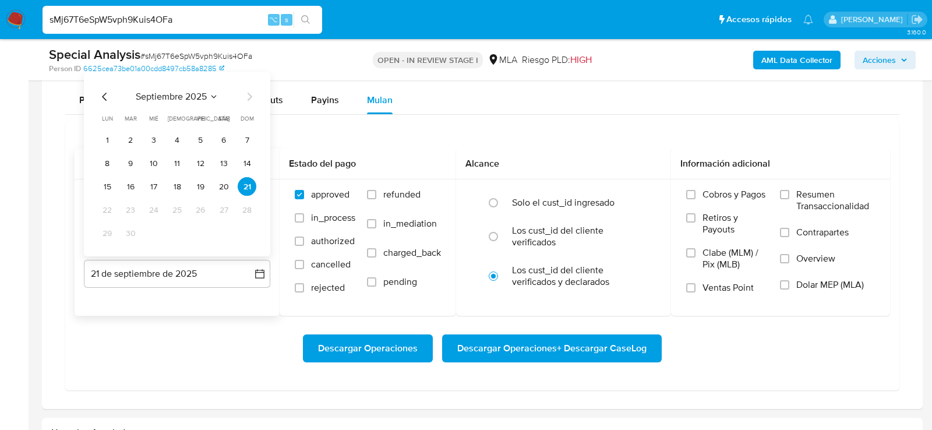
click at [103, 95] on icon "Mes anterior" at bounding box center [105, 97] width 14 height 14
click at [247, 224] on button "31" at bounding box center [247, 233] width 19 height 19
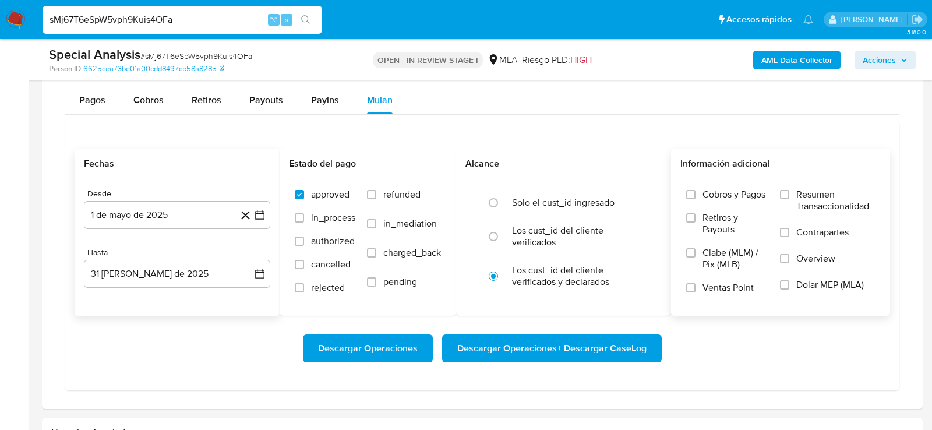
click at [841, 284] on span "Dolar MEP (MLA)" at bounding box center [830, 285] width 68 height 12
click at [789, 284] on input "Dolar MEP (MLA)" at bounding box center [784, 284] width 9 height 9
click at [634, 352] on span "Descargar Operaciones + Descargar CaseLog" at bounding box center [551, 349] width 189 height 26
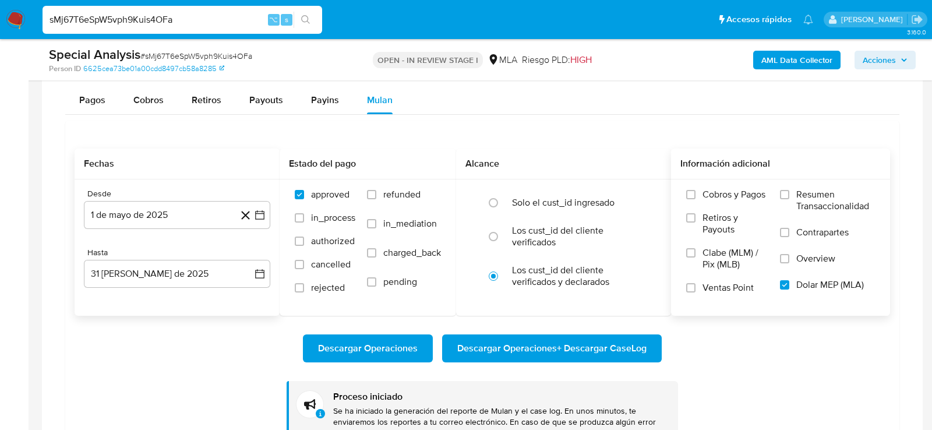
click at [121, 14] on input "sMj67T6eSpW5vph9Kuis4OFa" at bounding box center [183, 19] width 280 height 15
paste input "y3pi2kUNlzMaIn9RgsCTjof3"
type input "y3pi2kUNlzMaIn9RgsCTjof3"
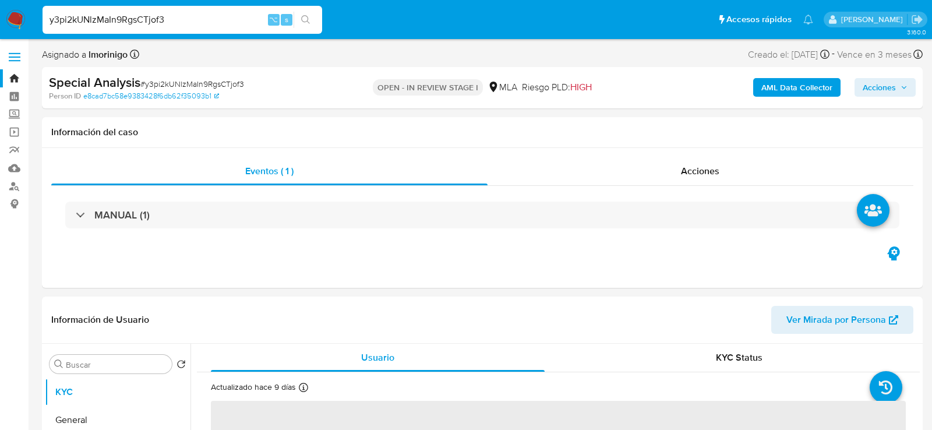
select select "10"
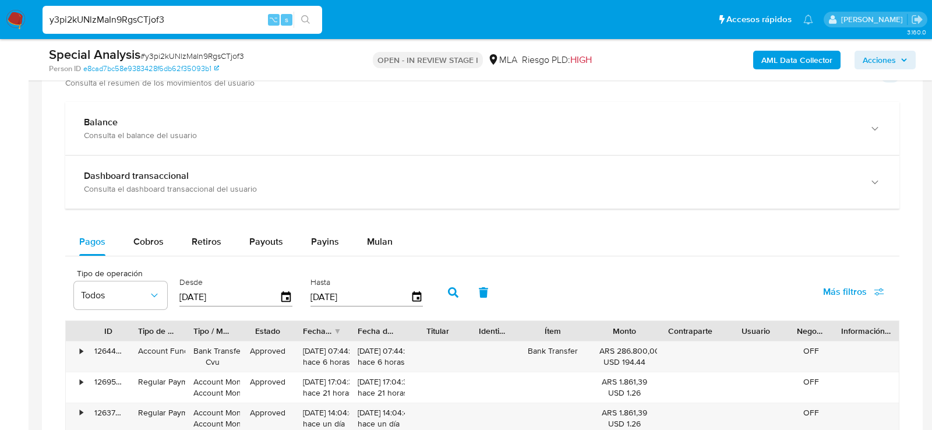
scroll to position [775, 0]
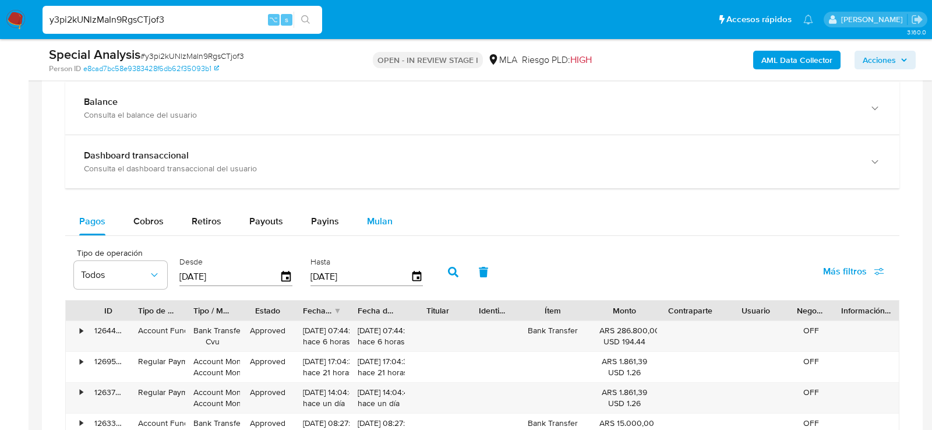
click at [382, 210] on div "Mulan" at bounding box center [380, 221] width 26 height 28
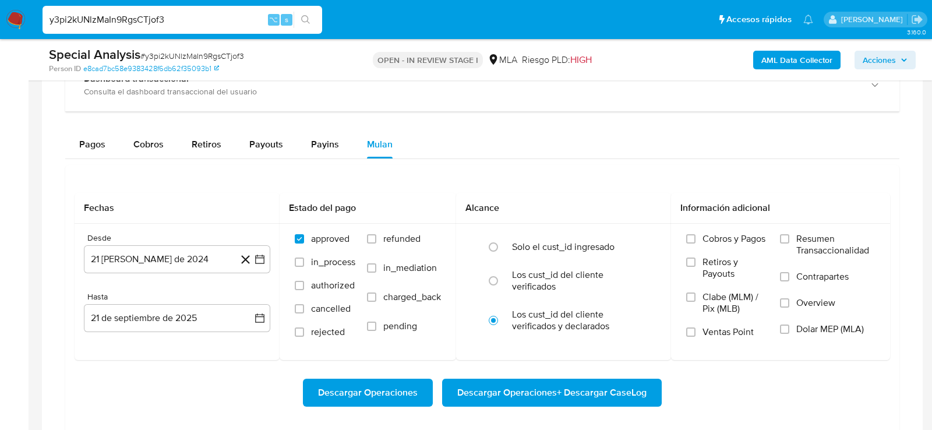
scroll to position [880, 0]
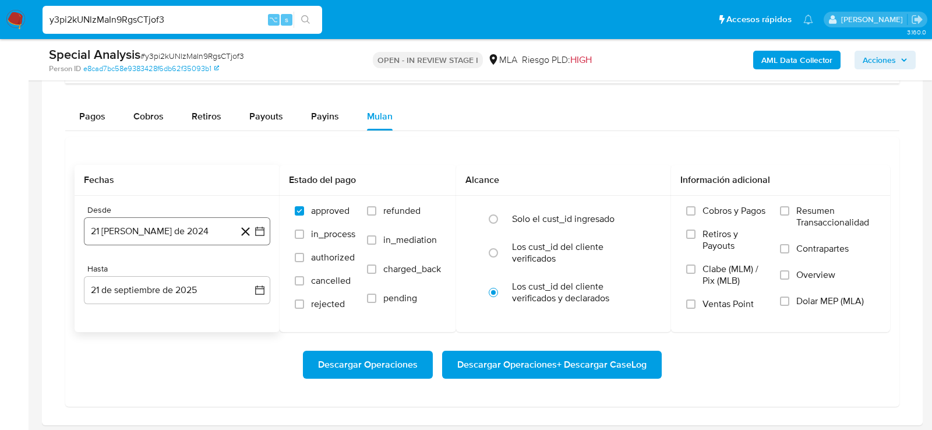
click at [189, 240] on button "21 de agosto de 2024" at bounding box center [177, 231] width 186 height 28
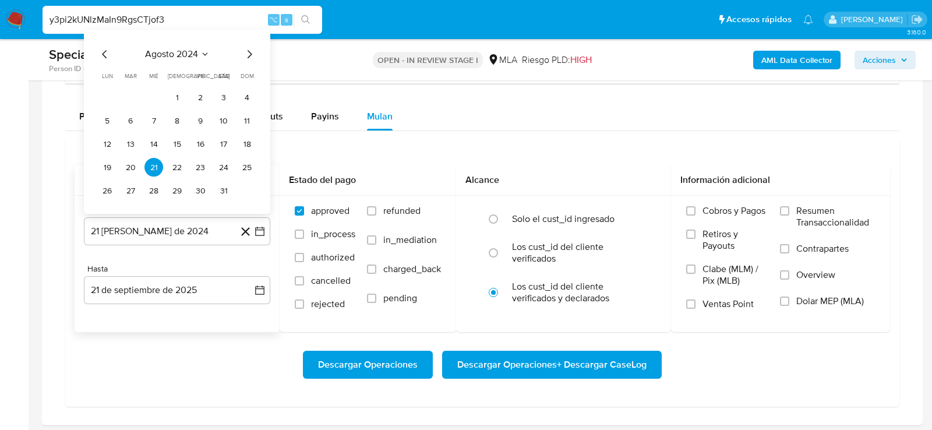
click at [204, 54] on icon "Seleccionar mes y año" at bounding box center [204, 54] width 9 height 9
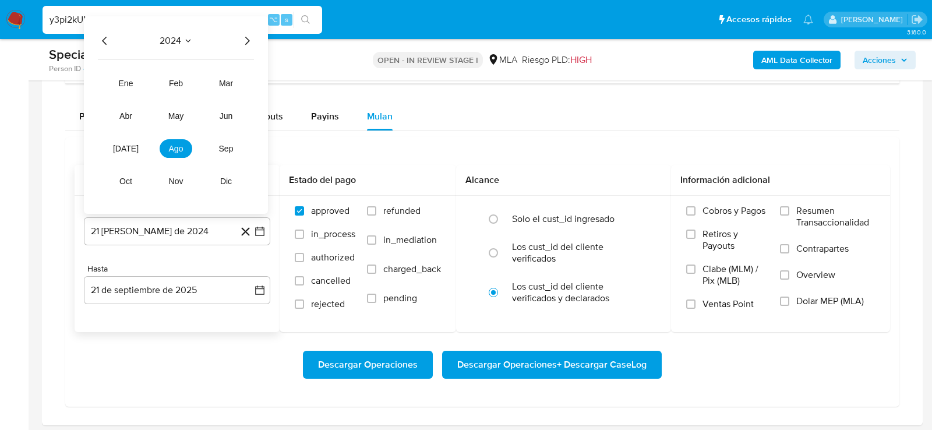
click at [249, 39] on icon "Año siguiente" at bounding box center [247, 41] width 14 height 14
click at [188, 108] on button "may" at bounding box center [176, 116] width 33 height 19
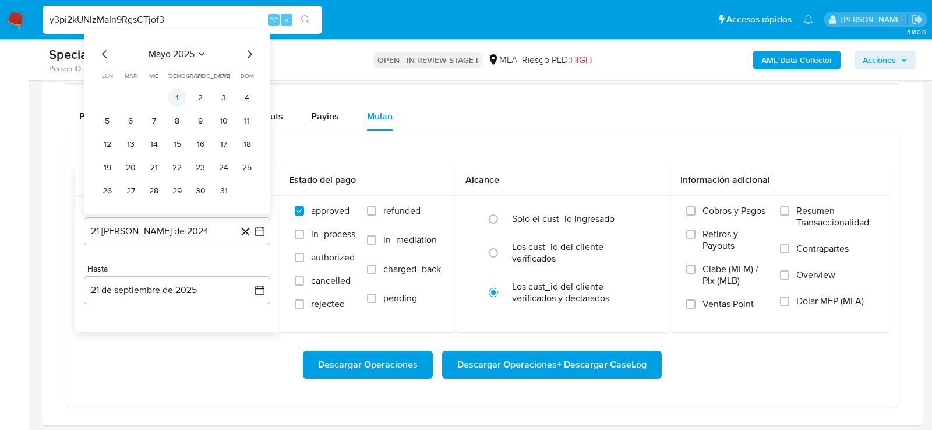
click at [182, 94] on button "1" at bounding box center [177, 98] width 19 height 19
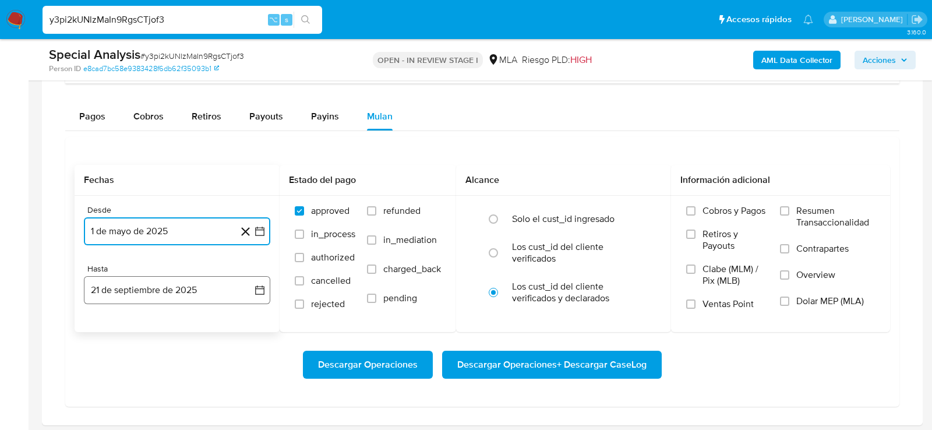
click at [168, 292] on button "21 de septiembre de 2025" at bounding box center [177, 290] width 186 height 28
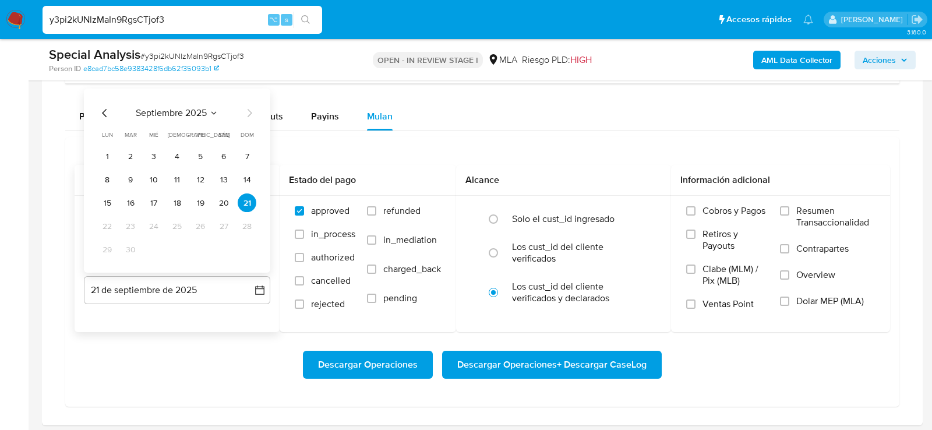
click at [172, 108] on span "septiembre 2025" at bounding box center [171, 114] width 71 height 12
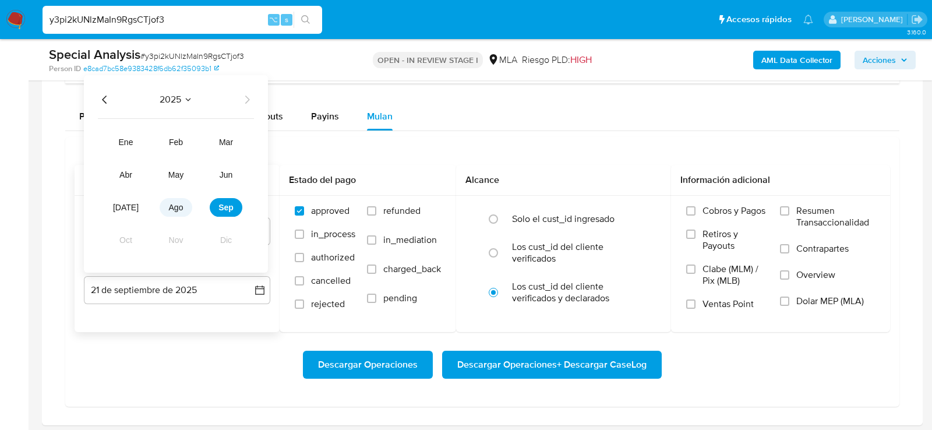
click at [189, 202] on button "ago" at bounding box center [176, 208] width 33 height 19
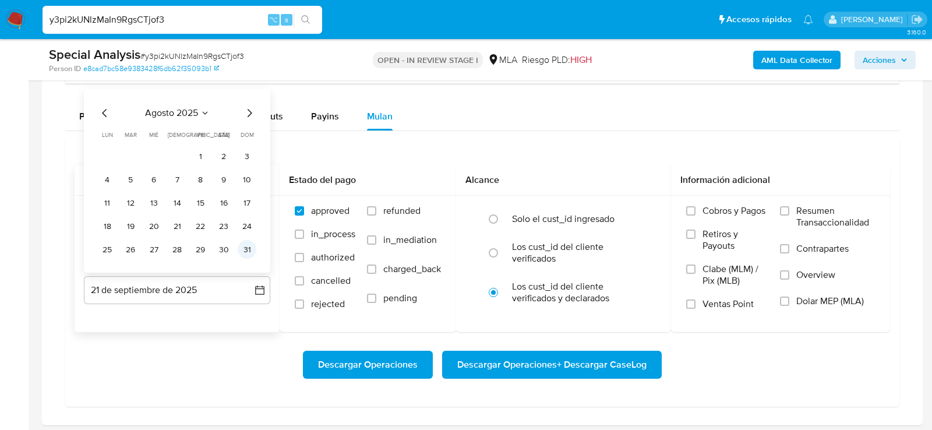
click at [251, 249] on button "31" at bounding box center [247, 250] width 19 height 19
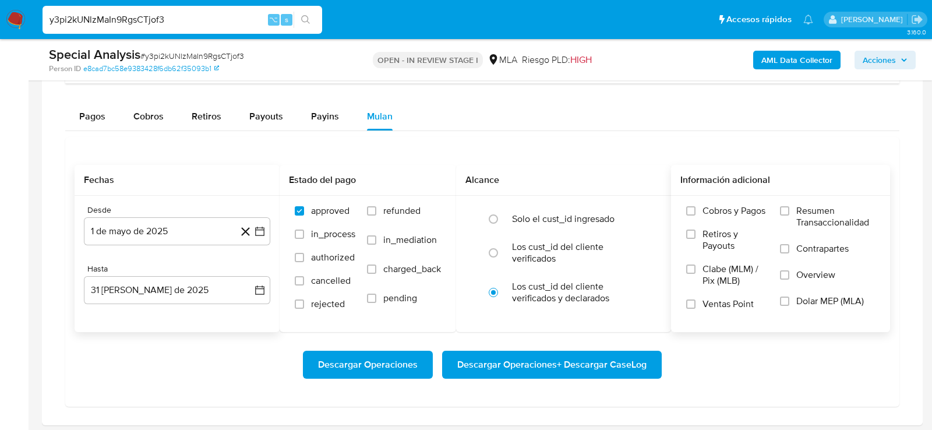
click at [820, 306] on label "Dolar MEP (MLA)" at bounding box center [827, 308] width 95 height 26
click at [789, 306] on input "Dolar MEP (MLA)" at bounding box center [784, 301] width 9 height 9
drag, startPoint x: 792, startPoint y: 344, endPoint x: 765, endPoint y: 345, distance: 27.4
click at [792, 344] on div "Descargar Operaciones Descargar Operaciones + Descargar CaseLog" at bounding box center [483, 364] width 816 height 65
click at [642, 354] on span "Descargar Operaciones + Descargar CaseLog" at bounding box center [551, 365] width 189 height 26
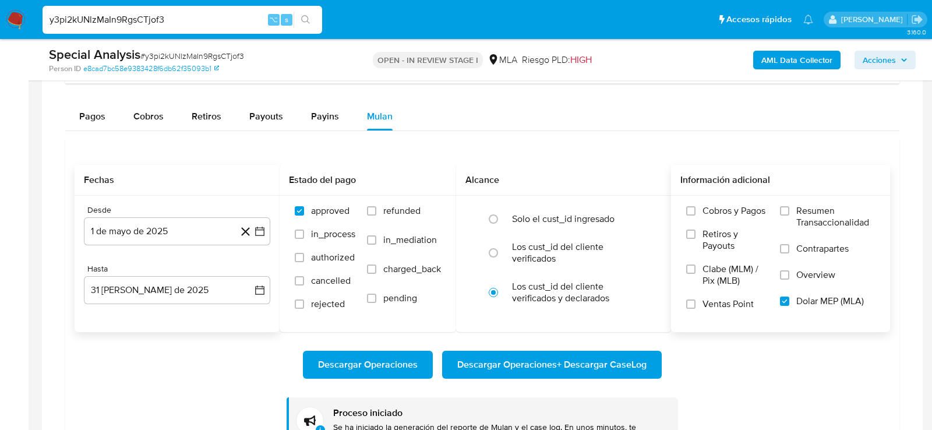
click at [137, 9] on div "y3pi2kUNlzMaIn9RgsCTjof3 ⌥ s" at bounding box center [183, 20] width 280 height 28
click at [137, 11] on div "y3pi2kUNlzMaIn9RgsCTjof3 ⌥ s" at bounding box center [183, 20] width 280 height 28
click at [137, 13] on input "y3pi2kUNlzMaIn9RgsCTjof3" at bounding box center [183, 19] width 280 height 15
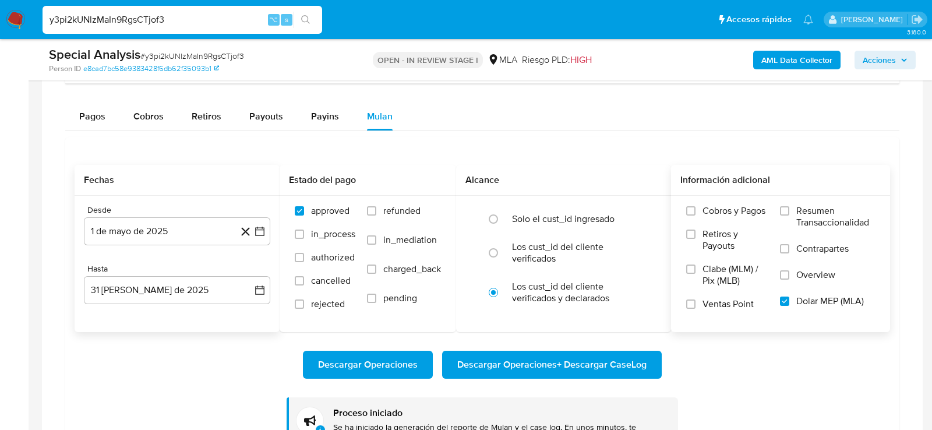
click at [137, 13] on input "y3pi2kUNlzMaIn9RgsCTjof3" at bounding box center [183, 19] width 280 height 15
paste input "nMHhGiu9tfV0FL0kcDq5e9d9"
type input "nMHhGiu9tfV0FL0kcDq5e9d9"
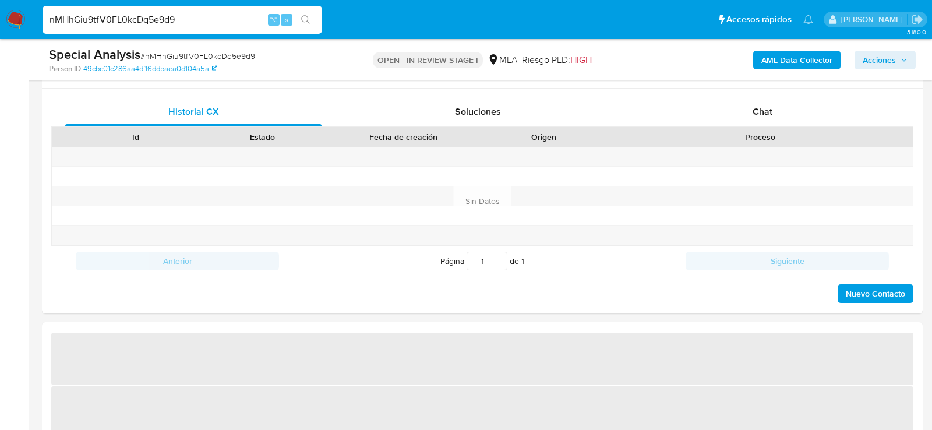
select select "10"
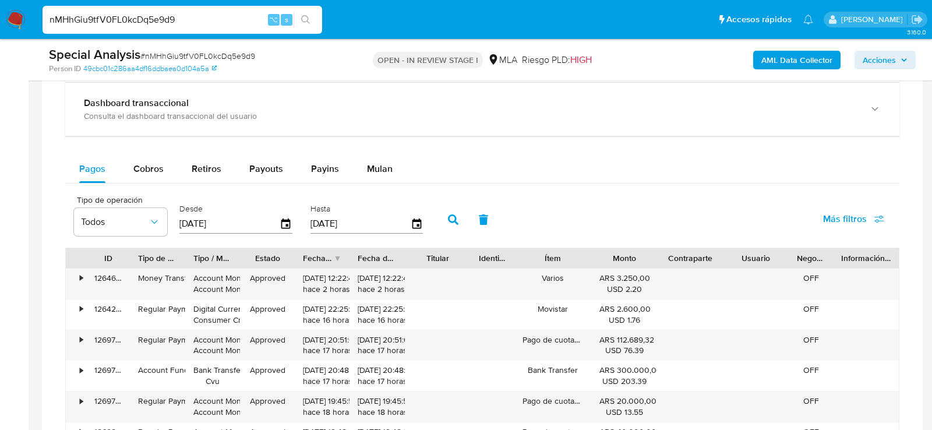
scroll to position [945, 0]
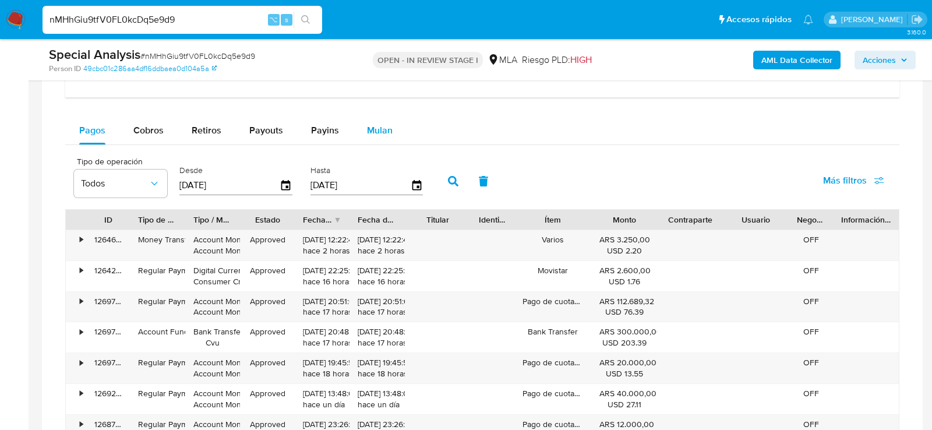
click at [359, 129] on button "Mulan" at bounding box center [380, 131] width 54 height 28
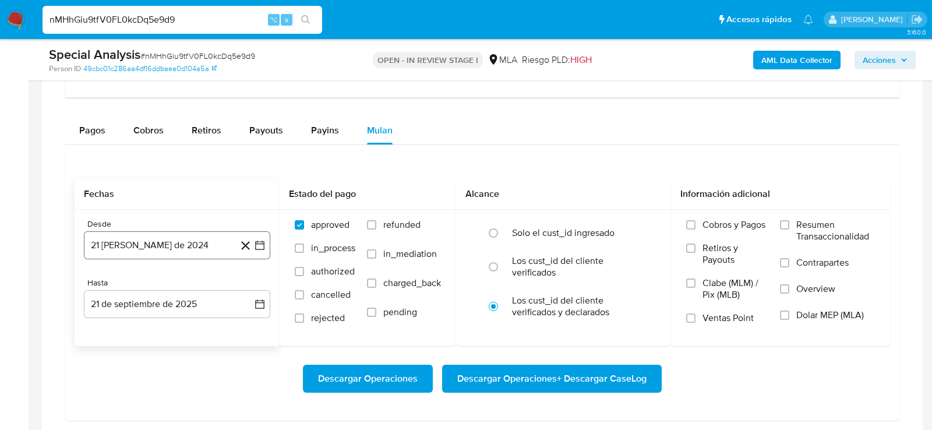
click at [223, 245] on button "21 de agosto de 2024" at bounding box center [177, 245] width 186 height 28
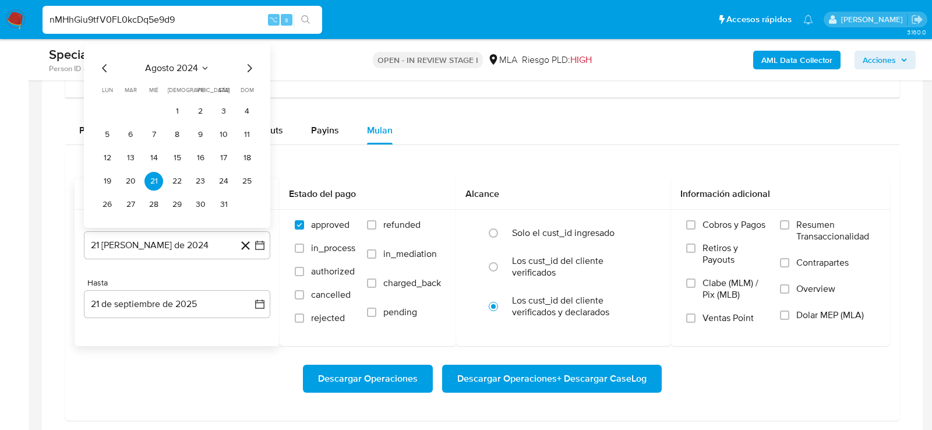
click at [205, 64] on icon "Seleccionar mes y año" at bounding box center [204, 68] width 9 height 9
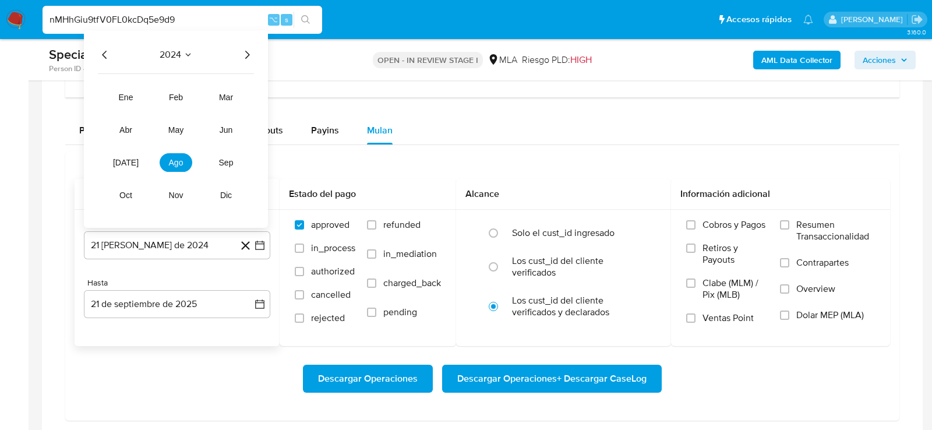
click at [242, 50] on icon "Año siguiente" at bounding box center [247, 55] width 14 height 14
click at [176, 133] on button "may" at bounding box center [176, 130] width 33 height 19
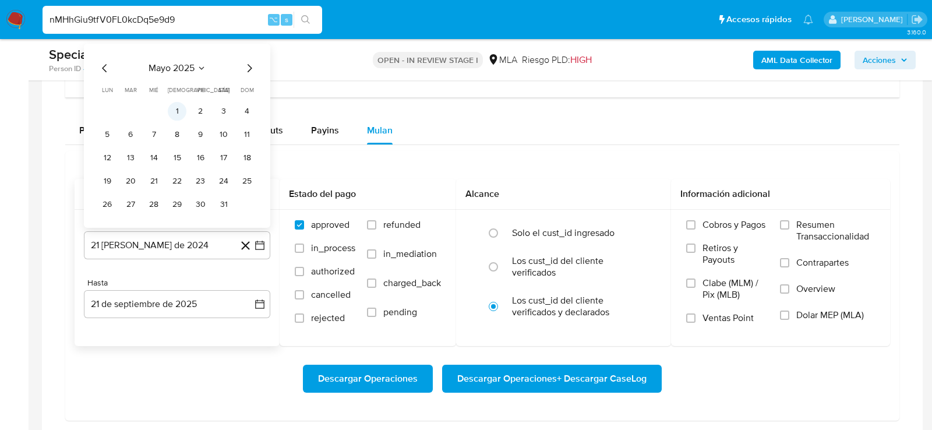
click at [177, 102] on button "1" at bounding box center [177, 111] width 19 height 19
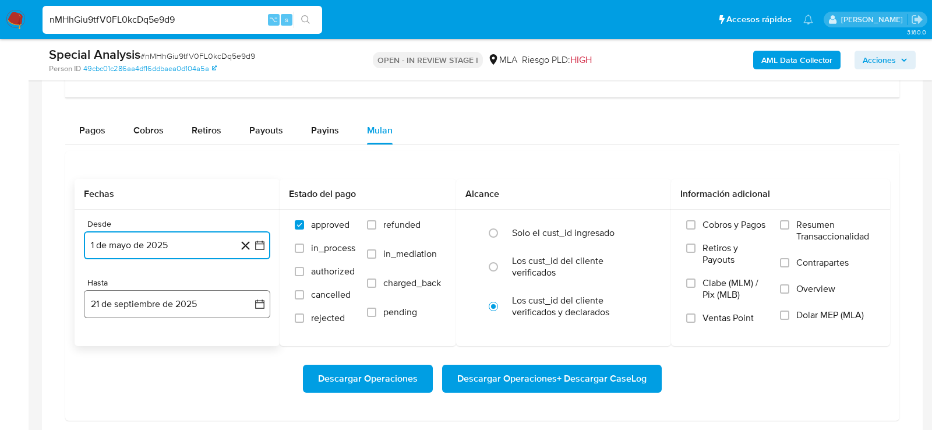
click at [157, 295] on button "21 de septiembre de 2025" at bounding box center [177, 304] width 186 height 28
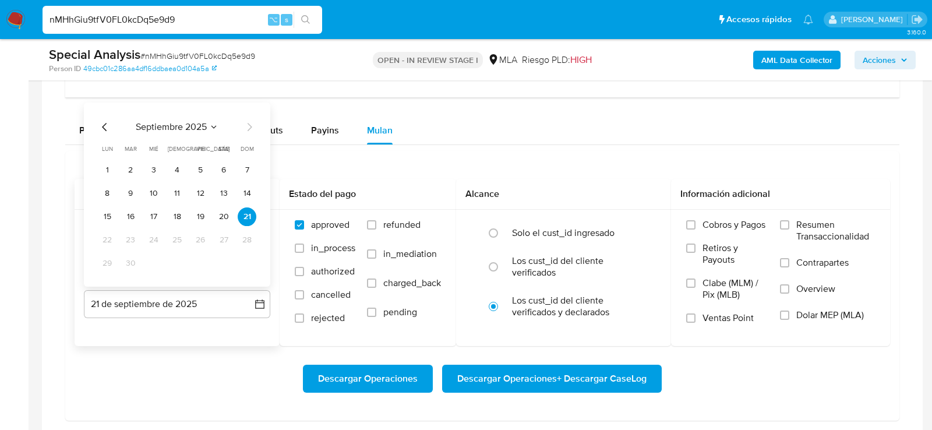
click at [104, 127] on icon "Mes anterior" at bounding box center [105, 127] width 14 height 14
click at [248, 262] on button "31" at bounding box center [247, 263] width 19 height 19
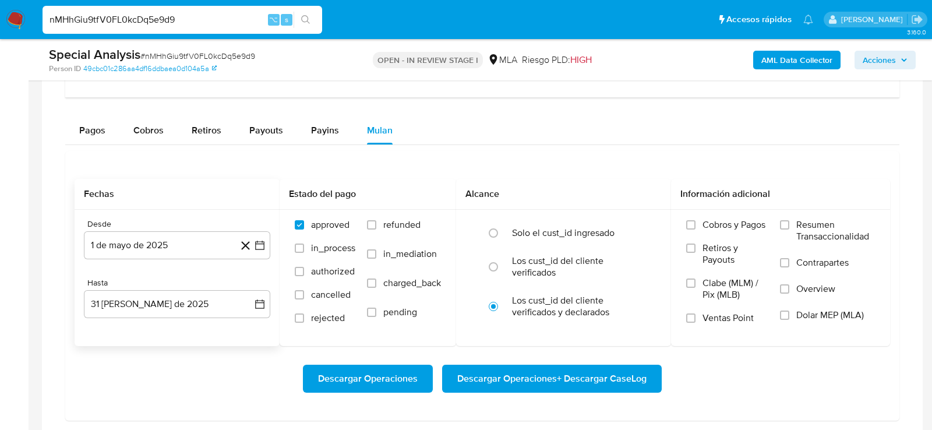
click at [756, 366] on div "Descargar Operaciones Descargar Operaciones + Descargar CaseLog" at bounding box center [483, 379] width 816 height 28
click at [825, 317] on label "Dolar MEP (MLA)" at bounding box center [827, 322] width 95 height 26
click at [789, 317] on input "Dolar MEP (MLA)" at bounding box center [784, 315] width 9 height 9
click at [771, 376] on div "Descargar Operaciones Descargar Operaciones + Descargar CaseLog" at bounding box center [483, 379] width 816 height 28
click at [639, 375] on span "Descargar Operaciones + Descargar CaseLog" at bounding box center [551, 379] width 189 height 26
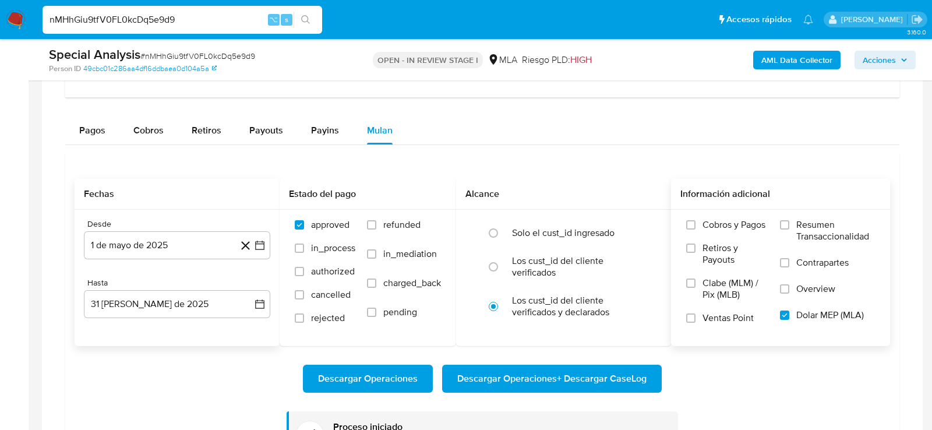
click at [128, 20] on input "nMHhGiu9tfV0FL0kcDq5e9d9" at bounding box center [183, 19] width 280 height 15
paste input "ZPdhRfOeuTavhSswEESZDeI1"
type input "ZPdhRfOeuTavhSswEESZDeI1"
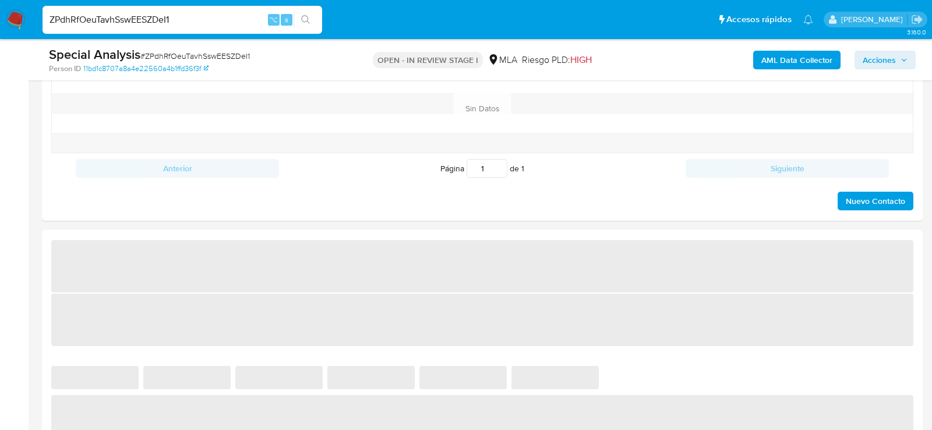
select select "10"
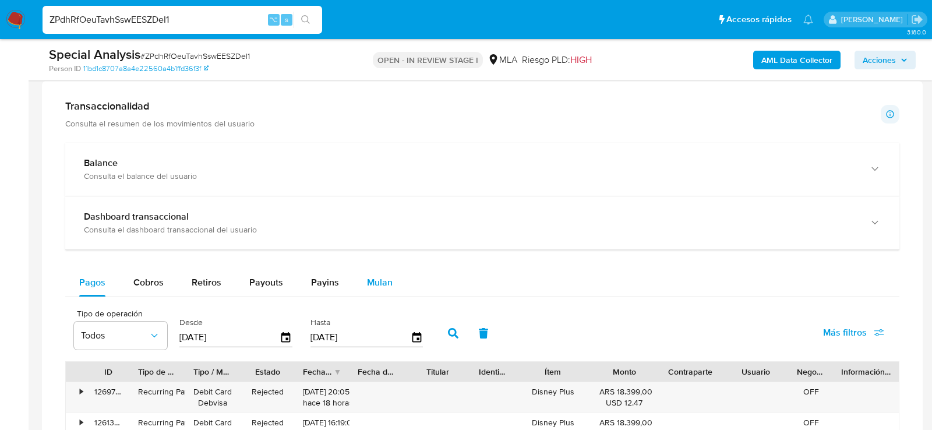
click at [359, 287] on button "Mulan" at bounding box center [380, 283] width 54 height 28
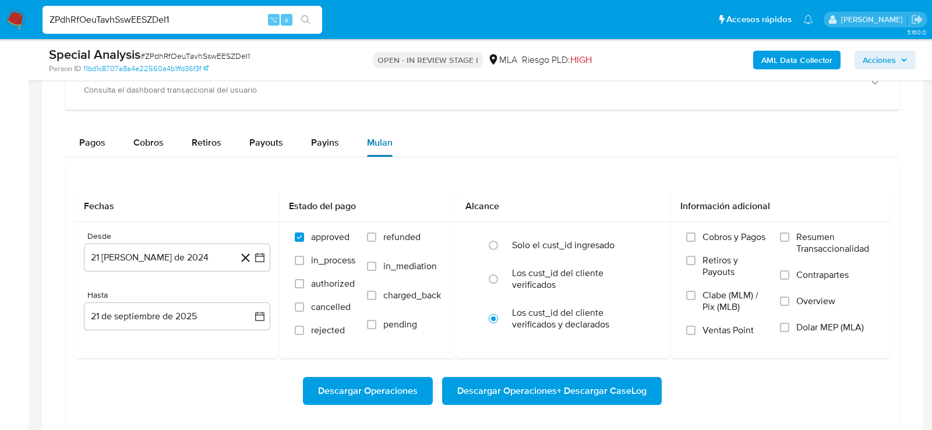
scroll to position [986, 0]
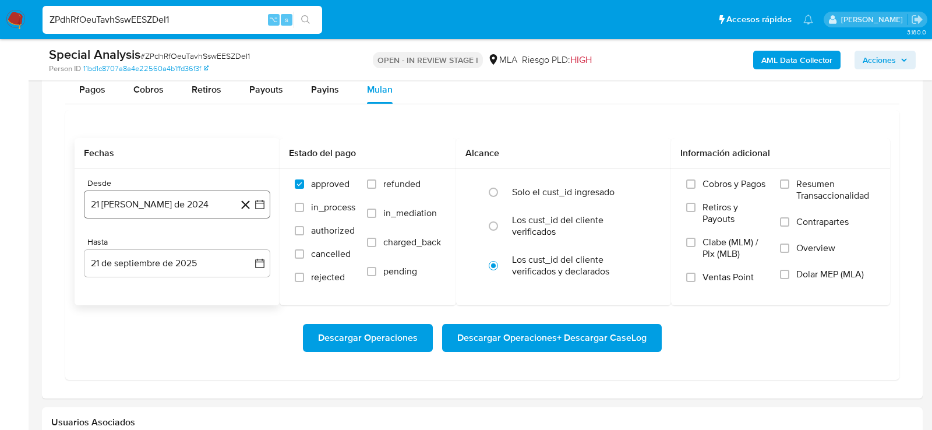
click at [216, 204] on button "21 de agosto de 2024" at bounding box center [177, 205] width 186 height 28
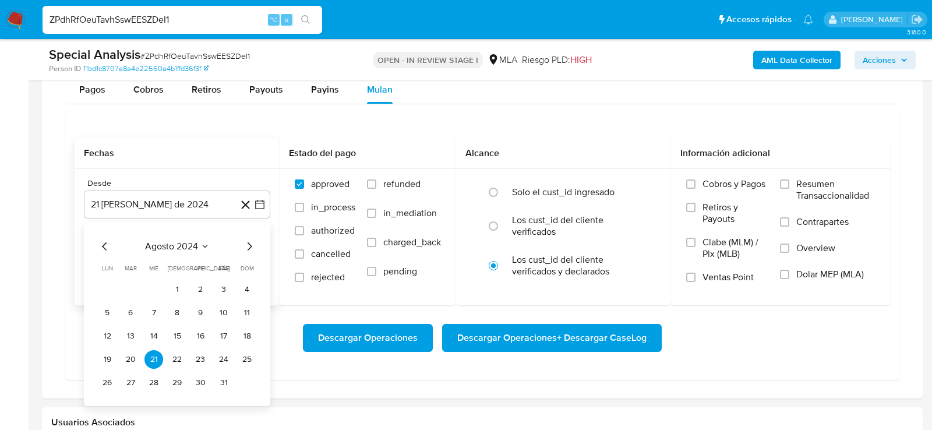
click at [207, 242] on icon "Seleccionar mes y año" at bounding box center [204, 246] width 9 height 9
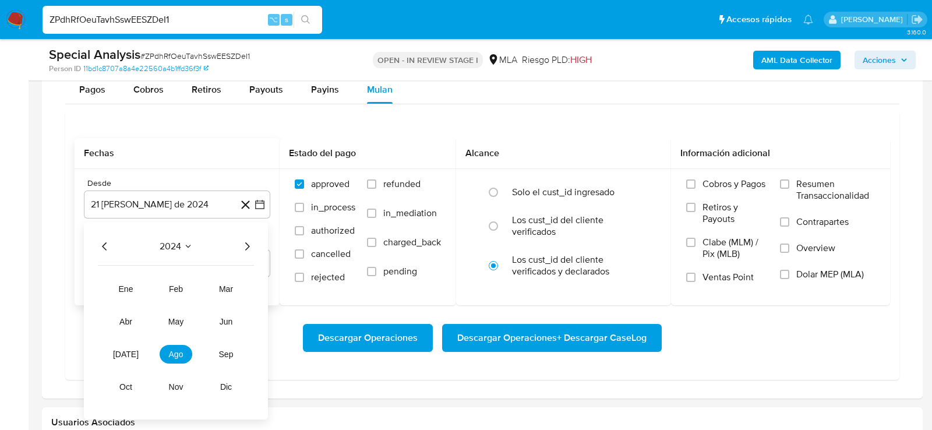
click at [251, 242] on icon "Año siguiente" at bounding box center [247, 246] width 14 height 14
click at [186, 312] on button "may" at bounding box center [176, 321] width 33 height 19
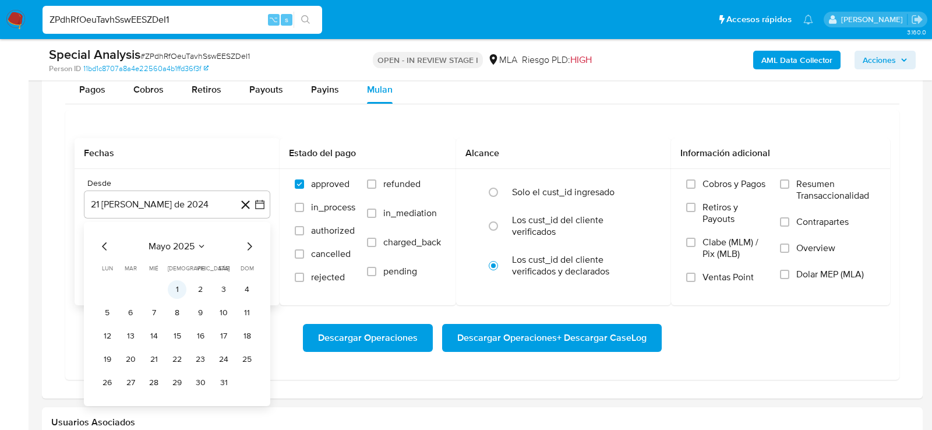
click at [178, 288] on button "1" at bounding box center [177, 289] width 19 height 19
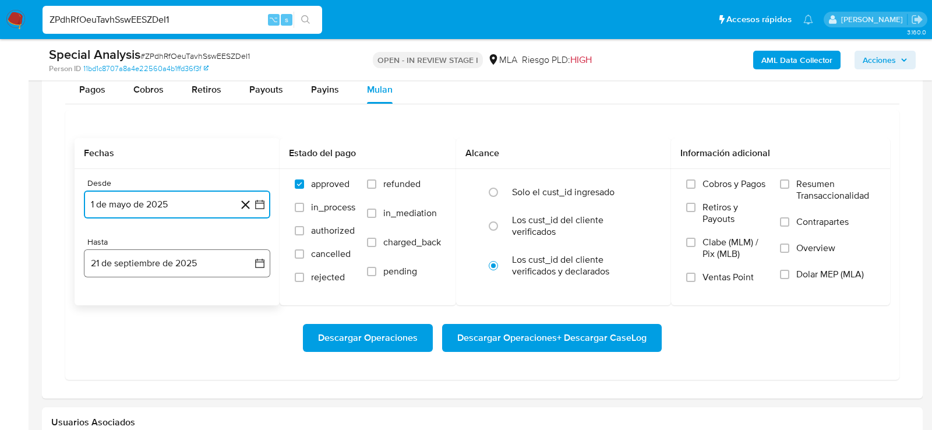
click at [161, 266] on button "21 de septiembre de 2025" at bounding box center [177, 263] width 186 height 28
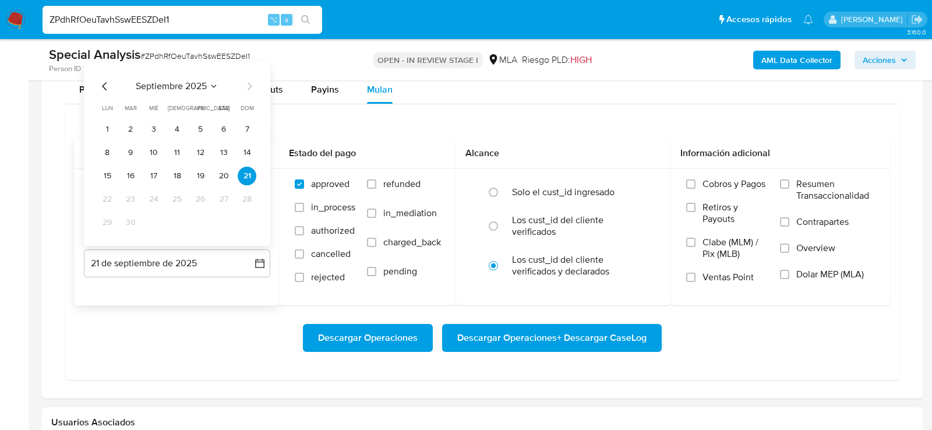
click at [103, 79] on icon "Mes anterior" at bounding box center [105, 86] width 14 height 14
click at [247, 220] on button "31" at bounding box center [247, 222] width 19 height 19
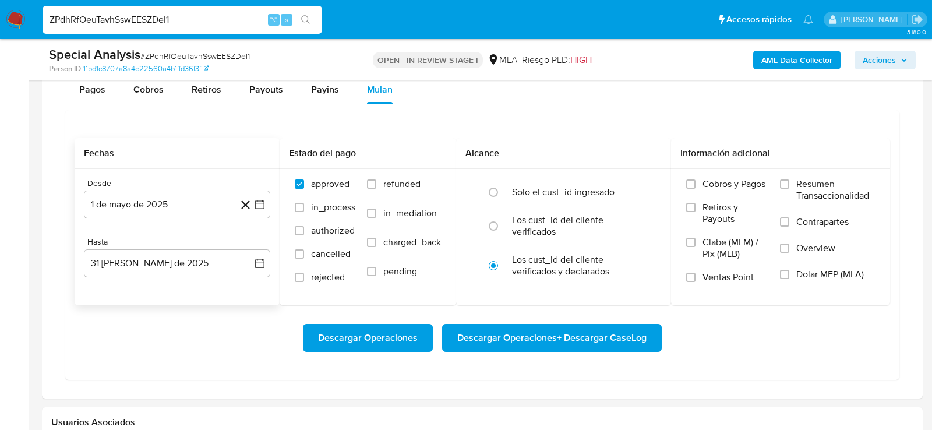
click at [778, 361] on div "Descargar Operaciones Descargar Operaciones + Descargar CaseLog" at bounding box center [483, 337] width 816 height 65
click at [805, 269] on span "Dolar MEP (MLA)" at bounding box center [830, 275] width 68 height 12
click at [789, 270] on input "Dolar MEP (MLA)" at bounding box center [784, 274] width 9 height 9
click at [630, 329] on span "Descargar Operaciones + Descargar CaseLog" at bounding box center [551, 338] width 189 height 26
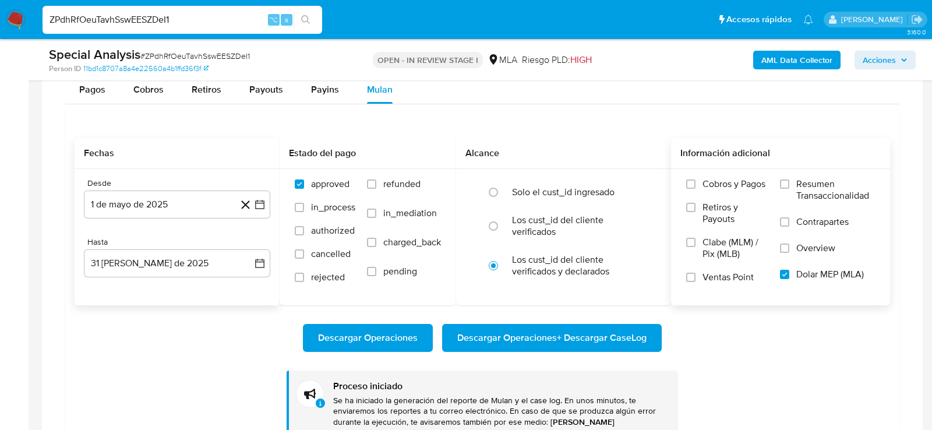
click at [129, 14] on input "ZPdhRfOeuTavhSswEESZDeI1" at bounding box center [183, 19] width 280 height 15
paste input "SYfvOUcV1Uzh8tjcTmJusFXt"
type input "SYfvOUcV1Uzh8tjcTmJusFXt"
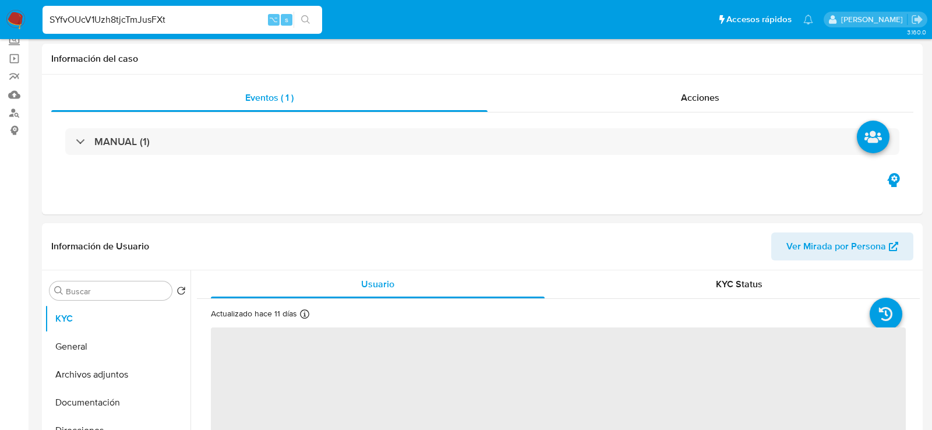
select select "10"
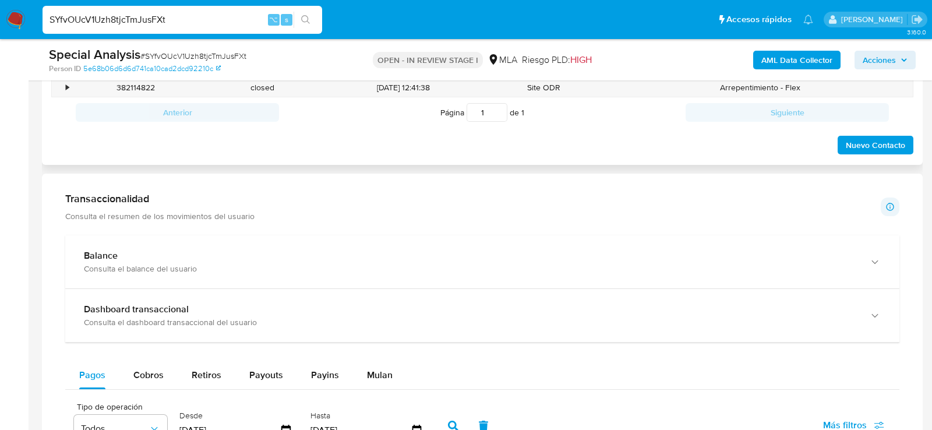
scroll to position [566, 0]
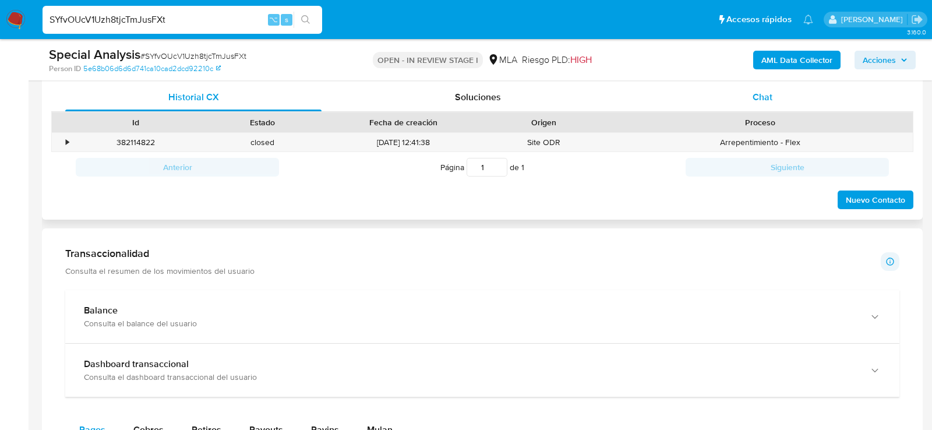
click at [743, 102] on div "Chat" at bounding box center [762, 97] width 256 height 28
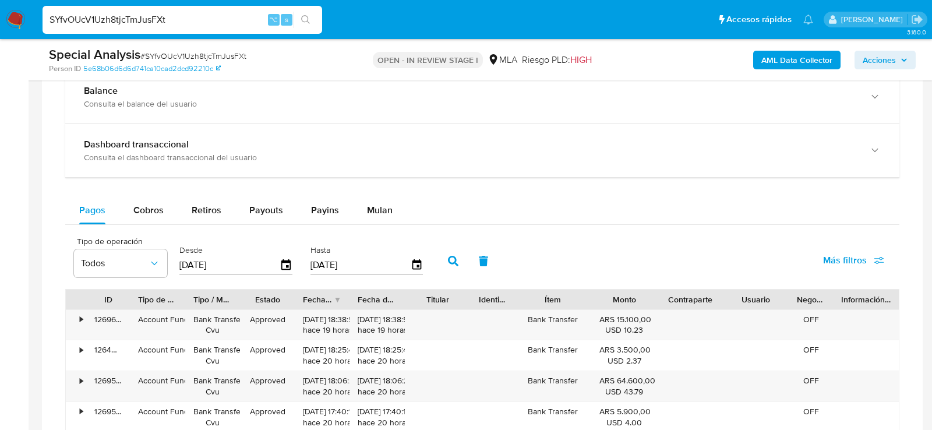
scroll to position [1040, 0]
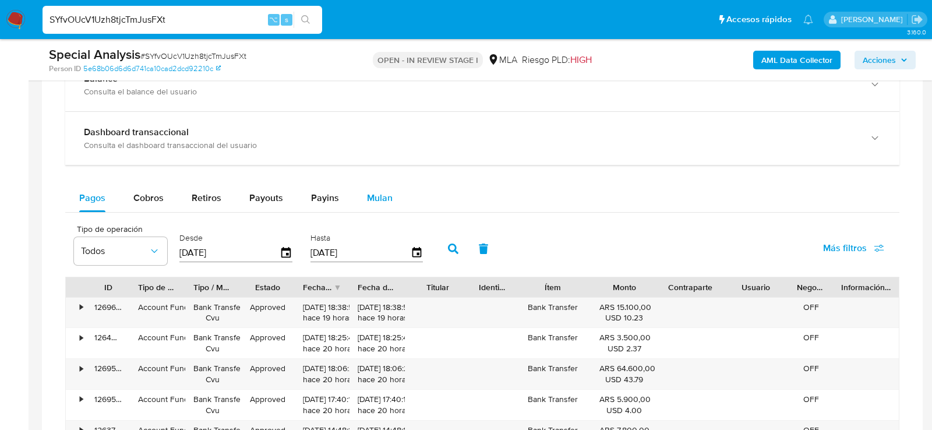
click at [383, 191] on span "Mulan" at bounding box center [380, 197] width 26 height 13
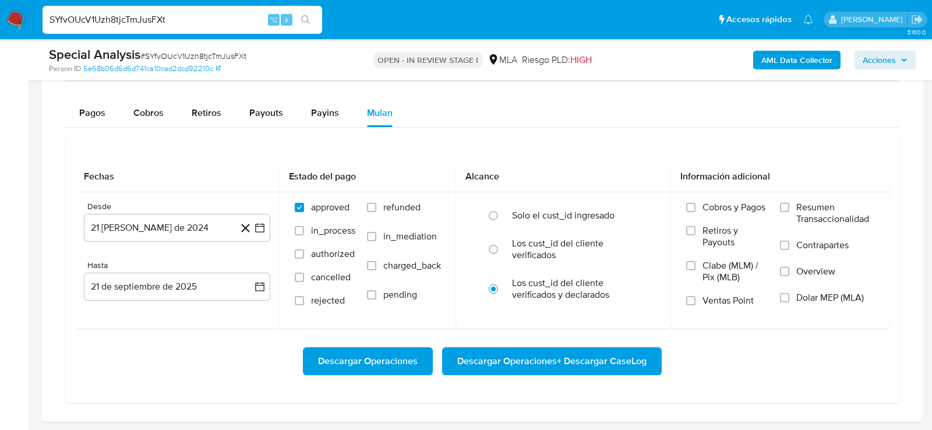
scroll to position [1183, 0]
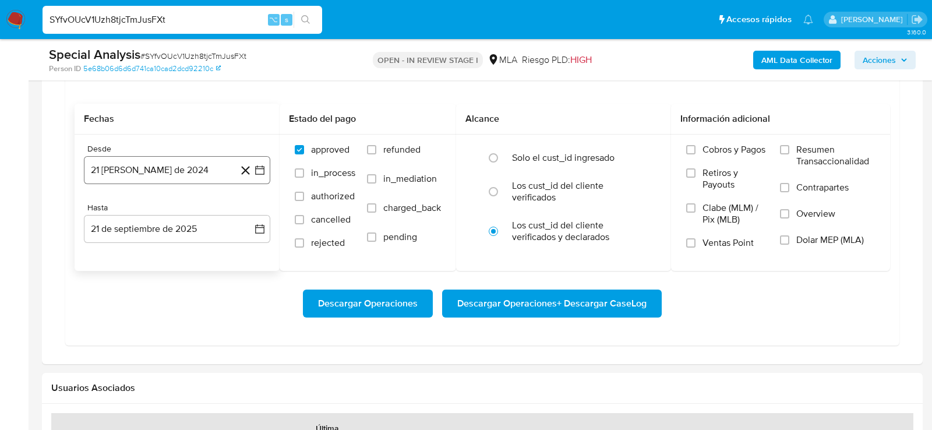
click at [134, 167] on button "21 de agosto de 2024" at bounding box center [177, 170] width 186 height 28
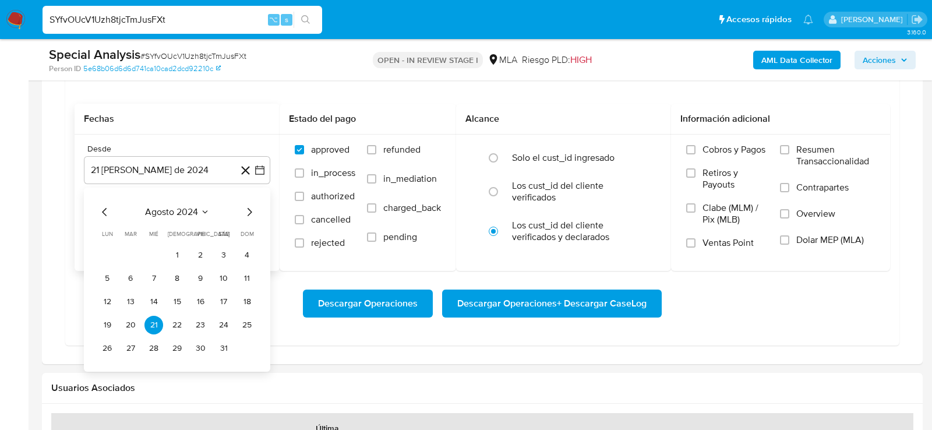
click at [178, 209] on span "agosto 2024" at bounding box center [171, 212] width 53 height 12
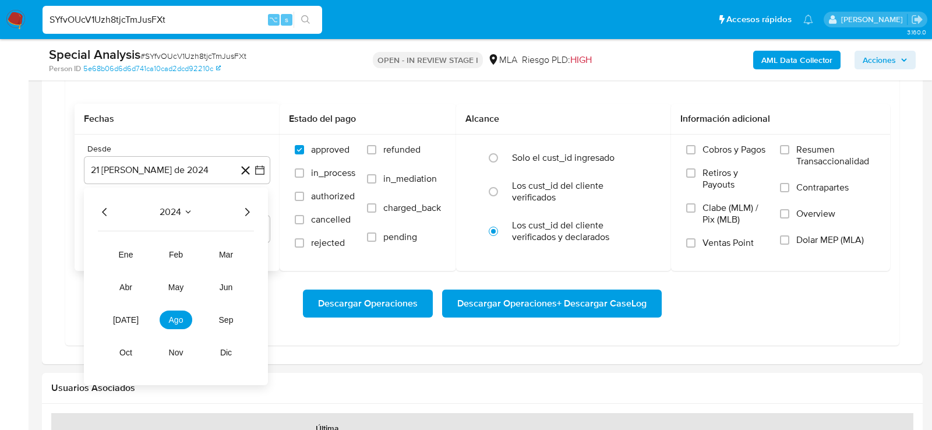
click at [241, 210] on icon "Año siguiente" at bounding box center [247, 211] width 14 height 14
click at [173, 288] on button "may" at bounding box center [176, 286] width 33 height 19
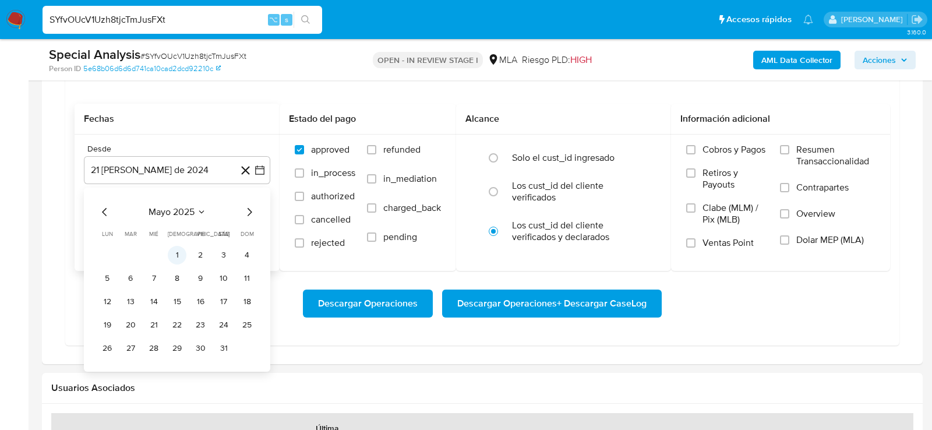
click at [176, 255] on button "1" at bounding box center [177, 254] width 19 height 19
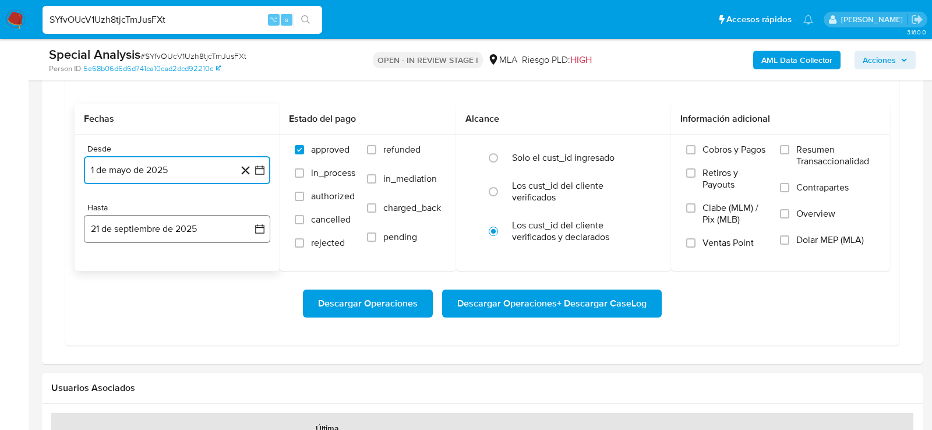
click at [162, 225] on button "21 de septiembre de 2025" at bounding box center [177, 229] width 186 height 28
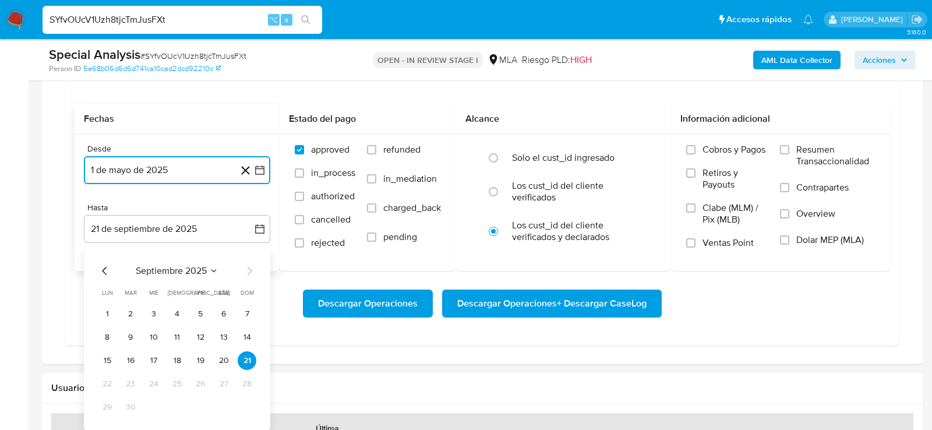
click at [103, 273] on icon "Mes anterior" at bounding box center [105, 270] width 14 height 14
click at [247, 402] on button "31" at bounding box center [247, 406] width 19 height 19
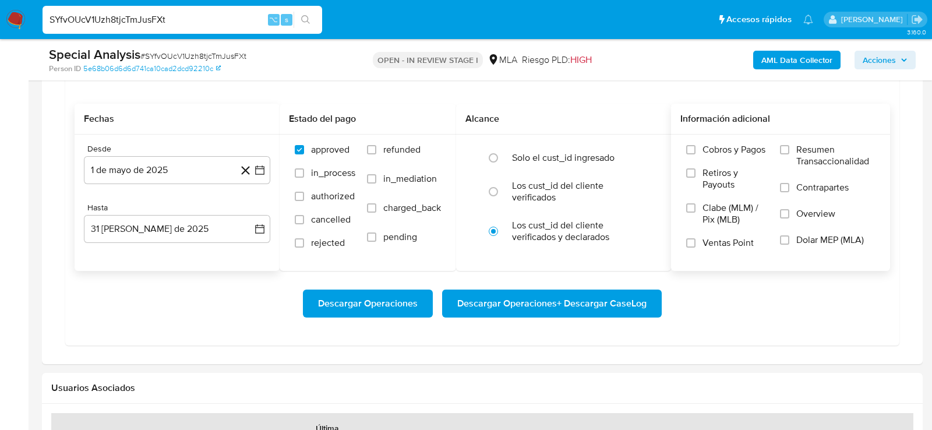
click at [810, 234] on span "Dolar MEP (MLA)" at bounding box center [830, 240] width 68 height 12
click at [789, 235] on input "Dolar MEP (MLA)" at bounding box center [784, 239] width 9 height 9
click at [616, 294] on span "Descargar Operaciones + Descargar CaseLog" at bounding box center [551, 304] width 189 height 26
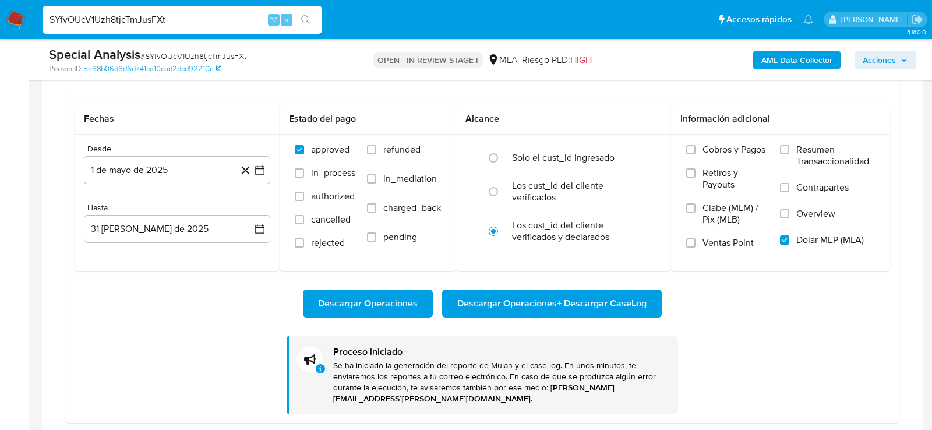
scroll to position [574, 0]
click at [131, 13] on input "SYfvOUcV1Uzh8tjcTmJusFXt" at bounding box center [183, 19] width 280 height 15
paste input "1FC2XqZLXAxt2AYObmCxVSND"
type input "1FC2XqZLXAxt2AYObmCxVSND"
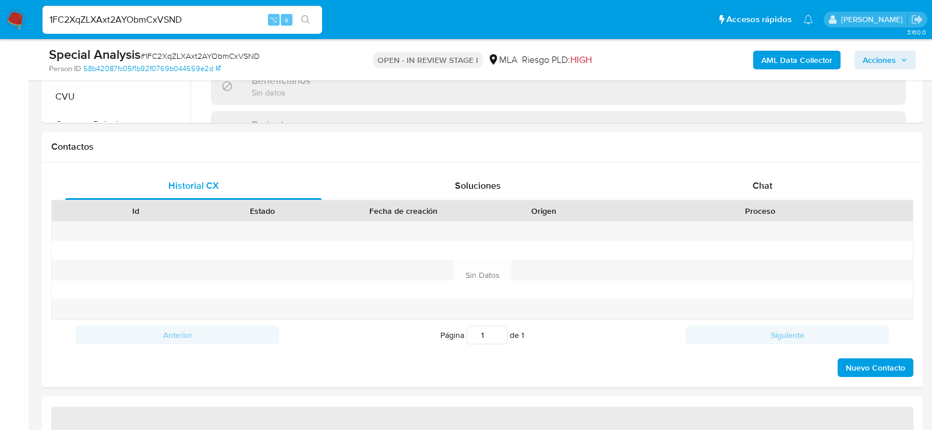
select select "10"
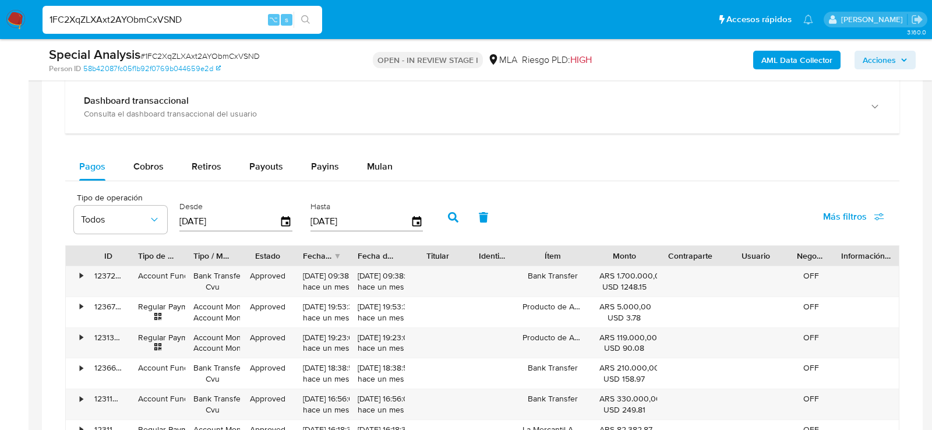
scroll to position [927, 0]
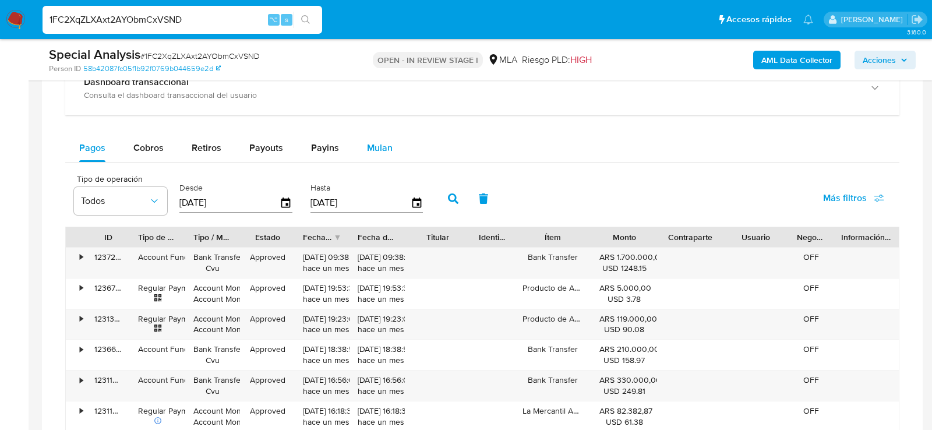
click at [397, 146] on button "Mulan" at bounding box center [380, 148] width 54 height 28
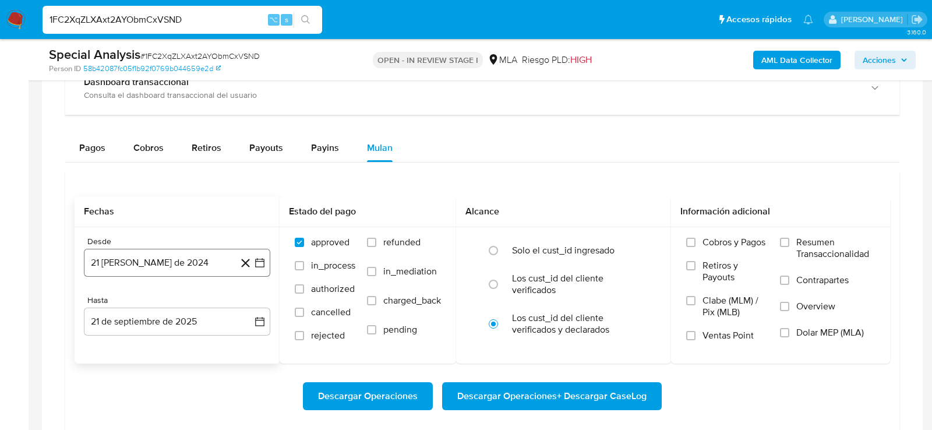
click at [154, 259] on button "21 de agosto de 2024" at bounding box center [177, 263] width 186 height 28
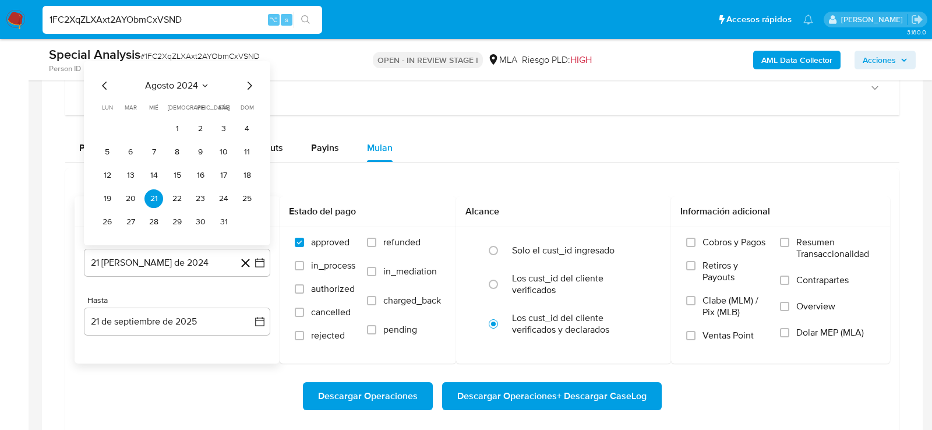
click at [186, 74] on div "agosto 2024 agosto 2024 lun lunes mar martes mié miércoles jue jueves vie viern…" at bounding box center [177, 153] width 186 height 184
click at [200, 83] on icon "Seleccionar mes y año" at bounding box center [204, 85] width 9 height 9
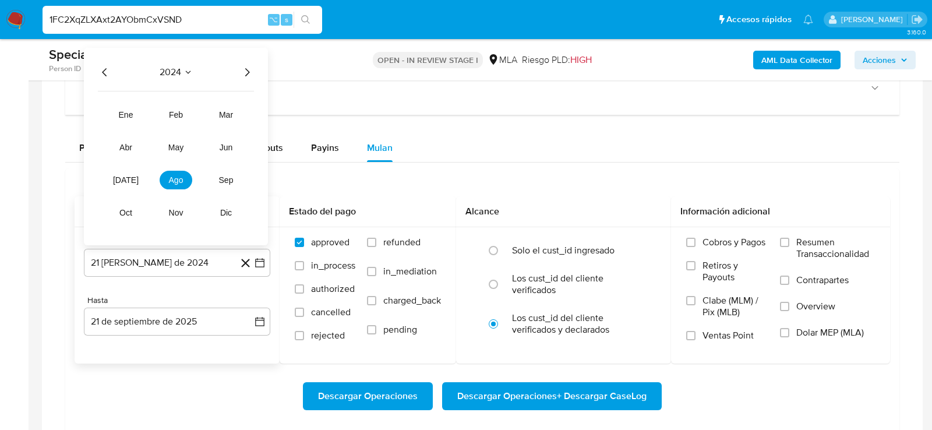
click at [248, 73] on icon "Año siguiente" at bounding box center [247, 72] width 14 height 14
click at [178, 143] on span "may" at bounding box center [175, 147] width 15 height 9
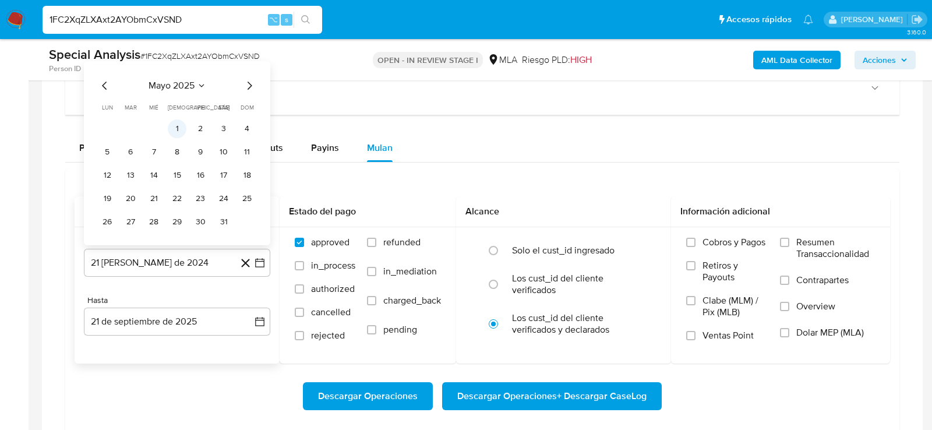
click at [179, 129] on button "1" at bounding box center [177, 128] width 19 height 19
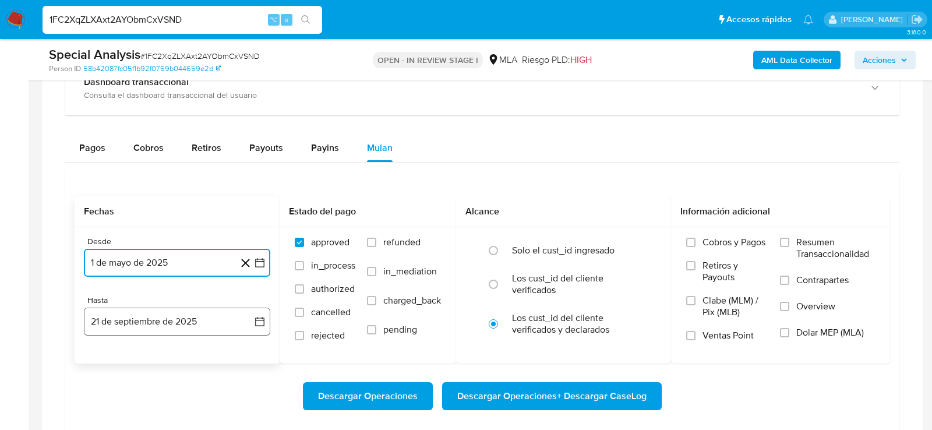
click at [172, 330] on button "21 de septiembre de 2025" at bounding box center [177, 322] width 186 height 28
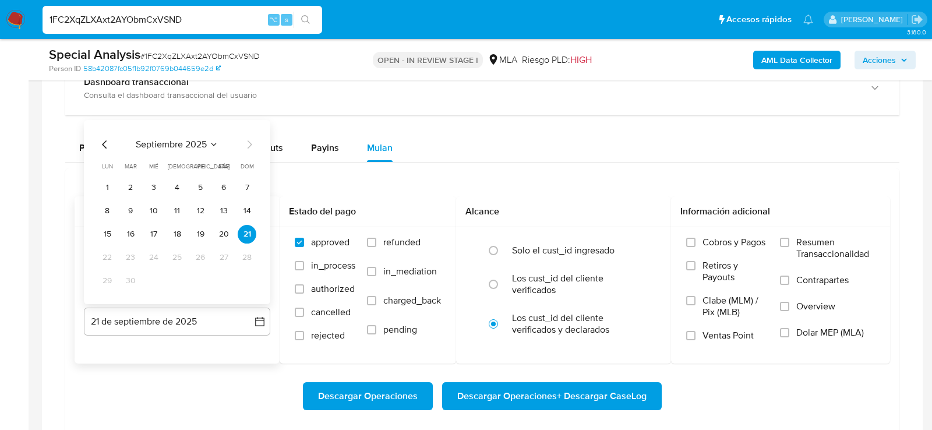
click at [100, 143] on icon "Mes anterior" at bounding box center [105, 144] width 14 height 14
click at [256, 279] on button "31" at bounding box center [247, 280] width 19 height 19
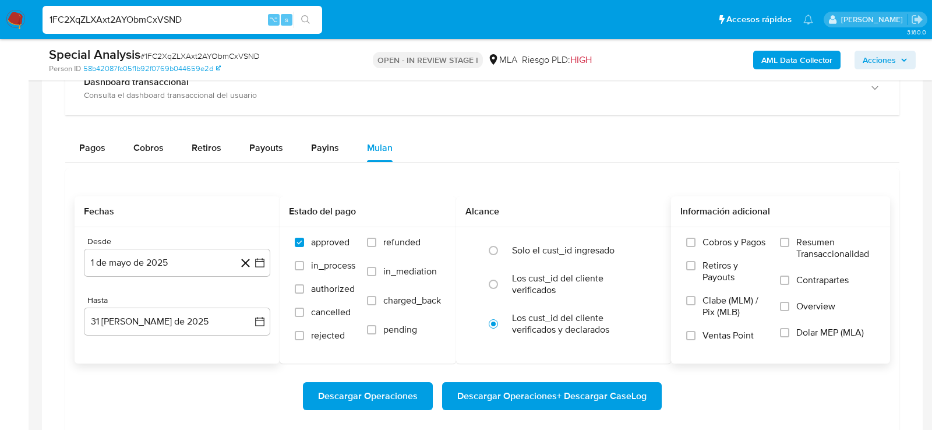
click at [825, 329] on span "Dolar MEP (MLA)" at bounding box center [830, 333] width 68 height 12
click at [789, 329] on input "Dolar MEP (MLA)" at bounding box center [784, 332] width 9 height 9
click at [751, 398] on div "Descargar Operaciones Descargar Operaciones + Descargar CaseLog" at bounding box center [483, 396] width 816 height 28
click at [654, 398] on button "Descargar Operaciones + Descargar CaseLog" at bounding box center [552, 396] width 220 height 28
click at [142, 15] on input "1FC2XqZLXAxt2AYObmCxVSND" at bounding box center [183, 19] width 280 height 15
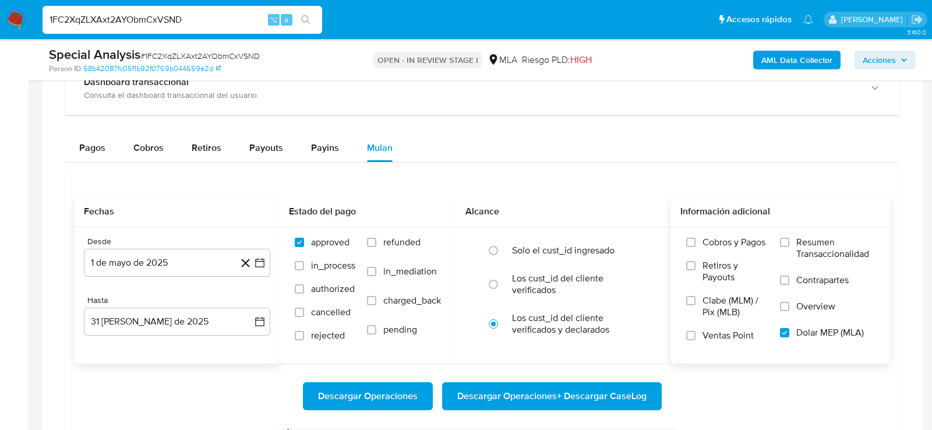
click at [142, 12] on input "1FC2XqZLXAxt2AYObmCxVSND" at bounding box center [183, 19] width 280 height 15
paste input "Dz7VuotYth6PETSJsxgcHNmV"
type input "Dz7VuotYth6PETSJsxgcHNmV"
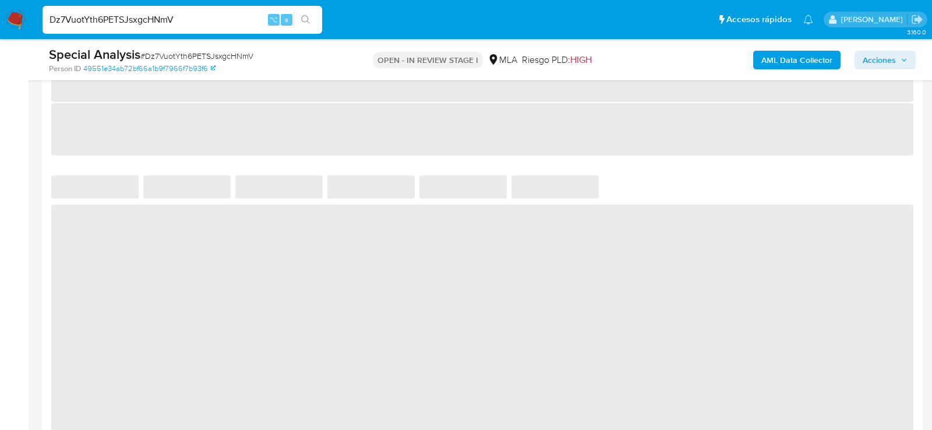
select select "10"
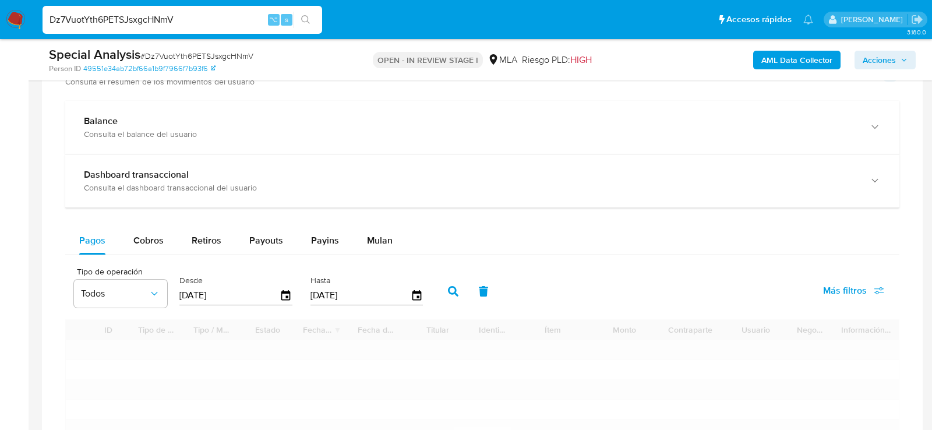
scroll to position [846, 0]
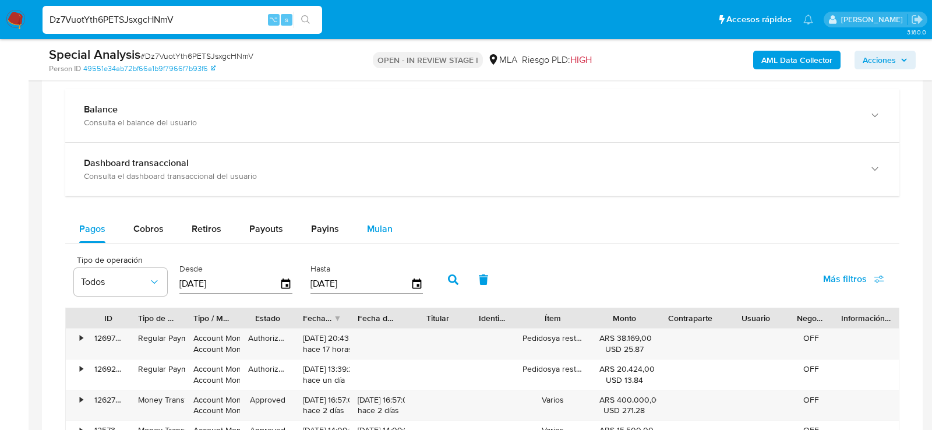
click at [377, 236] on div "Mulan" at bounding box center [380, 229] width 26 height 28
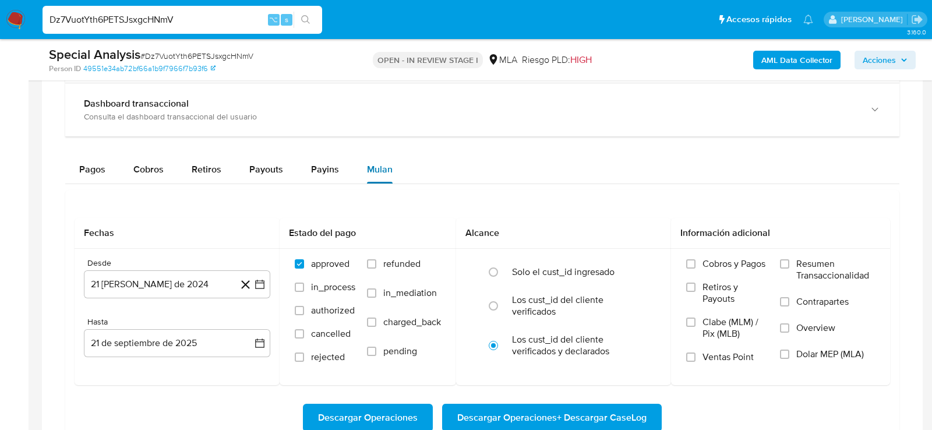
scroll to position [1021, 0]
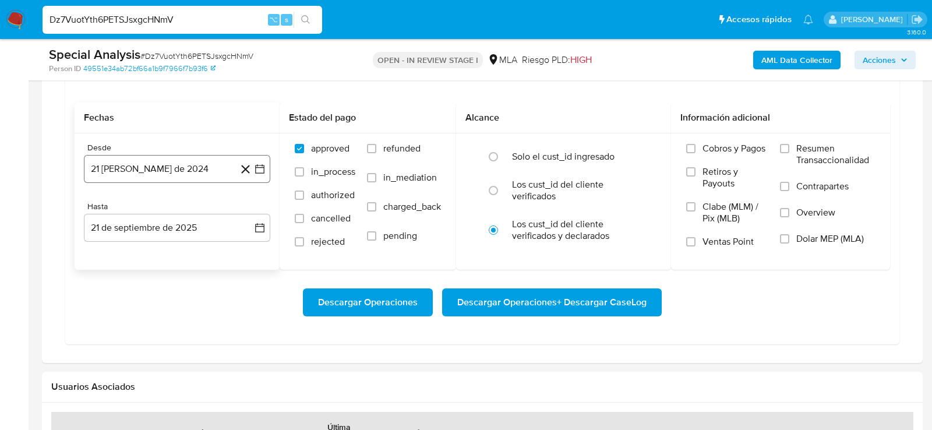
click at [161, 177] on button "21 de agosto de 2024" at bounding box center [177, 169] width 186 height 28
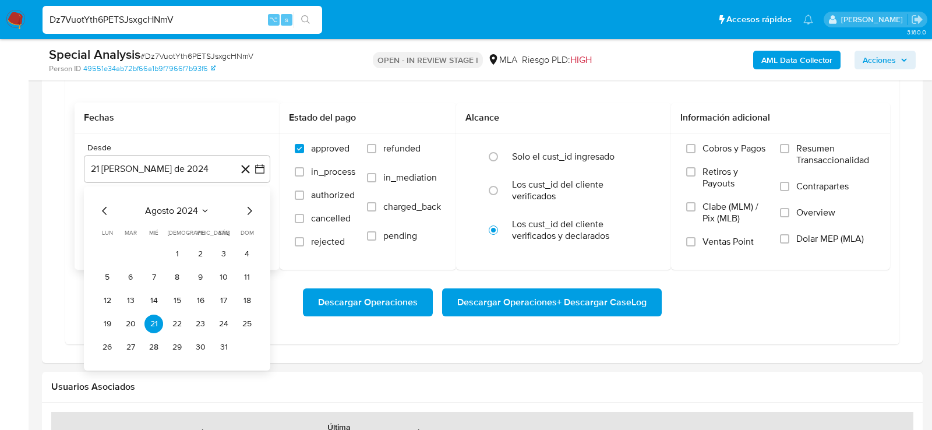
click at [196, 205] on span "agosto 2024" at bounding box center [171, 211] width 53 height 12
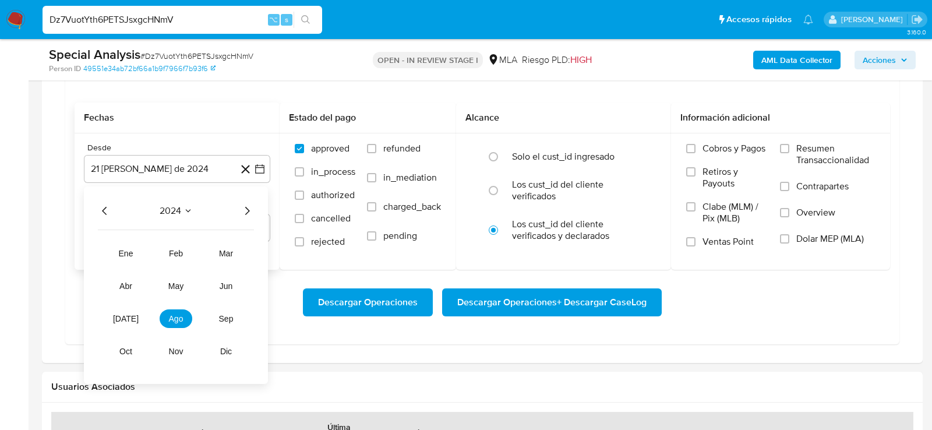
click at [245, 208] on icon "Año siguiente" at bounding box center [247, 211] width 14 height 14
click at [181, 277] on button "may" at bounding box center [176, 286] width 33 height 19
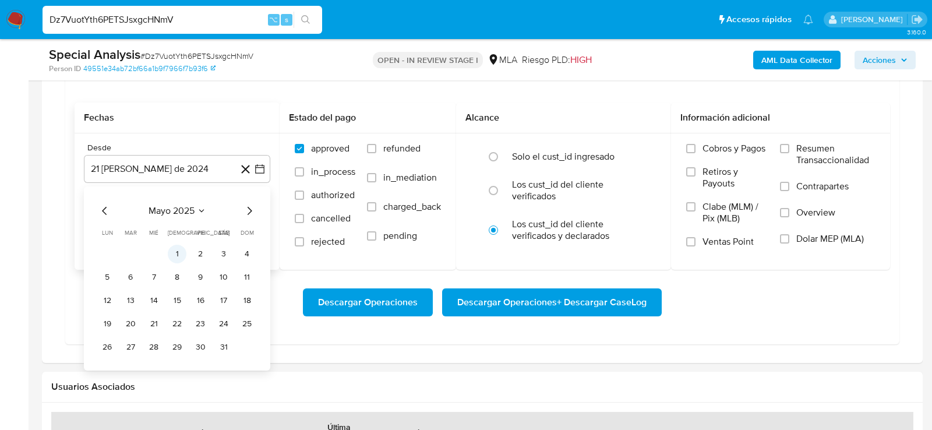
click at [179, 252] on button "1" at bounding box center [177, 254] width 19 height 19
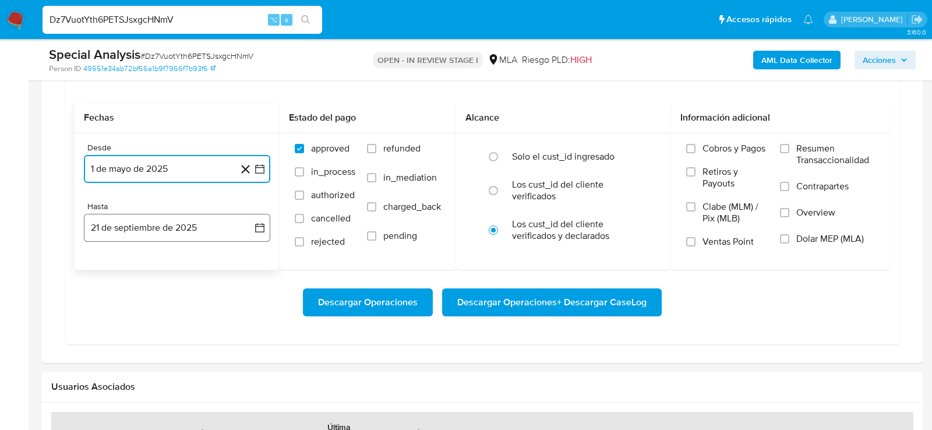
click at [175, 231] on button "21 de septiembre de 2025" at bounding box center [177, 228] width 186 height 28
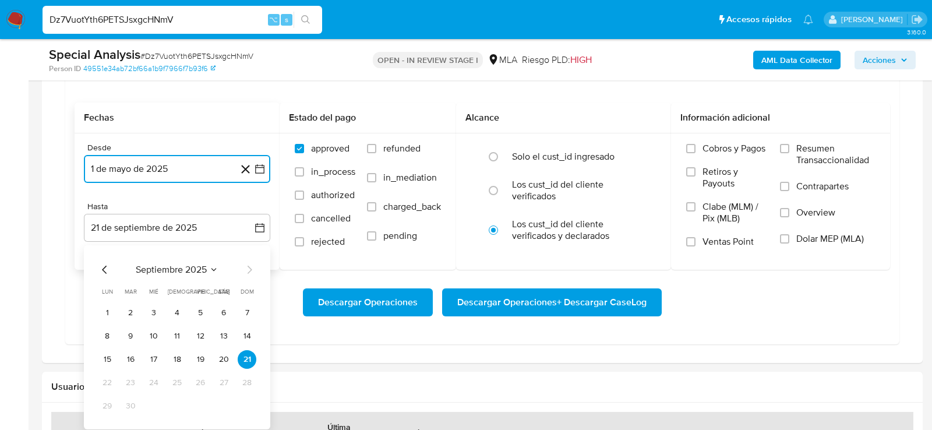
click at [100, 269] on icon "Mes anterior" at bounding box center [105, 270] width 14 height 14
click at [246, 401] on button "31" at bounding box center [247, 406] width 19 height 19
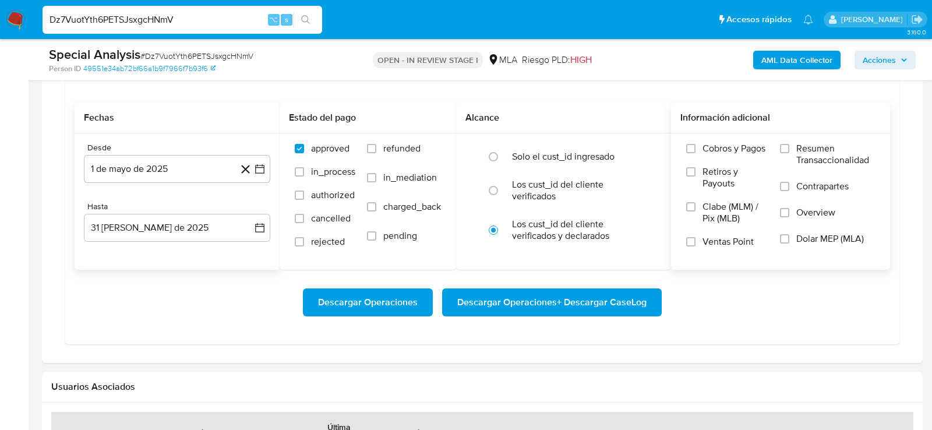
click at [834, 237] on span "Dolar MEP (MLA)" at bounding box center [830, 239] width 68 height 12
click at [789, 237] on input "Dolar MEP (MLA)" at bounding box center [784, 238] width 9 height 9
click at [629, 291] on span "Descargar Operaciones + Descargar CaseLog" at bounding box center [551, 303] width 189 height 26
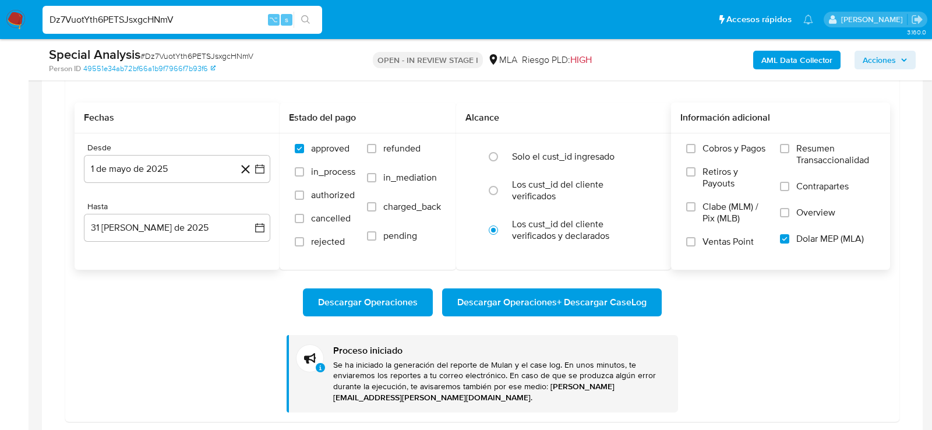
click at [137, 16] on input "Dz7VuotYth6PETSJsxgcHNmV" at bounding box center [183, 19] width 280 height 15
paste input "ZhMiuS1UvMrXregyi5m4515v"
type input "ZhMiuS1UvMrXregyi5m4515v"
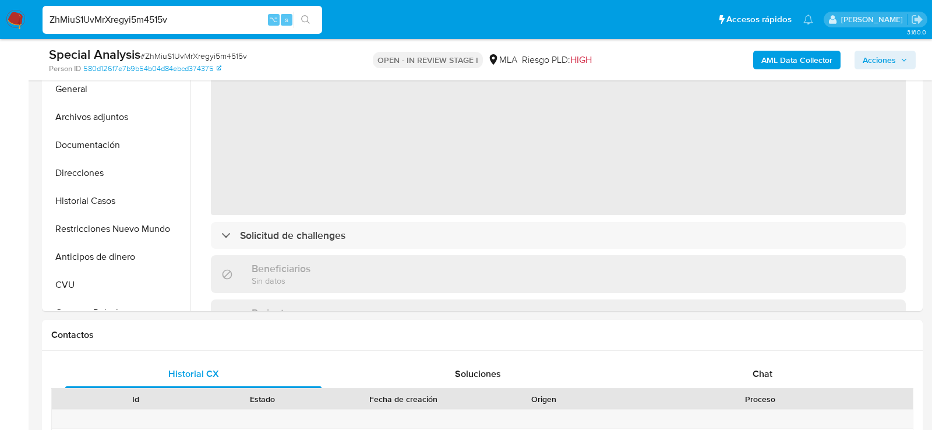
select select "10"
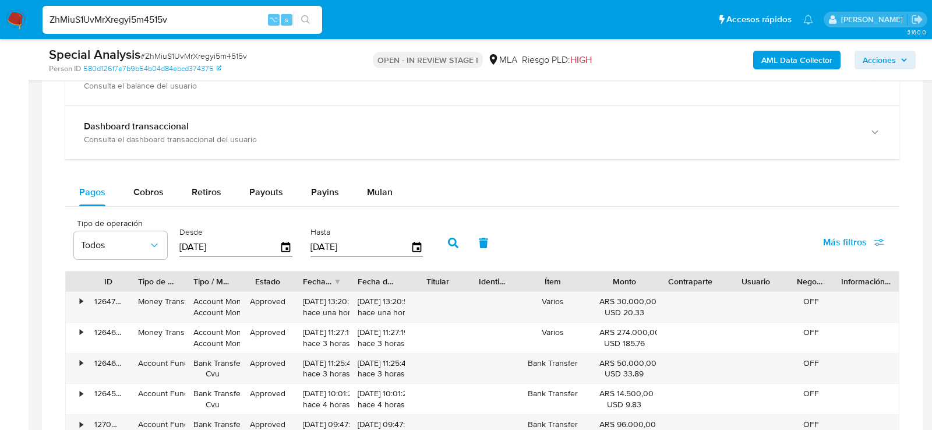
scroll to position [904, 0]
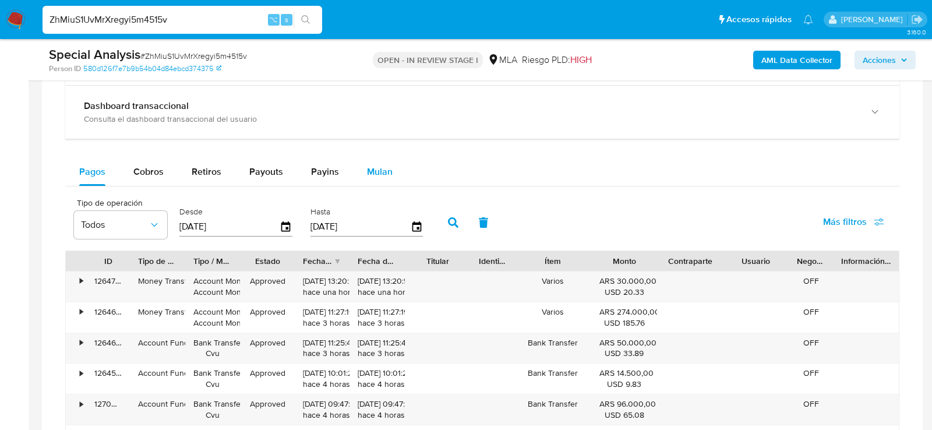
click at [398, 164] on button "Mulan" at bounding box center [380, 172] width 54 height 28
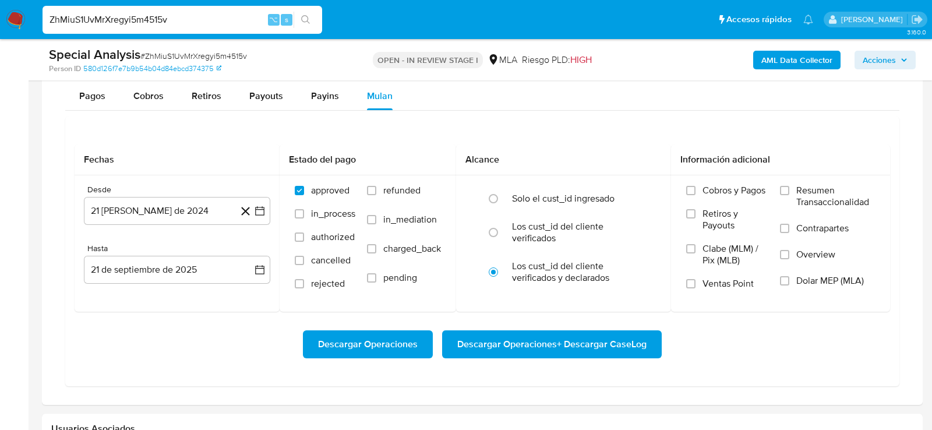
scroll to position [1016, 0]
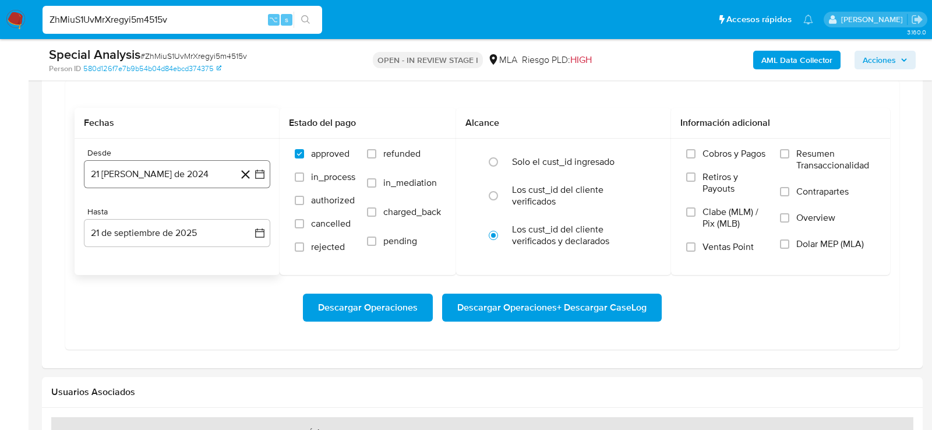
click at [111, 172] on button "21 de agosto de 2024" at bounding box center [177, 174] width 186 height 28
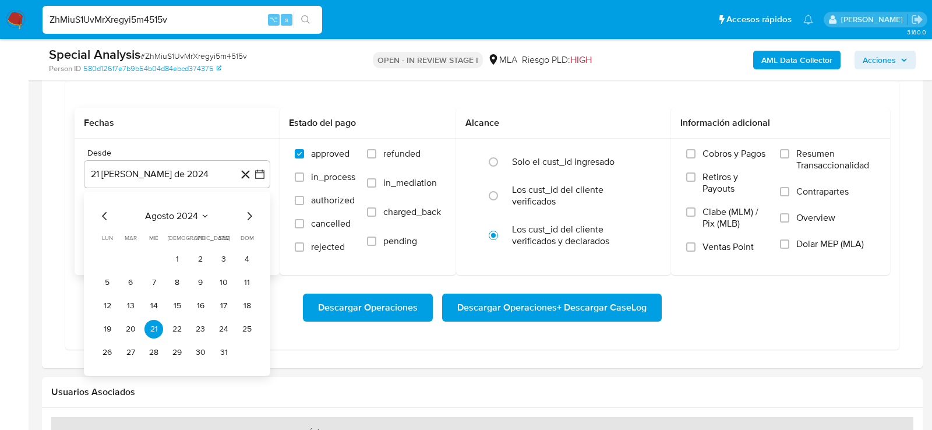
click at [170, 210] on span "agosto 2024" at bounding box center [171, 216] width 53 height 12
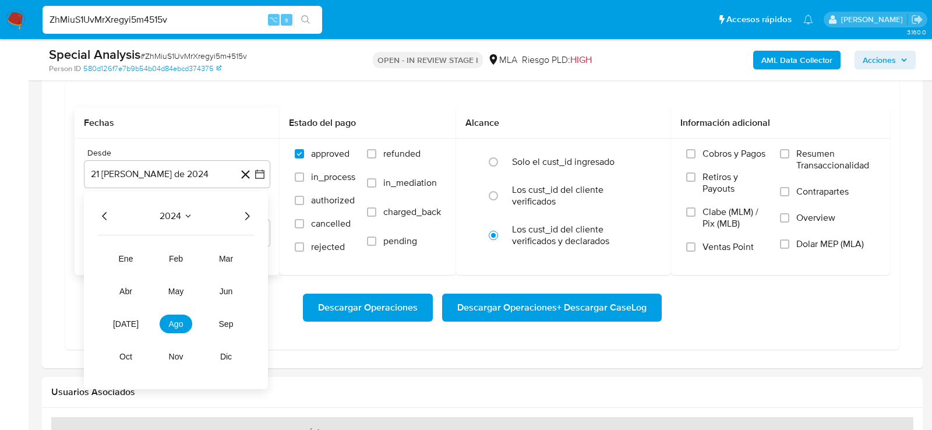
click at [240, 209] on icon "Año siguiente" at bounding box center [247, 216] width 14 height 14
click at [179, 288] on span "may" at bounding box center [175, 291] width 15 height 9
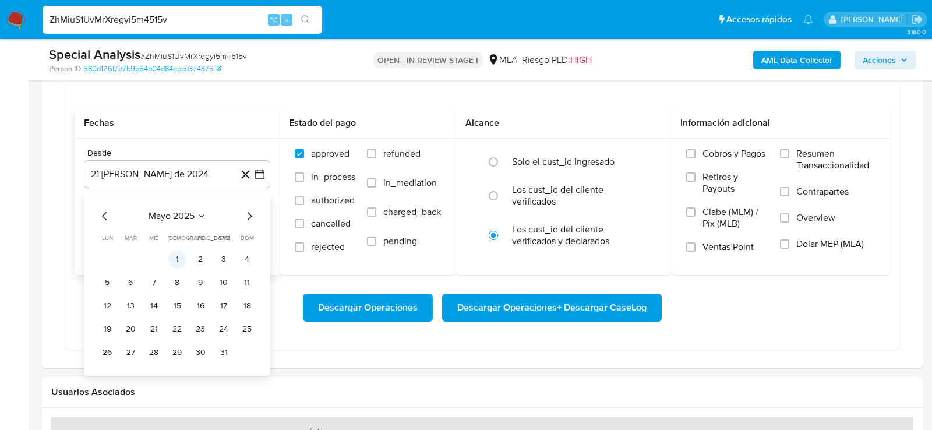
click at [178, 251] on button "1" at bounding box center [177, 259] width 19 height 19
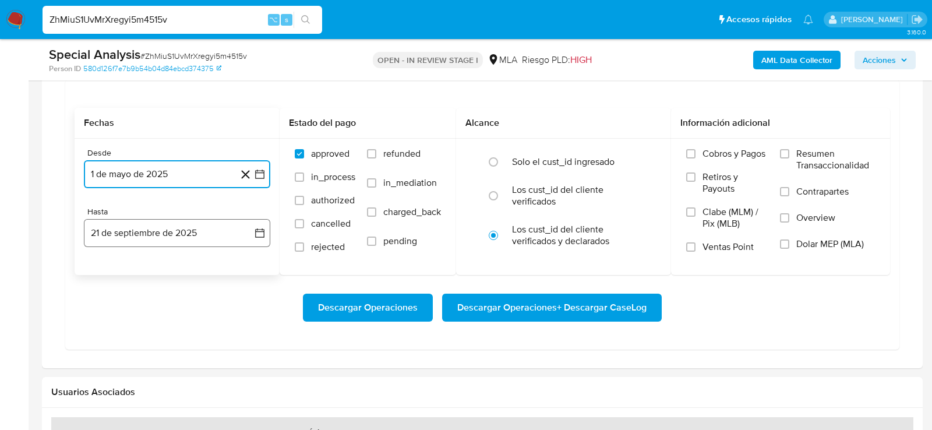
click at [175, 219] on button "21 de septiembre de 2025" at bounding box center [177, 233] width 186 height 28
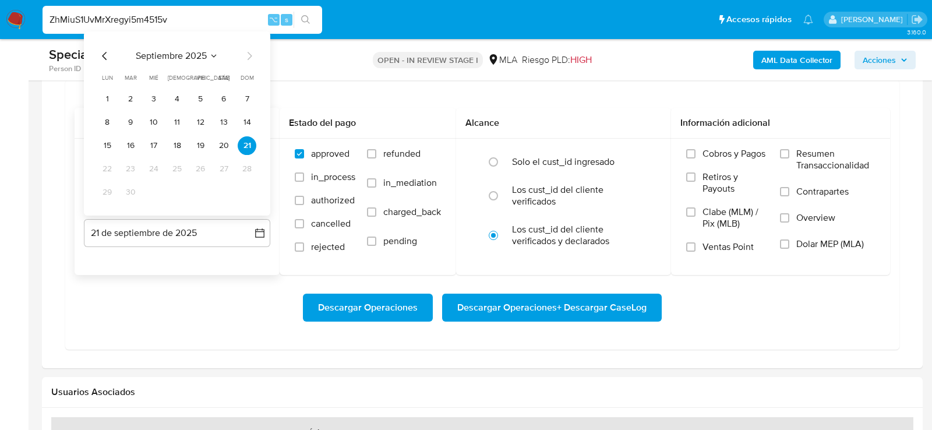
click at [103, 50] on icon "Mes anterior" at bounding box center [105, 56] width 14 height 14
click at [244, 188] on button "31" at bounding box center [247, 192] width 19 height 19
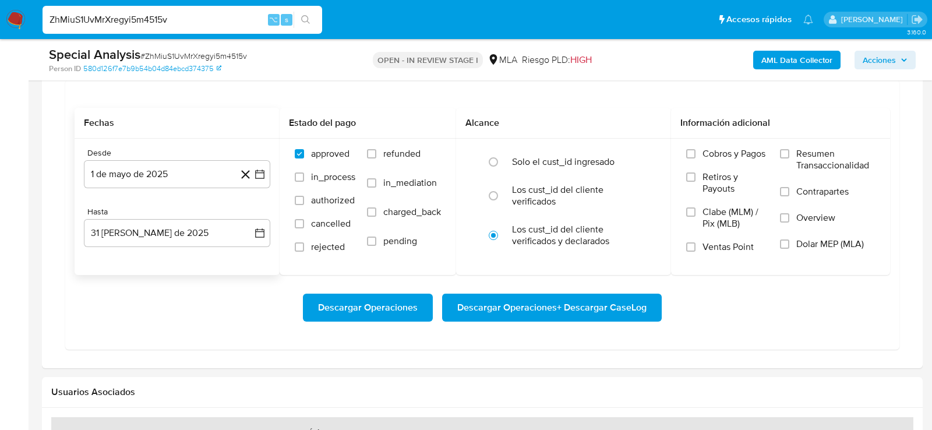
click at [753, 302] on div "Descargar Operaciones Descargar Operaciones + Descargar CaseLog" at bounding box center [483, 308] width 816 height 28
click at [785, 242] on input "Dolar MEP (MLA)" at bounding box center [784, 243] width 9 height 9
click at [649, 299] on button "Descargar Operaciones + Descargar CaseLog" at bounding box center [552, 308] width 220 height 28
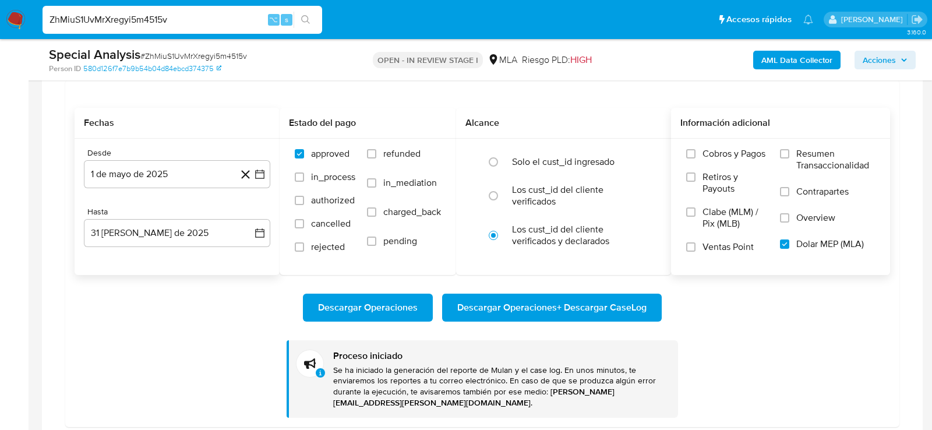
click at [116, 20] on input "ZhMiuS1UvMrXregyi5m4515v" at bounding box center [183, 19] width 280 height 15
paste input "EpUZDEfkTY9HoRtKx2hlPI6c"
type input "EpUZDEfkTY9HoRtKx2hlPI6c"
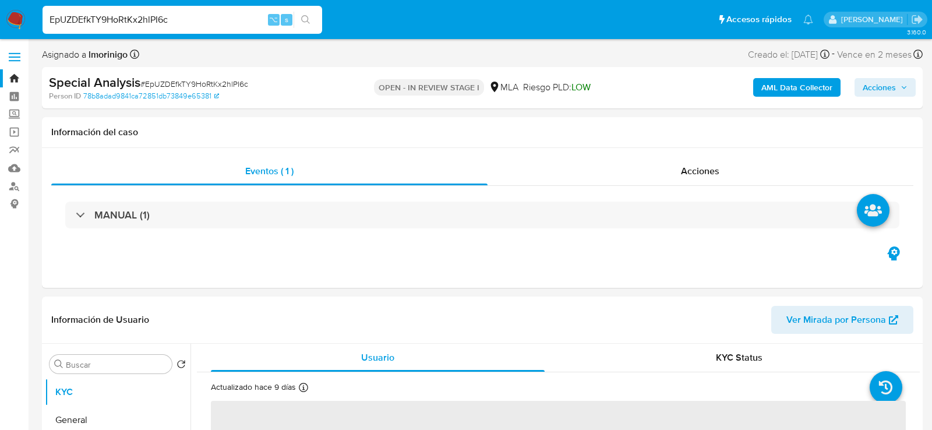
select select "10"
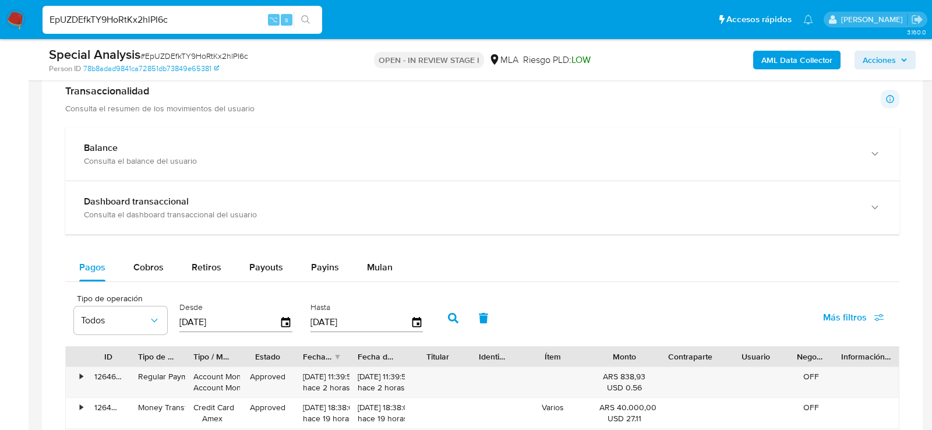
scroll to position [803, 0]
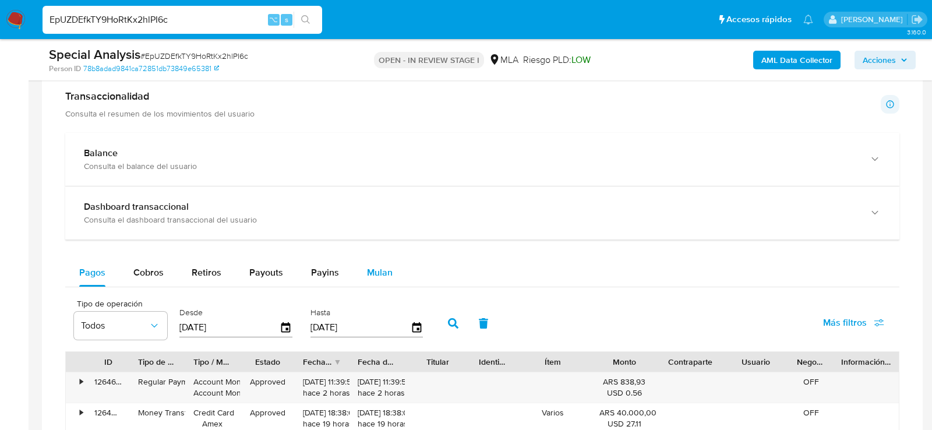
click at [379, 277] on div "Mulan" at bounding box center [380, 273] width 26 height 28
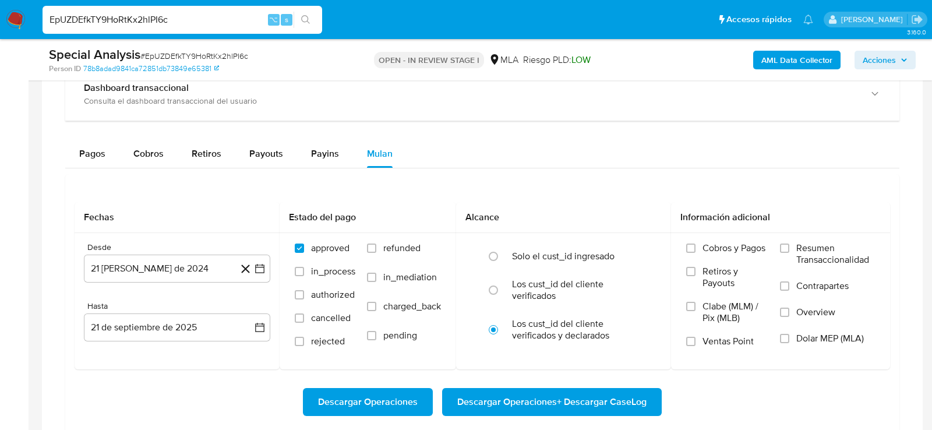
scroll to position [1007, 0]
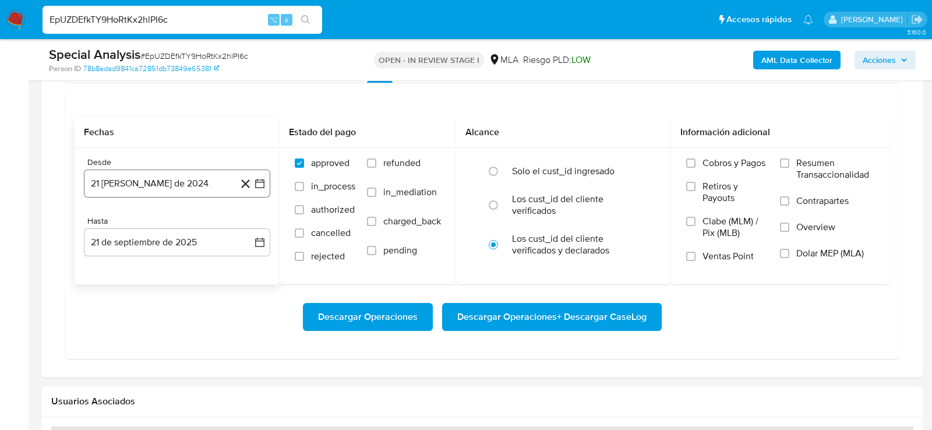
click at [165, 183] on button "21 de agosto de 2024" at bounding box center [177, 184] width 186 height 28
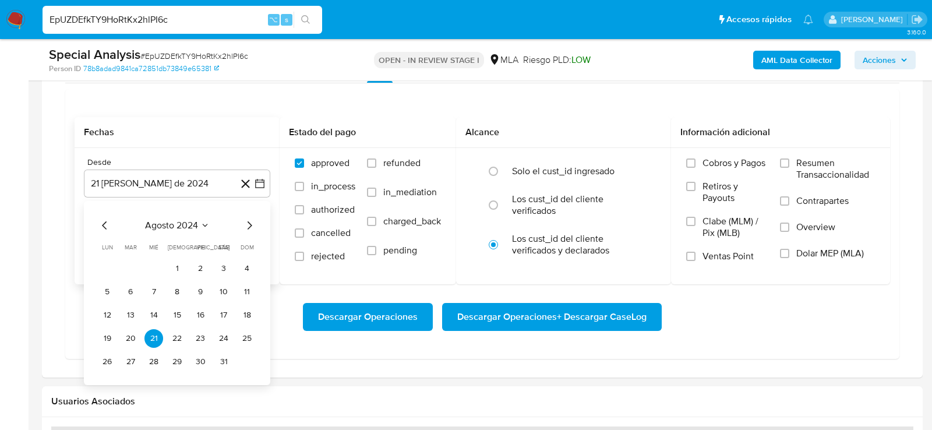
click at [185, 222] on span "agosto 2024" at bounding box center [171, 226] width 53 height 12
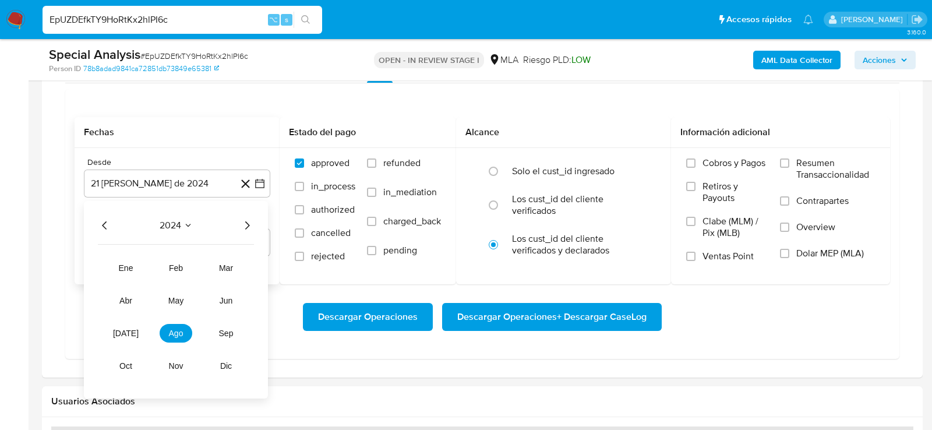
click at [247, 218] on icon "Año siguiente" at bounding box center [247, 225] width 14 height 14
click at [175, 299] on span "may" at bounding box center [175, 300] width 15 height 9
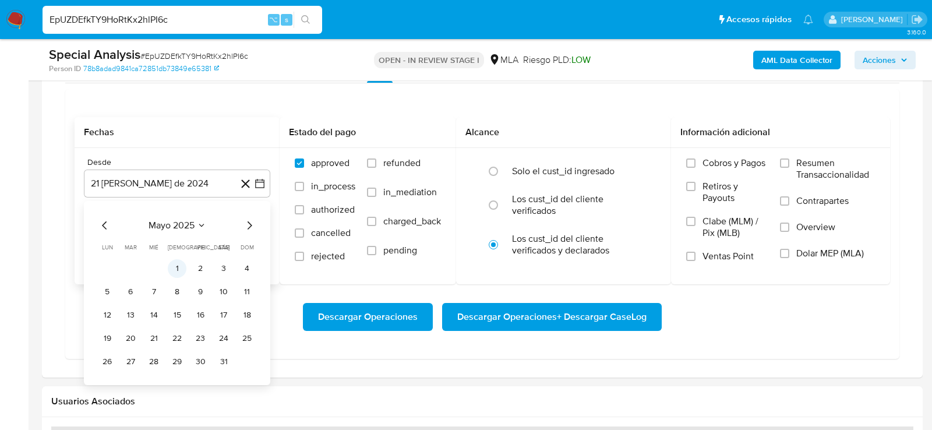
click at [177, 264] on button "1" at bounding box center [177, 268] width 19 height 19
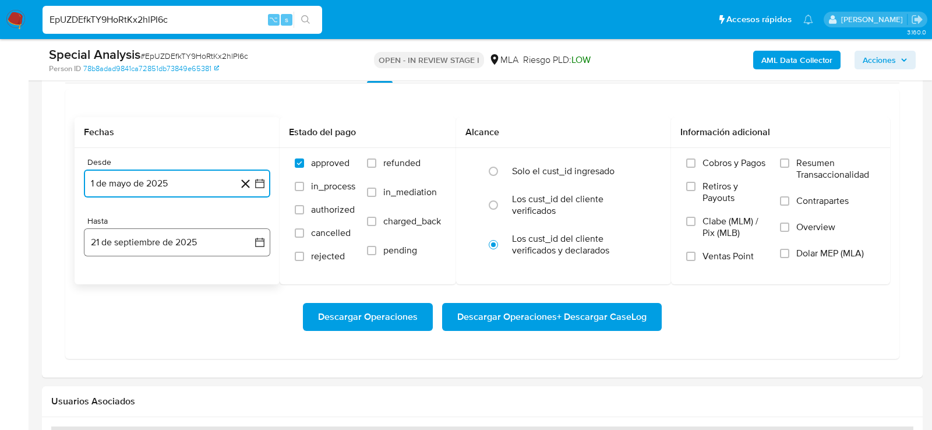
click at [165, 245] on button "21 de septiembre de 2025" at bounding box center [177, 242] width 186 height 28
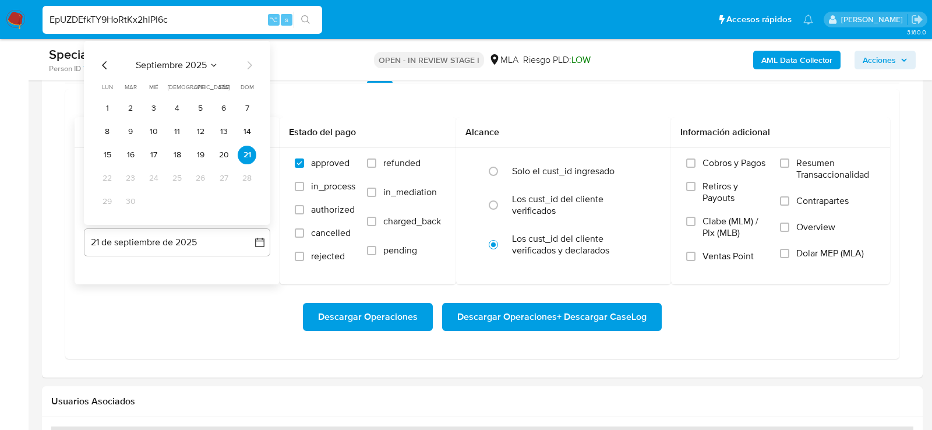
click at [109, 61] on icon "Mes anterior" at bounding box center [105, 65] width 14 height 14
click at [253, 193] on button "31" at bounding box center [247, 201] width 19 height 19
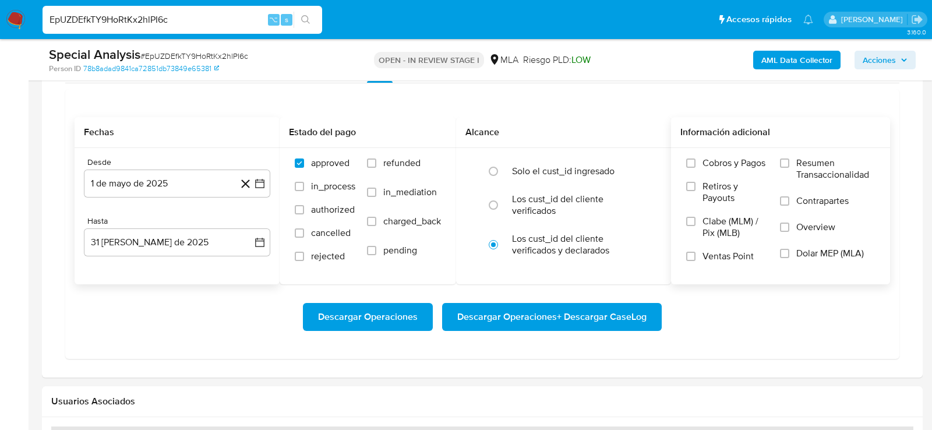
click at [819, 252] on span "Dolar MEP (MLA)" at bounding box center [830, 254] width 68 height 12
click at [789, 252] on input "Dolar MEP (MLA)" at bounding box center [784, 253] width 9 height 9
click at [650, 304] on button "Descargar Operaciones + Descargar CaseLog" at bounding box center [552, 317] width 220 height 28
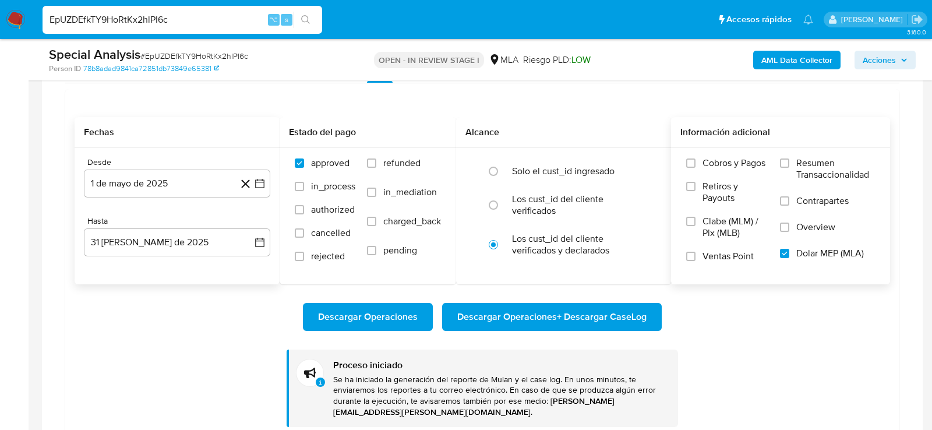
click at [143, 14] on input "EpUZDEfkTY9HoRtKx2hlPI6c" at bounding box center [183, 19] width 280 height 15
paste input "Qa2OL5ELMQeJ4hH2eogFA0eC"
type input "Qa2OL5ELMQeJ4hH2eogFA0eC"
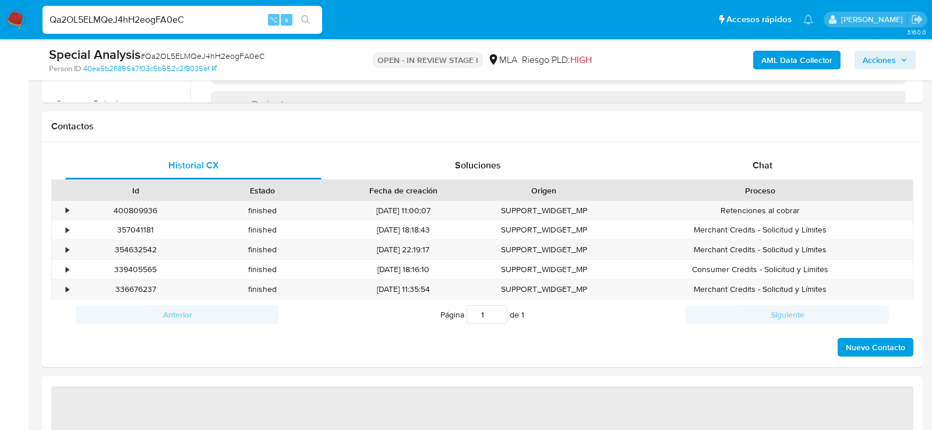
select select "10"
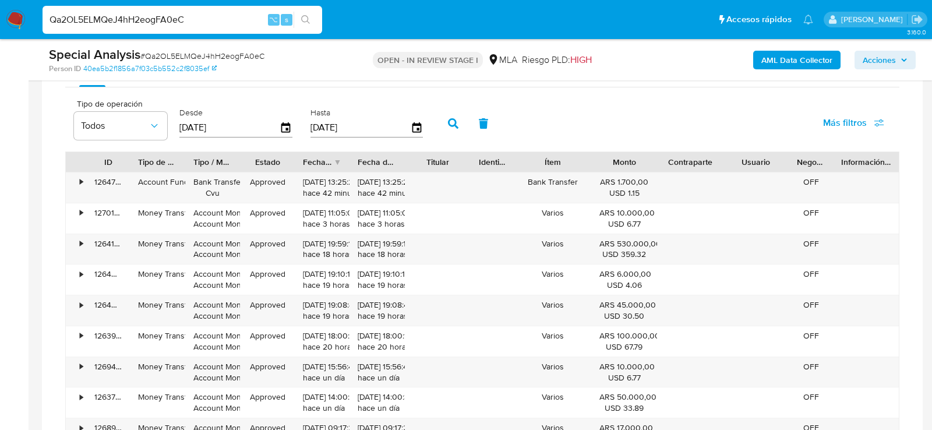
scroll to position [968, 0]
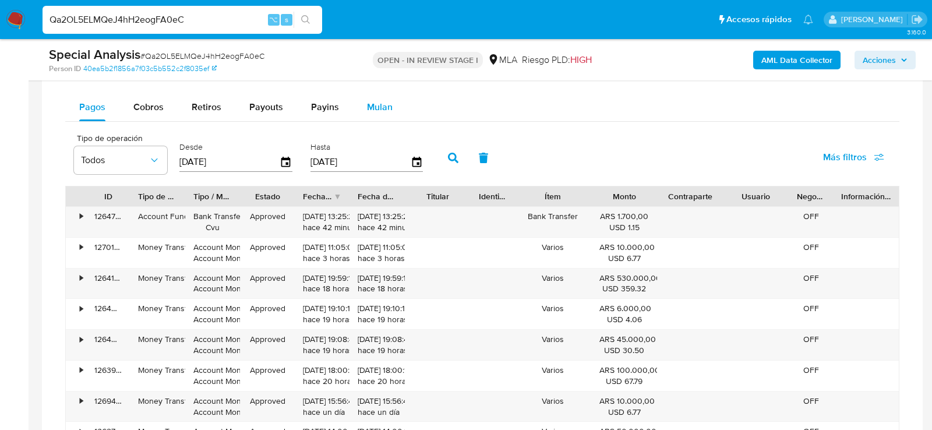
click at [376, 100] on span "Mulan" at bounding box center [380, 106] width 26 height 13
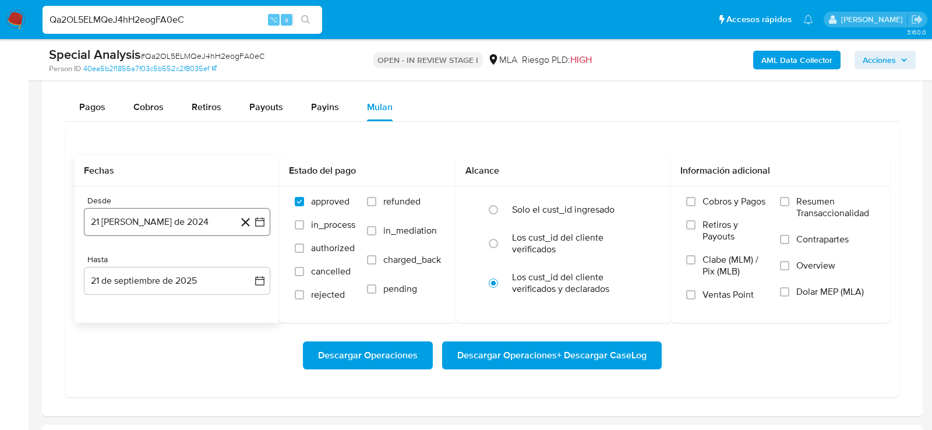
click at [120, 218] on button "21 de agosto de 2024" at bounding box center [177, 222] width 186 height 28
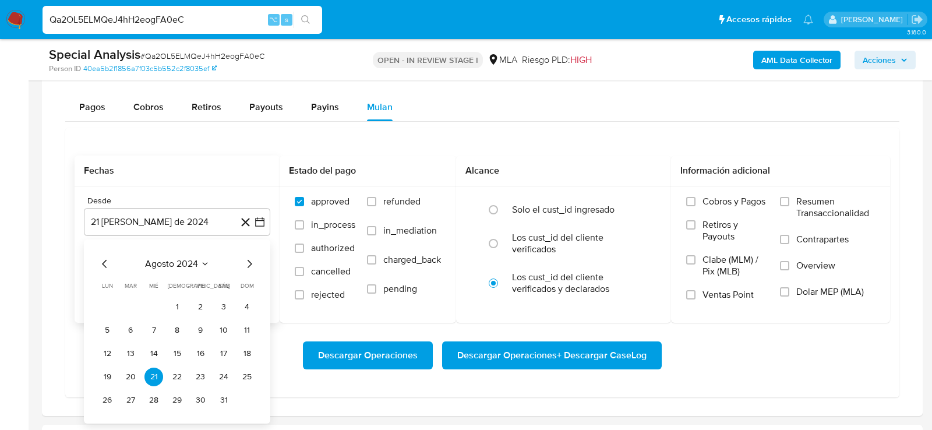
click at [179, 258] on span "agosto 2024" at bounding box center [171, 264] width 53 height 12
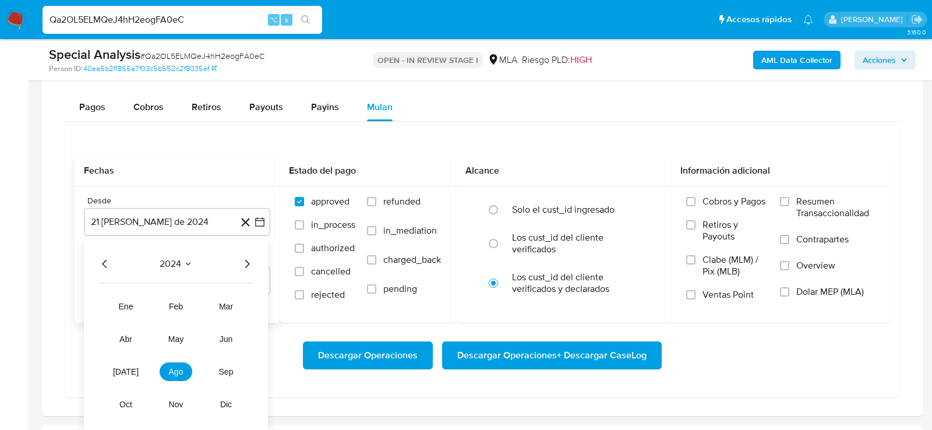
click at [249, 263] on icon "Año siguiente" at bounding box center [247, 264] width 14 height 14
click at [185, 331] on button "may" at bounding box center [176, 339] width 33 height 19
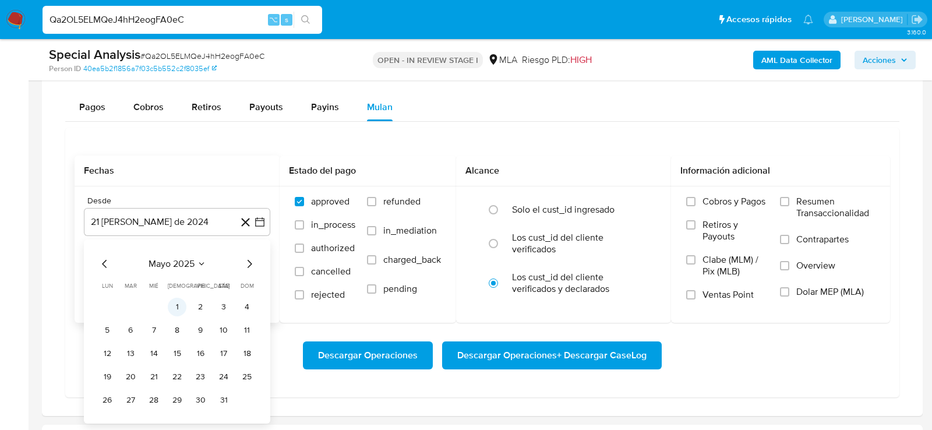
click at [182, 304] on button "1" at bounding box center [177, 307] width 19 height 19
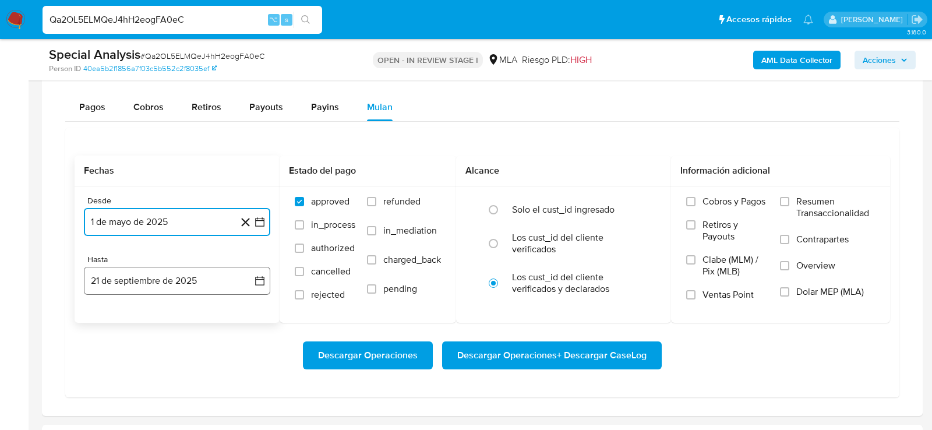
click at [182, 285] on button "21 de septiembre de 2025" at bounding box center [177, 281] width 186 height 28
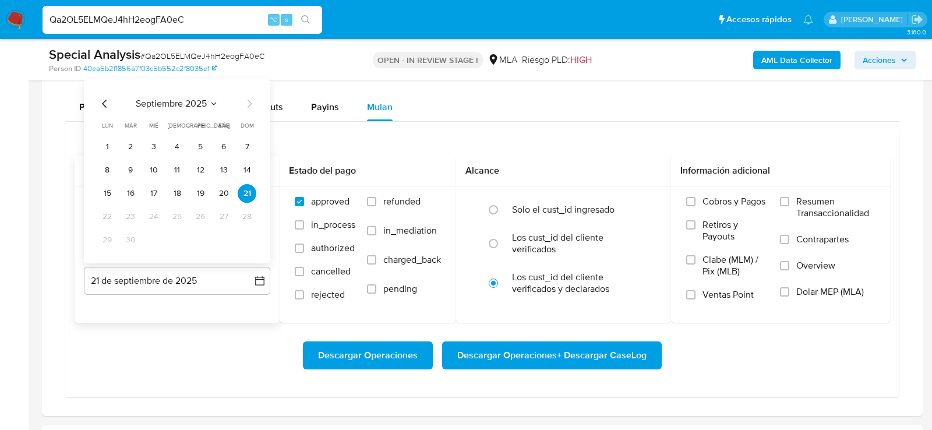
click at [104, 101] on icon "Mes anterior" at bounding box center [104, 104] width 5 height 8
click at [245, 238] on button "31" at bounding box center [247, 240] width 19 height 19
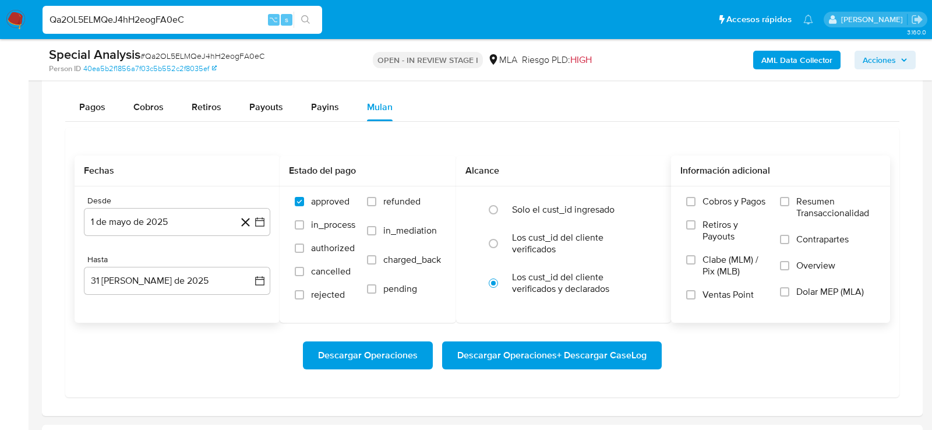
click at [861, 287] on span "Dolar MEP (MLA)" at bounding box center [830, 292] width 68 height 12
click at [789, 287] on input "Dolar MEP (MLA)" at bounding box center [784, 291] width 9 height 9
click at [595, 343] on span "Descargar Operaciones + Descargar CaseLog" at bounding box center [551, 356] width 189 height 26
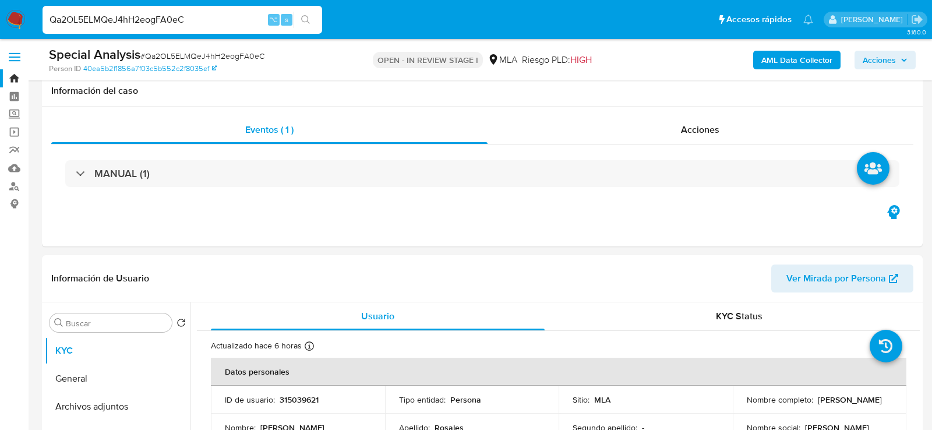
scroll to position [968, 0]
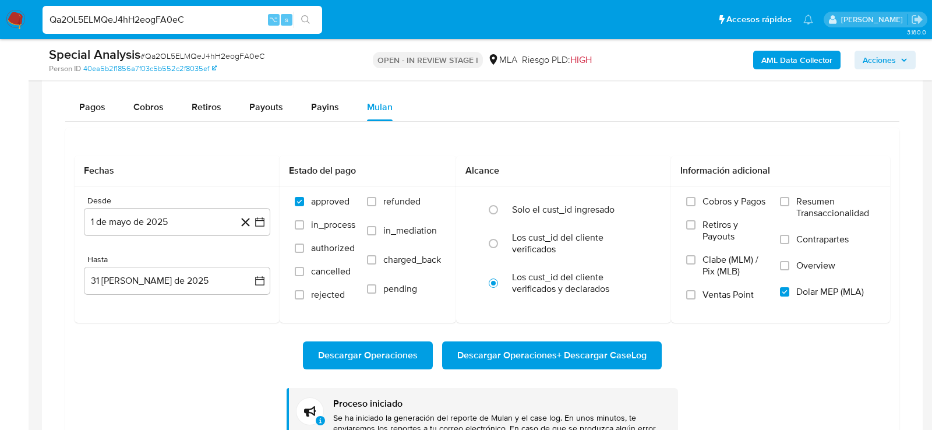
click at [158, 15] on input "Qa2OL5ELMQeJ4hH2eogFA0eC" at bounding box center [183, 19] width 280 height 15
paste input "IX4XAK15zO8YYDLaBuXGRFmP"
type input "IX4XAK15zO8YYDLaBuXGRFmP"
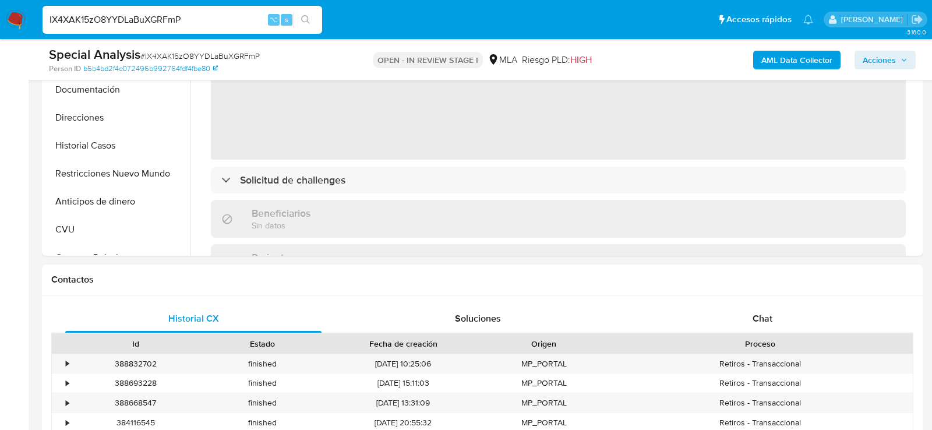
select select "10"
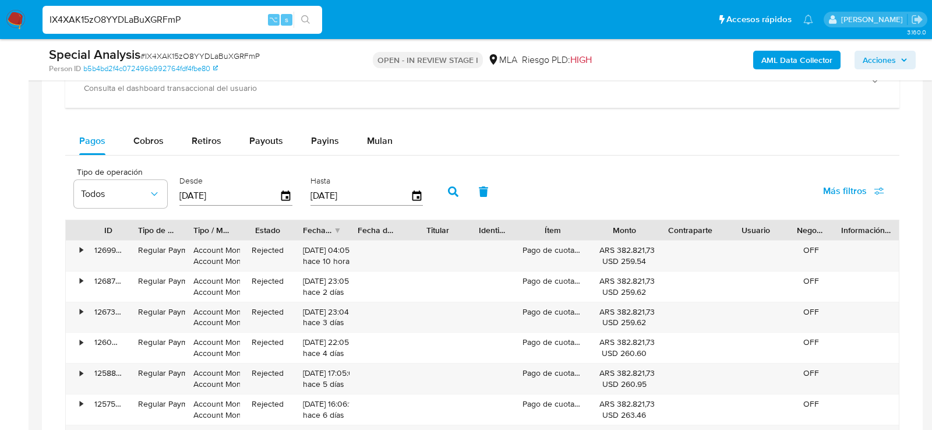
scroll to position [933, 0]
click at [385, 137] on span "Mulan" at bounding box center [380, 142] width 26 height 13
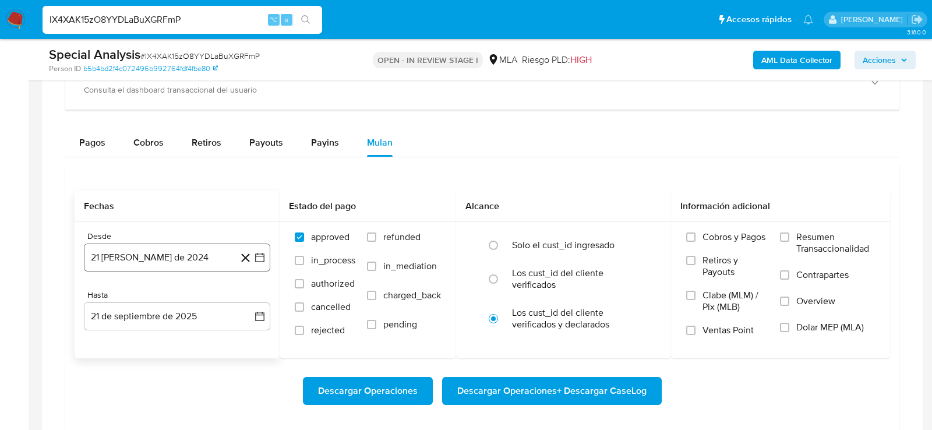
click at [160, 252] on button "21 [PERSON_NAME] de 2024" at bounding box center [177, 258] width 186 height 28
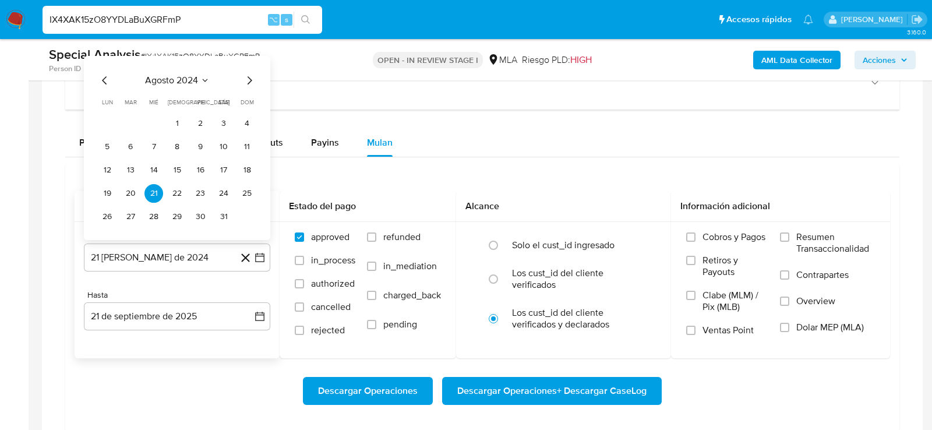
click at [248, 79] on icon "Mes siguiente" at bounding box center [250, 80] width 5 height 8
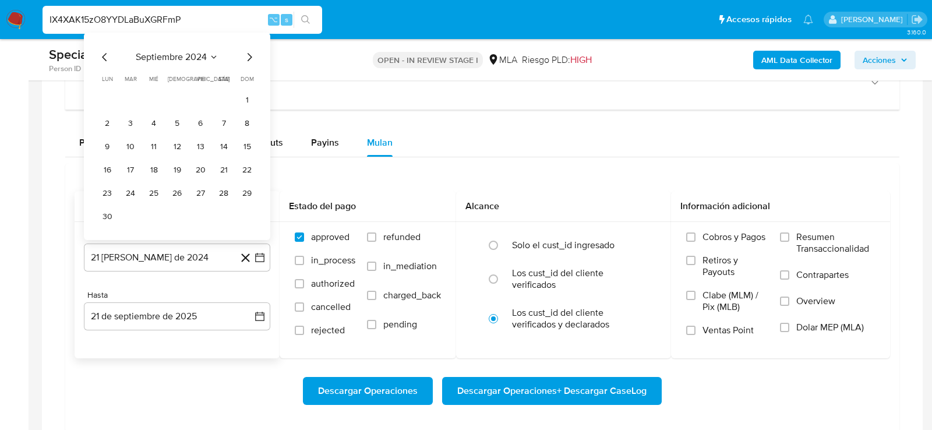
click at [182, 54] on span "septiembre 2024" at bounding box center [171, 57] width 71 height 12
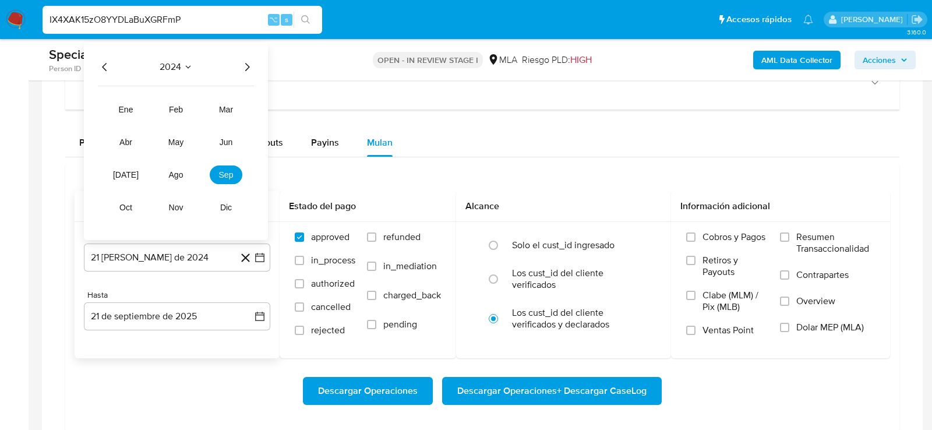
click at [249, 62] on icon "Año siguiente" at bounding box center [247, 67] width 14 height 14
click at [179, 140] on span "may" at bounding box center [175, 141] width 15 height 9
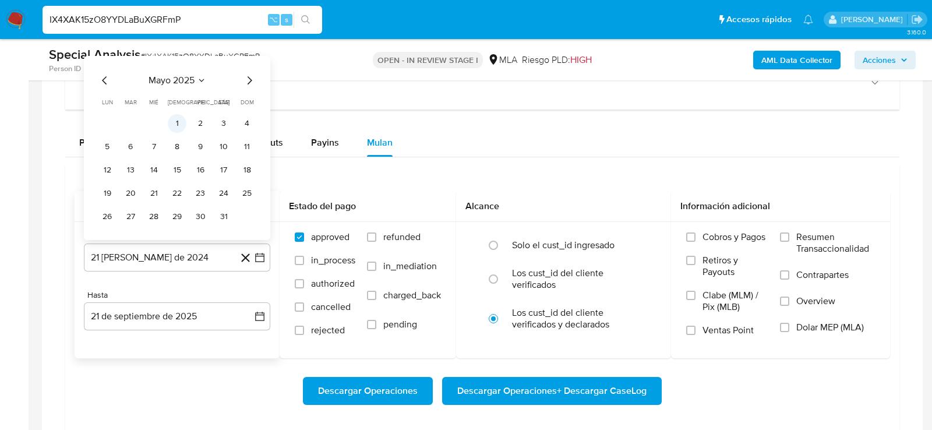
click at [179, 121] on button "1" at bounding box center [177, 123] width 19 height 19
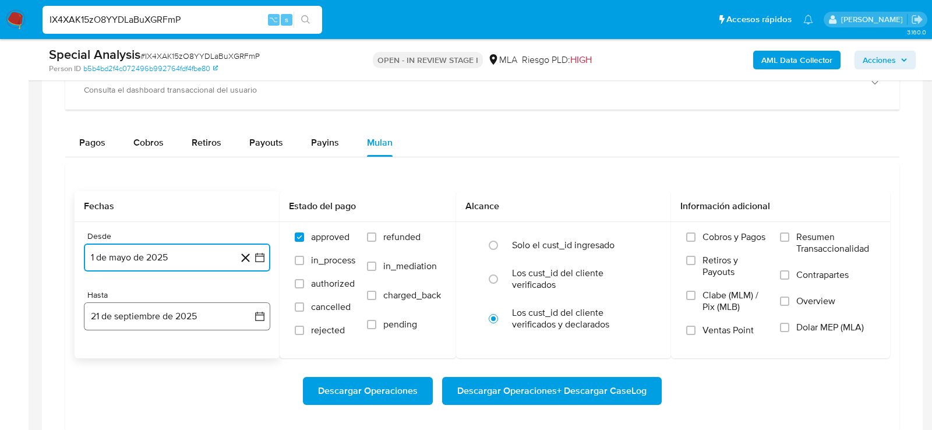
click at [188, 313] on button "21 de septiembre de 2025" at bounding box center [177, 316] width 186 height 28
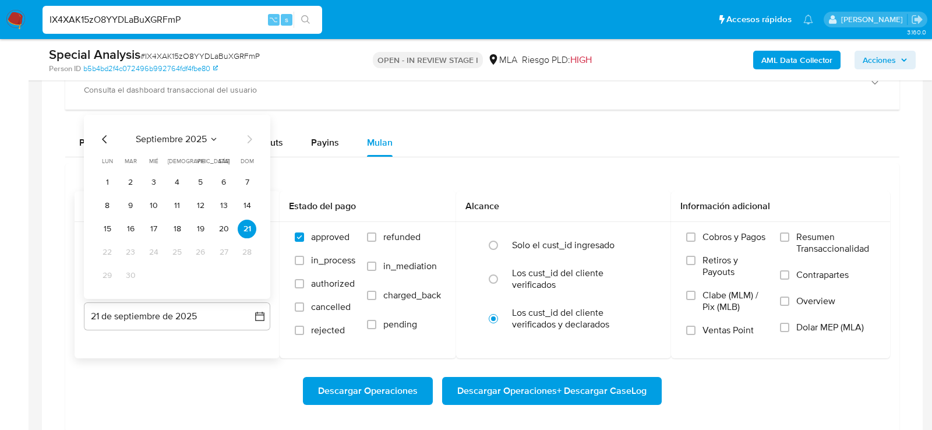
click at [188, 133] on span "septiembre 2025" at bounding box center [171, 139] width 71 height 12
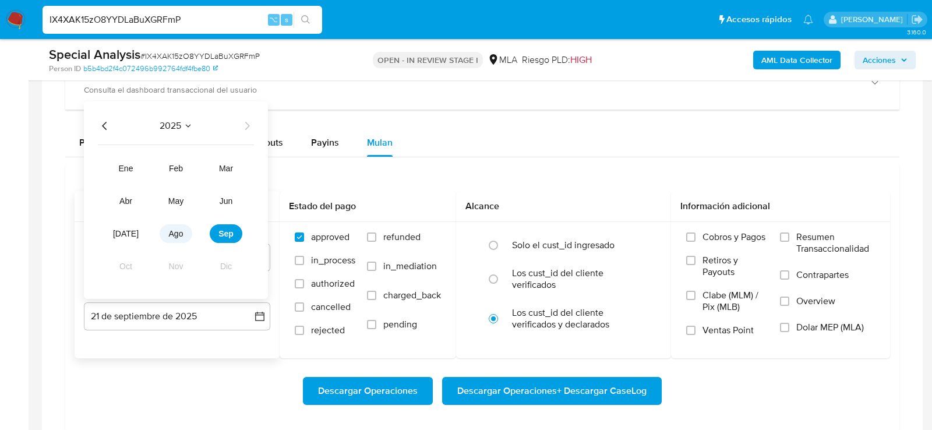
click at [182, 231] on span "ago" at bounding box center [176, 233] width 15 height 9
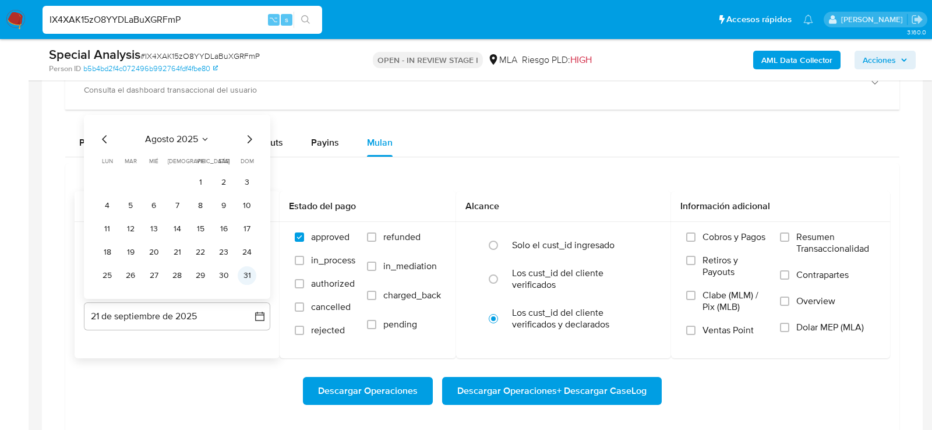
click at [251, 273] on button "31" at bounding box center [247, 275] width 19 height 19
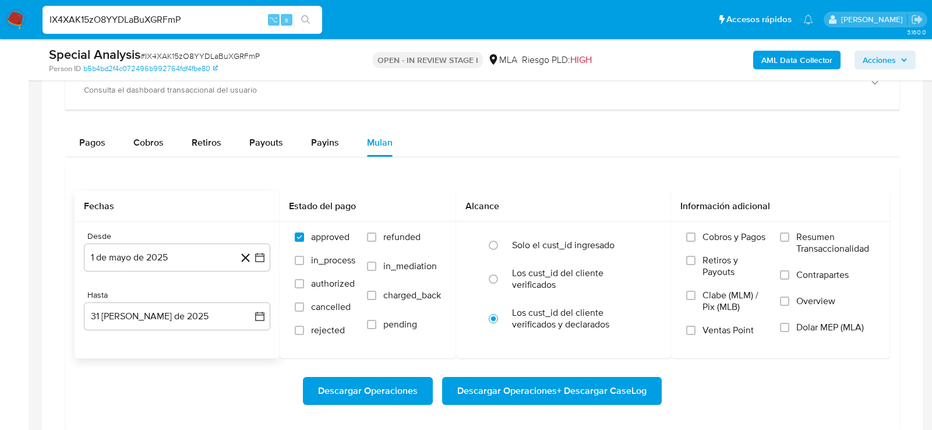
click at [793, 401] on div "Descargar Operaciones Descargar Operaciones + Descargar CaseLog" at bounding box center [483, 390] width 816 height 65
click at [794, 327] on label "Dolar MEP (MLA)" at bounding box center [827, 335] width 95 height 26
click at [789, 327] on input "Dolar MEP (MLA)" at bounding box center [784, 327] width 9 height 9
click at [785, 380] on div "Descargar Operaciones Descargar Operaciones + Descargar CaseLog" at bounding box center [483, 391] width 816 height 28
click at [611, 385] on span "Descargar Operaciones + Descargar CaseLog" at bounding box center [551, 391] width 189 height 26
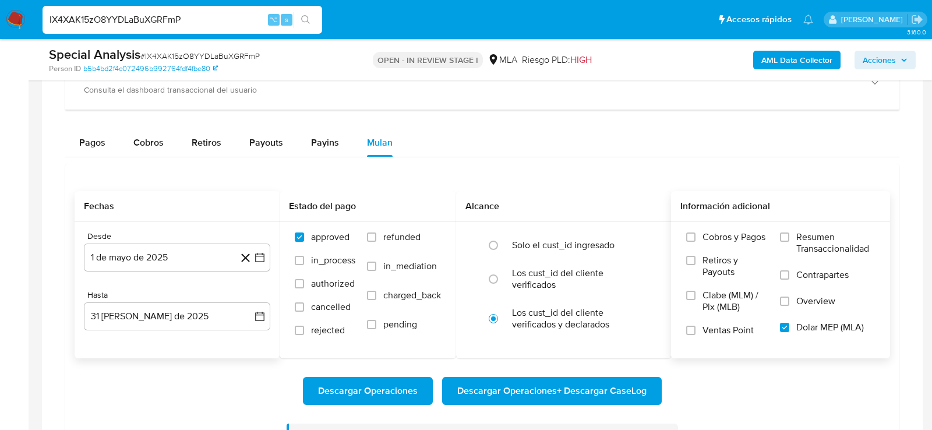
click at [132, 19] on input "IX4XAK15zO8YYDLaBuXGRFmP" at bounding box center [183, 19] width 280 height 15
paste input "RpZZWiyIb885nwcjaev3tytt"
type input "RpZZWiyIb885nwcjaev3tytt"
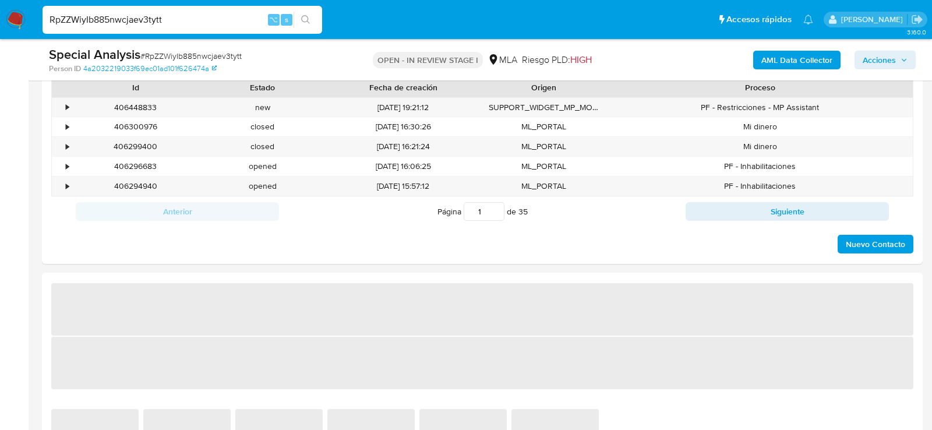
select select "10"
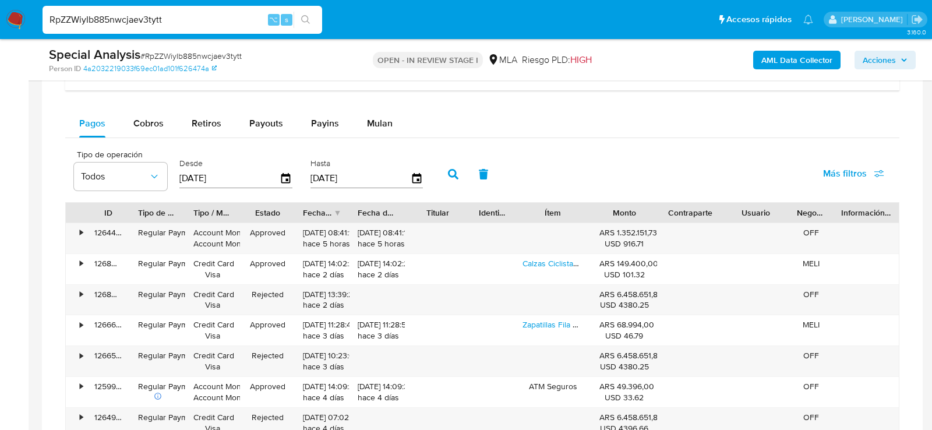
scroll to position [950, 0]
click at [376, 126] on span "Mulan" at bounding box center [380, 124] width 26 height 13
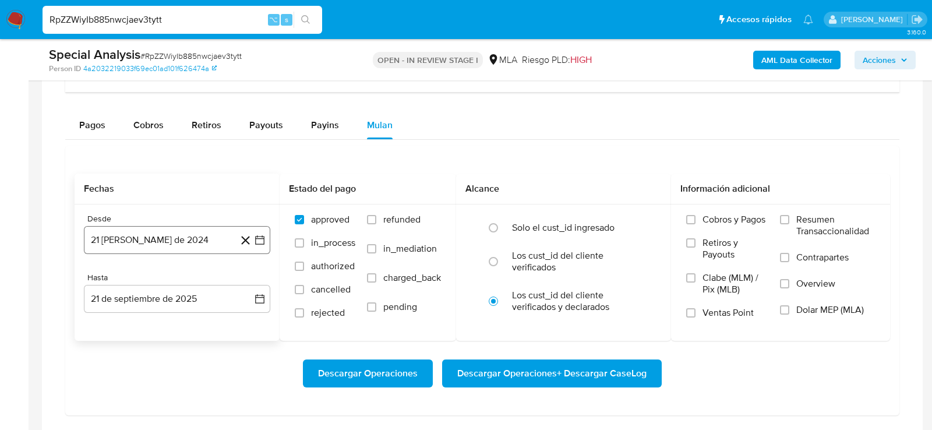
click at [164, 236] on button "21 de agosto de 2024" at bounding box center [177, 240] width 186 height 28
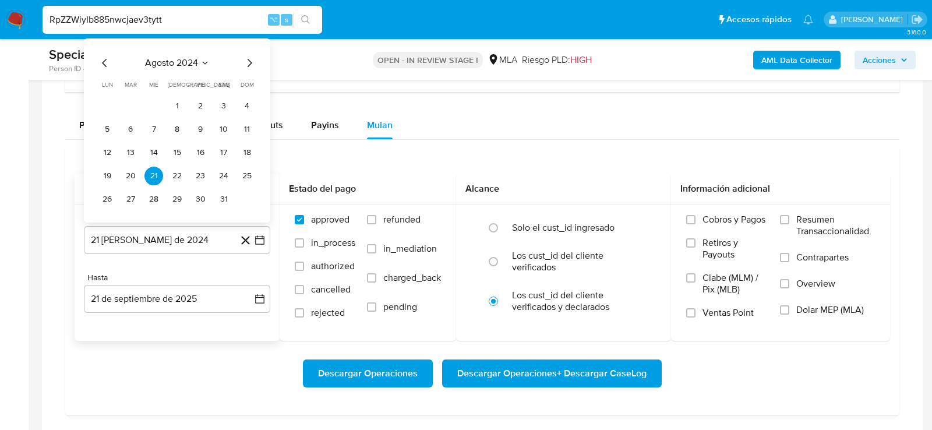
click at [201, 58] on icon "Seleccionar mes y año" at bounding box center [204, 62] width 9 height 9
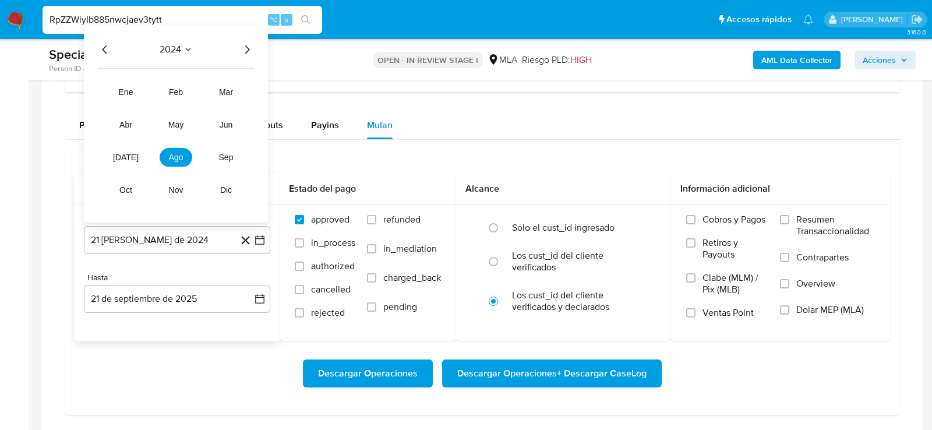
click at [250, 43] on icon "Año siguiente" at bounding box center [247, 50] width 14 height 14
click at [181, 120] on span "may" at bounding box center [175, 124] width 15 height 9
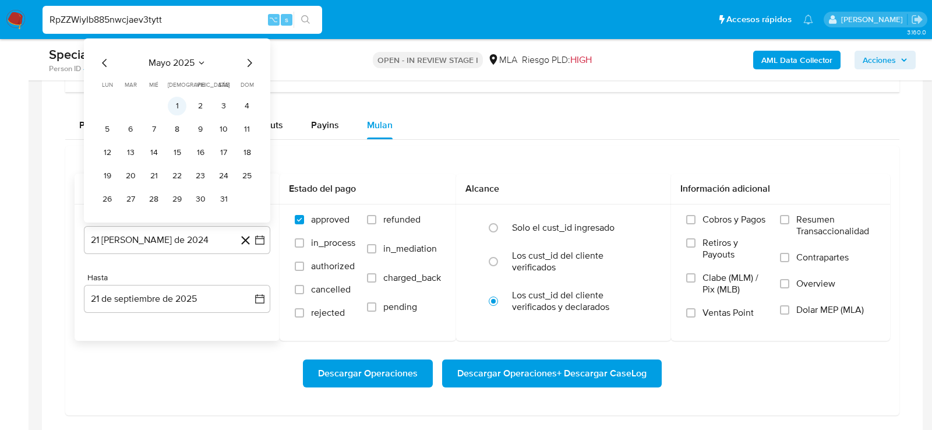
click at [180, 98] on button "1" at bounding box center [177, 106] width 19 height 19
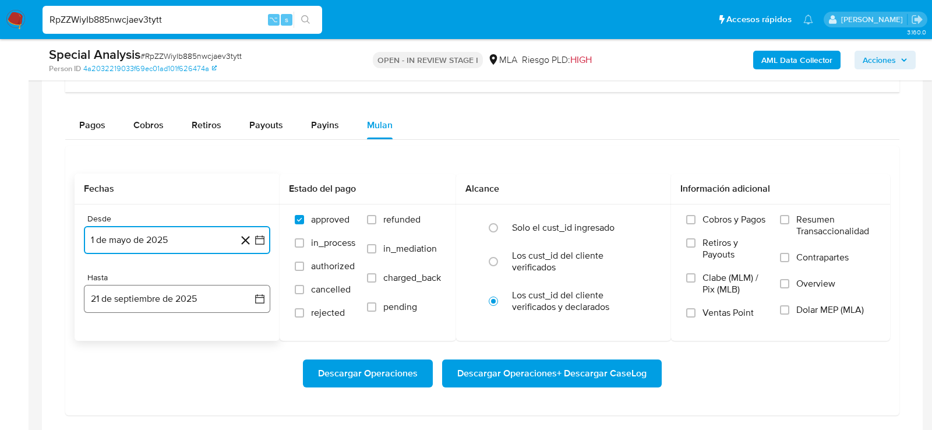
click at [170, 294] on button "21 de septiembre de 2025" at bounding box center [177, 299] width 186 height 28
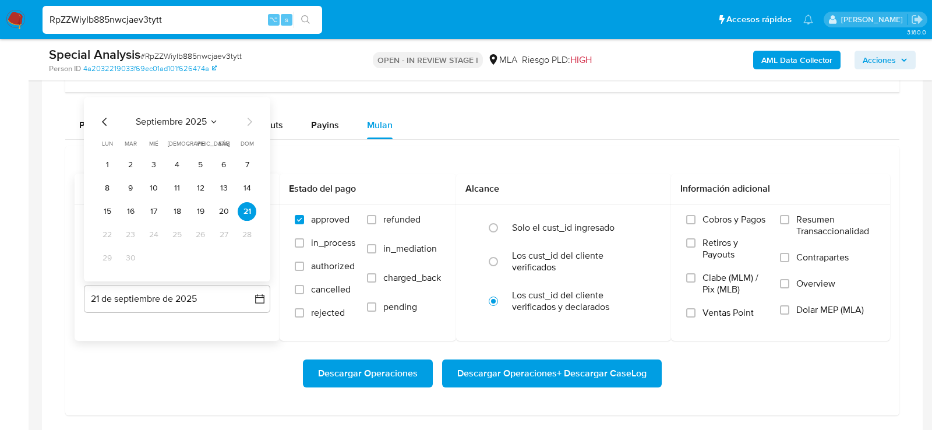
click at [184, 124] on div "septiembre 2025" at bounding box center [177, 122] width 158 height 14
click at [111, 119] on icon "Mes anterior" at bounding box center [105, 122] width 14 height 14
click at [247, 254] on button "31" at bounding box center [247, 258] width 19 height 19
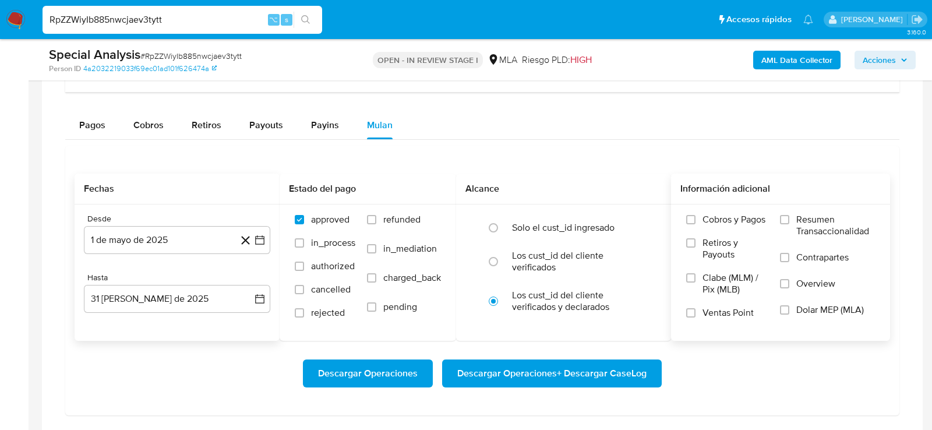
click at [800, 312] on label "Dolar MEP (MLA)" at bounding box center [827, 317] width 95 height 26
click at [789, 312] on input "Dolar MEP (MLA)" at bounding box center [784, 309] width 9 height 9
click at [764, 359] on div "Descargar Operaciones Descargar Operaciones + Descargar CaseLog" at bounding box center [483, 373] width 816 height 28
click at [662, 359] on div "Descargar Operaciones Descargar Operaciones + Descargar CaseLog" at bounding box center [483, 373] width 816 height 28
click at [644, 370] on span "Descargar Operaciones + Descargar CaseLog" at bounding box center [551, 374] width 189 height 26
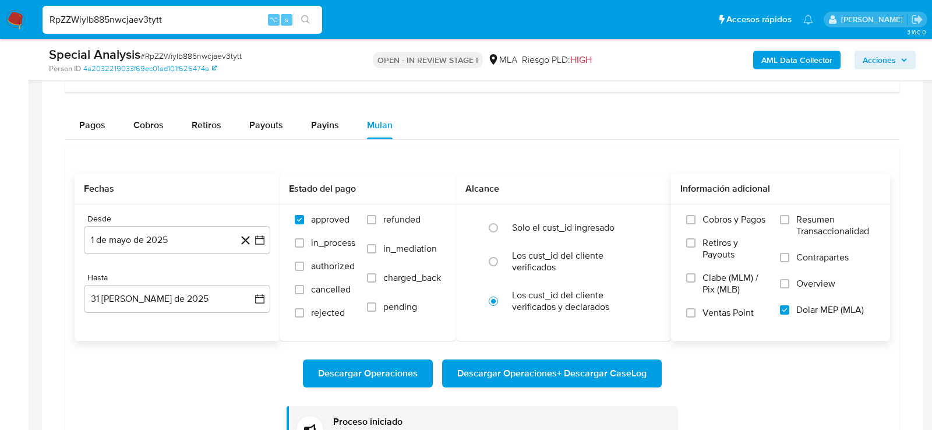
click at [152, 15] on input "RpZZWiyIb885nwcjaev3tytt" at bounding box center [183, 19] width 280 height 15
paste input "UdxlCXjrrNjVu2iyM9yNW8Nm"
type input "UdxlCXjrrNjVu2iyM9yNW8Nm"
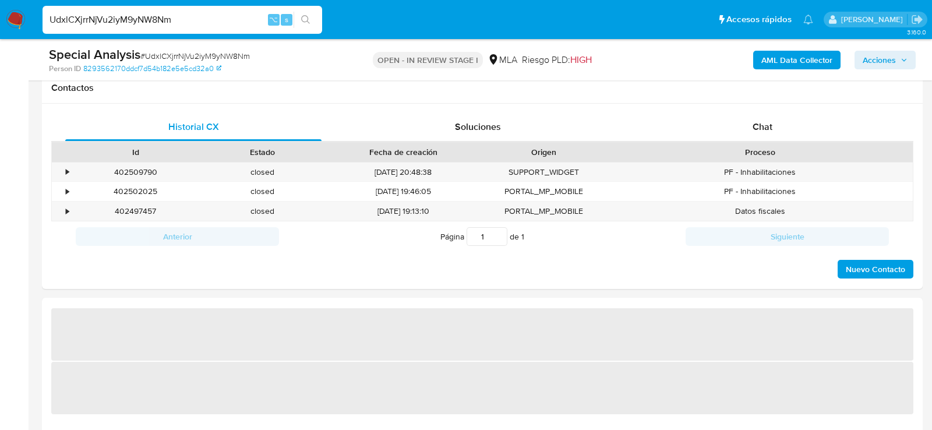
select select "10"
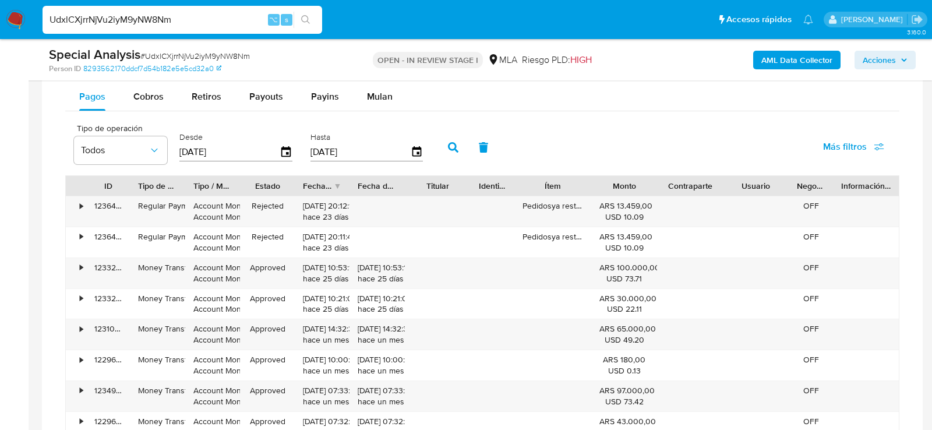
scroll to position [921, 0]
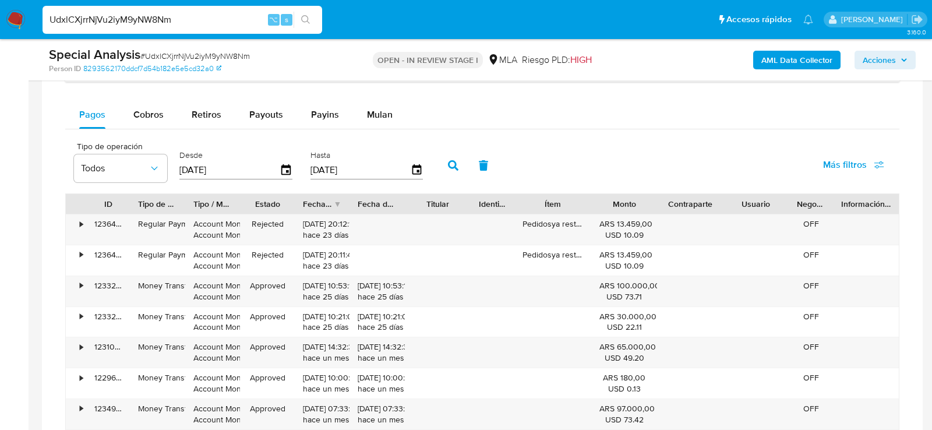
click at [403, 108] on div "Pagos Cobros Retiros Payouts Payins Mulan" at bounding box center [482, 115] width 834 height 28
click at [393, 110] on button "Mulan" at bounding box center [380, 115] width 54 height 28
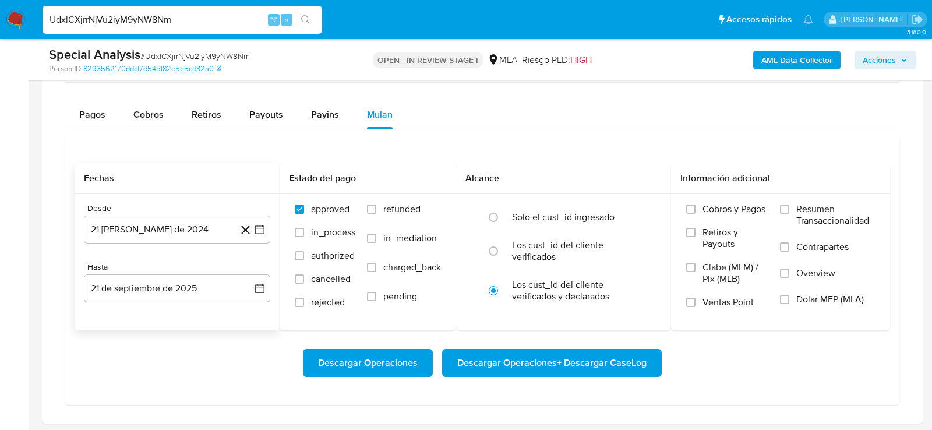
click at [171, 249] on div "Desde 21 de agosto de 2024 21-08-2024 Hasta 21 de septiembre de 2025 21-09-2025" at bounding box center [177, 262] width 205 height 136
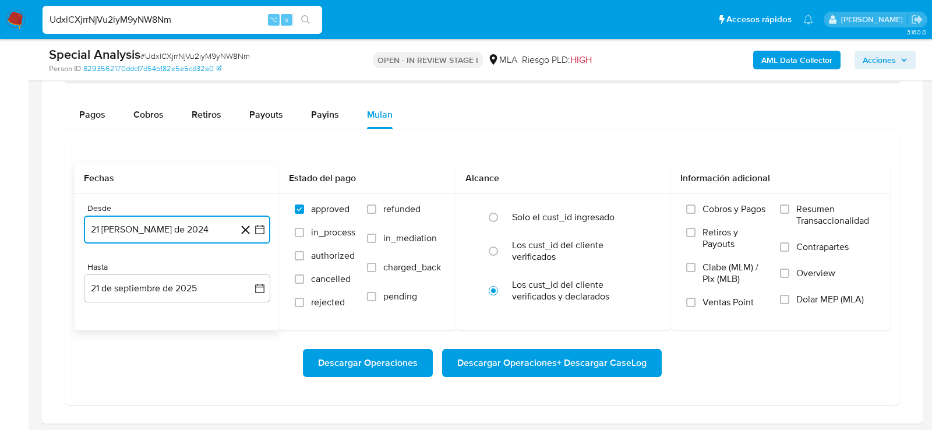
click at [166, 232] on button "21 de agosto de 2024" at bounding box center [177, 230] width 186 height 28
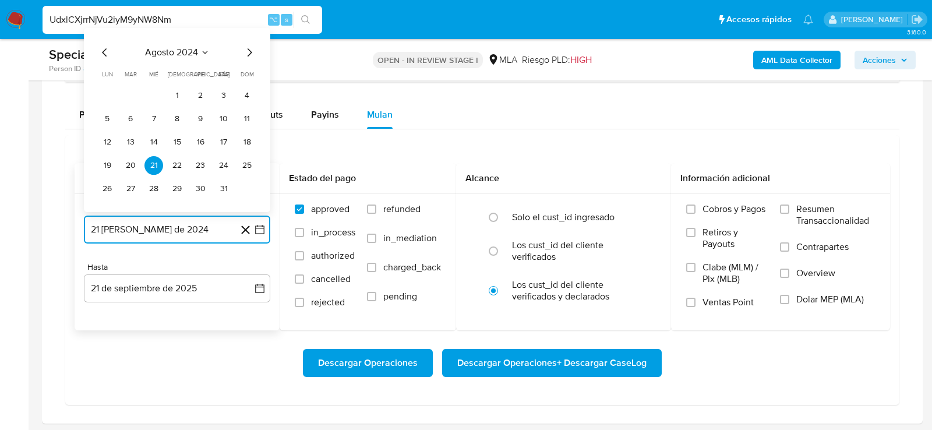
click at [195, 48] on span "agosto 2024" at bounding box center [171, 53] width 53 height 12
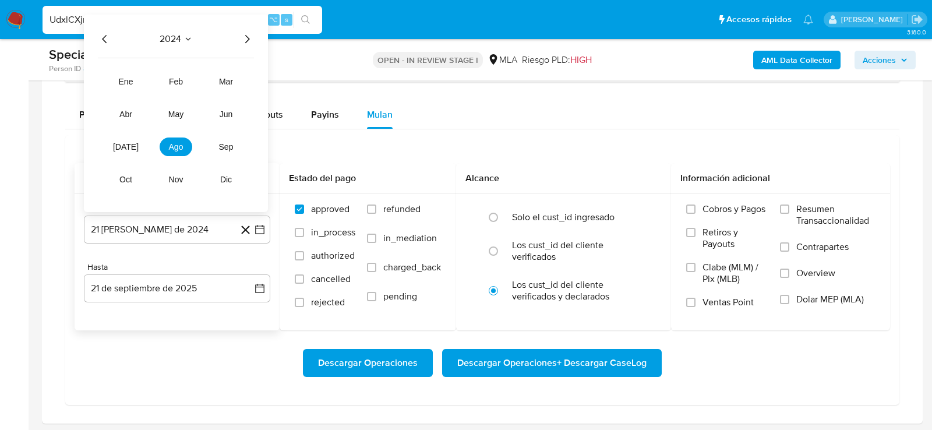
click at [246, 32] on icon "Año siguiente" at bounding box center [247, 39] width 14 height 14
click at [189, 108] on button "may" at bounding box center [176, 114] width 33 height 19
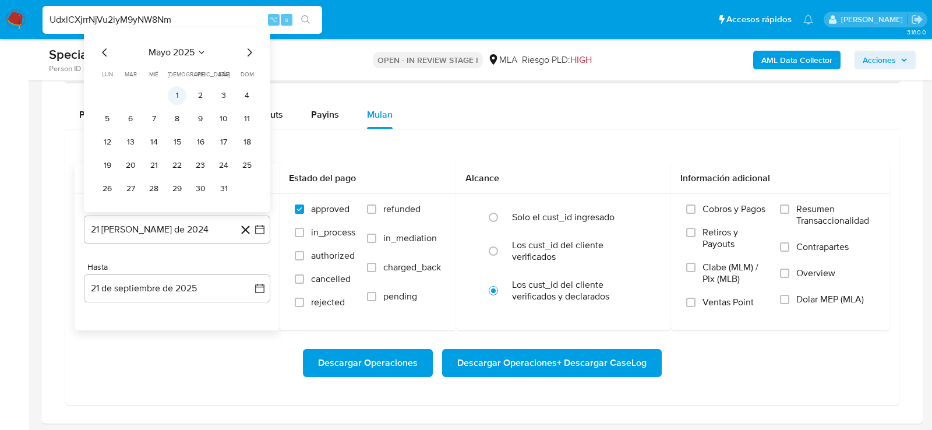
click at [177, 94] on button "1" at bounding box center [177, 95] width 19 height 19
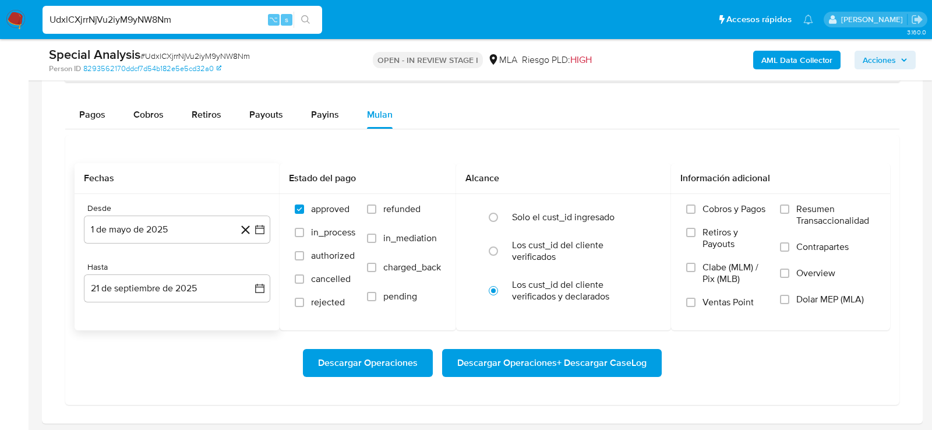
click at [175, 314] on div "Desde 1 de mayo de 2025 1-05-2025 Hasta 21 de septiembre de 2025 21-09-2025" at bounding box center [177, 262] width 205 height 136
click at [175, 295] on button "21 de septiembre de 2025" at bounding box center [177, 288] width 186 height 28
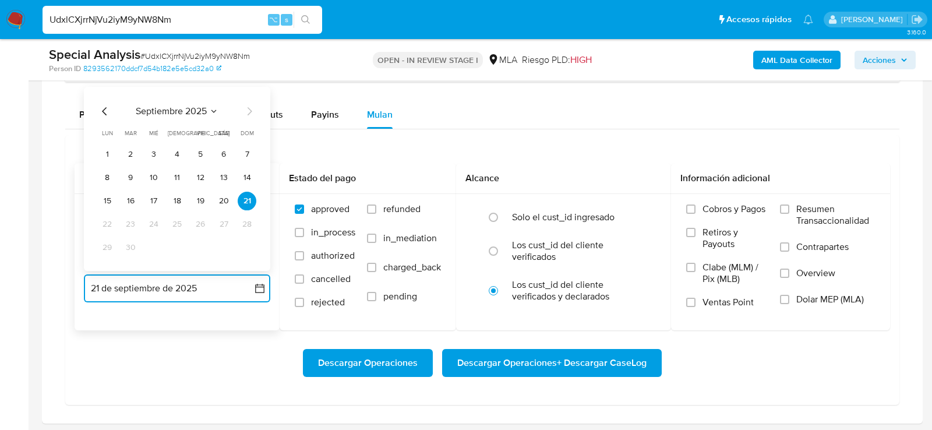
click at [98, 105] on icon "Mes anterior" at bounding box center [105, 111] width 14 height 14
click at [251, 240] on button "31" at bounding box center [247, 247] width 19 height 19
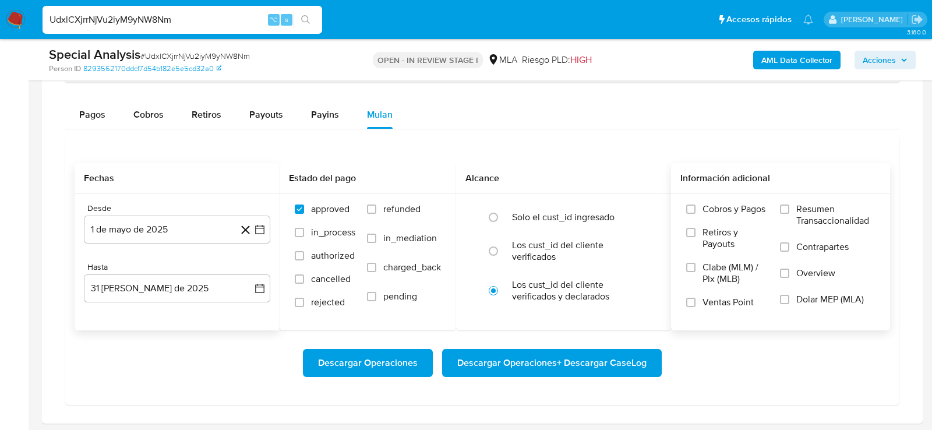
click at [812, 295] on span "Dolar MEP (MLA)" at bounding box center [830, 300] width 68 height 12
click at [789, 295] on input "Dolar MEP (MLA)" at bounding box center [784, 299] width 9 height 9
click at [763, 384] on div "Descargar Operaciones Descargar Operaciones + Descargar CaseLog" at bounding box center [483, 362] width 816 height 65
click at [633, 366] on span "Descargar Operaciones + Descargar CaseLog" at bounding box center [551, 363] width 189 height 26
